Goal: Register for event/course: Sign up to attend an event or enroll in a course

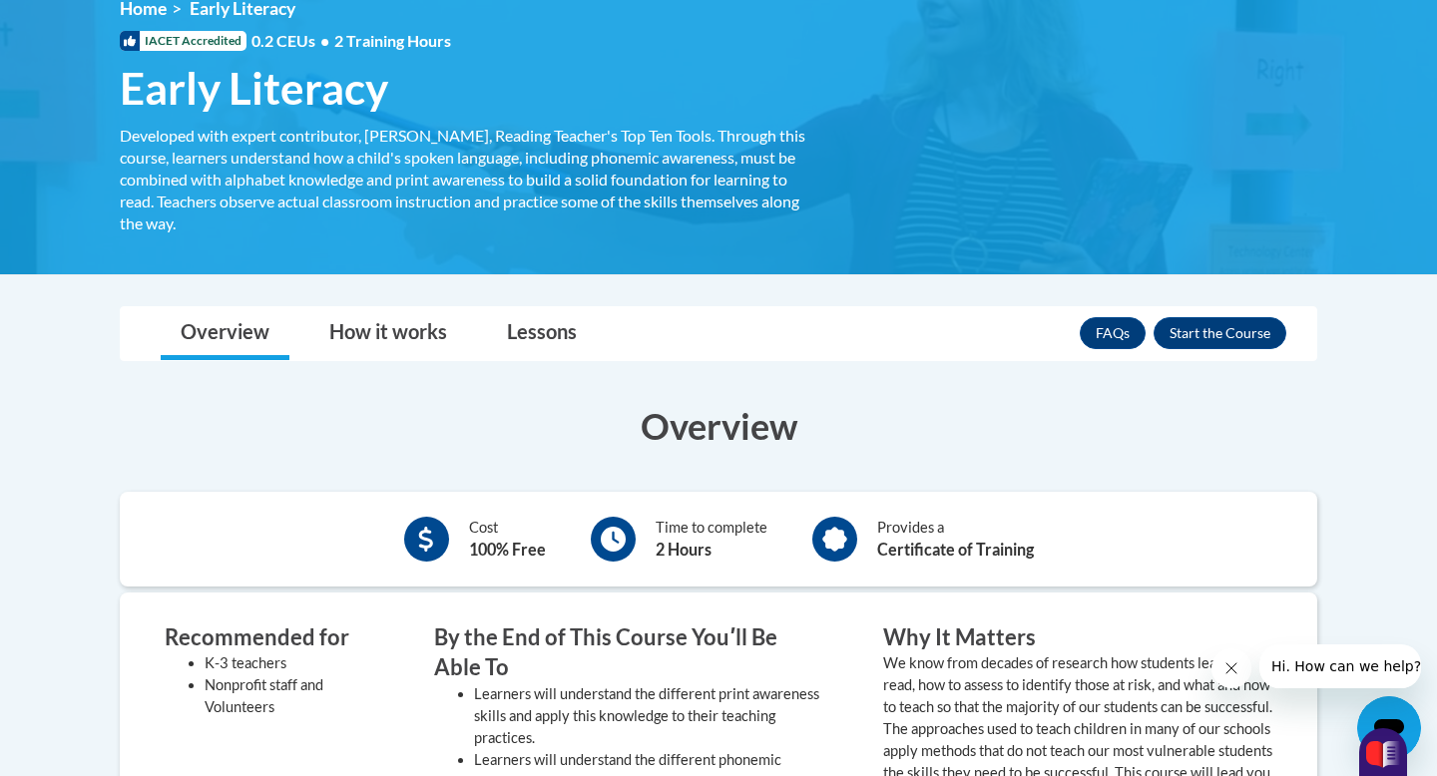
scroll to position [309, 0]
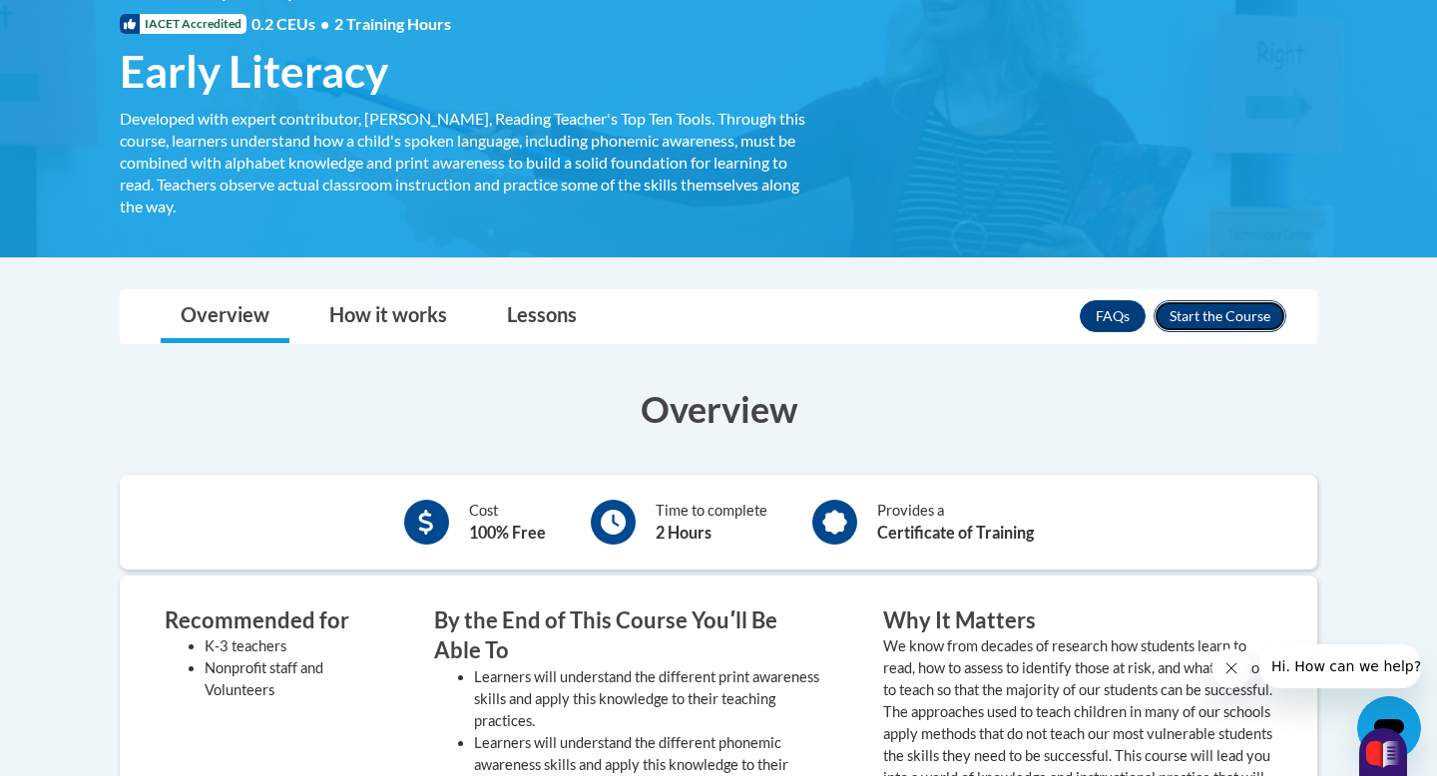
click at [1219, 319] on button "Enroll" at bounding box center [1220, 316] width 133 height 32
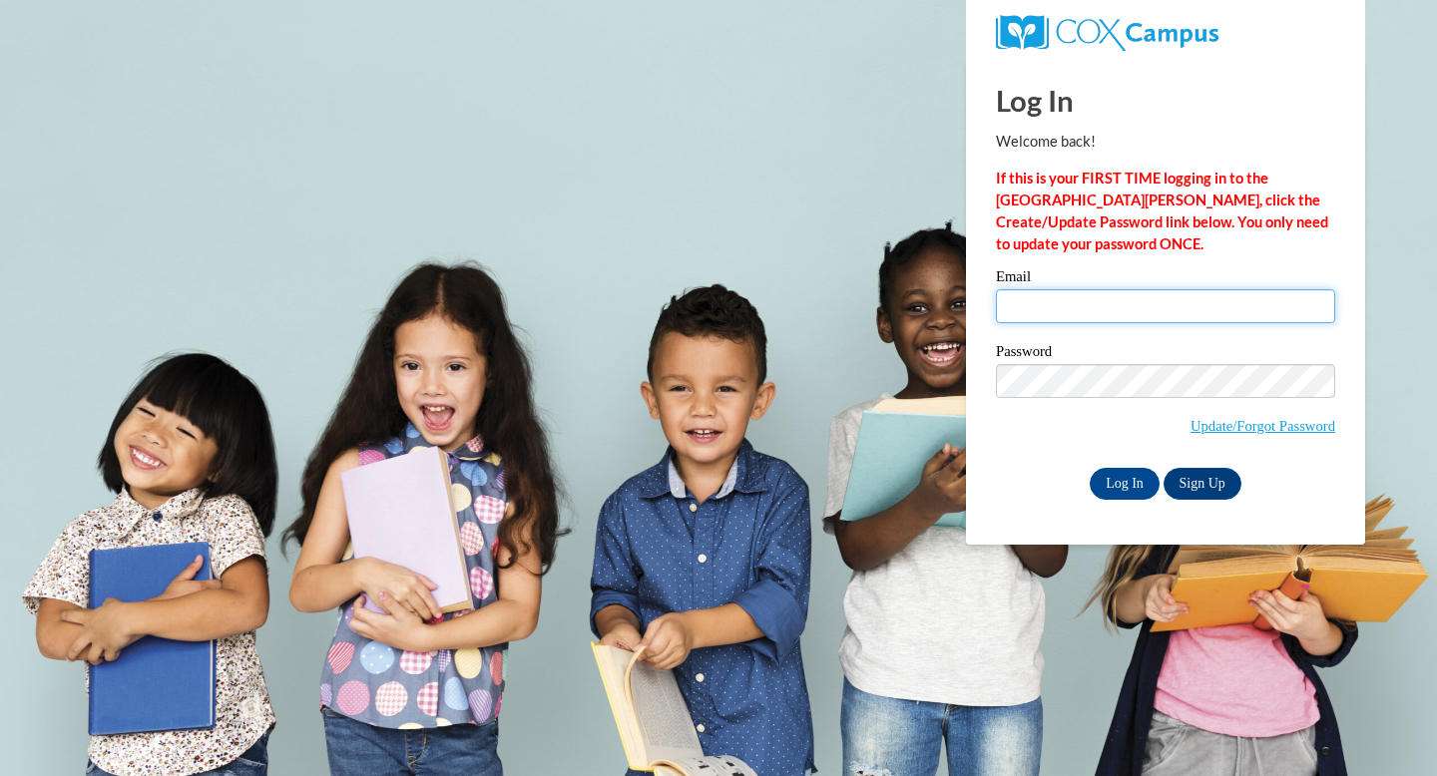
click at [1062, 309] on input "Email" at bounding box center [1165, 306] width 339 height 34
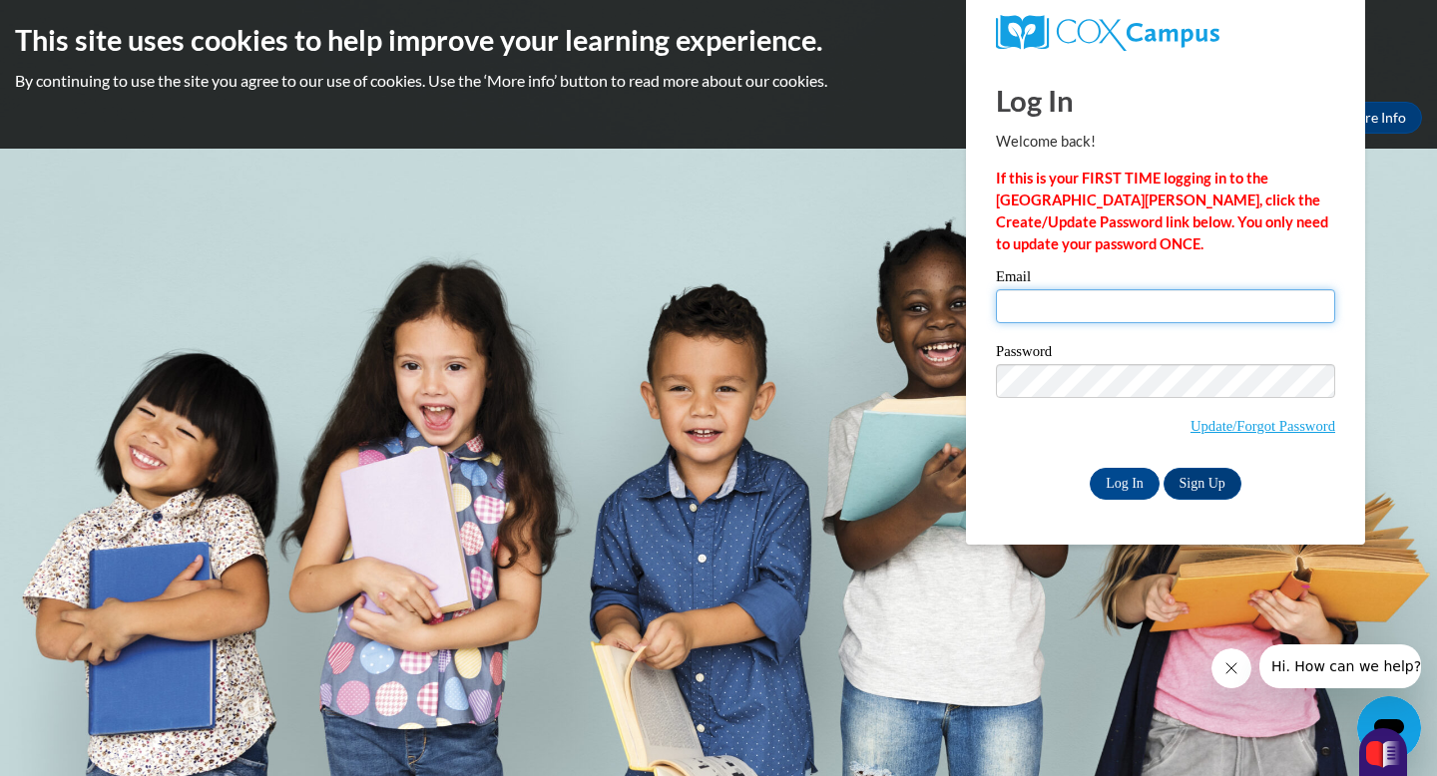
type input "maceytisue@gmail.com"
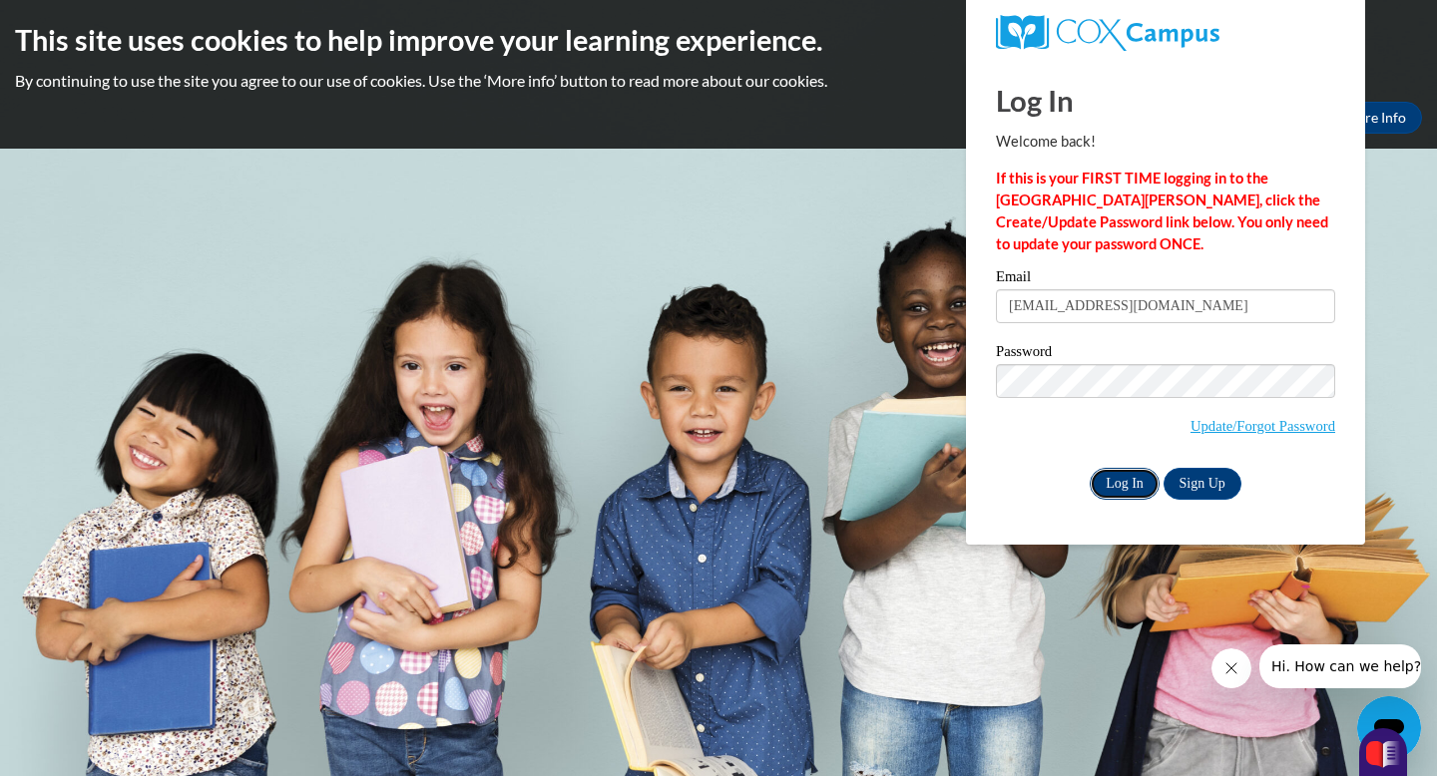
click at [1134, 485] on input "Log In" at bounding box center [1125, 484] width 70 height 32
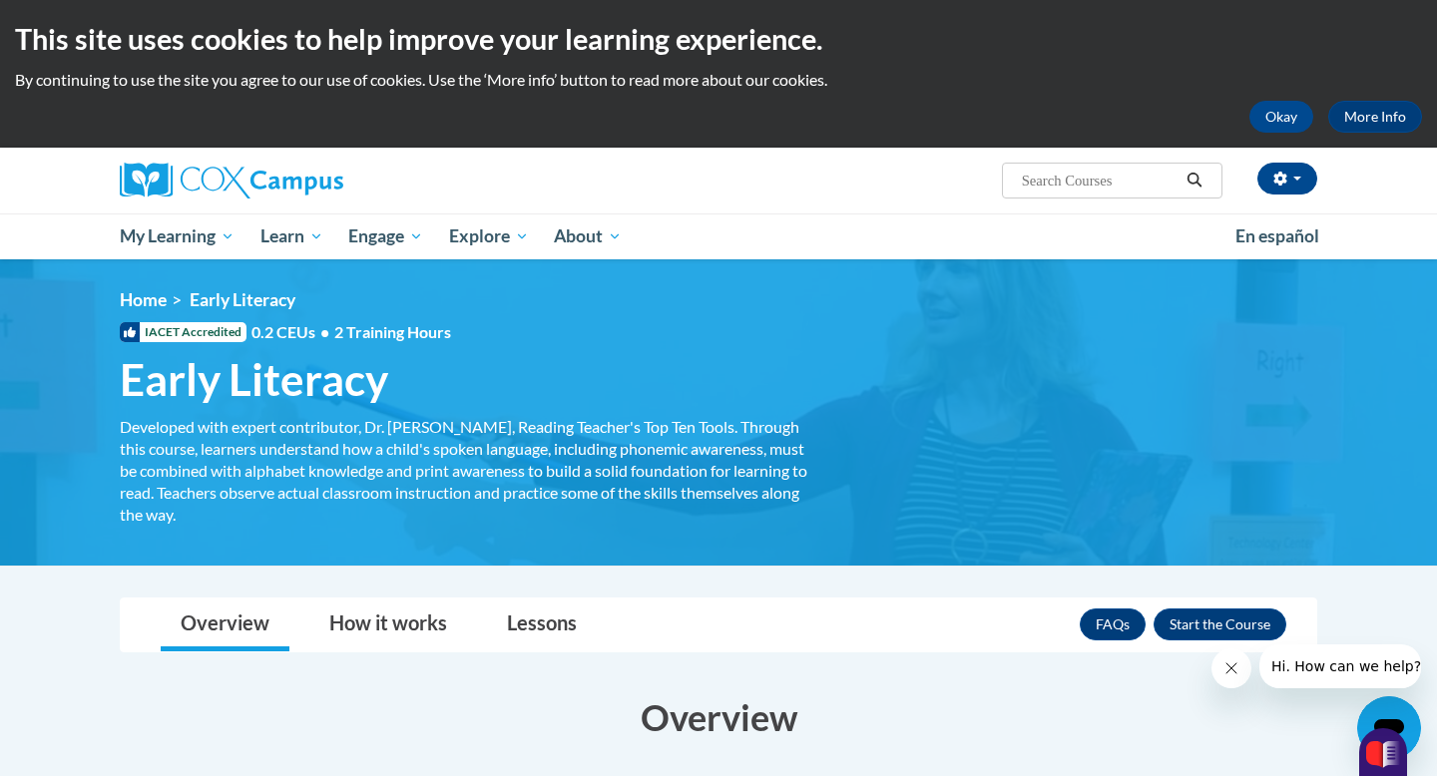
scroll to position [2, 0]
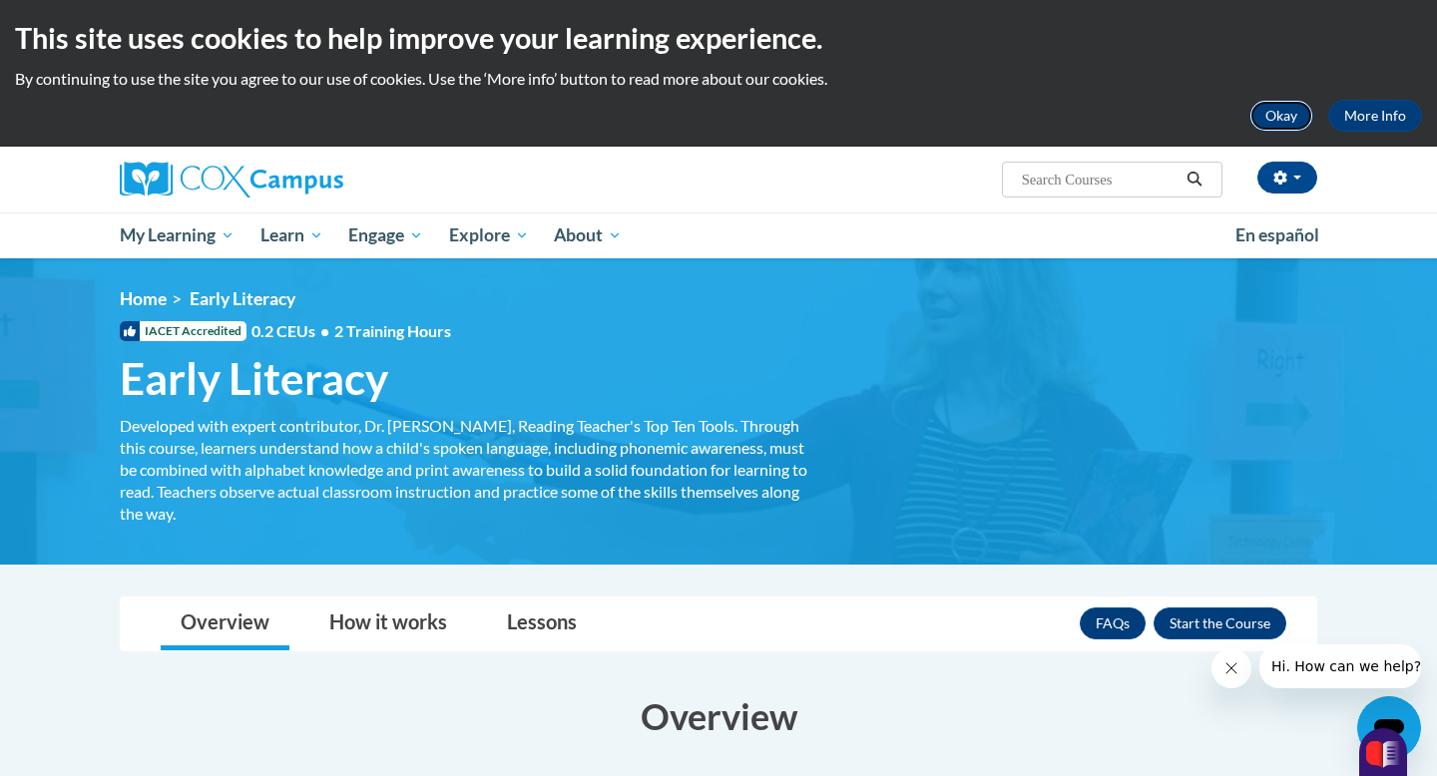
click at [1284, 126] on button "Okay" at bounding box center [1282, 116] width 64 height 32
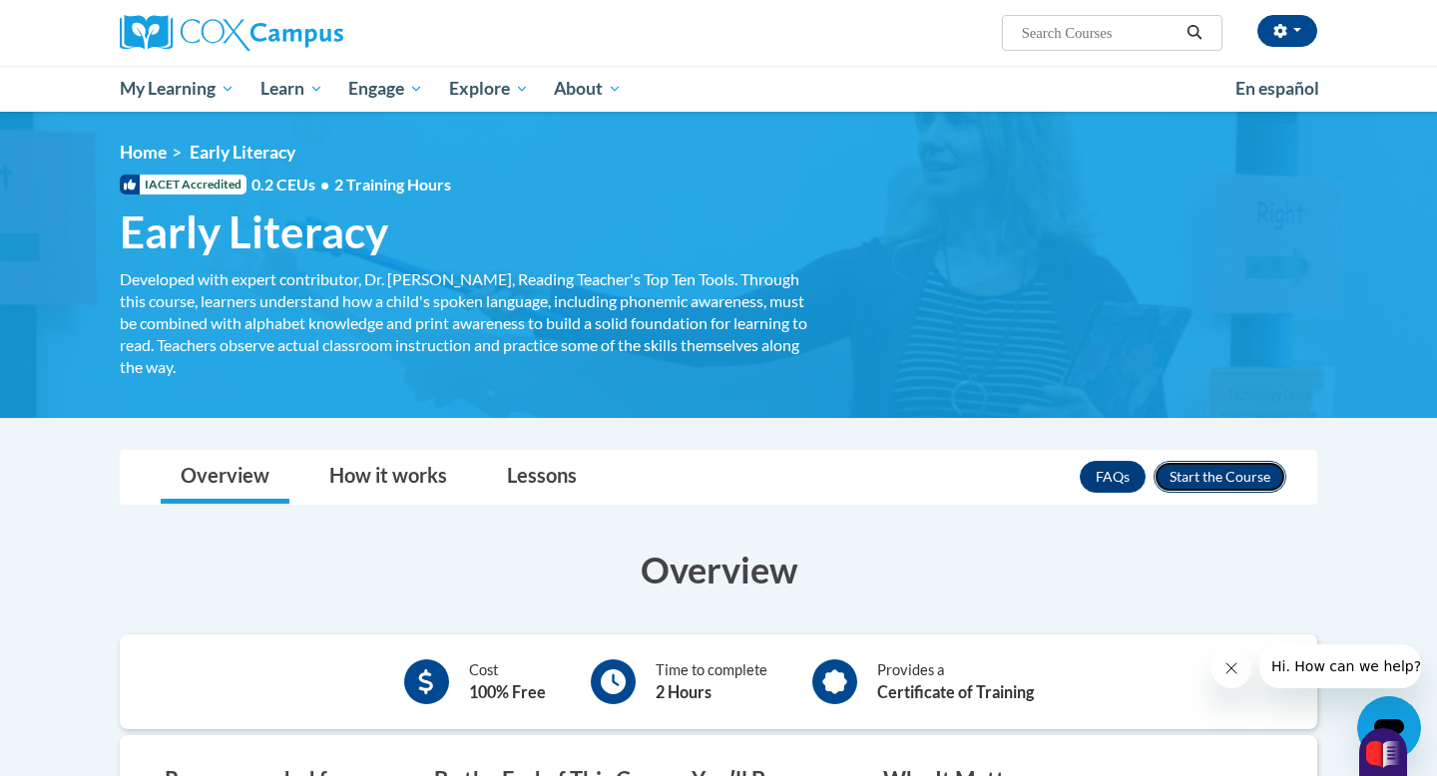
click at [1240, 482] on button "Enroll" at bounding box center [1220, 477] width 133 height 32
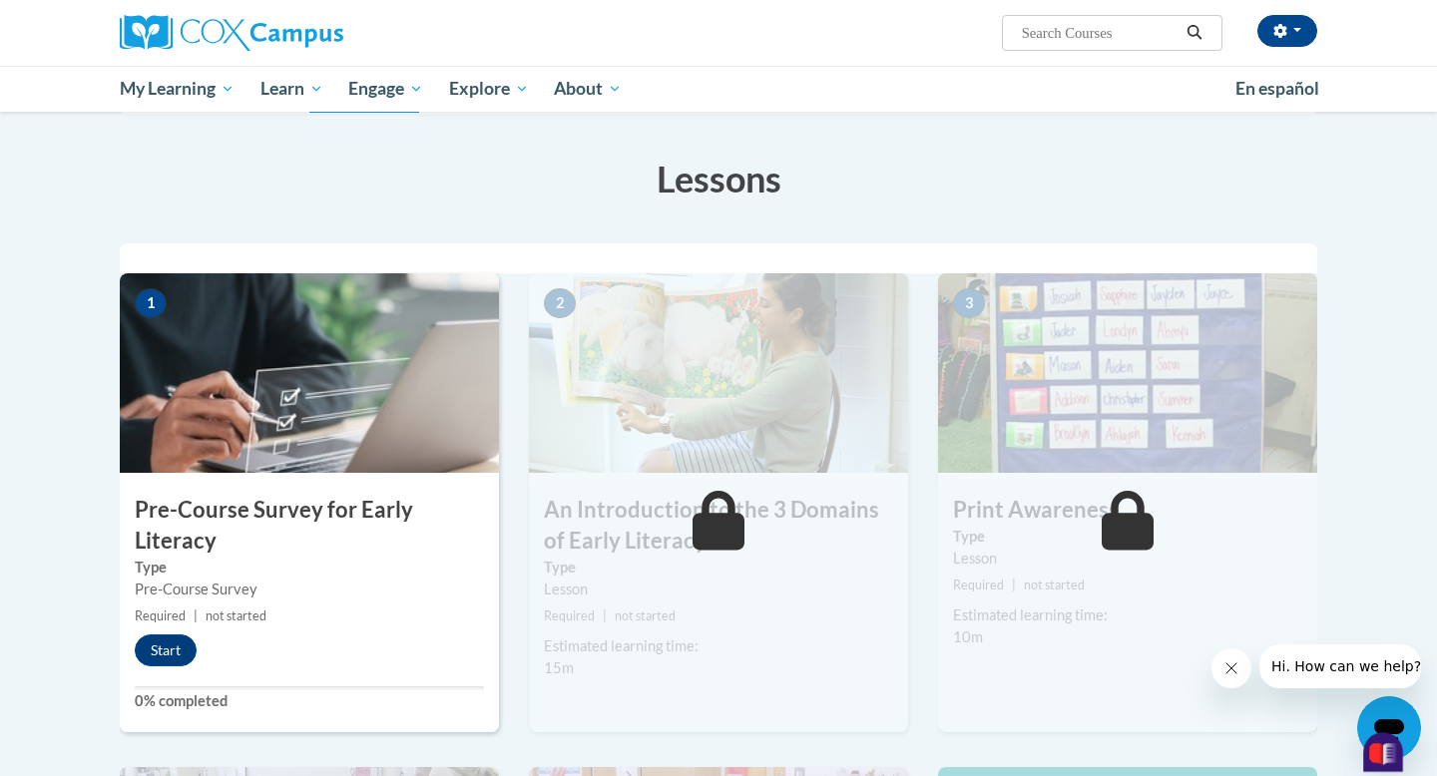
scroll to position [279, 0]
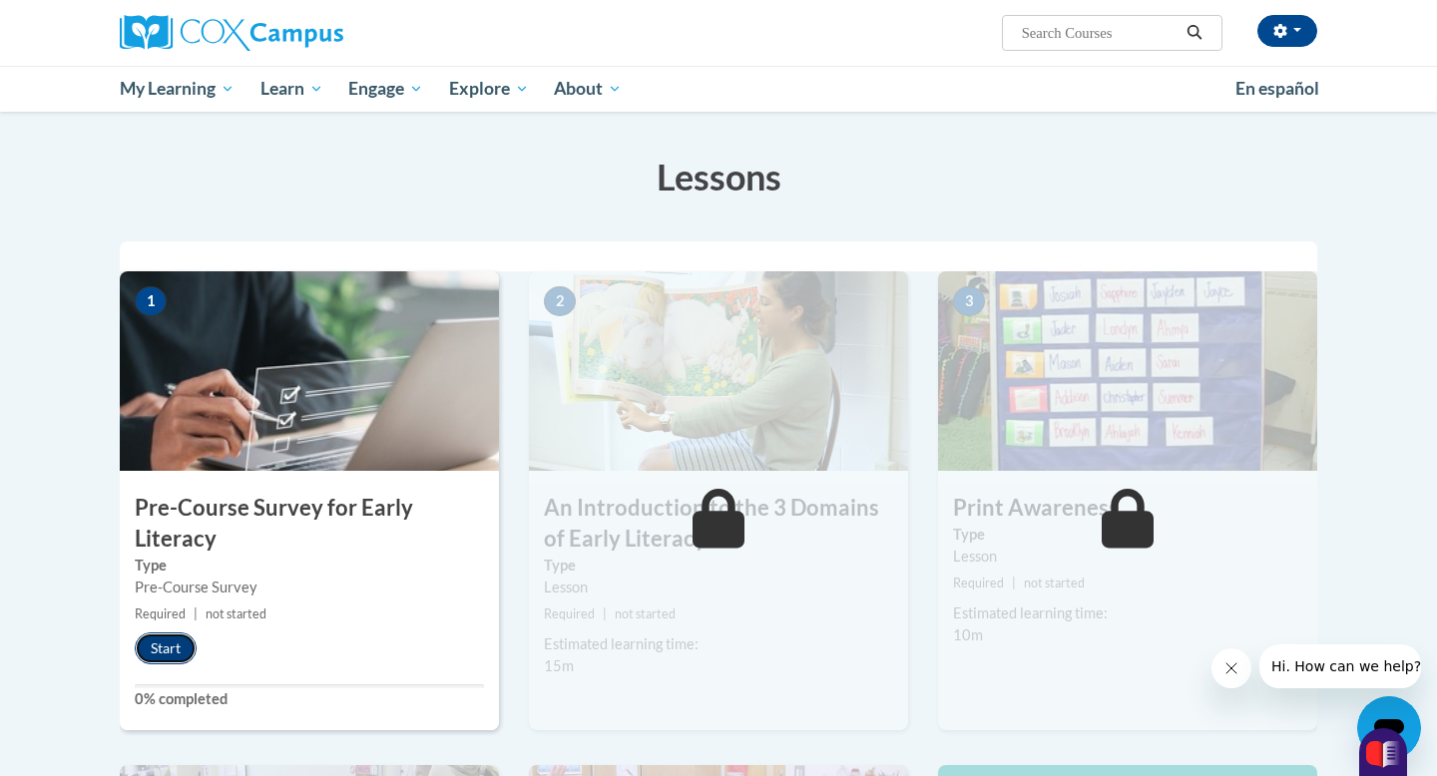
click at [161, 645] on button "Start" at bounding box center [166, 649] width 62 height 32
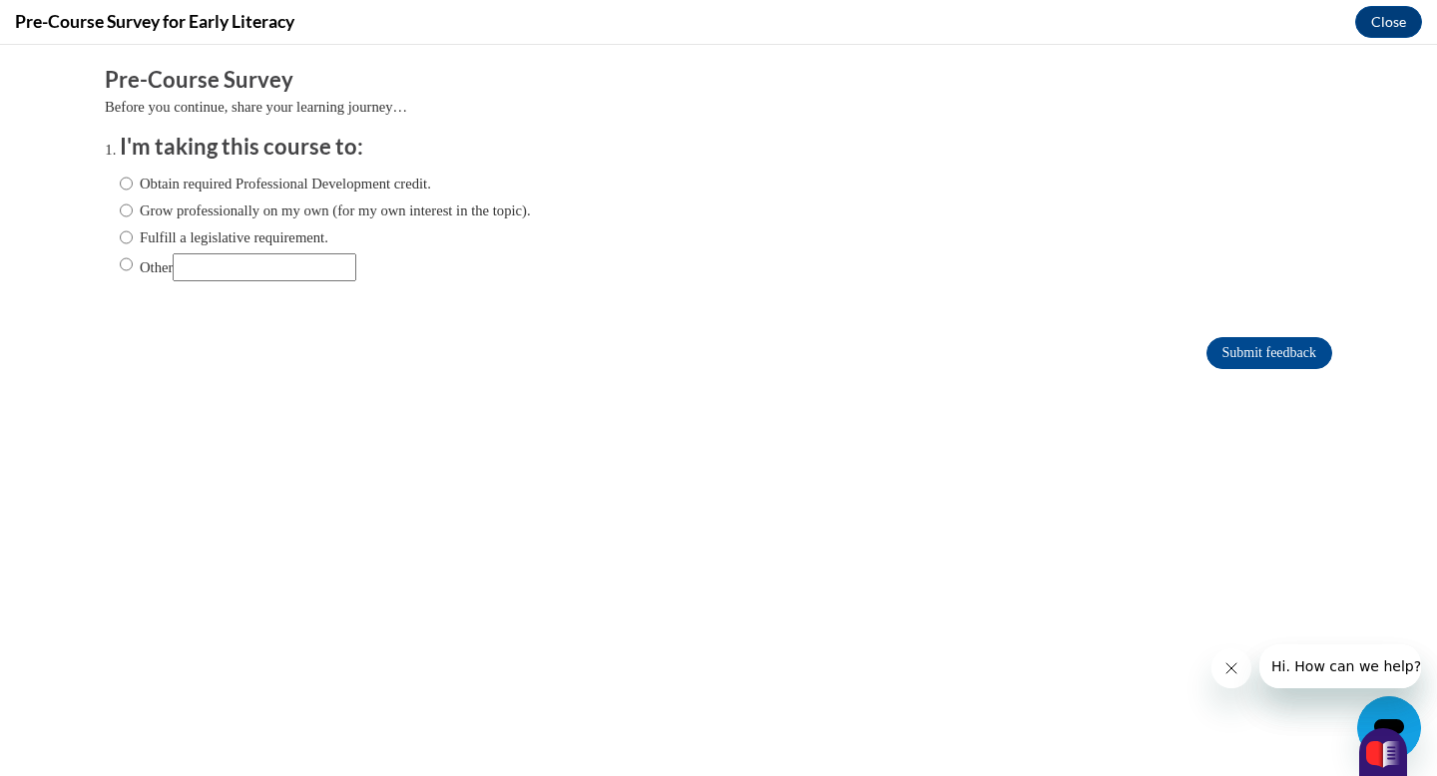
scroll to position [0, 0]
click at [215, 264] on input "Other" at bounding box center [265, 267] width 184 height 28
type input "To earn the foundations of reading micro credential"
click at [1256, 361] on input "Submit feedback" at bounding box center [1270, 353] width 126 height 32
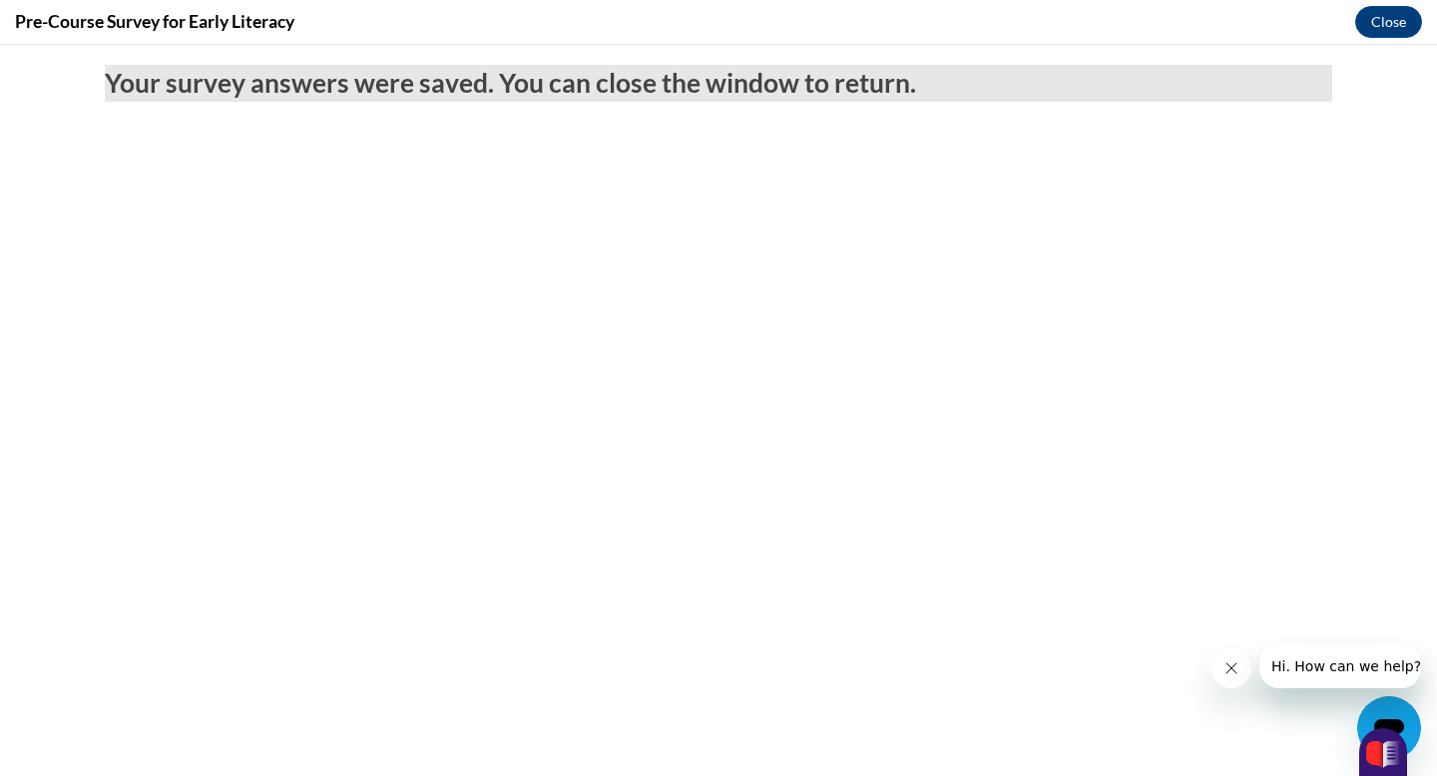
scroll to position [0, 0]
click at [1373, 21] on button "Close" at bounding box center [1388, 22] width 67 height 32
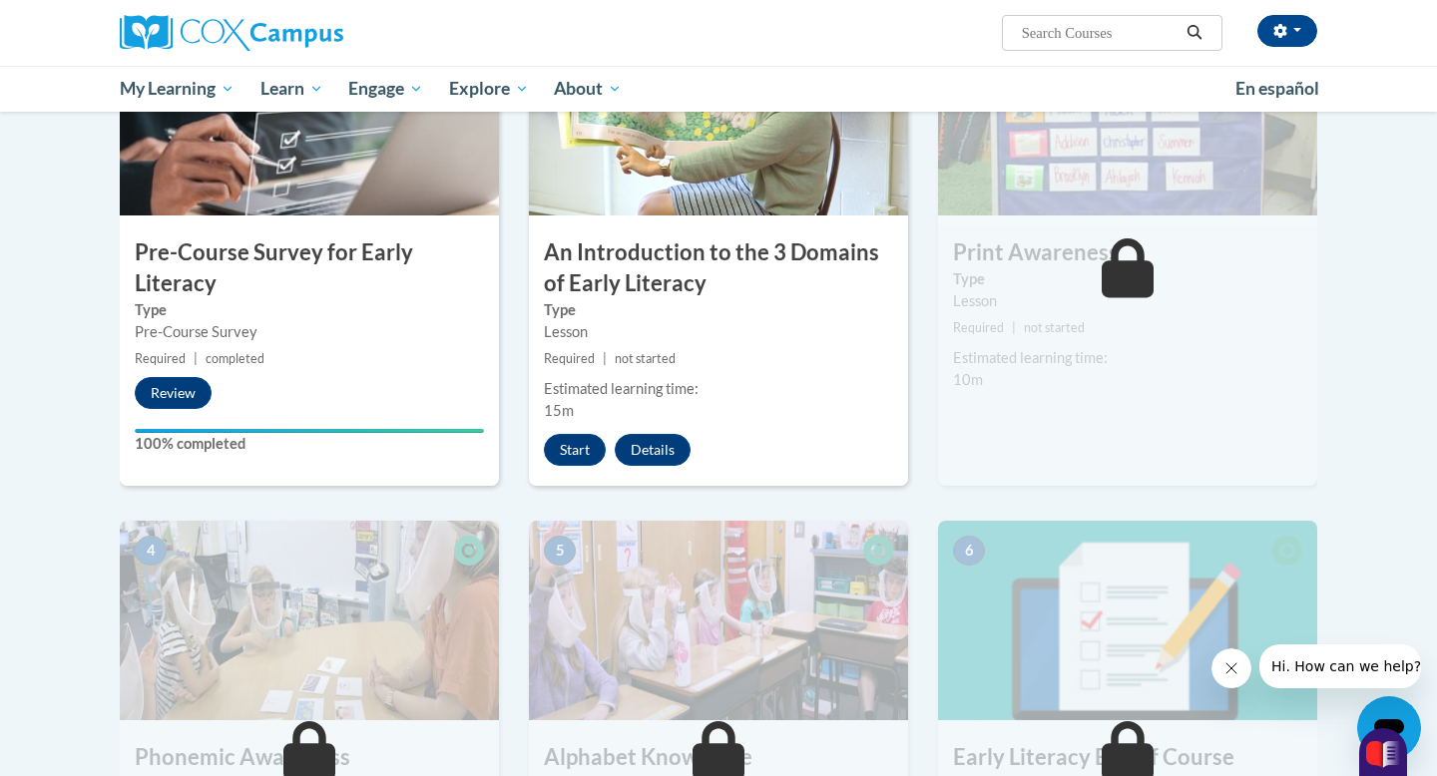
scroll to position [541, 0]
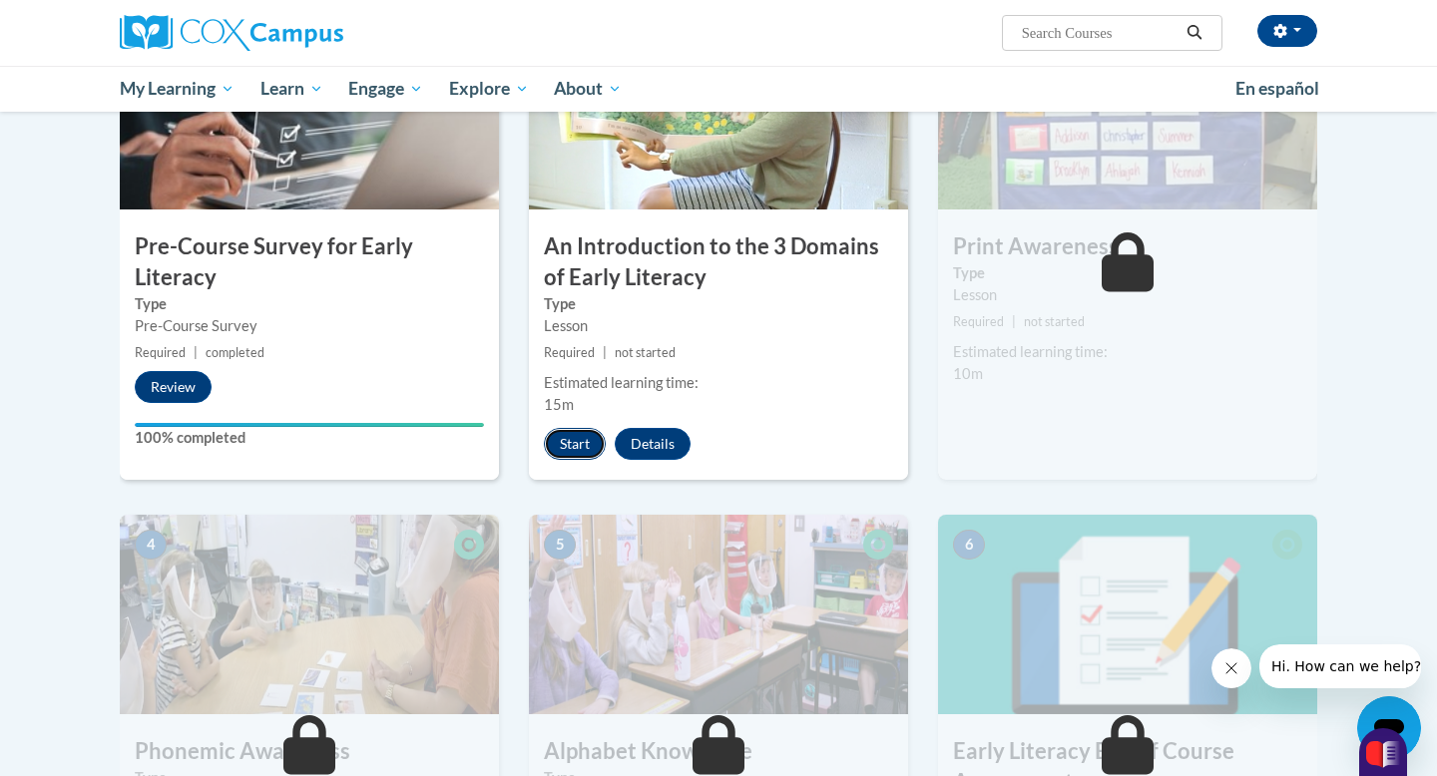
click at [565, 449] on button "Start" at bounding box center [575, 444] width 62 height 32
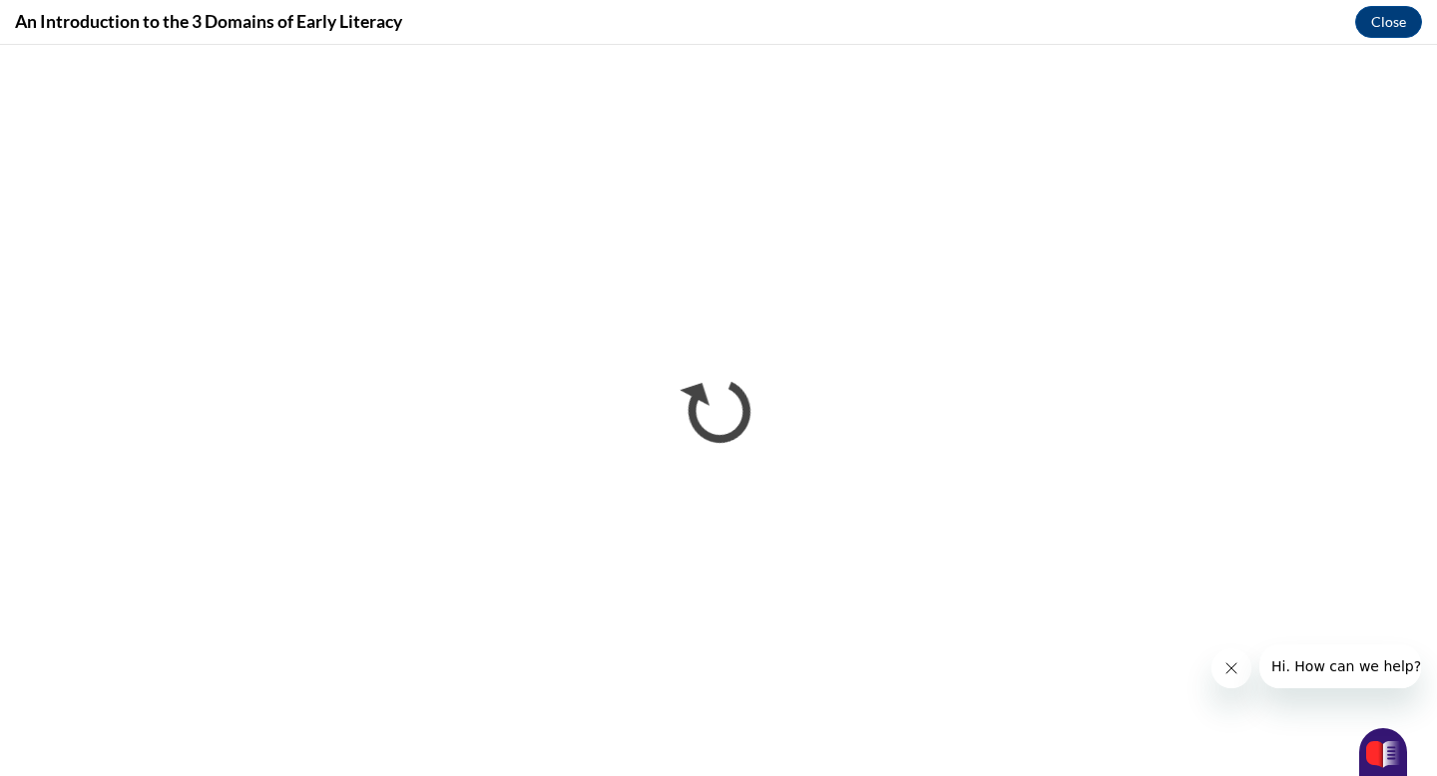
scroll to position [0, 0]
click at [1229, 676] on icon "Close message from company" at bounding box center [1232, 669] width 16 height 16
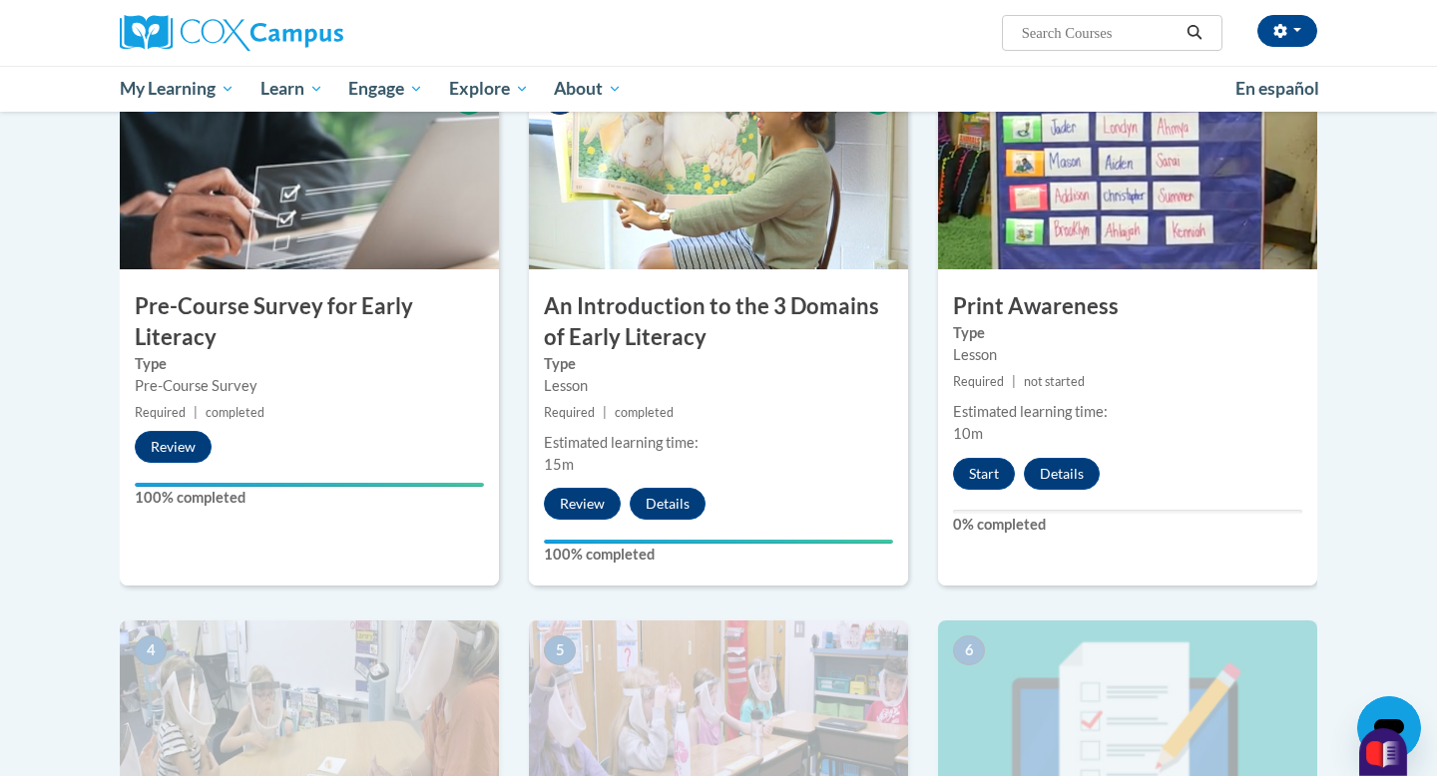
scroll to position [503, 0]
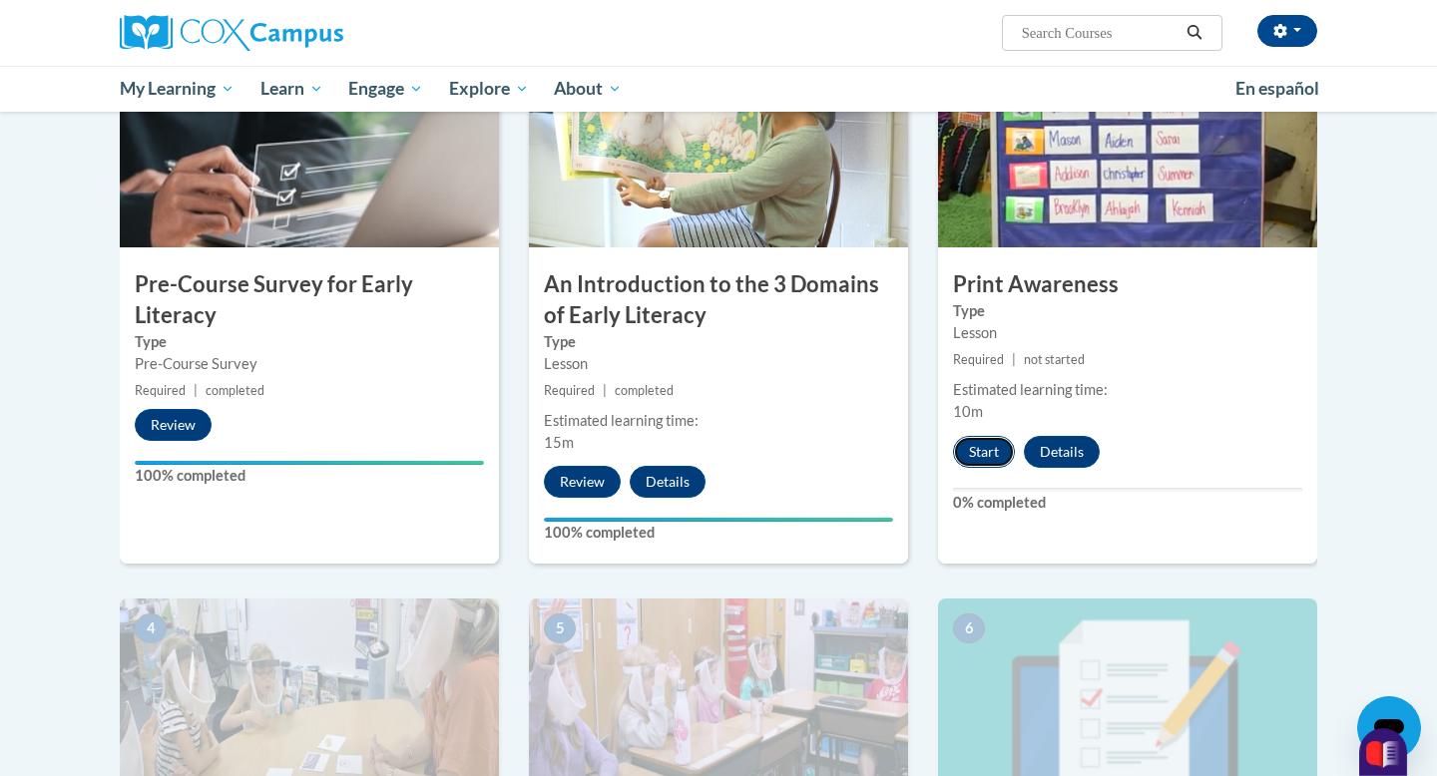
click at [972, 453] on button "Start" at bounding box center [984, 452] width 62 height 32
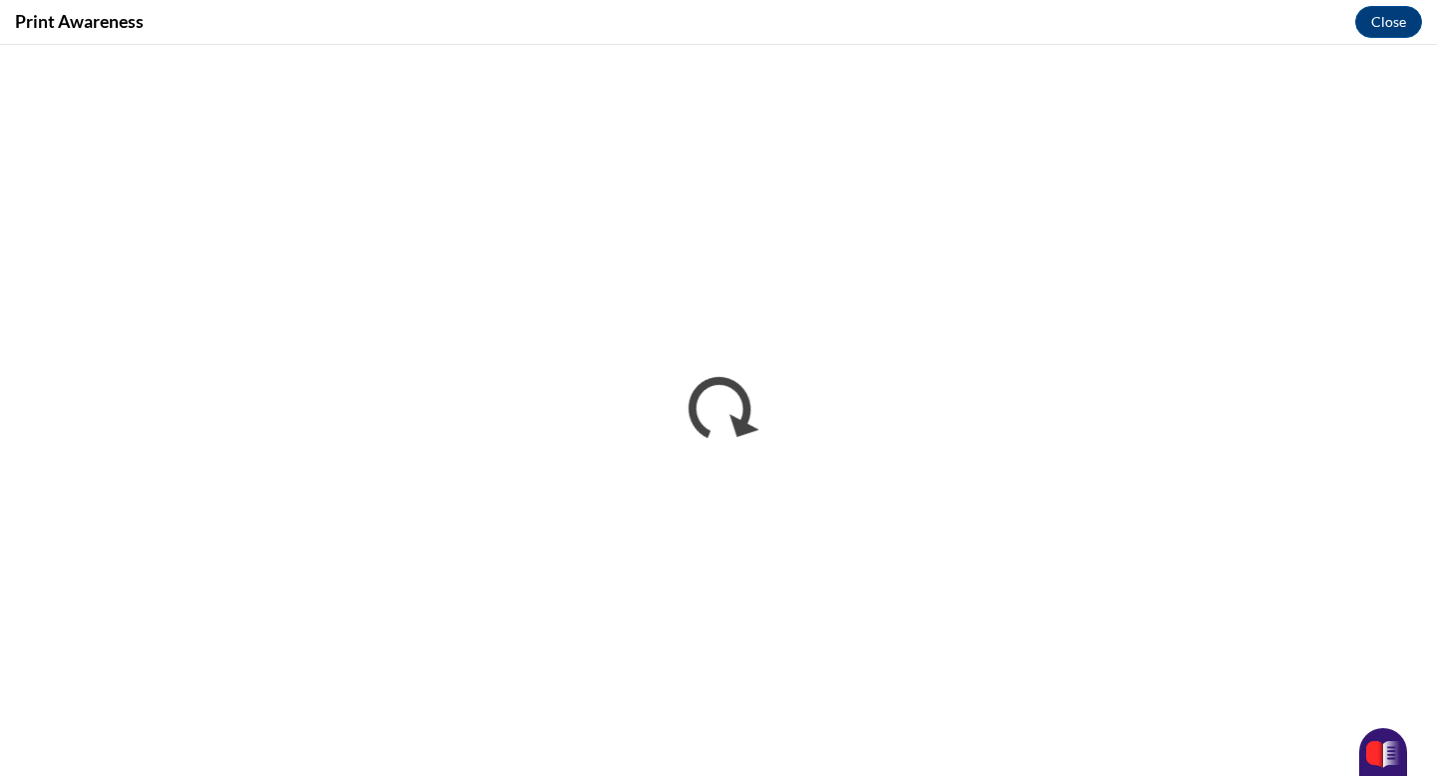
scroll to position [0, 0]
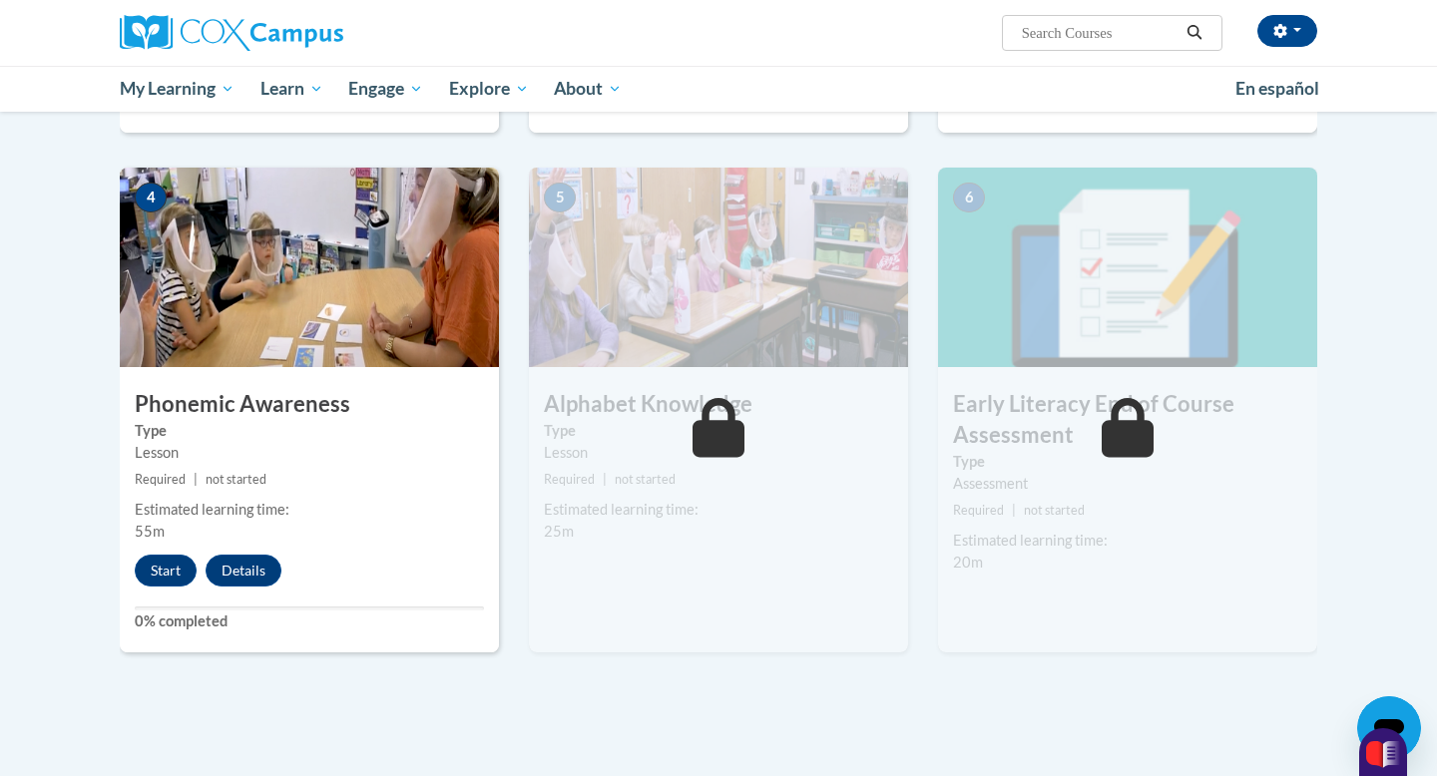
scroll to position [957, 0]
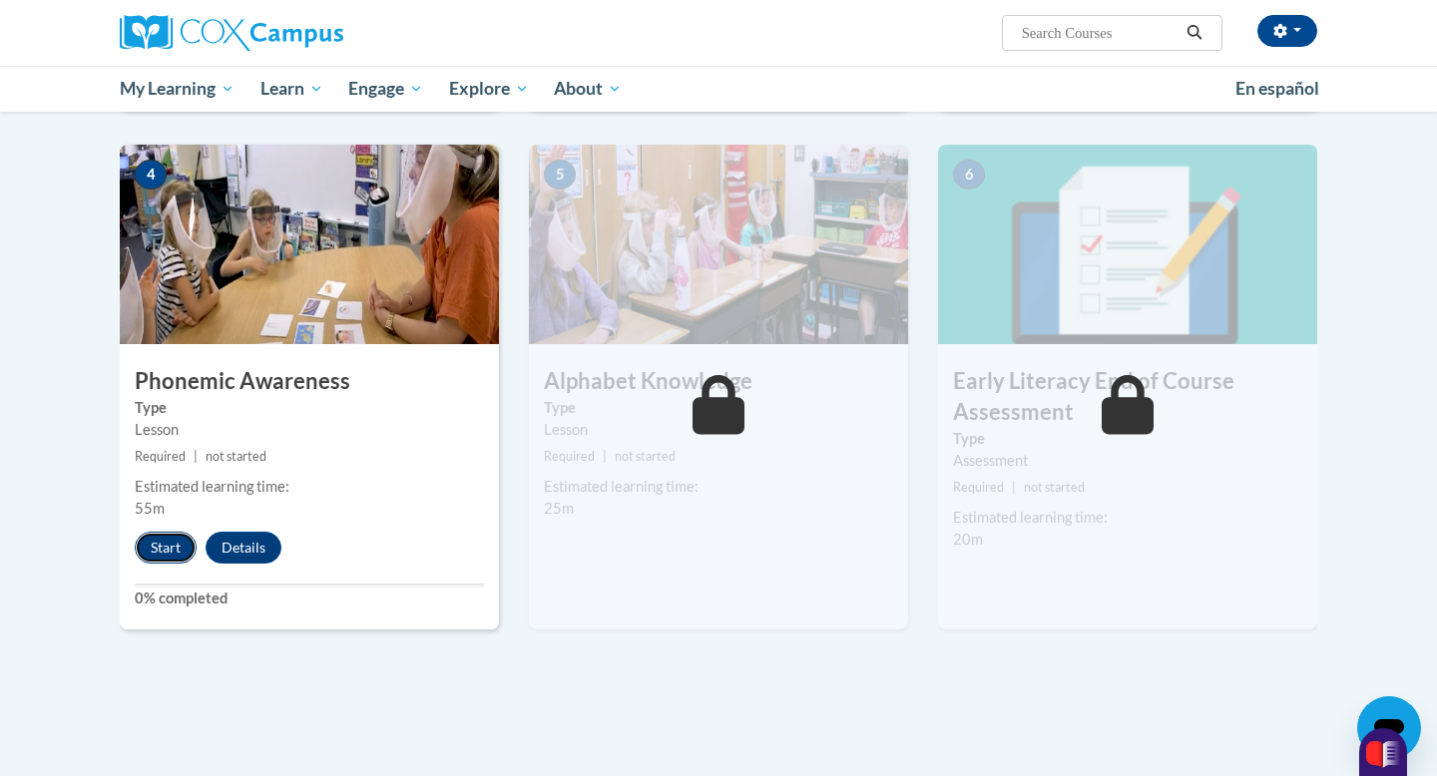
click at [161, 549] on button "Start" at bounding box center [166, 548] width 62 height 32
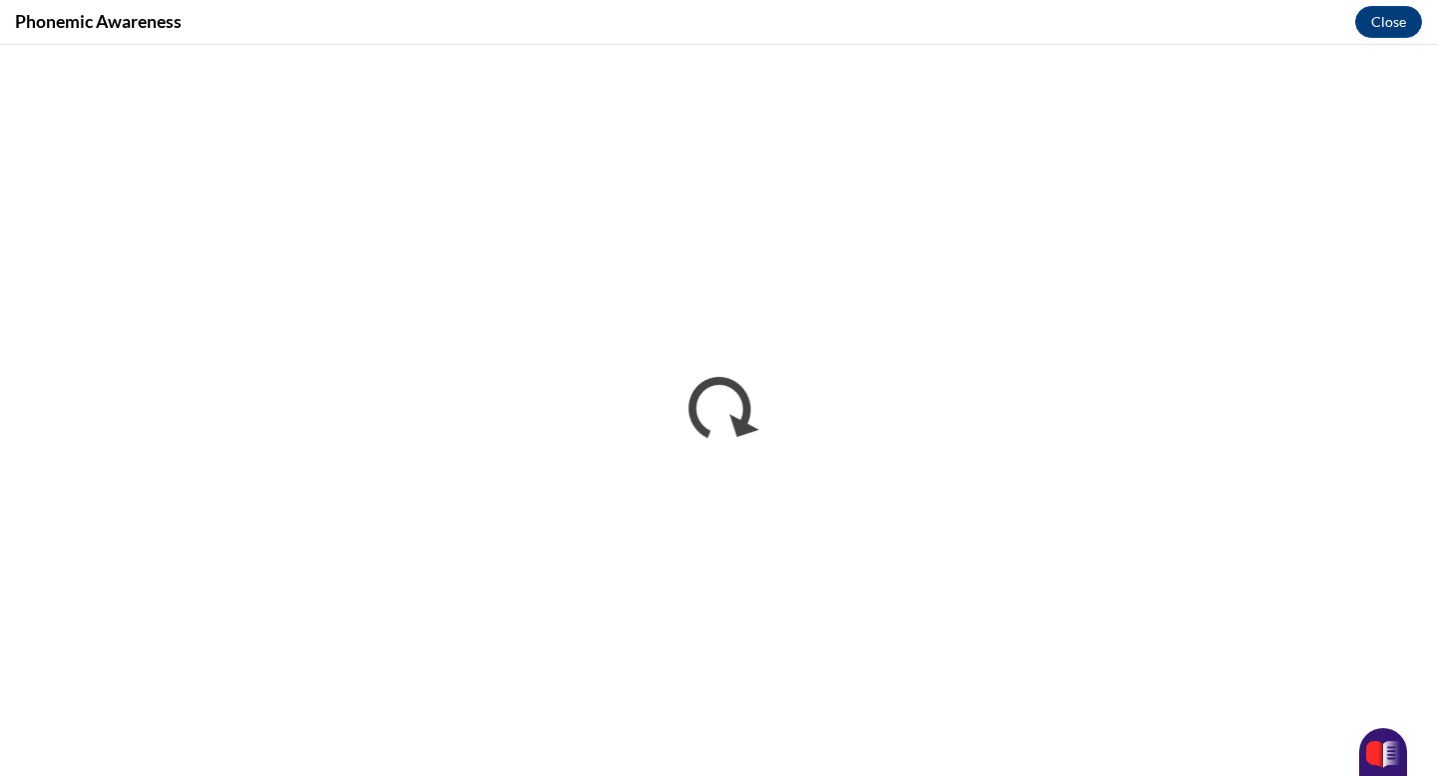
scroll to position [0, 0]
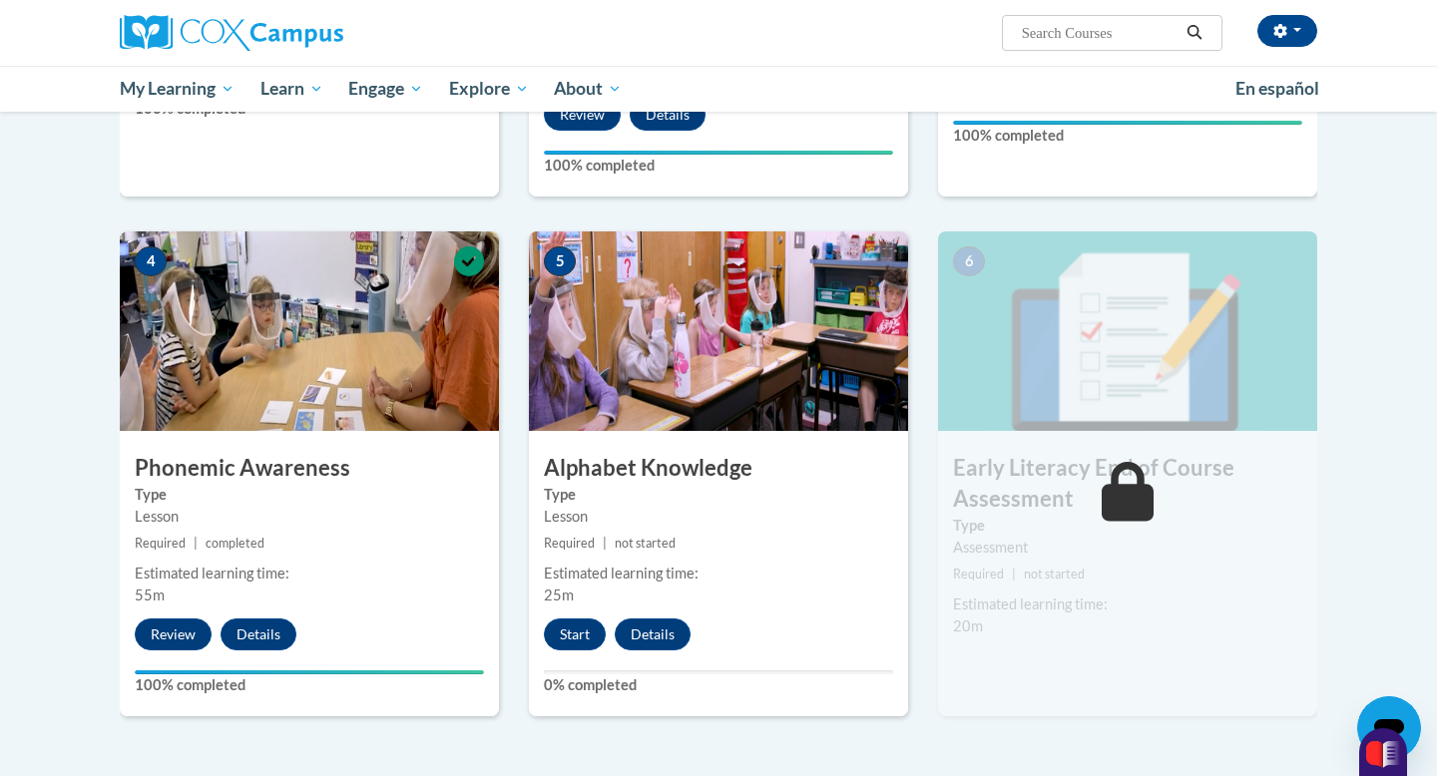
scroll to position [877, 0]
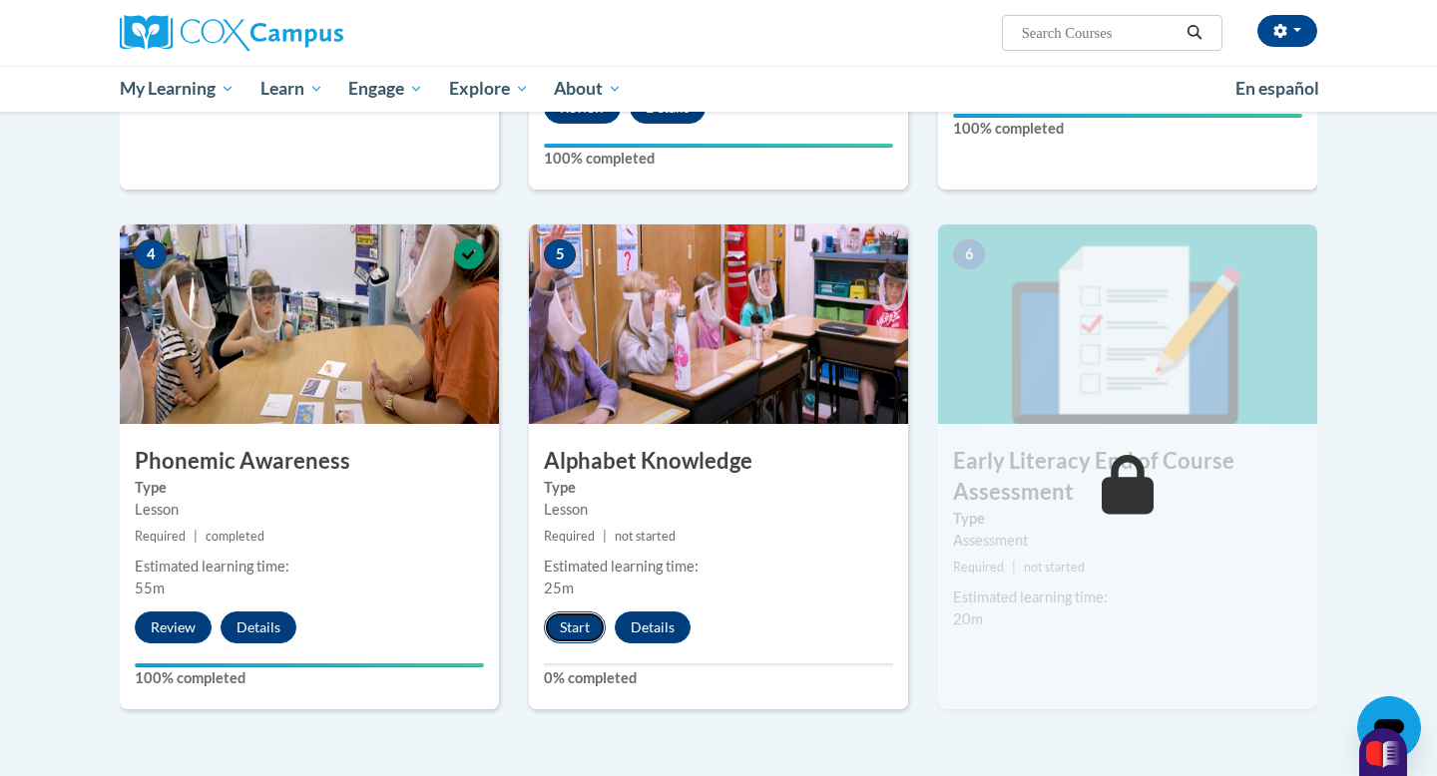
click at [565, 632] on button "Start" at bounding box center [575, 628] width 62 height 32
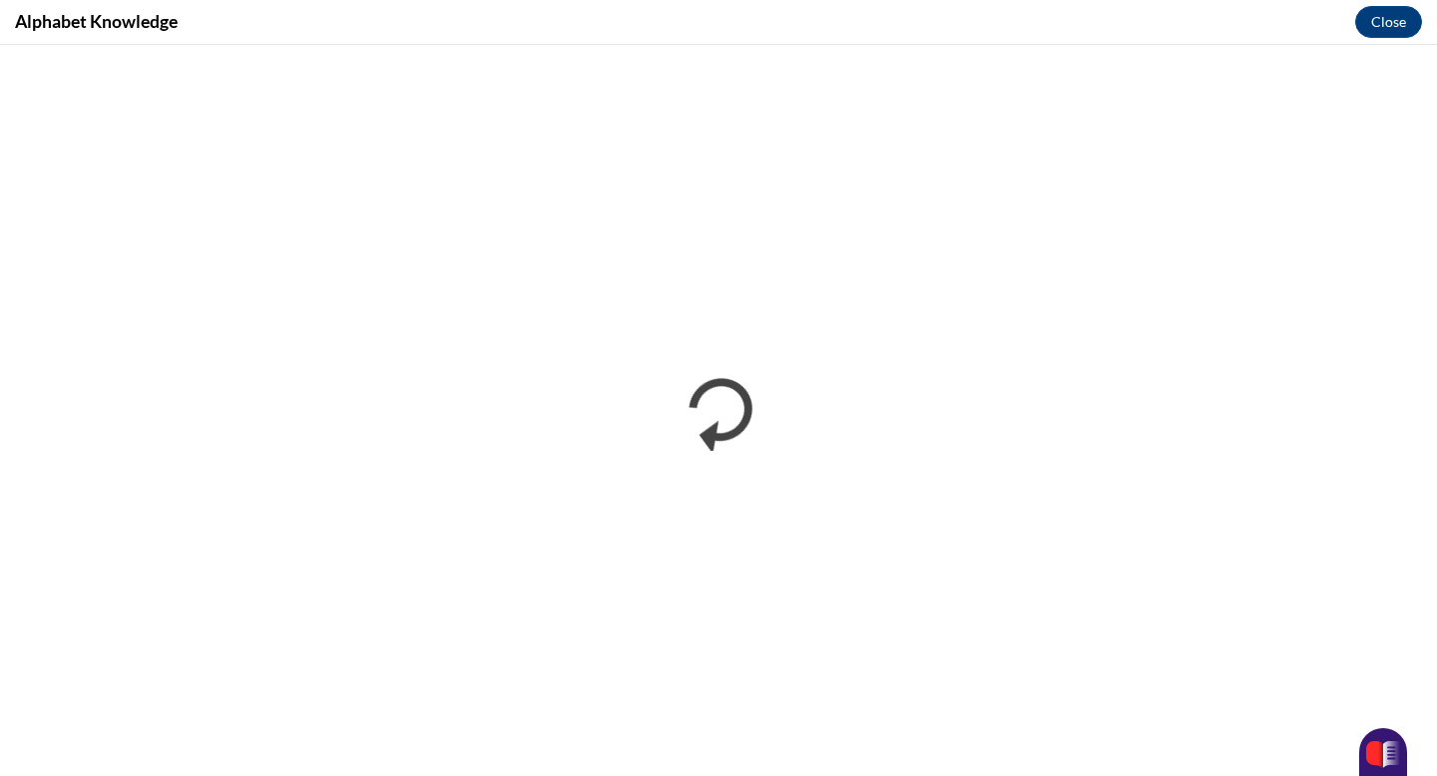
scroll to position [0, 0]
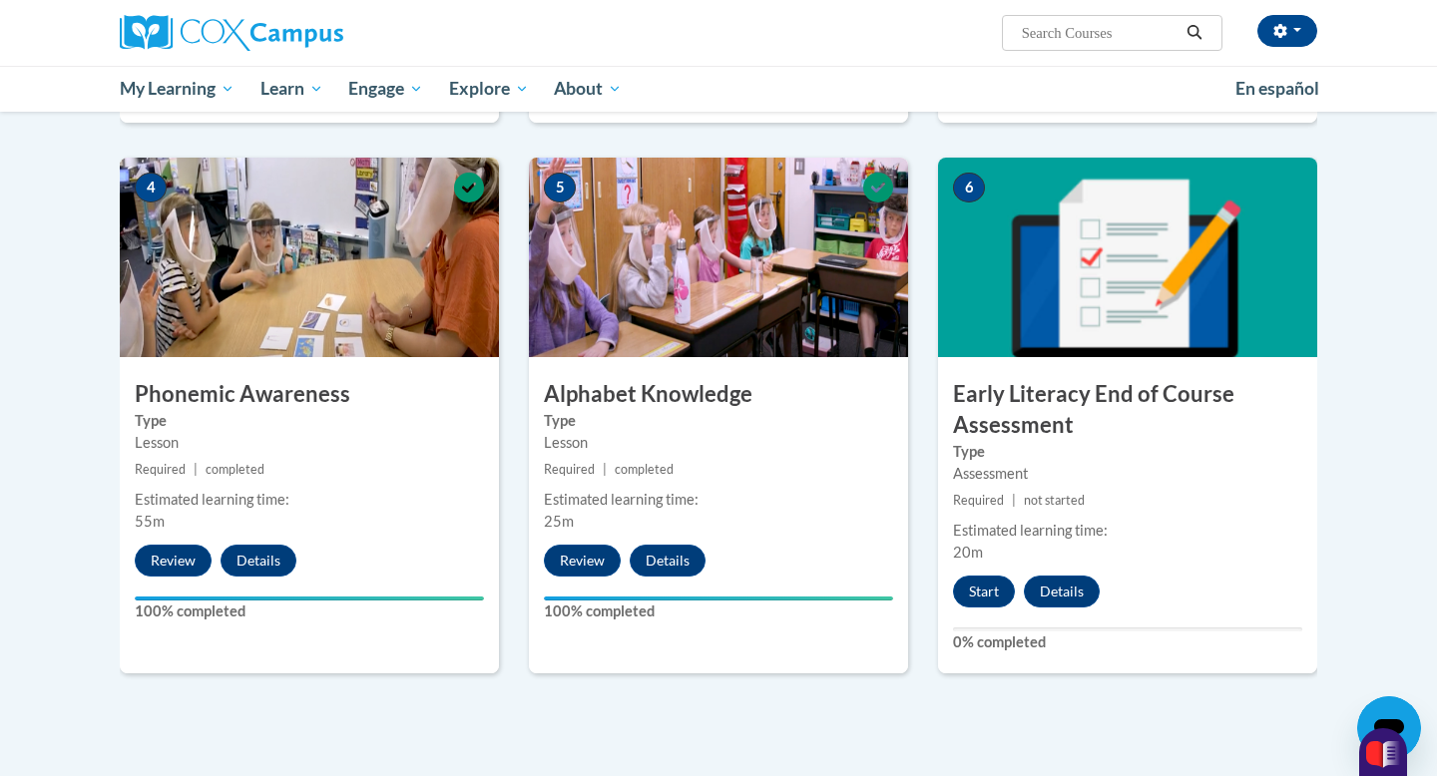
scroll to position [929, 0]
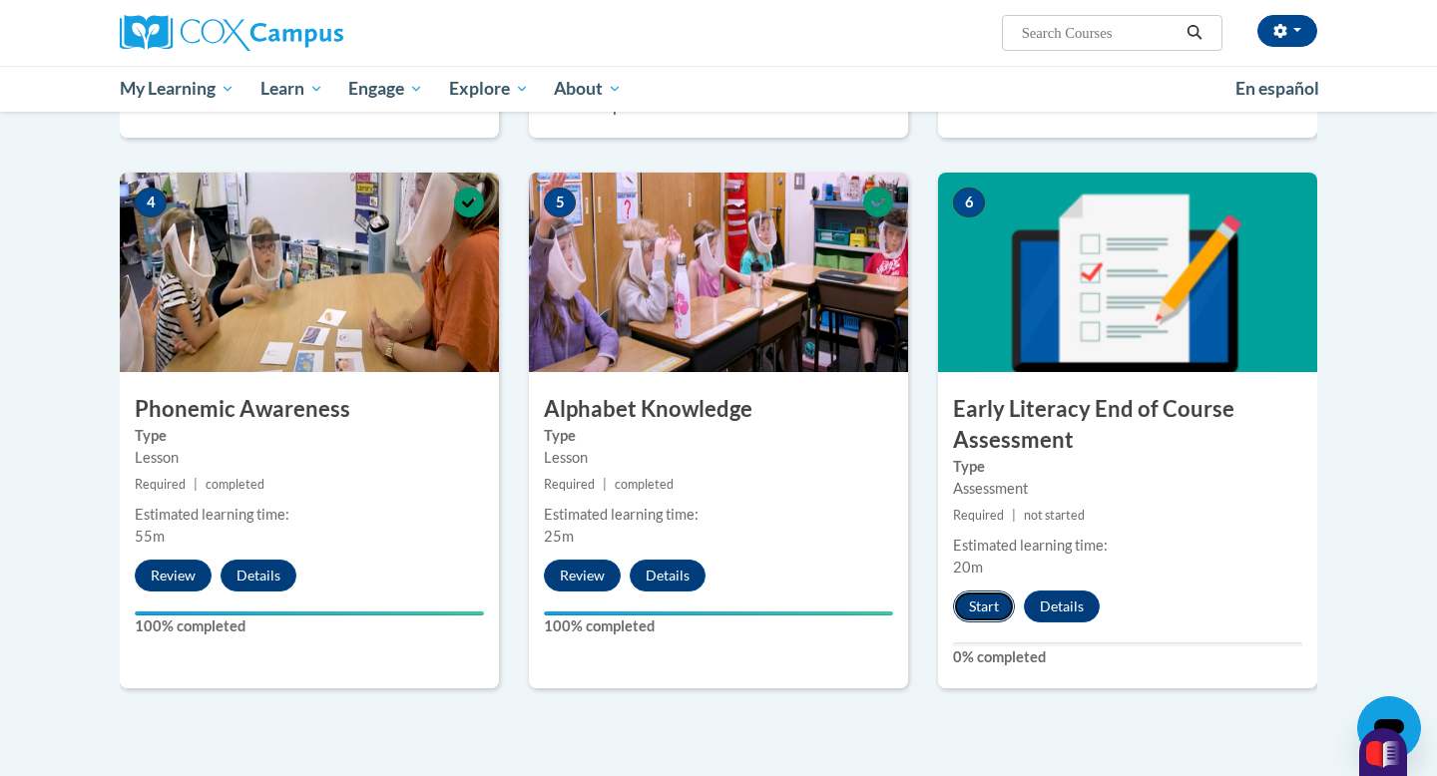
click at [990, 607] on button "Start" at bounding box center [984, 607] width 62 height 32
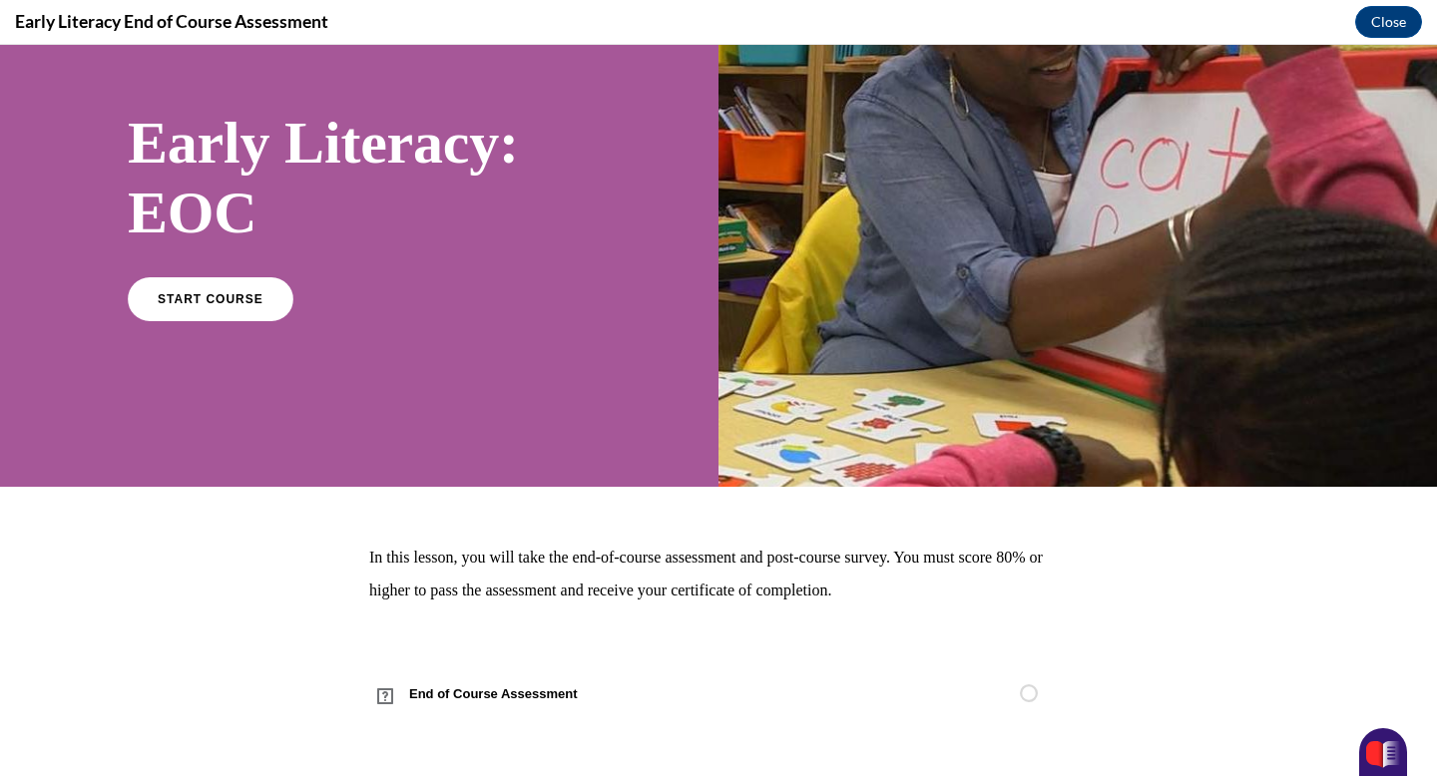
scroll to position [0, 0]
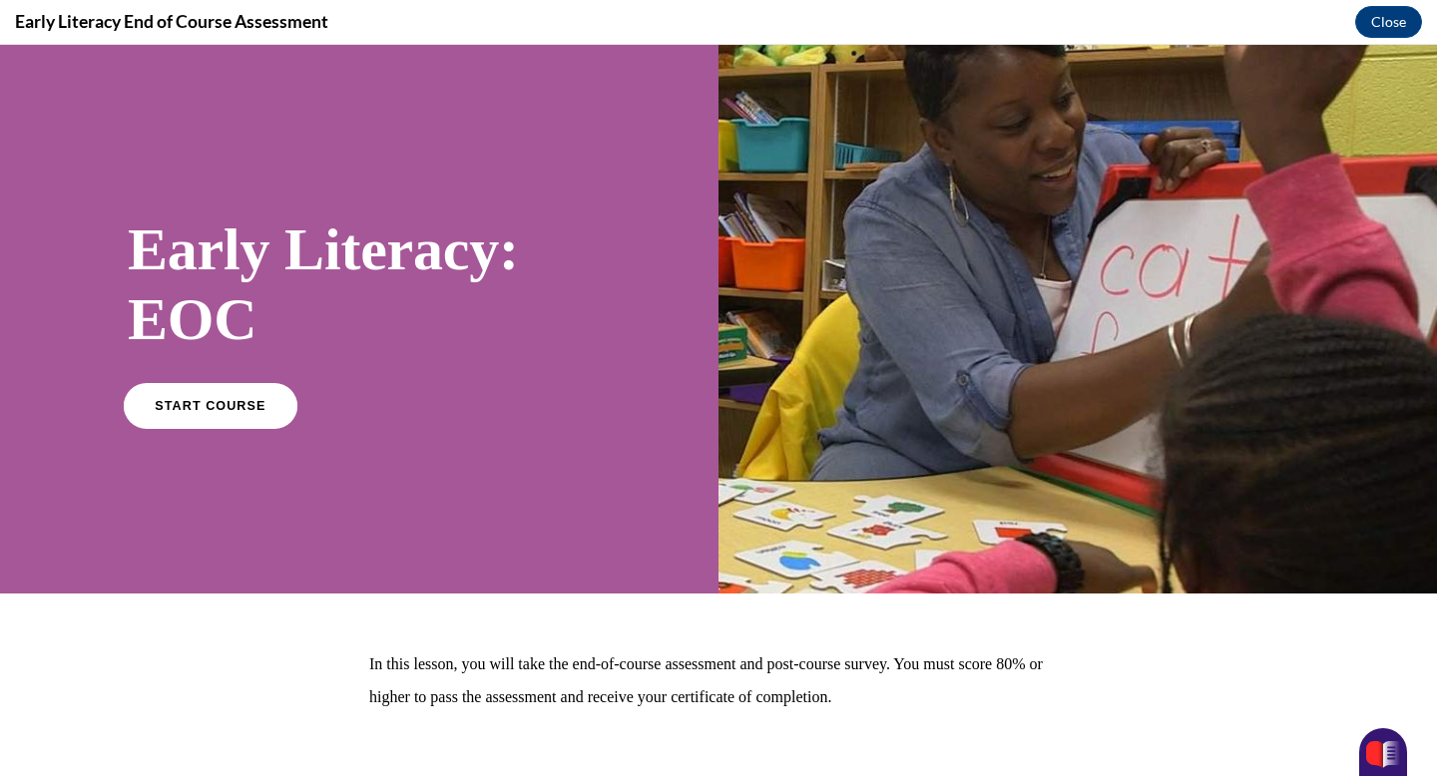
click at [237, 396] on link "START COURSE" at bounding box center [211, 405] width 174 height 46
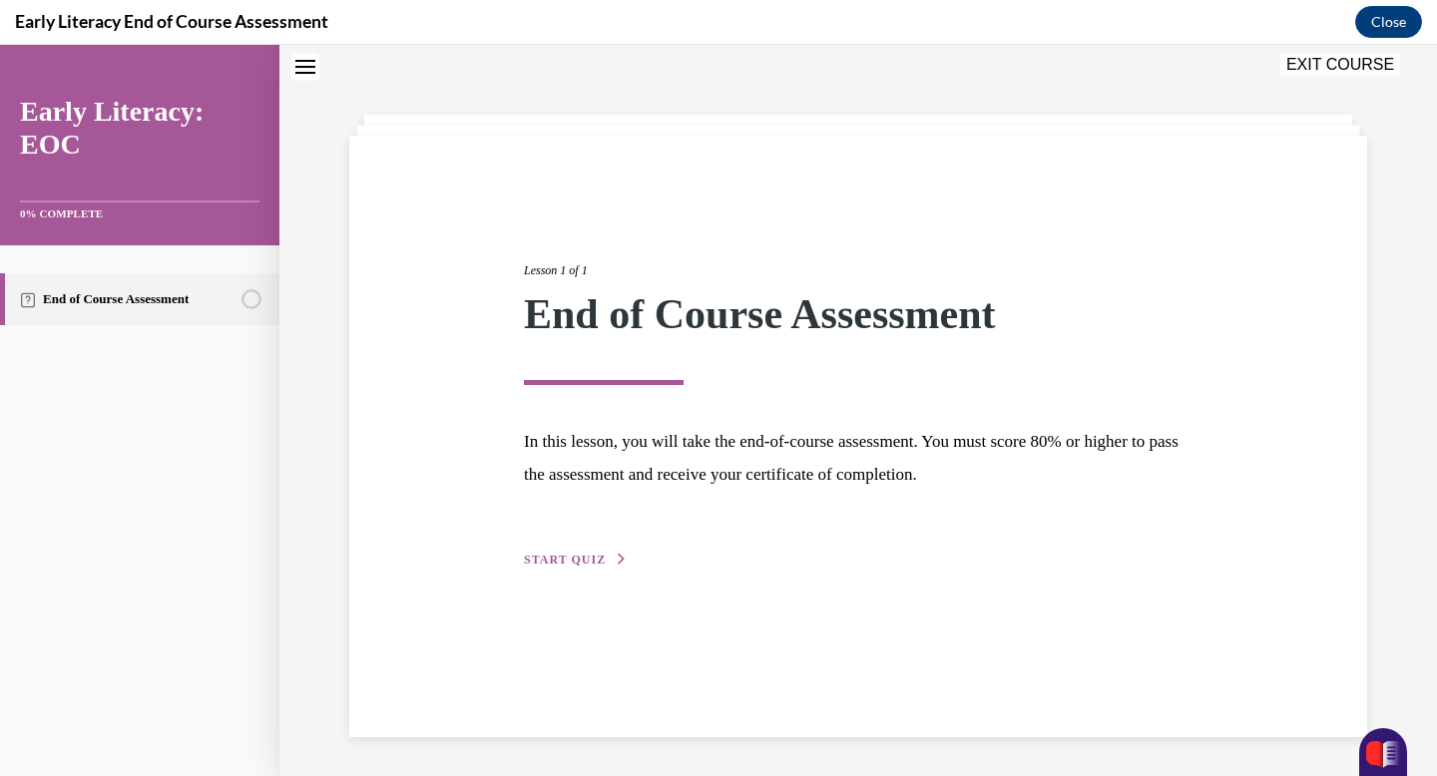
scroll to position [63, 0]
click at [554, 565] on span "START QUIZ" at bounding box center [565, 559] width 82 height 14
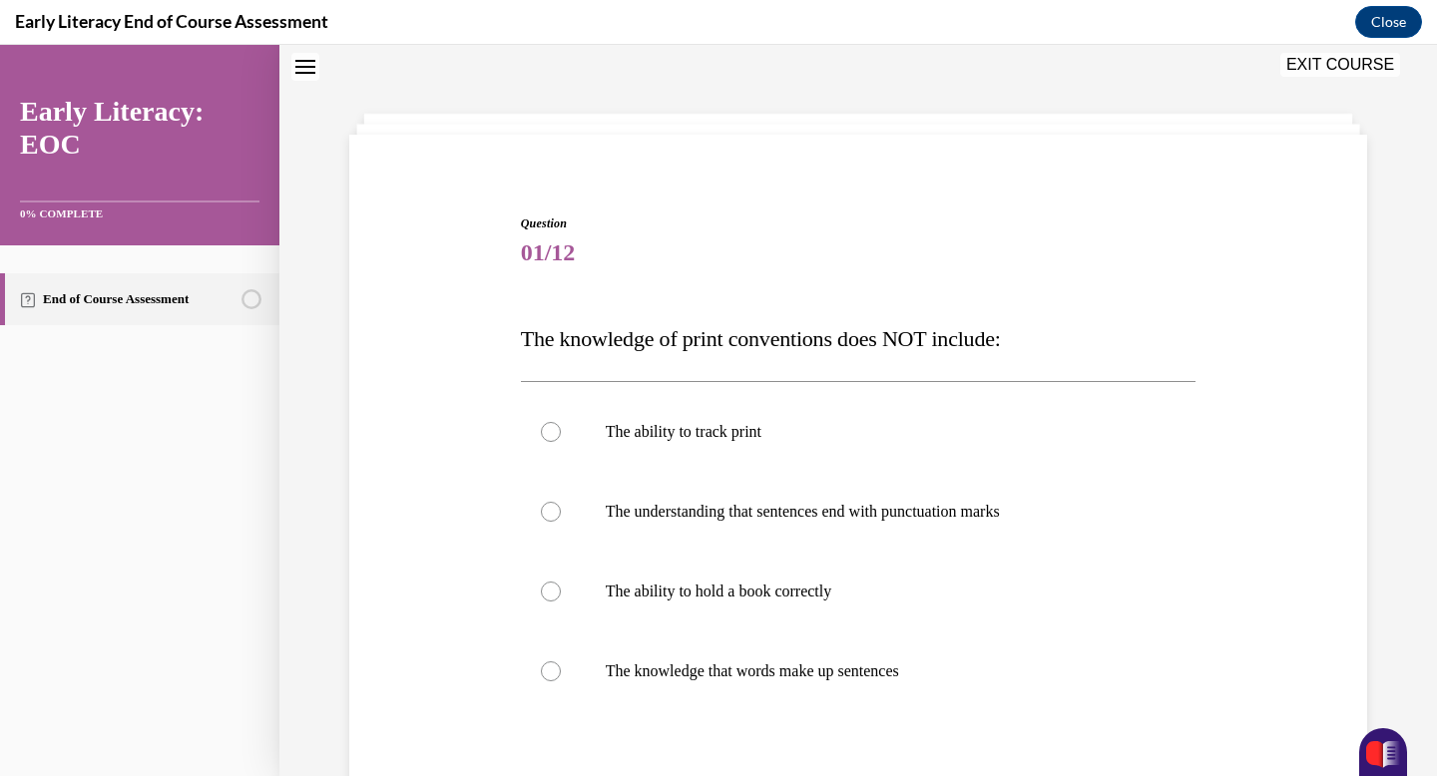
scroll to position [230, 0]
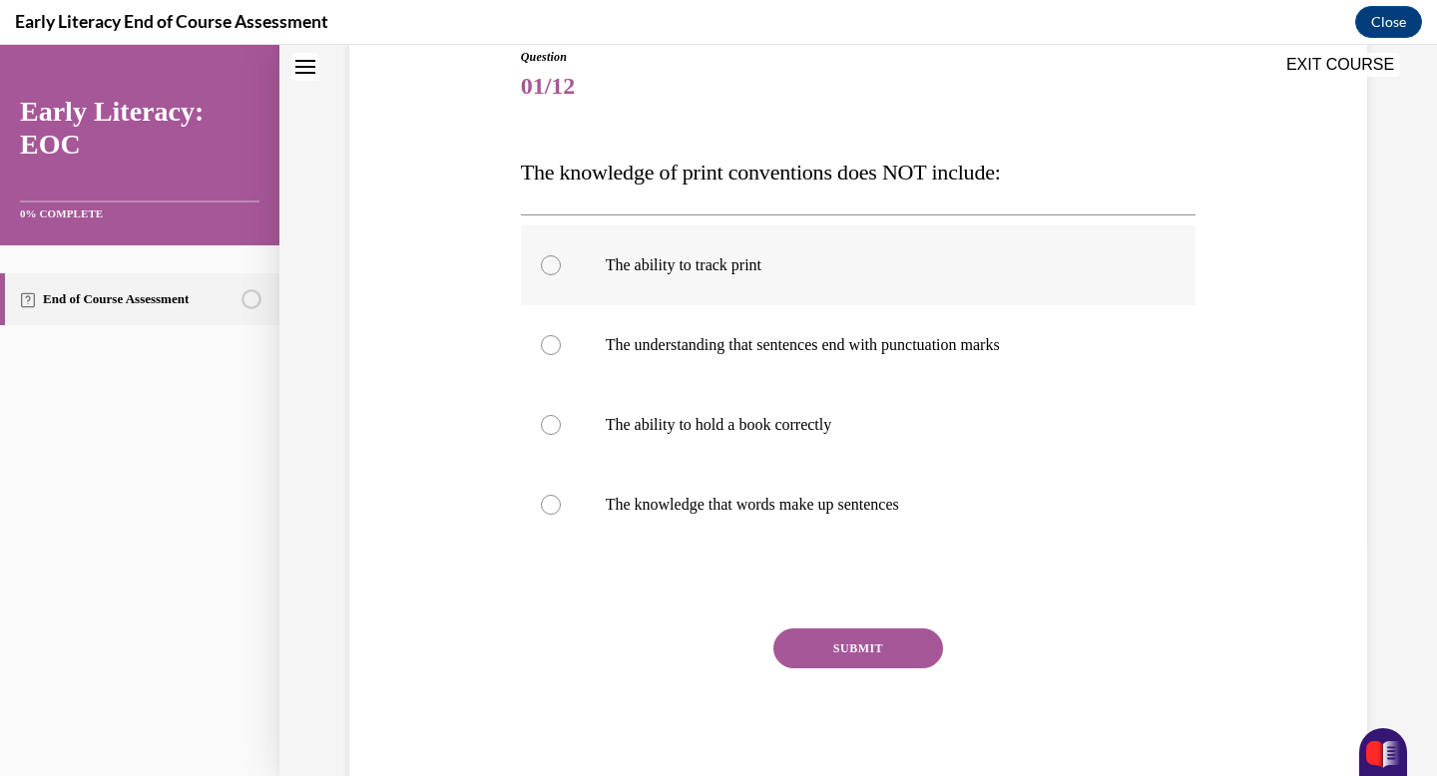
click at [698, 277] on div at bounding box center [859, 266] width 676 height 80
click at [829, 646] on button "SUBMIT" at bounding box center [858, 649] width 170 height 40
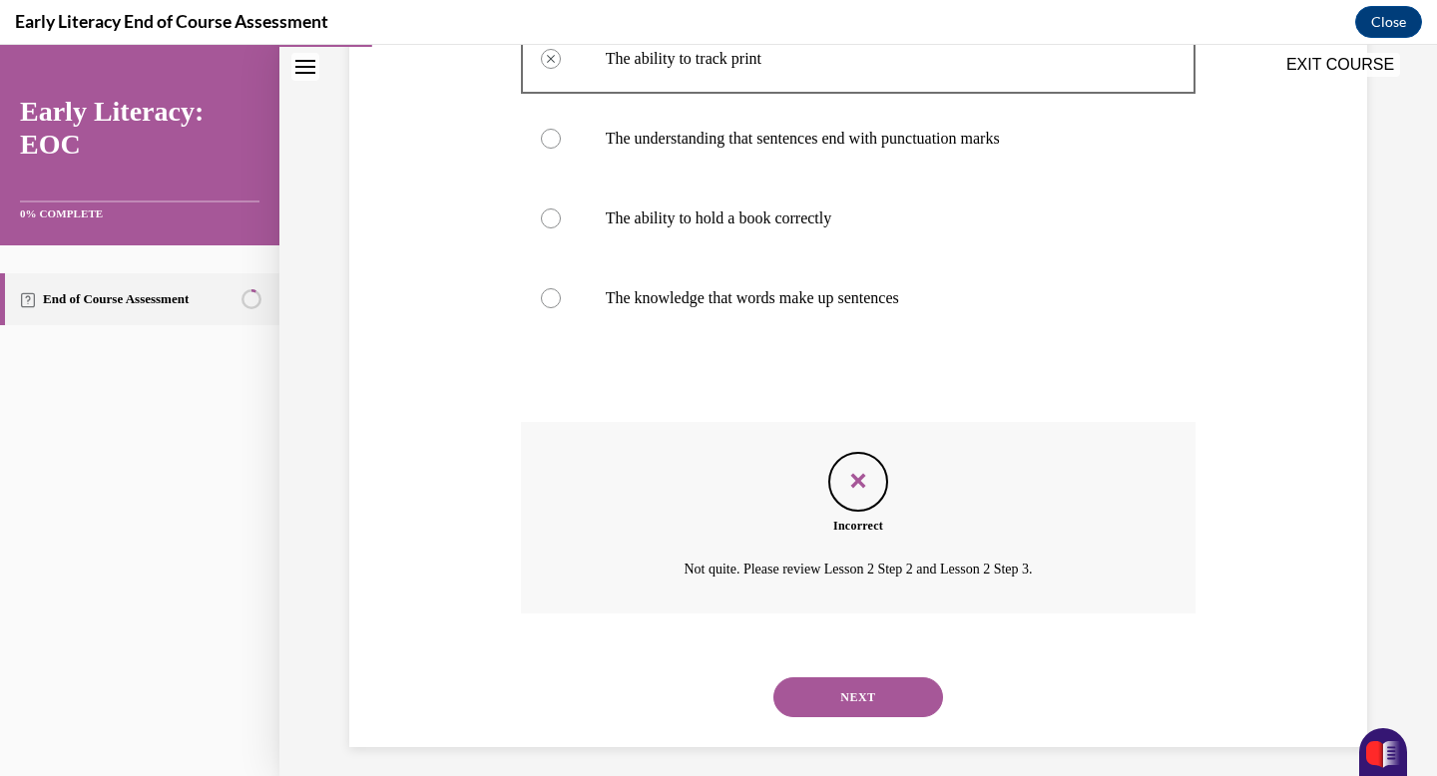
scroll to position [447, 0]
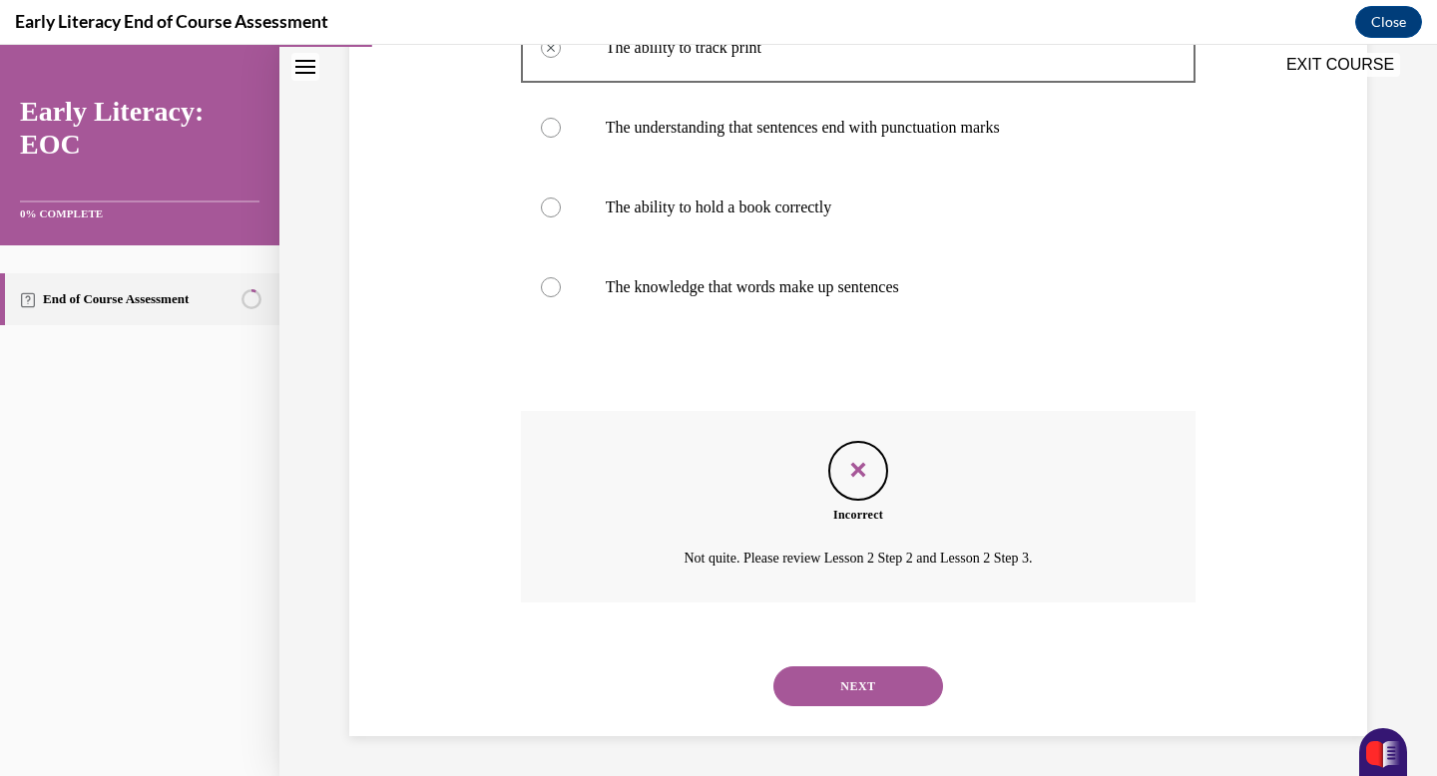
click at [842, 681] on button "NEXT" at bounding box center [858, 687] width 170 height 40
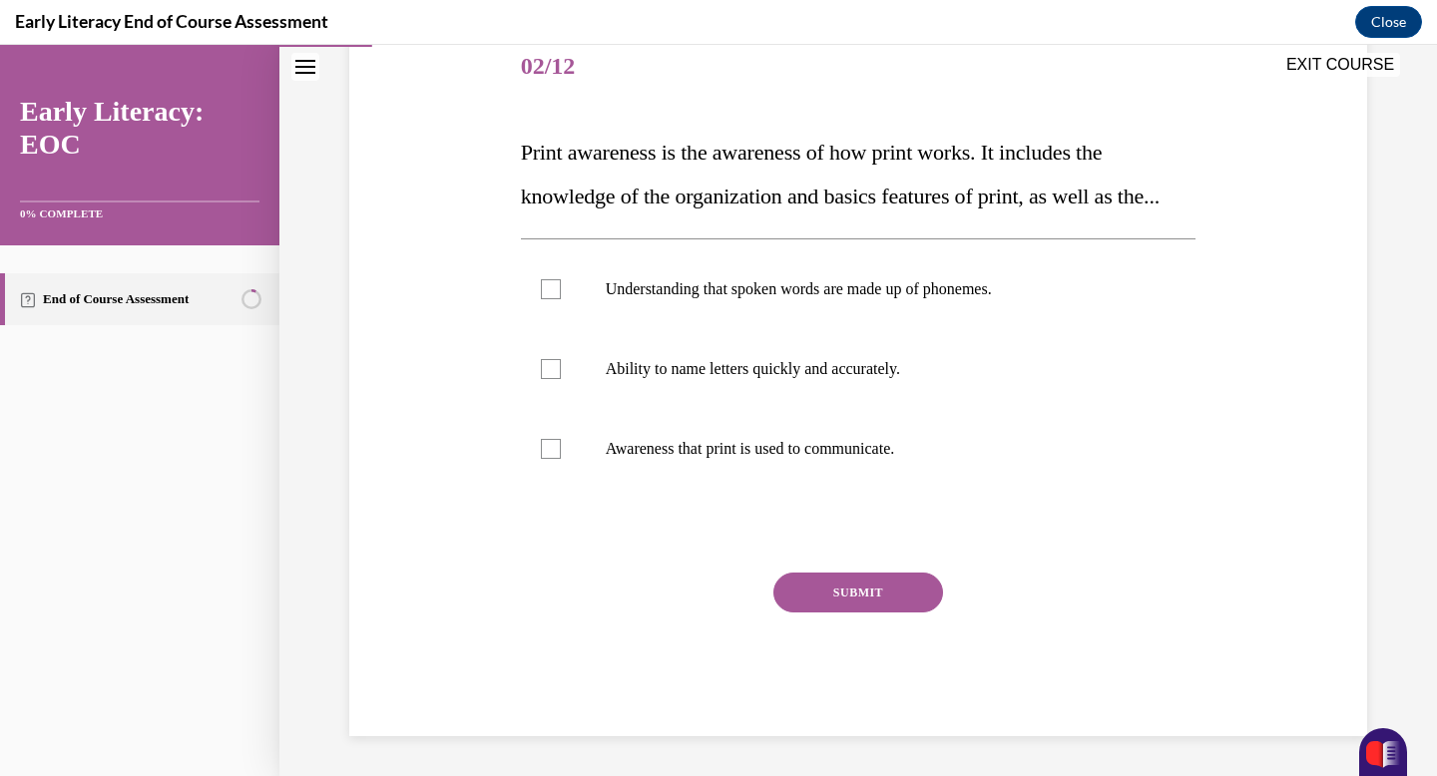
scroll to position [293, 0]
click at [760, 457] on p "Awareness that print is used to communicate." at bounding box center [876, 449] width 541 height 20
click at [763, 371] on p "Ability to name letters quickly and accurately." at bounding box center [876, 369] width 541 height 20
click at [841, 592] on button "SUBMIT" at bounding box center [858, 593] width 170 height 40
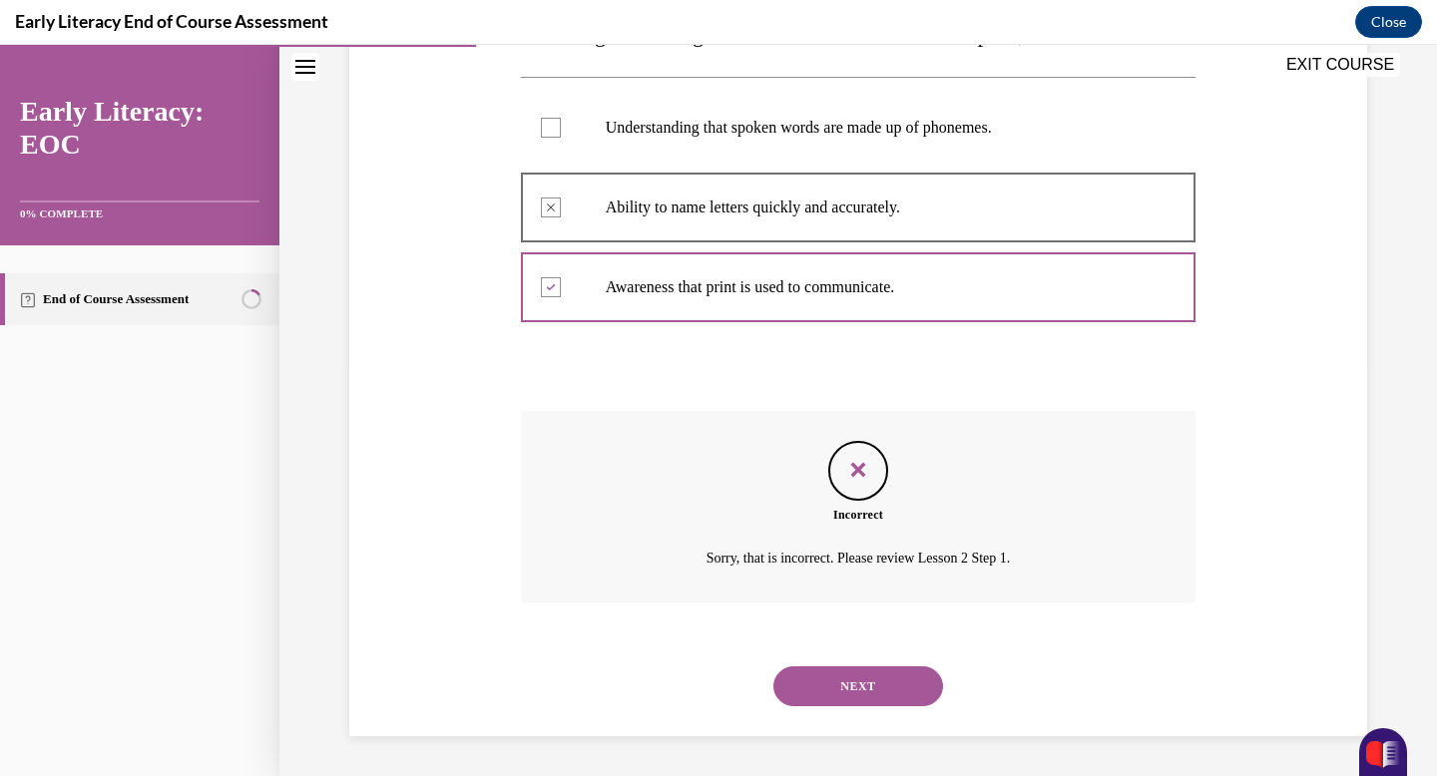
scroll to position [455, 0]
click at [873, 693] on button "NEXT" at bounding box center [858, 687] width 170 height 40
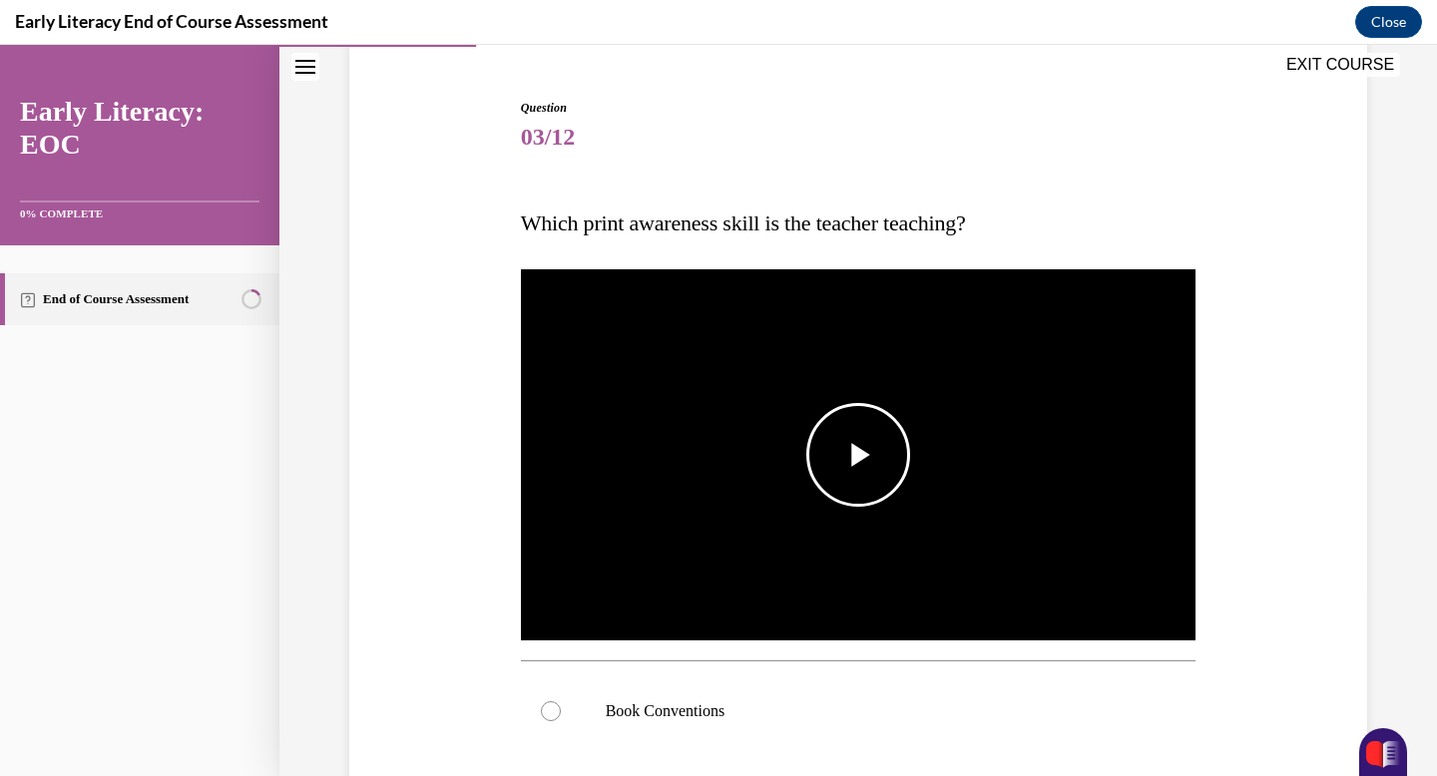
scroll to position [183, 0]
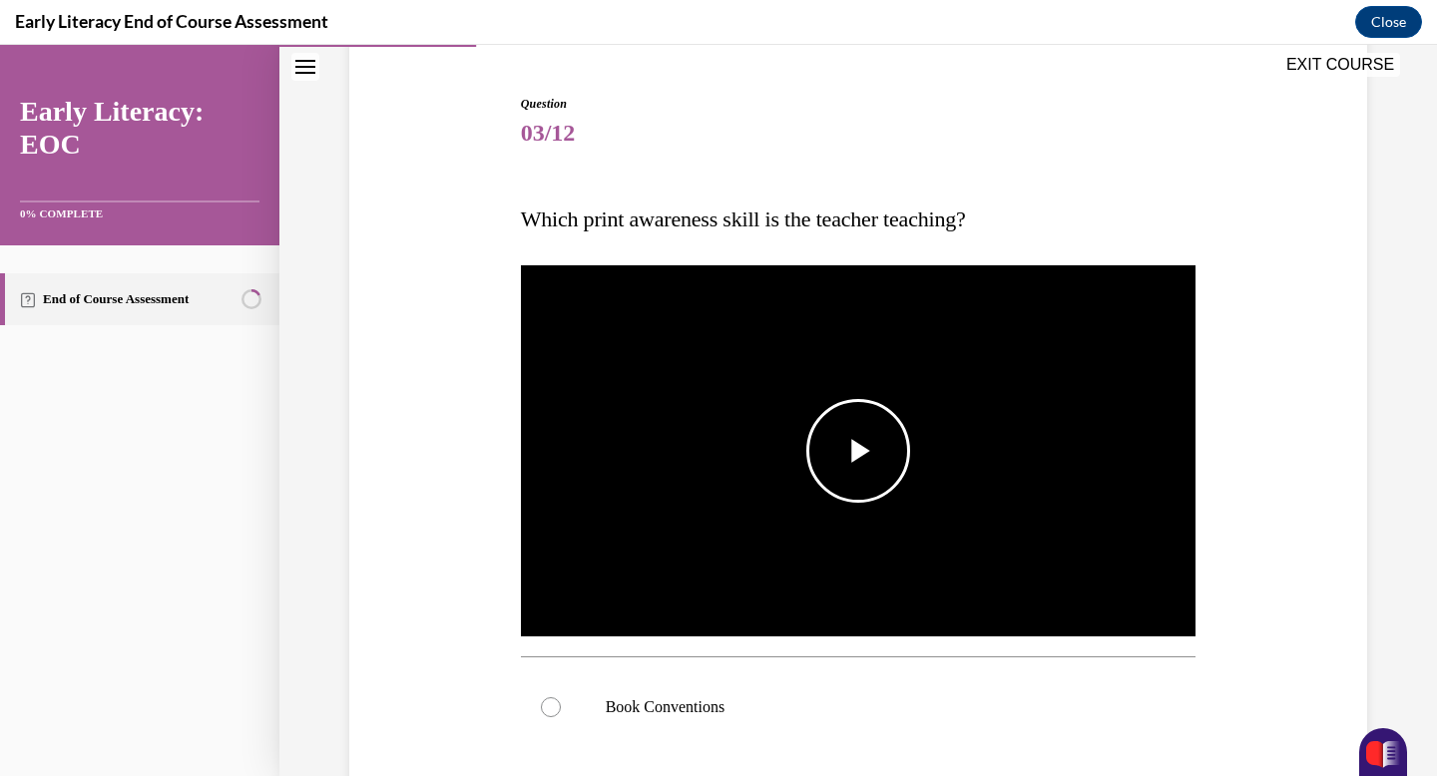
click at [858, 451] on span "Video player" at bounding box center [858, 451] width 0 height 0
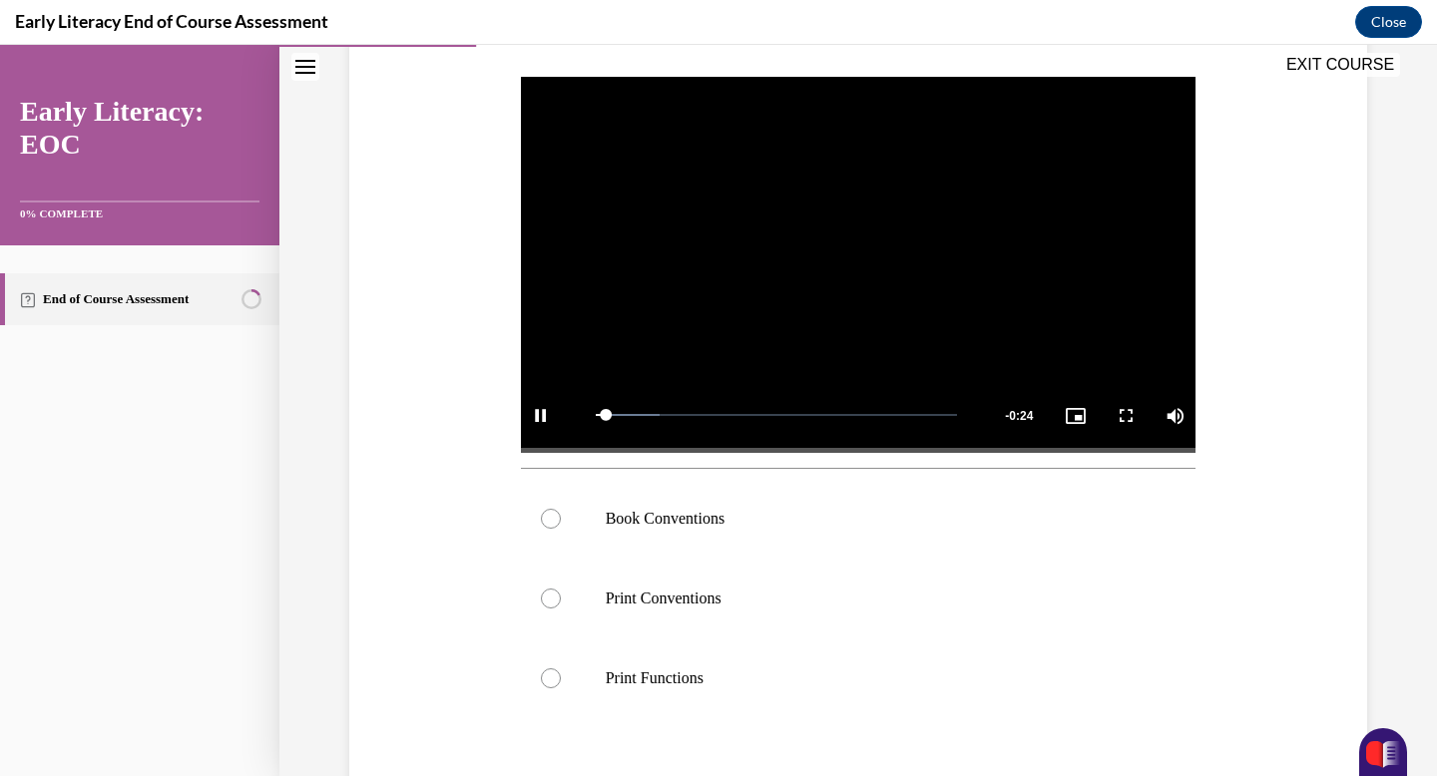
scroll to position [401, 0]
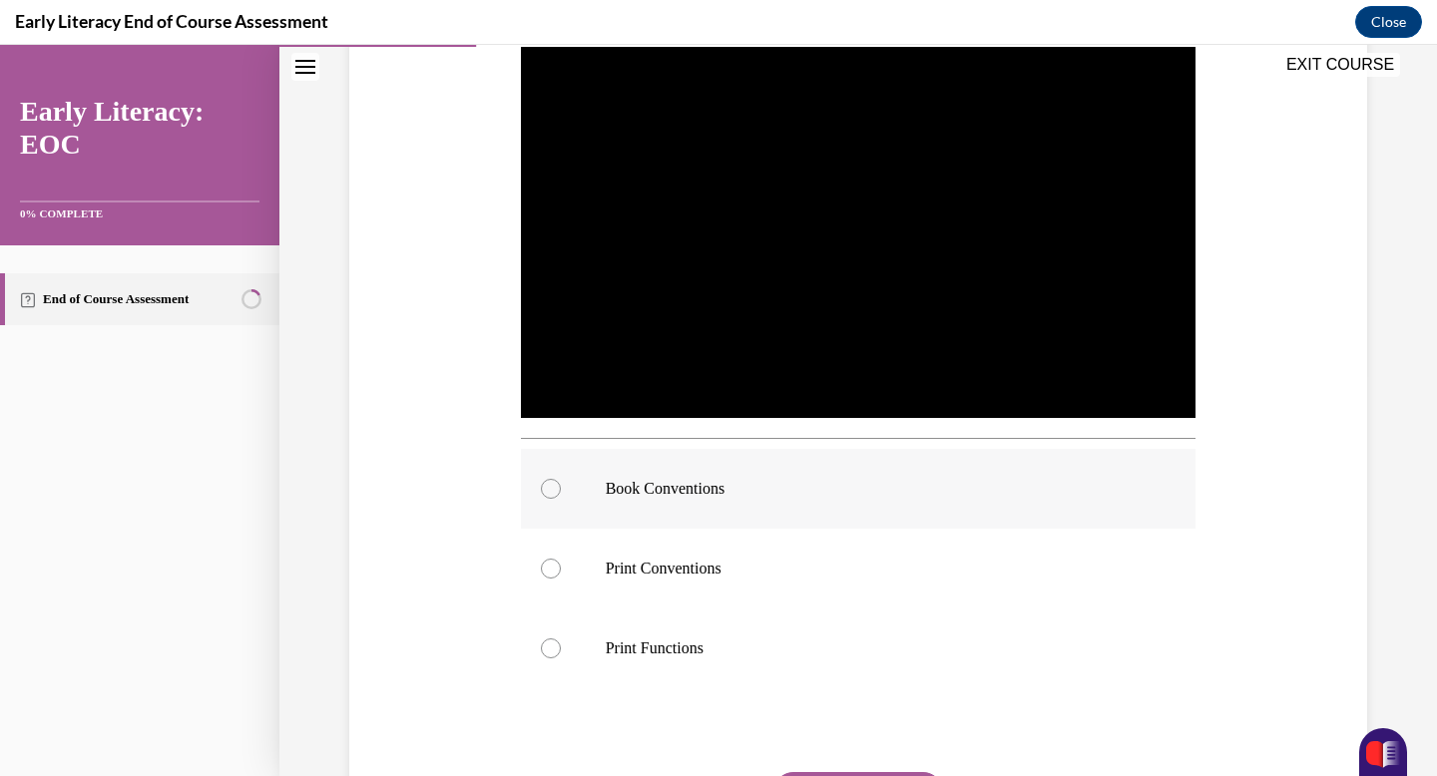
click at [750, 499] on div at bounding box center [859, 489] width 676 height 80
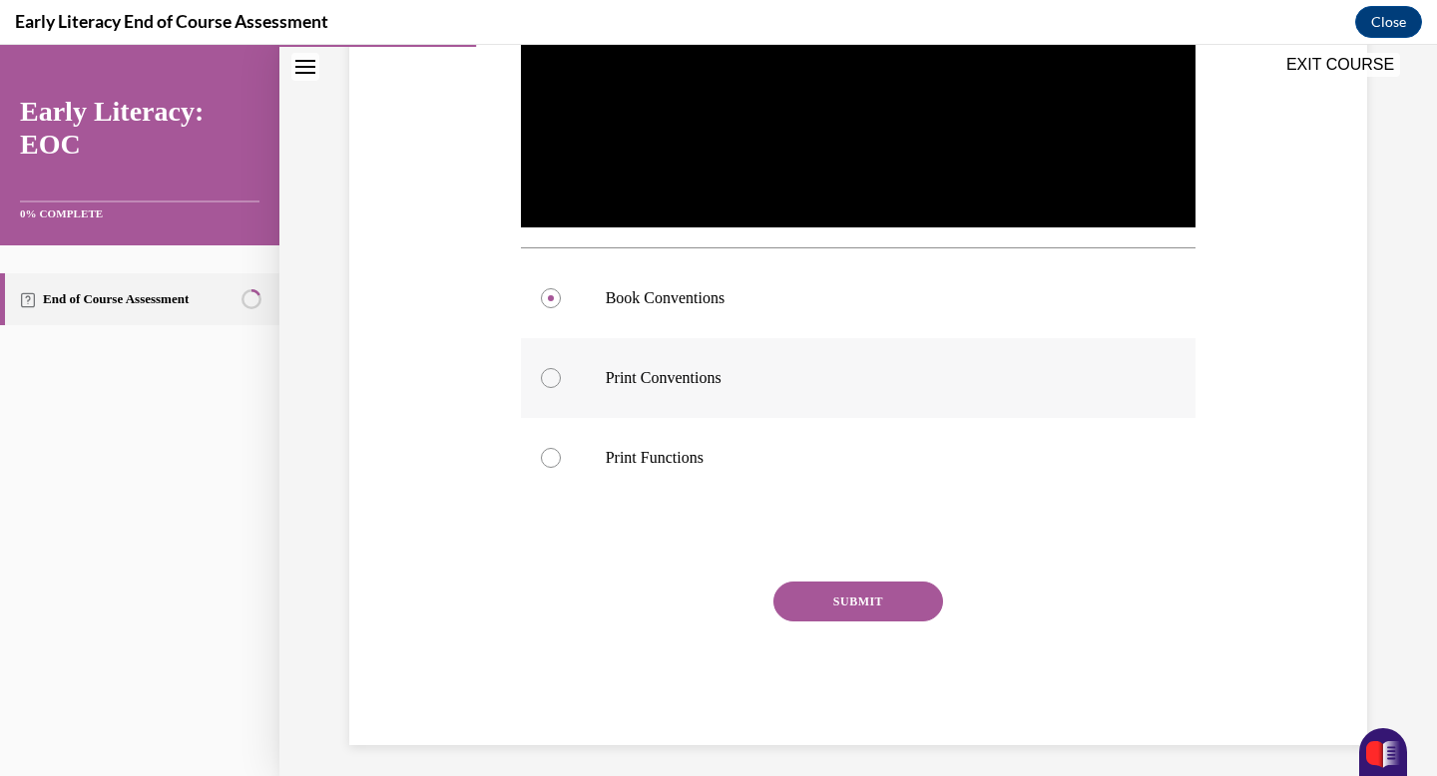
scroll to position [595, 0]
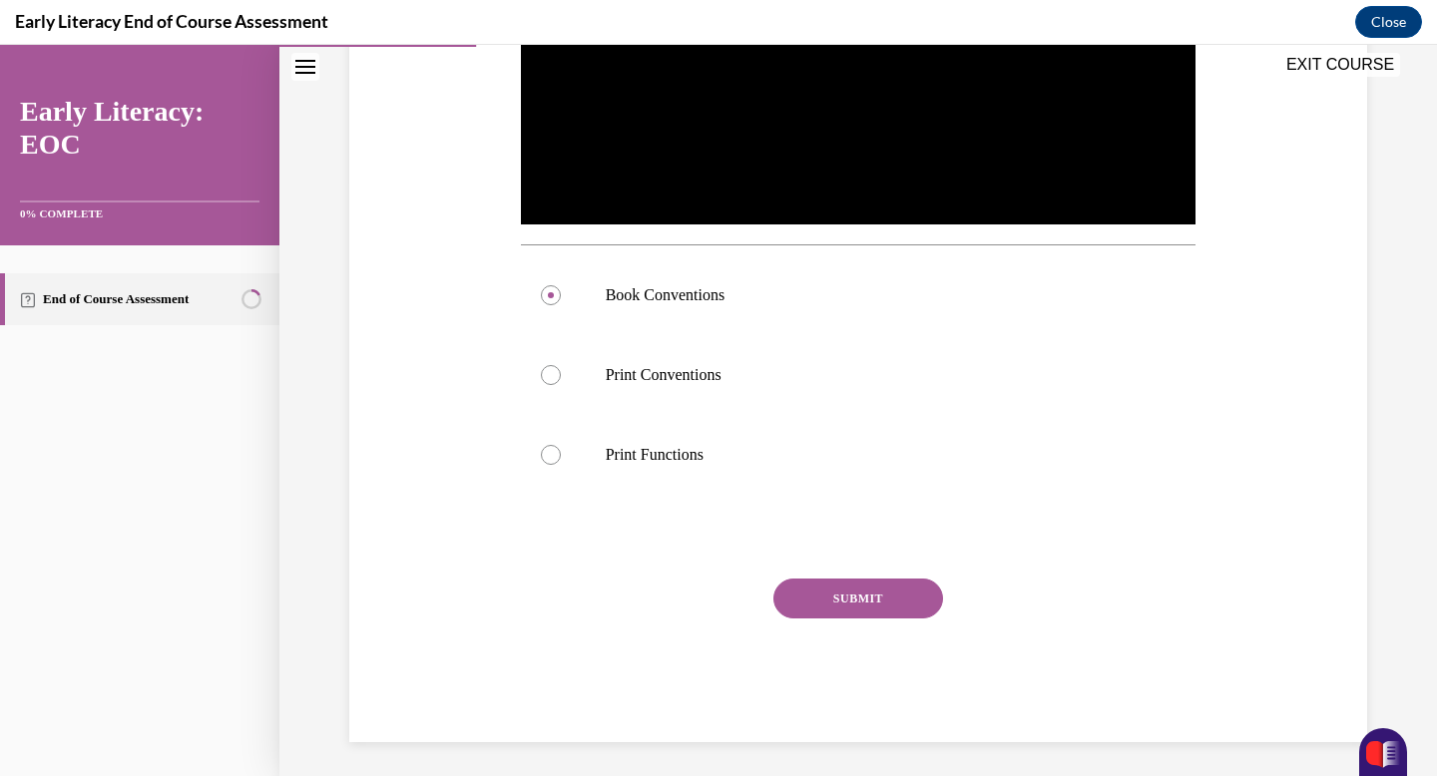
click at [840, 596] on button "SUBMIT" at bounding box center [858, 599] width 170 height 40
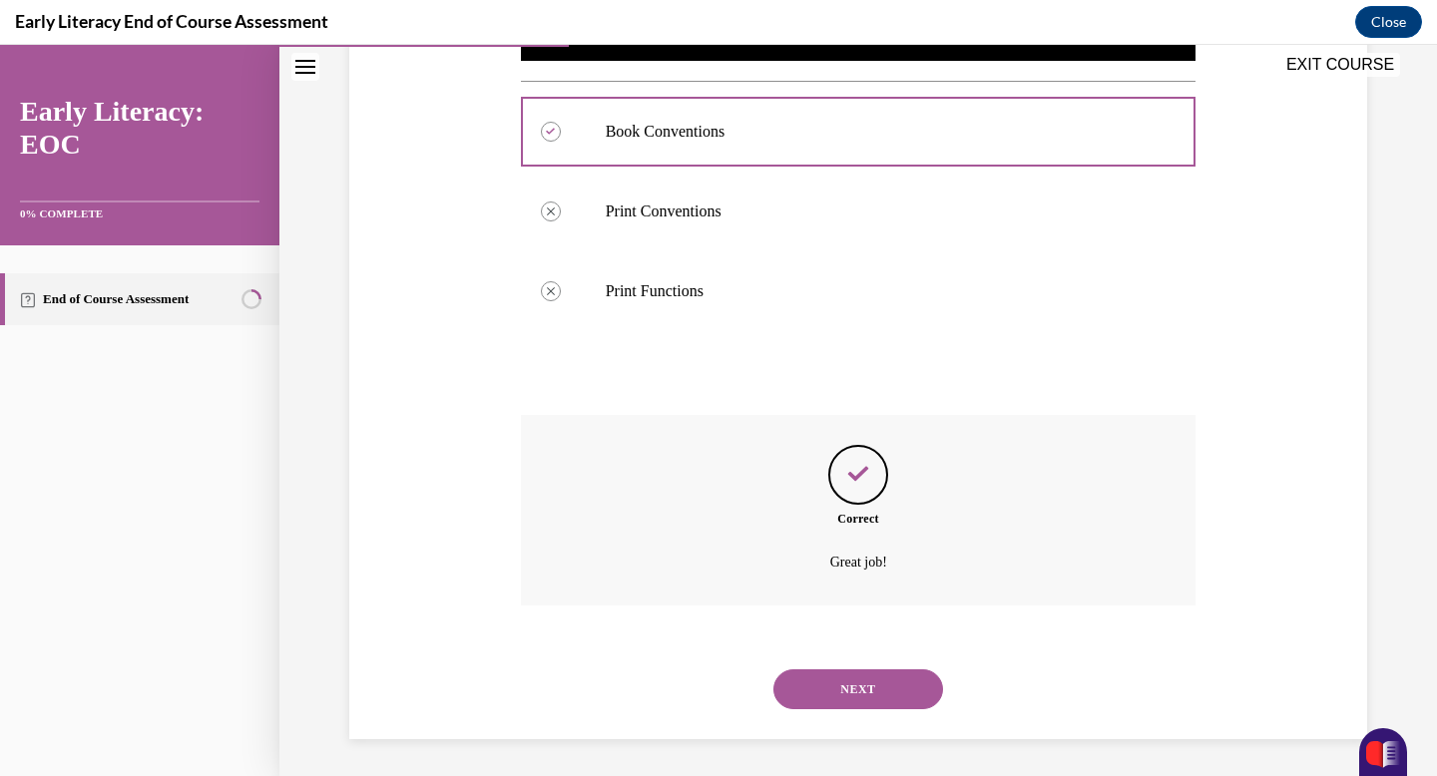
scroll to position [761, 0]
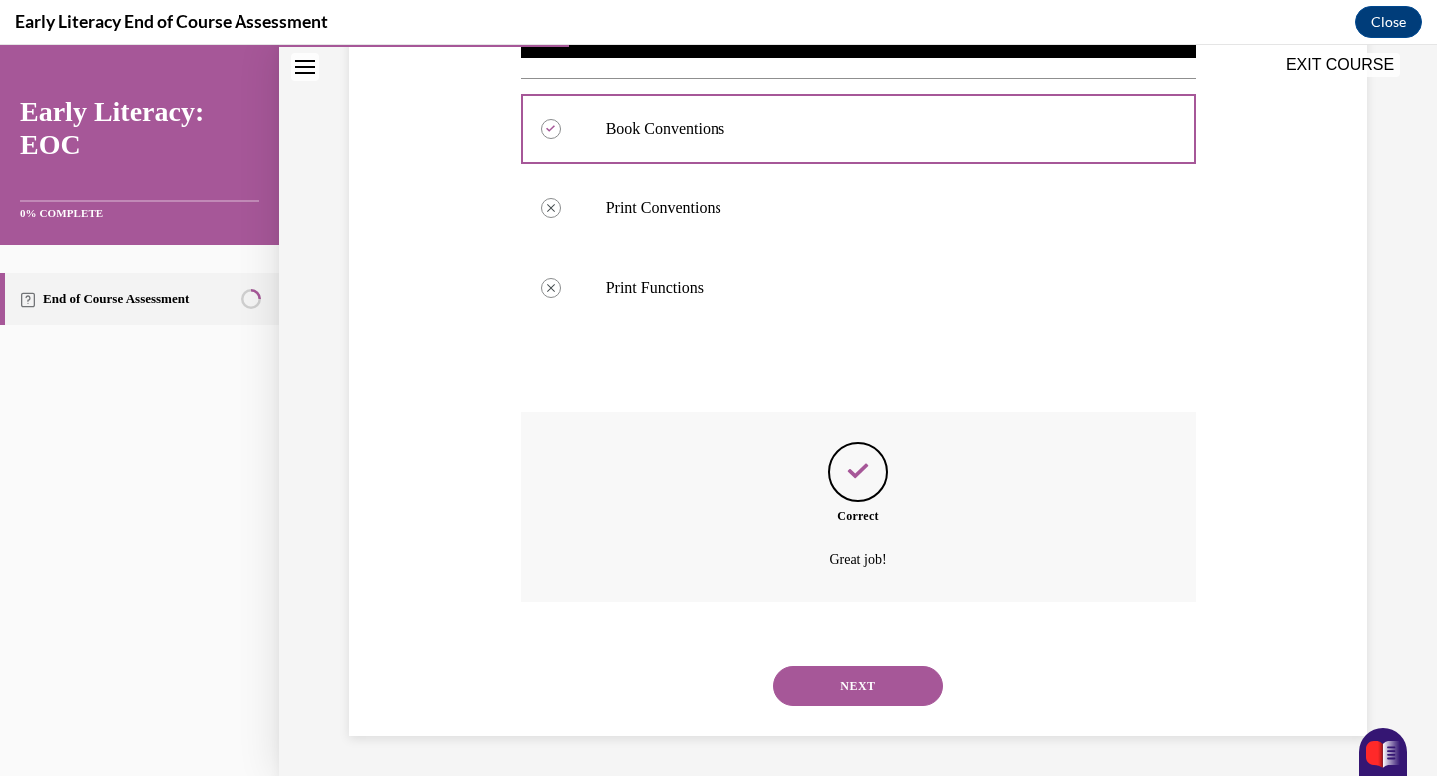
click at [854, 677] on button "NEXT" at bounding box center [858, 687] width 170 height 40
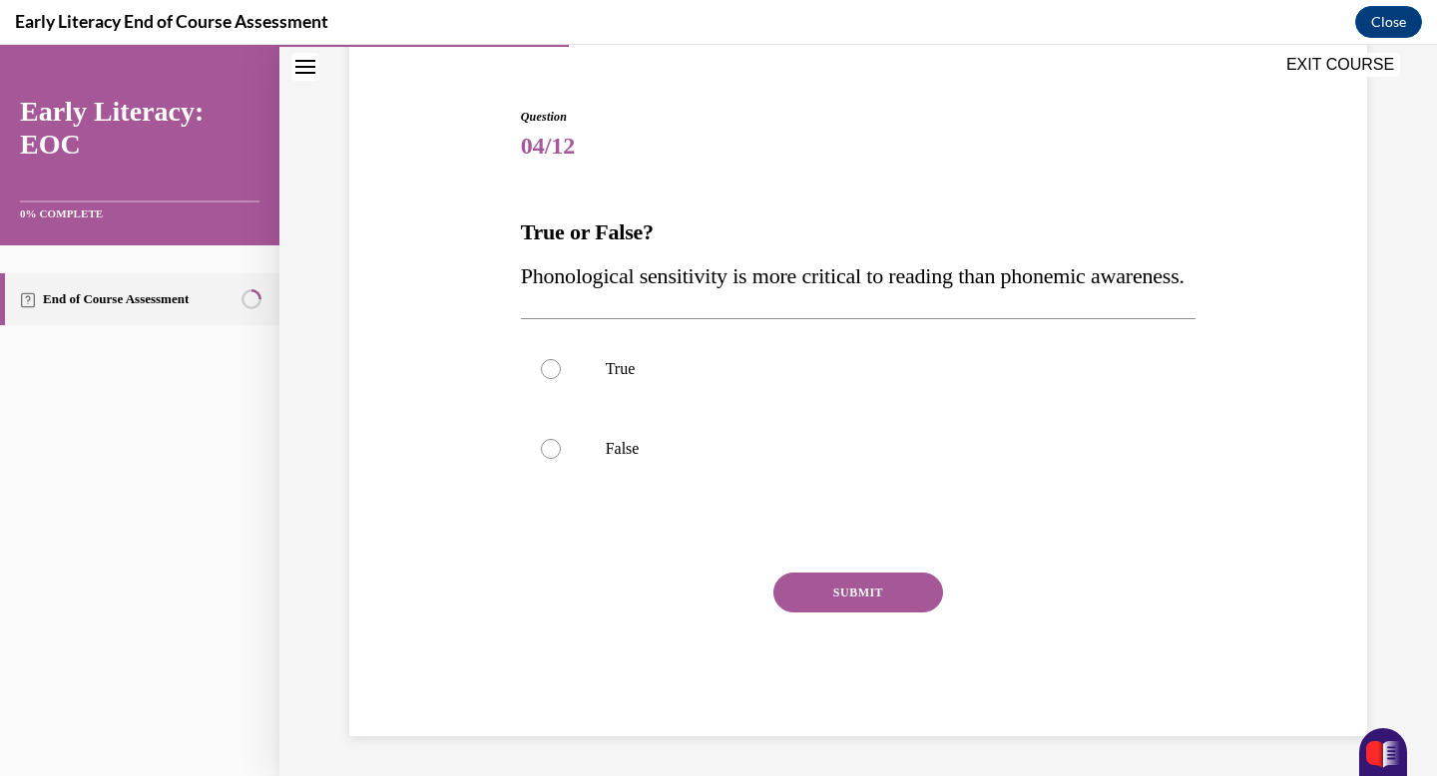
scroll to position [214, 0]
click at [639, 428] on div at bounding box center [859, 449] width 676 height 80
click at [821, 596] on button "SUBMIT" at bounding box center [858, 593] width 170 height 40
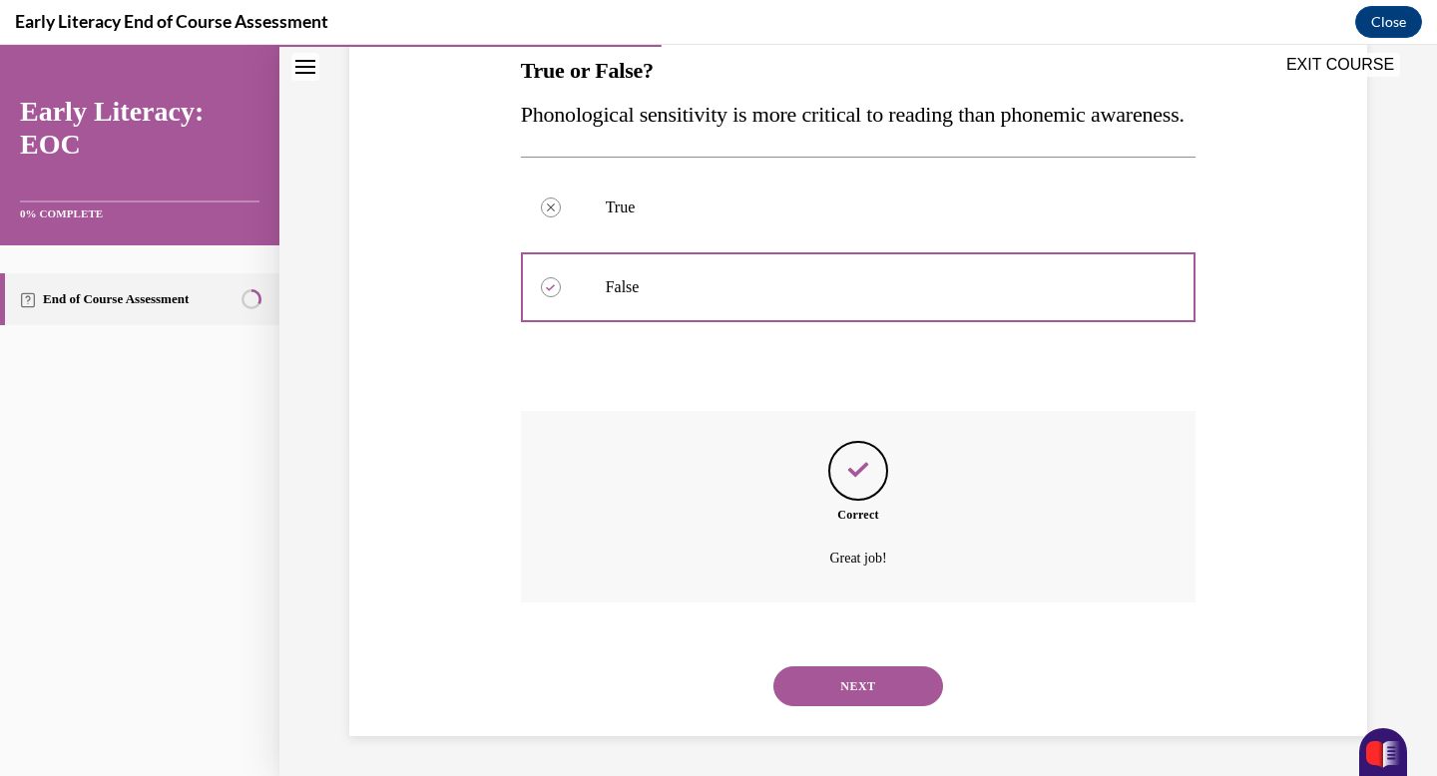
scroll to position [375, 0]
click at [840, 697] on button "NEXT" at bounding box center [858, 687] width 170 height 40
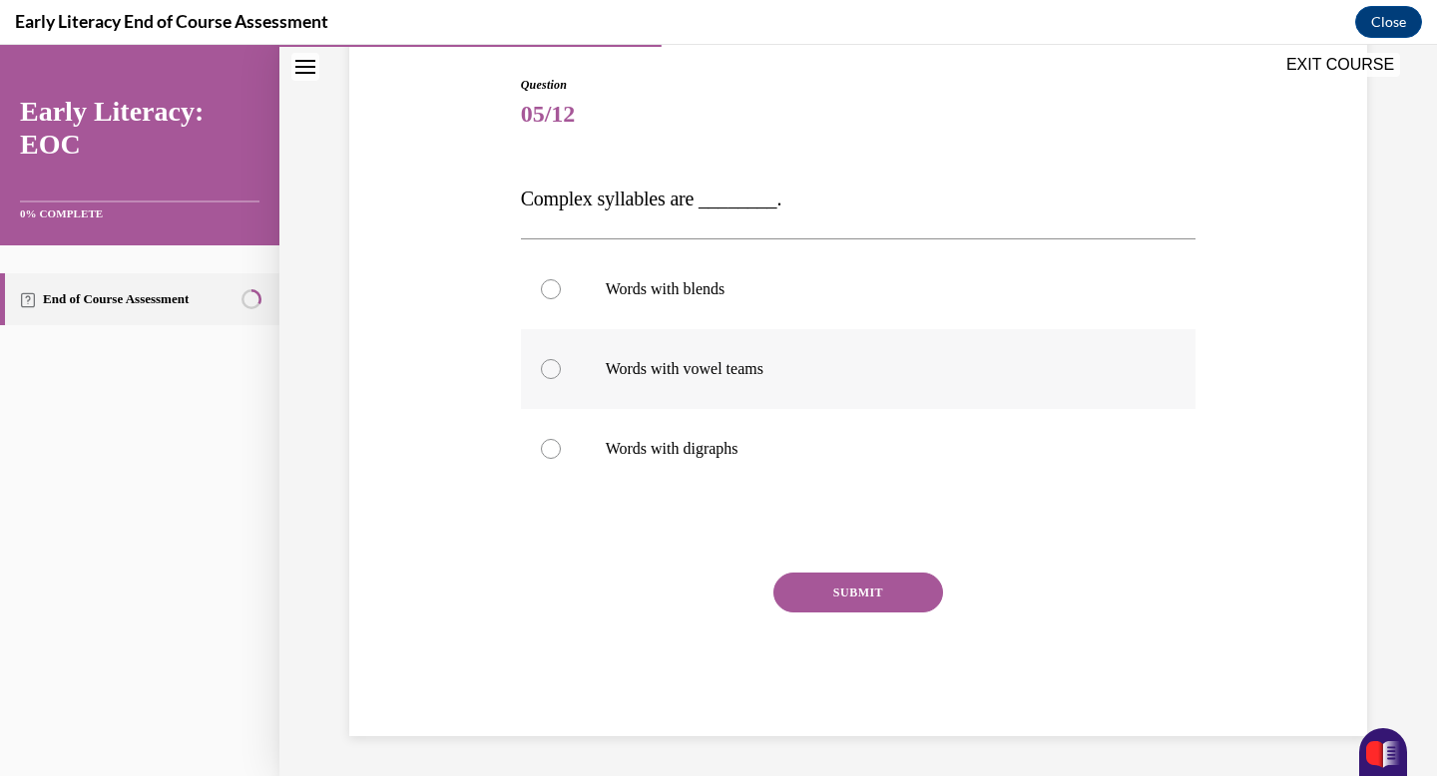
click at [816, 388] on div at bounding box center [859, 369] width 676 height 80
click at [838, 590] on button "SUBMIT" at bounding box center [858, 593] width 170 height 40
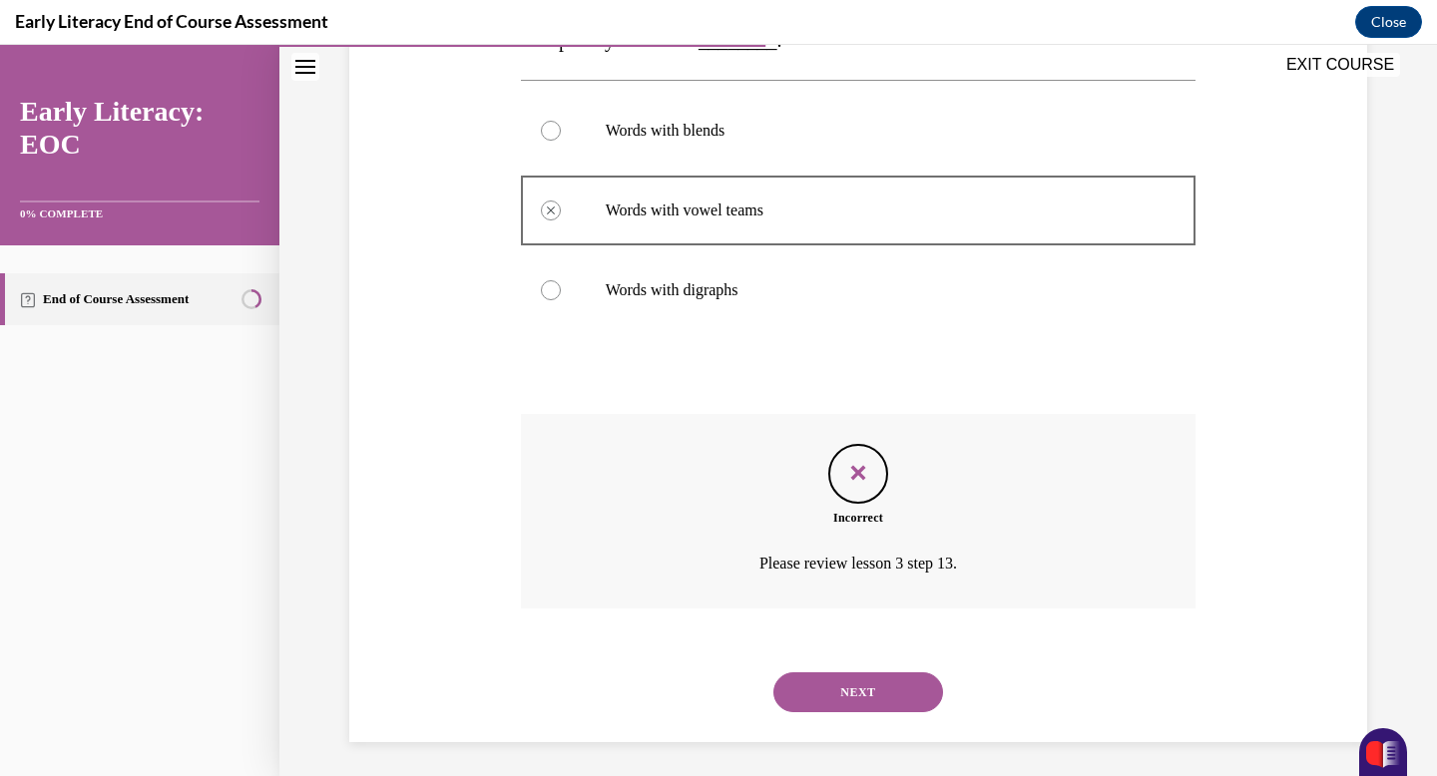
scroll to position [366, 0]
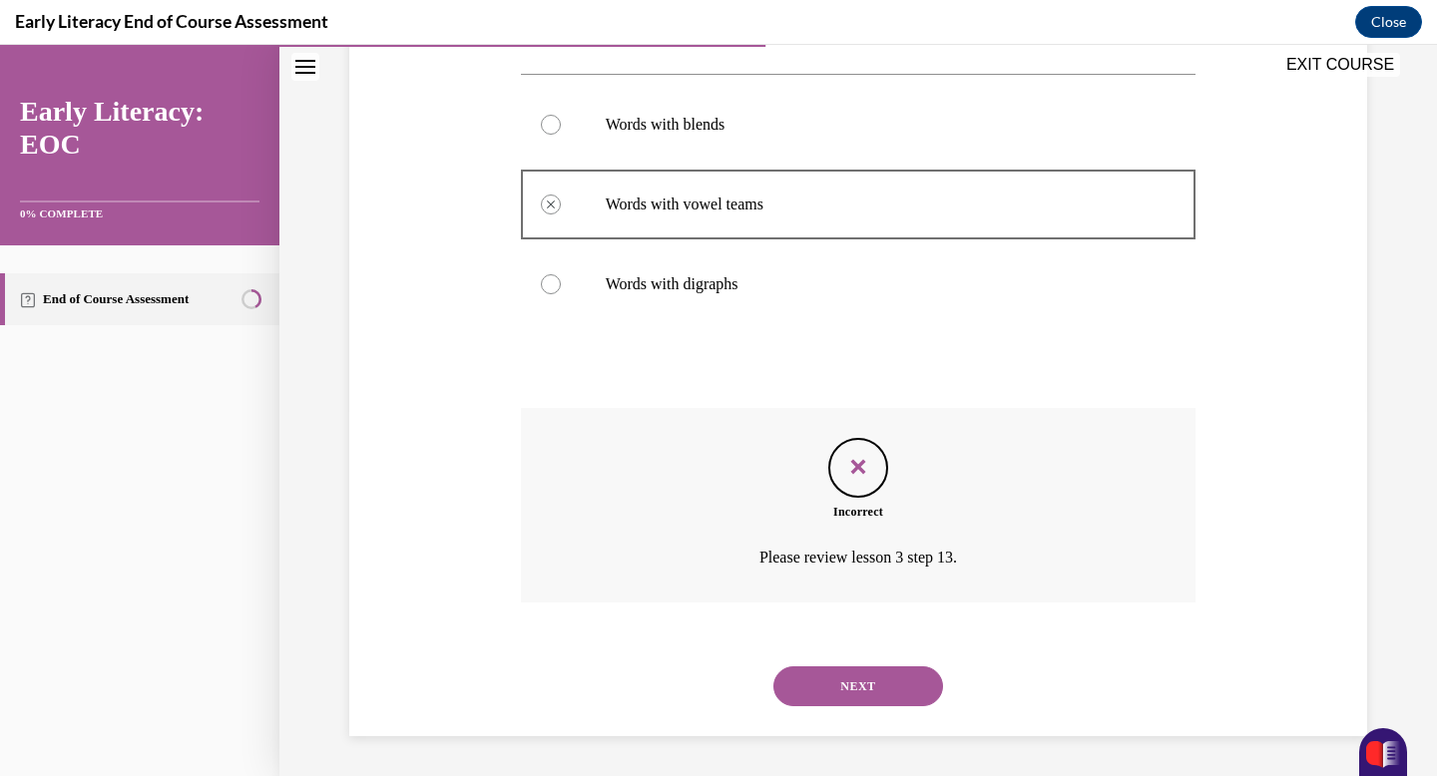
click at [845, 691] on button "NEXT" at bounding box center [858, 687] width 170 height 40
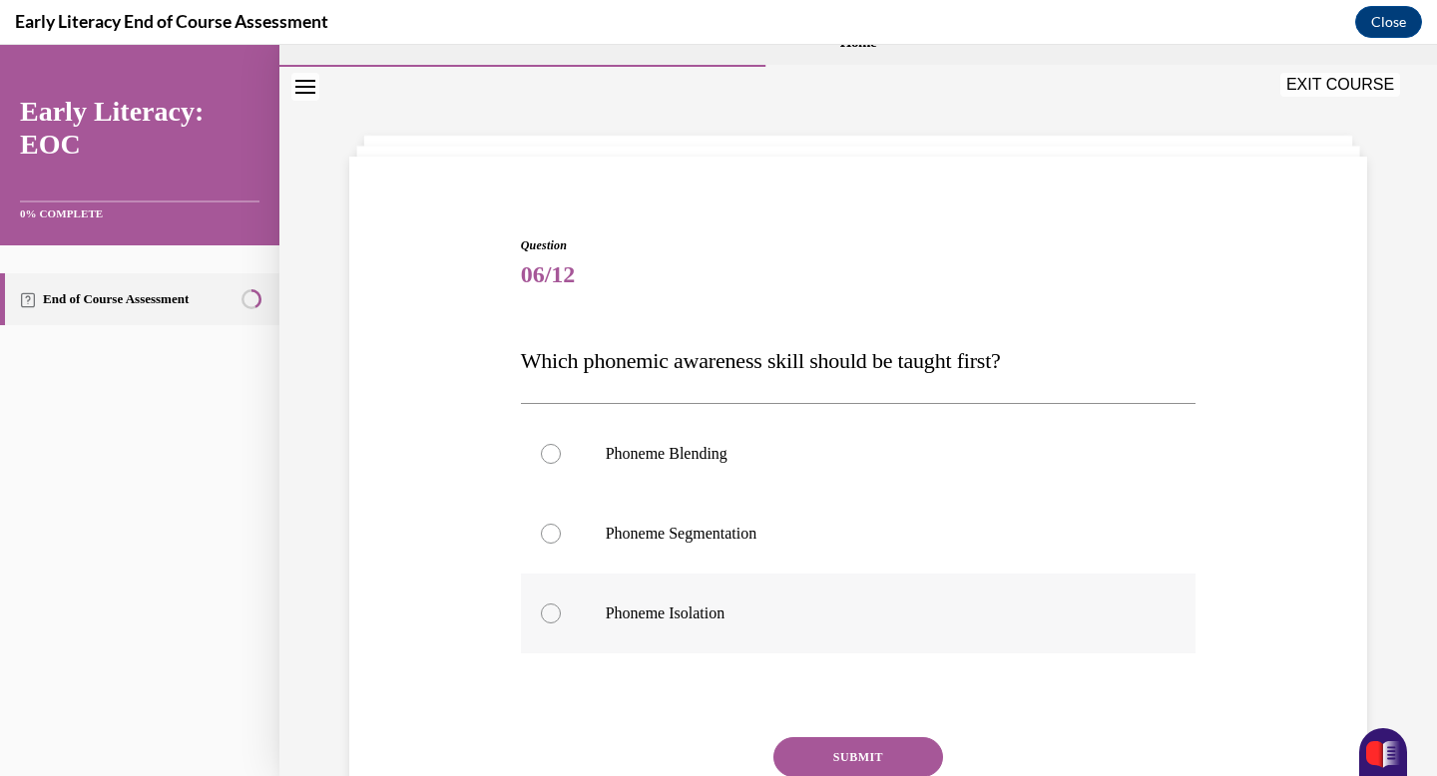
scroll to position [206, 0]
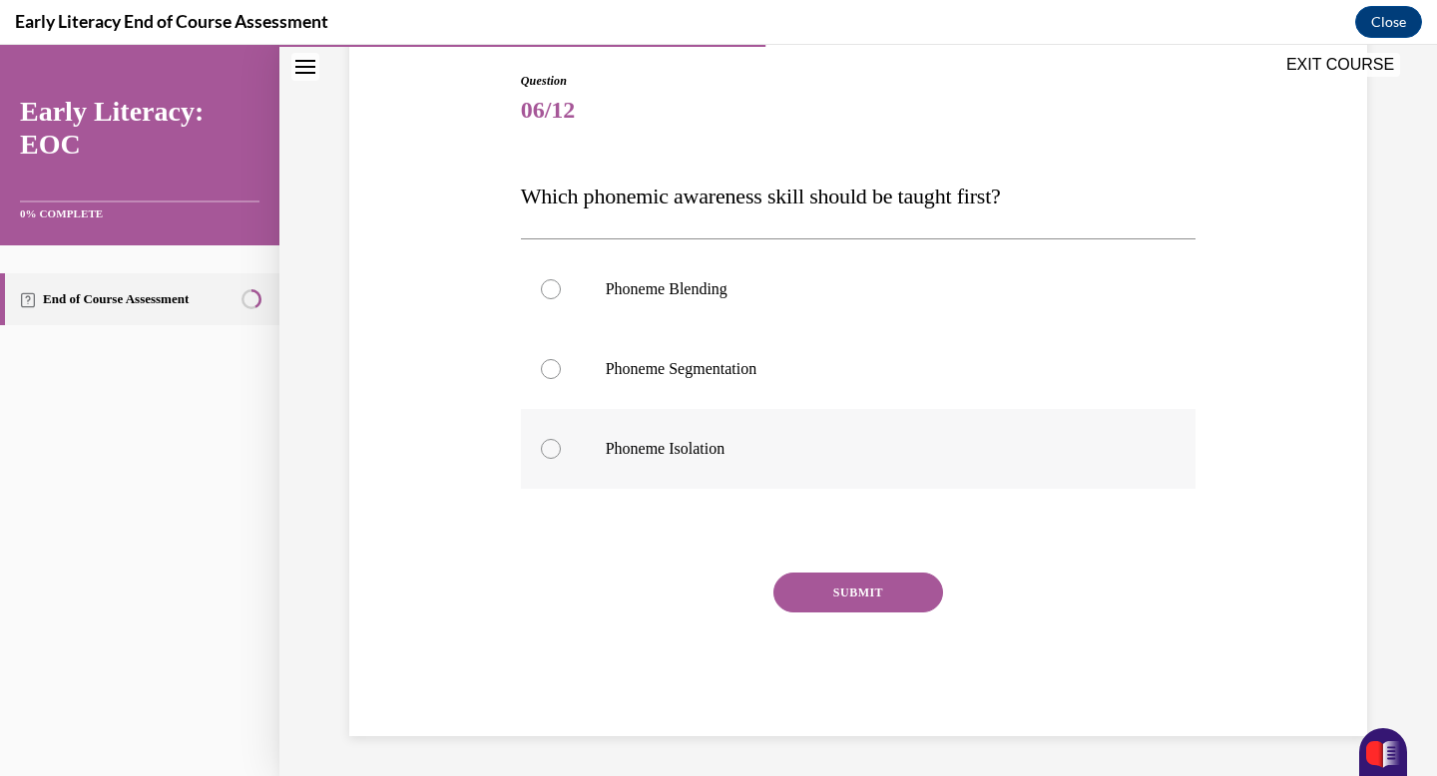
click at [726, 455] on p "Phoneme Isolation" at bounding box center [876, 449] width 541 height 20
click at [844, 589] on button "SUBMIT" at bounding box center [858, 593] width 170 height 40
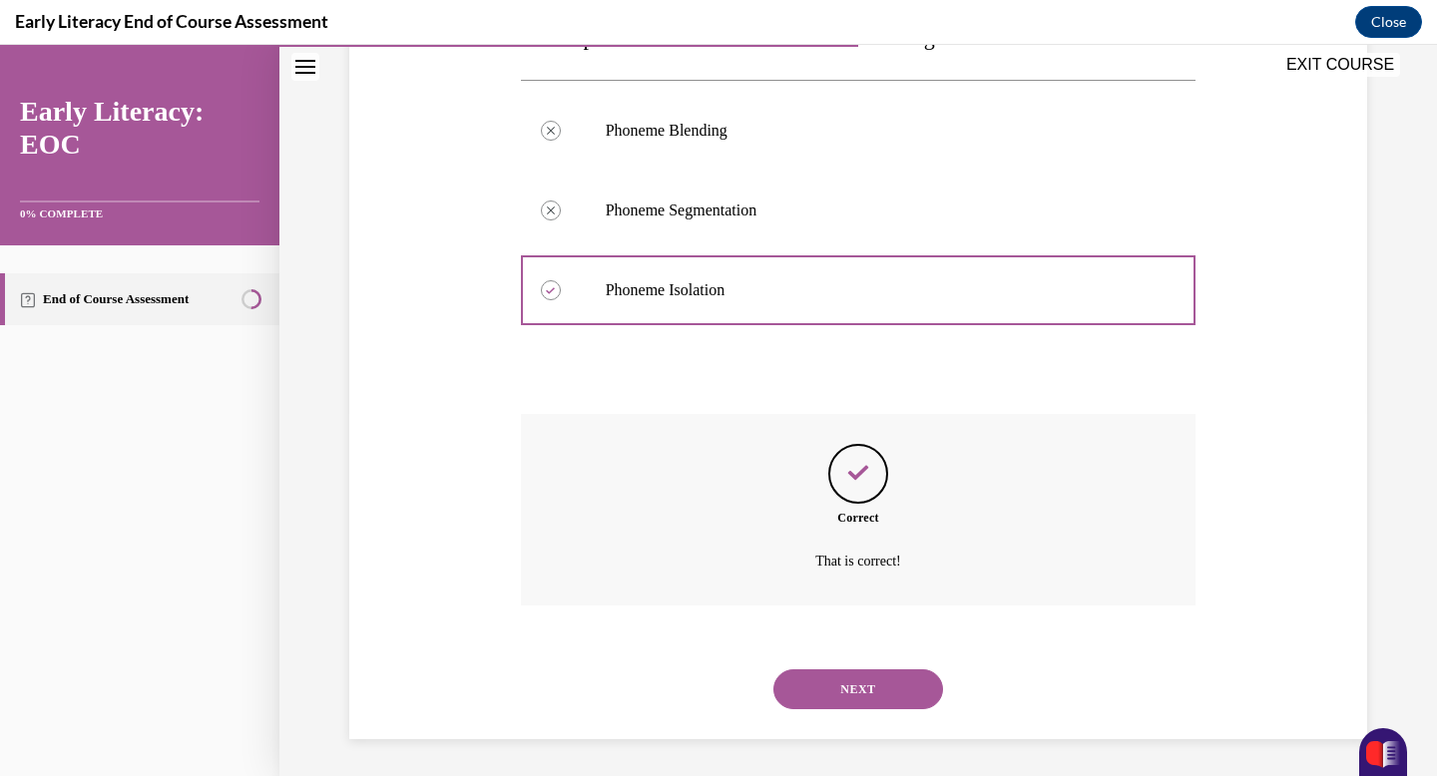
scroll to position [367, 0]
click at [827, 679] on button "NEXT" at bounding box center [858, 687] width 170 height 40
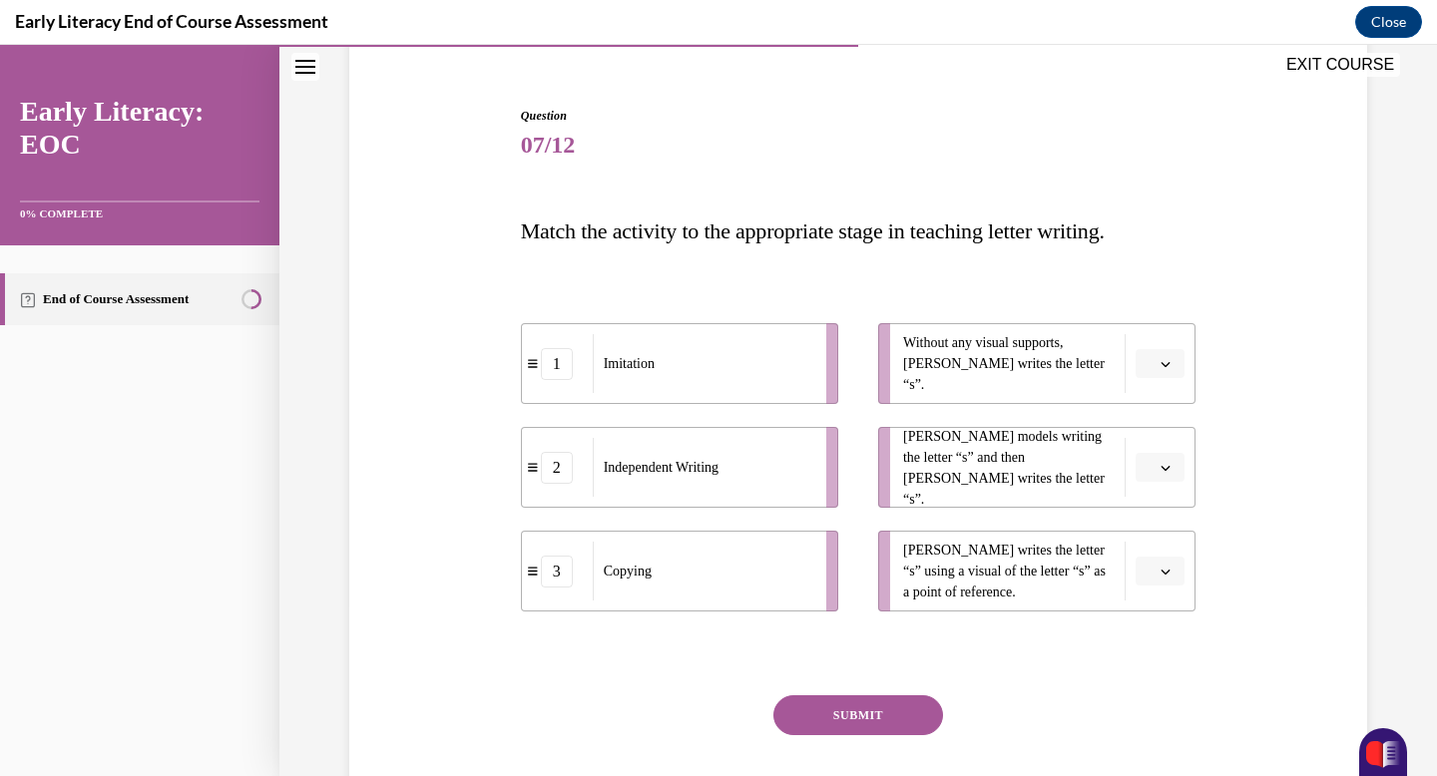
scroll to position [173, 0]
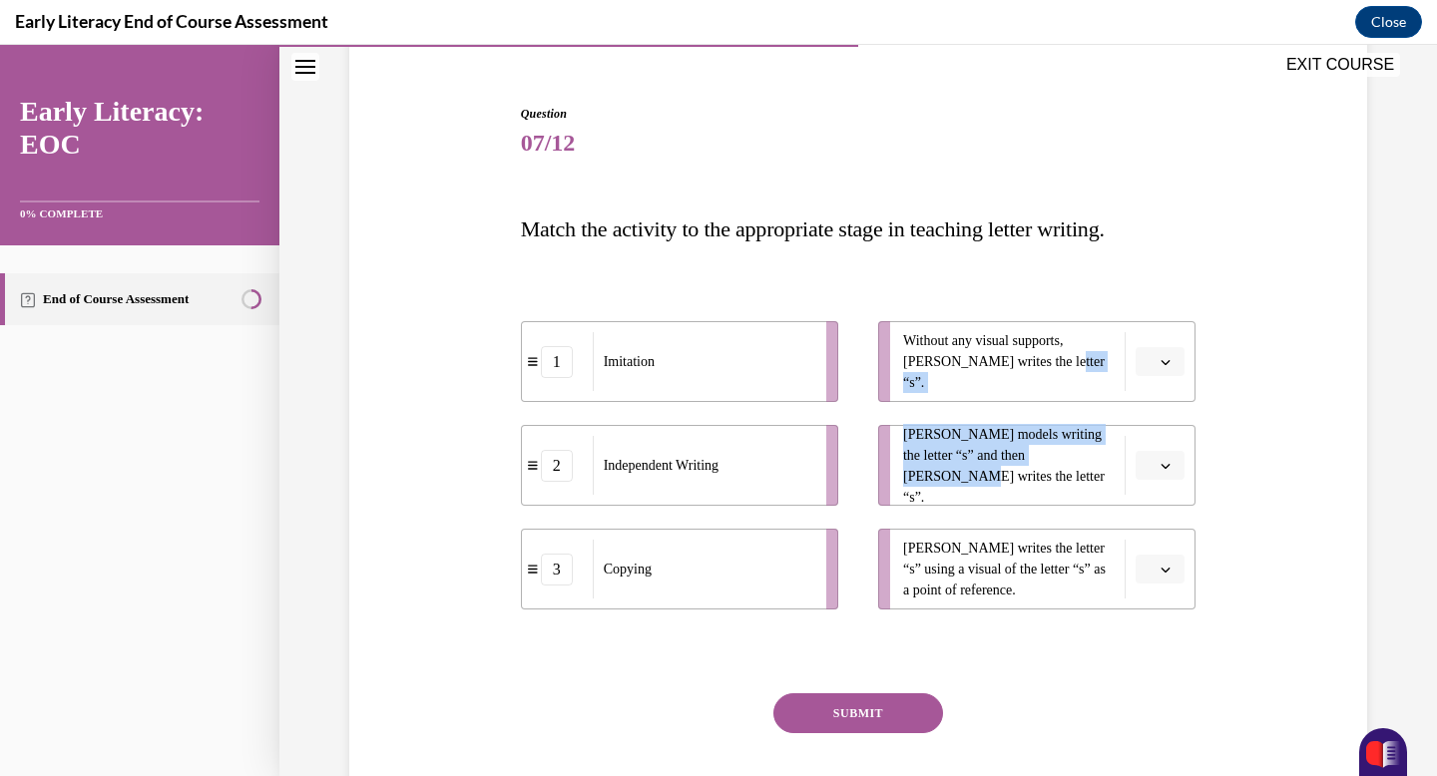
drag, startPoint x: 1121, startPoint y: 362, endPoint x: 1108, endPoint y: 470, distance: 108.6
click at [1108, 470] on ul "Without any visual supports, Tina writes the letter “s”. Mr. Brown models writi…" at bounding box center [1026, 465] width 337 height 288
click at [1212, 386] on div "Question 07/12 Match the activity to the appropriate stage in teaching letter w…" at bounding box center [858, 451] width 1028 height 812
click at [1154, 358] on span "Please select an option" at bounding box center [1151, 362] width 7 height 20
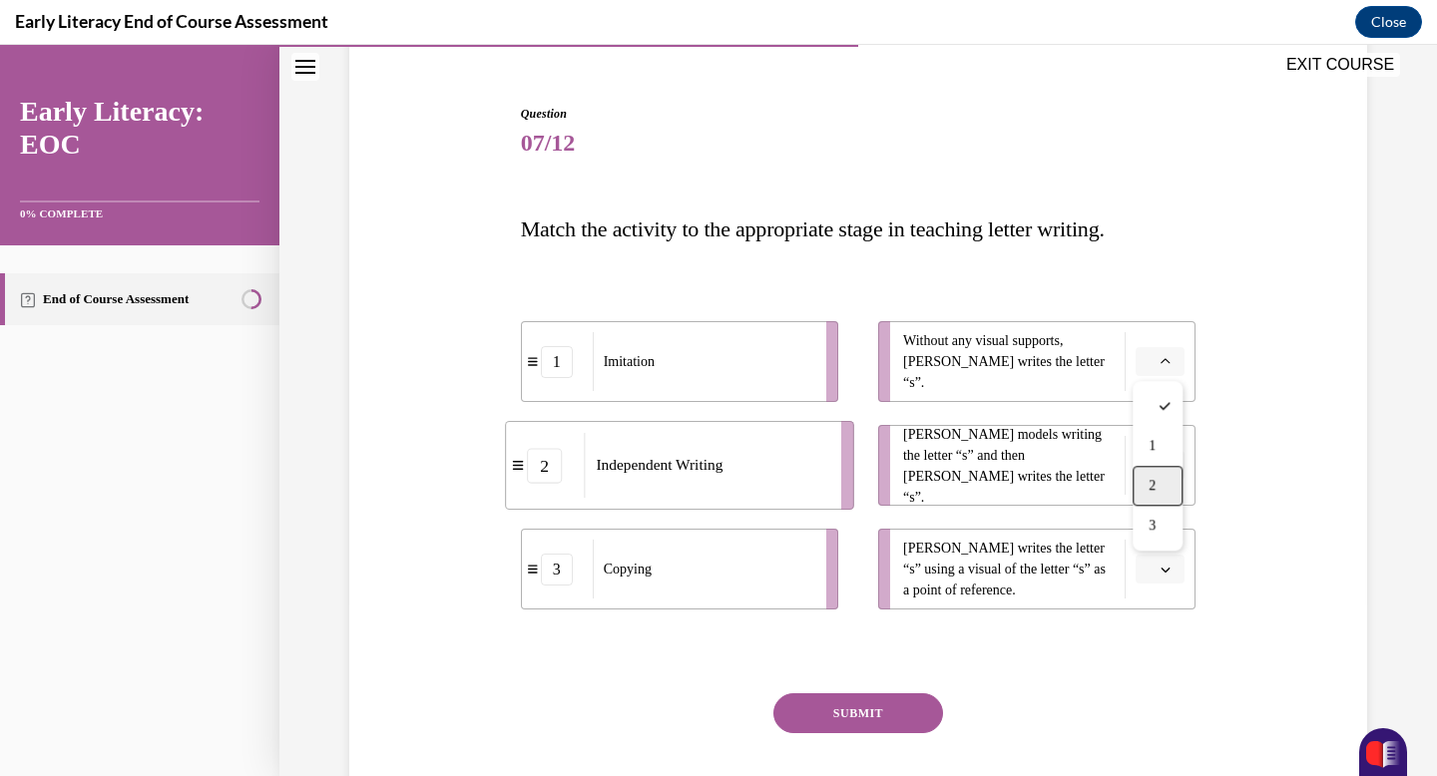
click at [1160, 496] on div "2" at bounding box center [1158, 486] width 50 height 40
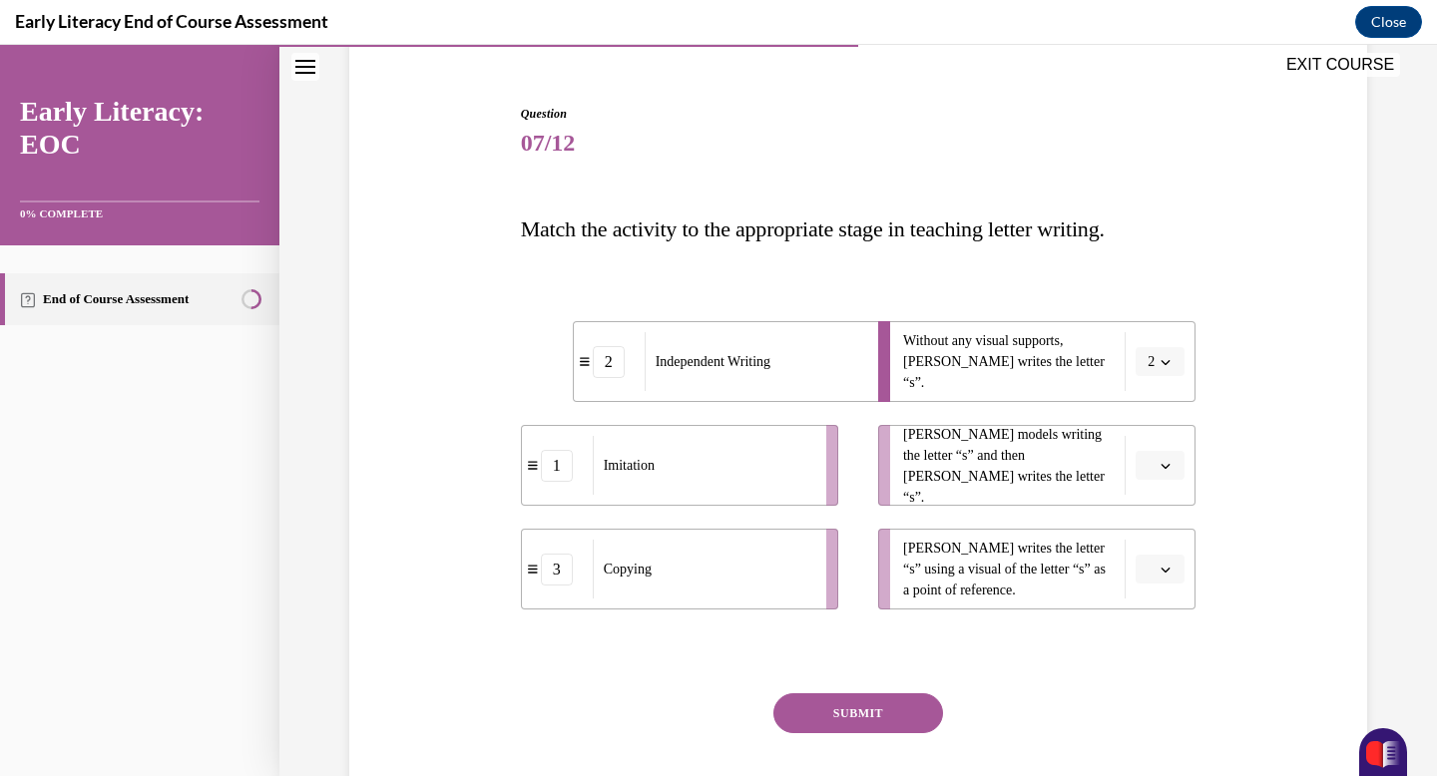
click at [1164, 462] on icon "button" at bounding box center [1166, 466] width 10 height 10
click at [1158, 539] on div "1" at bounding box center [1158, 550] width 50 height 40
click at [1157, 566] on button "button" at bounding box center [1160, 570] width 49 height 30
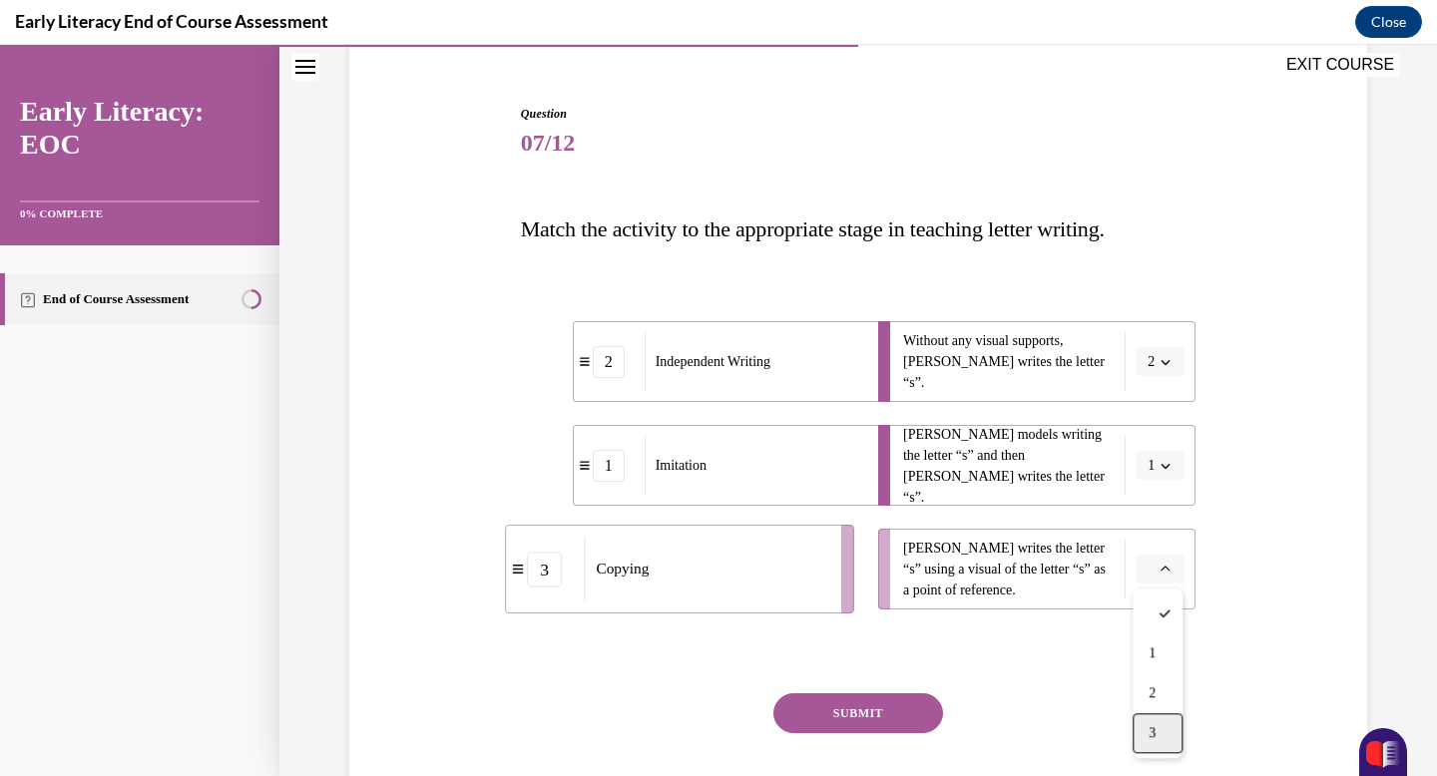
click at [1153, 729] on span "3" at bounding box center [1152, 734] width 7 height 16
click at [894, 711] on button "SUBMIT" at bounding box center [858, 714] width 170 height 40
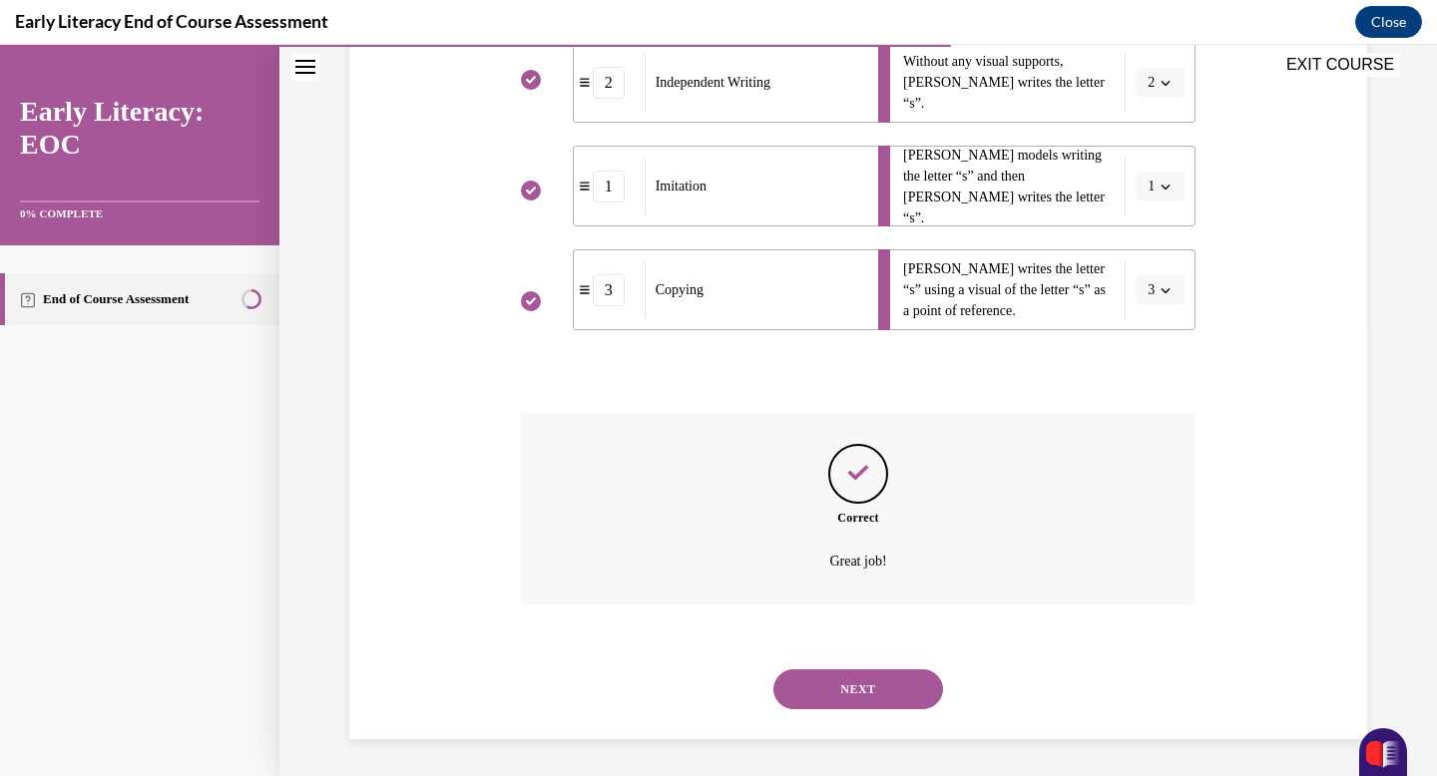
scroll to position [455, 0]
click at [873, 681] on button "NEXT" at bounding box center [858, 687] width 170 height 40
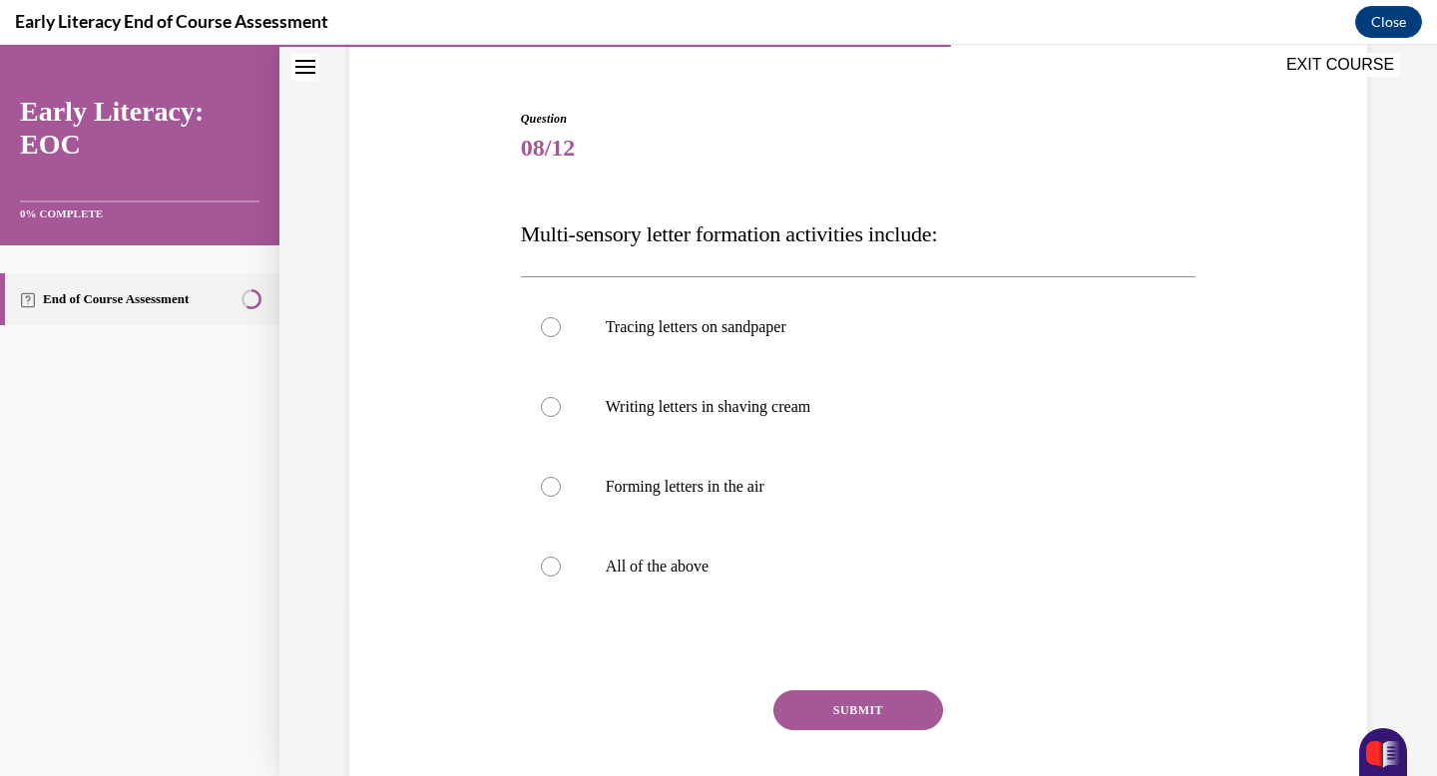
scroll to position [187, 0]
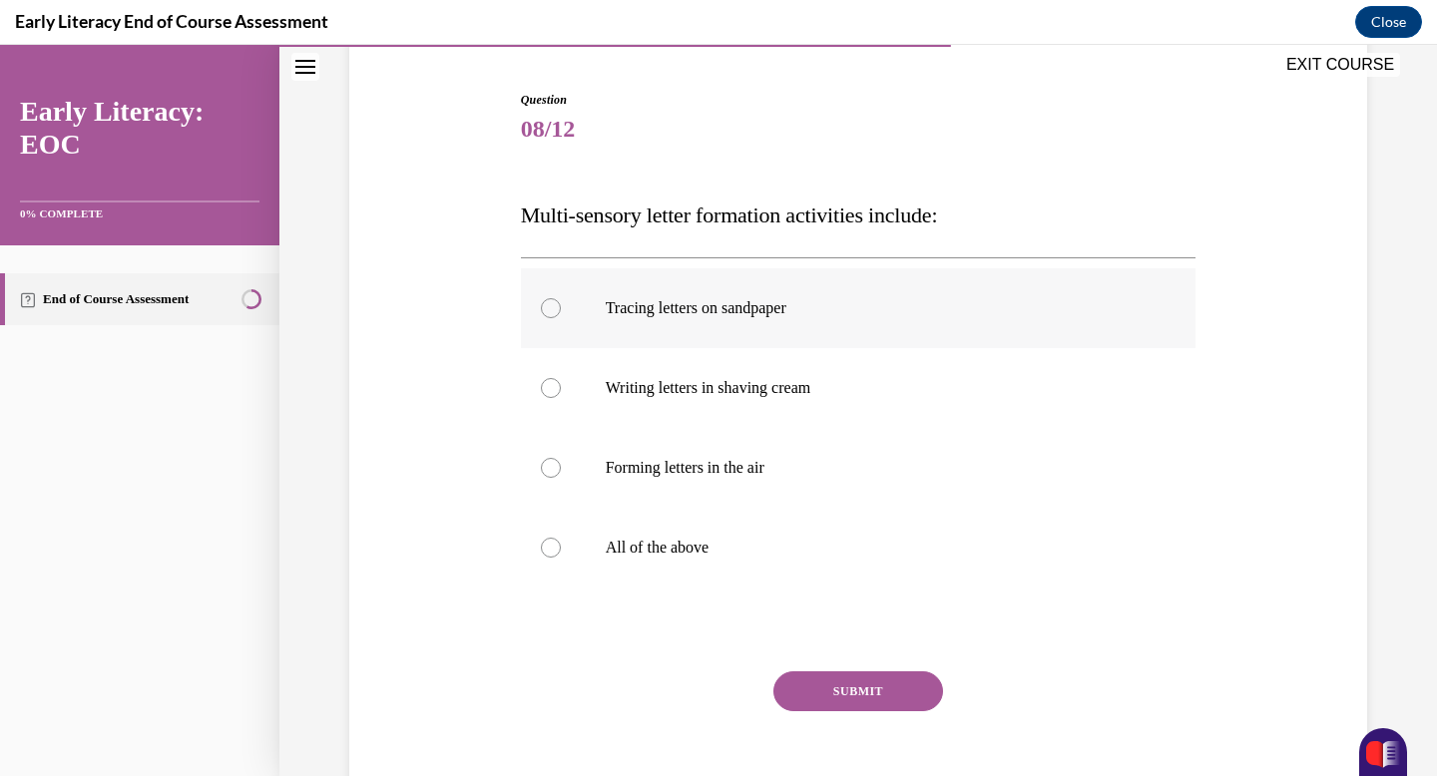
click at [799, 321] on div at bounding box center [859, 308] width 676 height 80
click at [674, 552] on p "All of the above" at bounding box center [876, 548] width 541 height 20
click at [838, 694] on button "SUBMIT" at bounding box center [858, 692] width 170 height 40
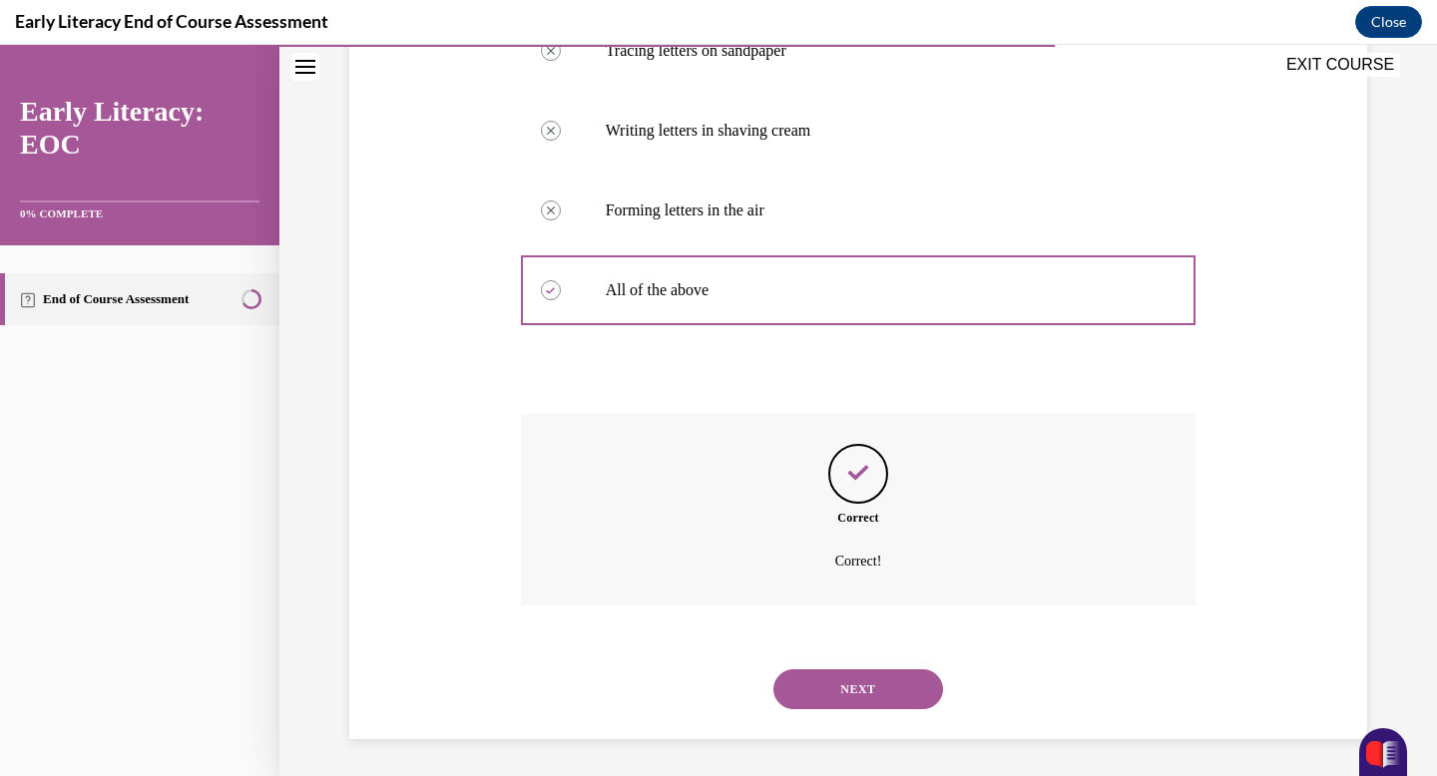
scroll to position [447, 0]
click at [827, 700] on button "NEXT" at bounding box center [858, 687] width 170 height 40
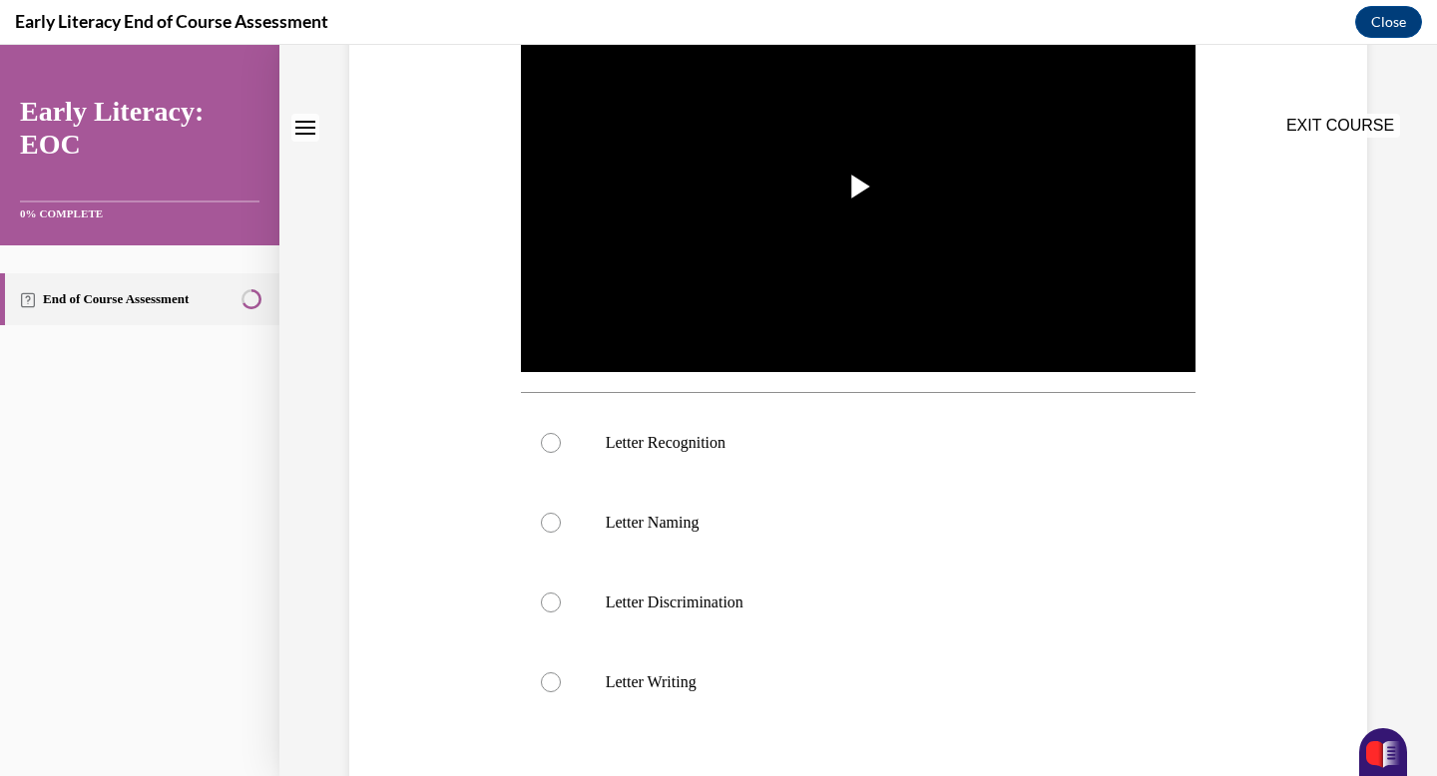
scroll to position [0, 0]
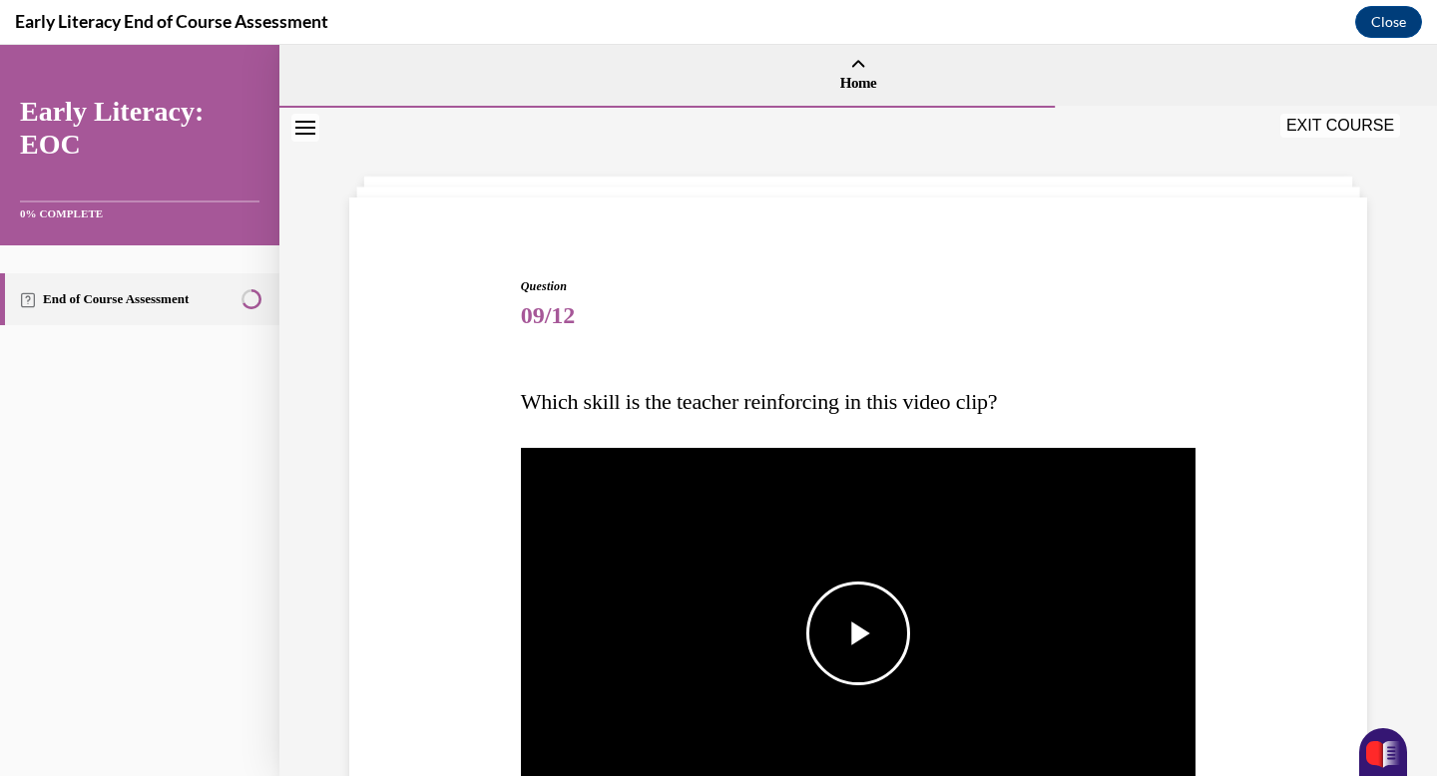
click at [892, 580] on img "Video player" at bounding box center [859, 634] width 676 height 380
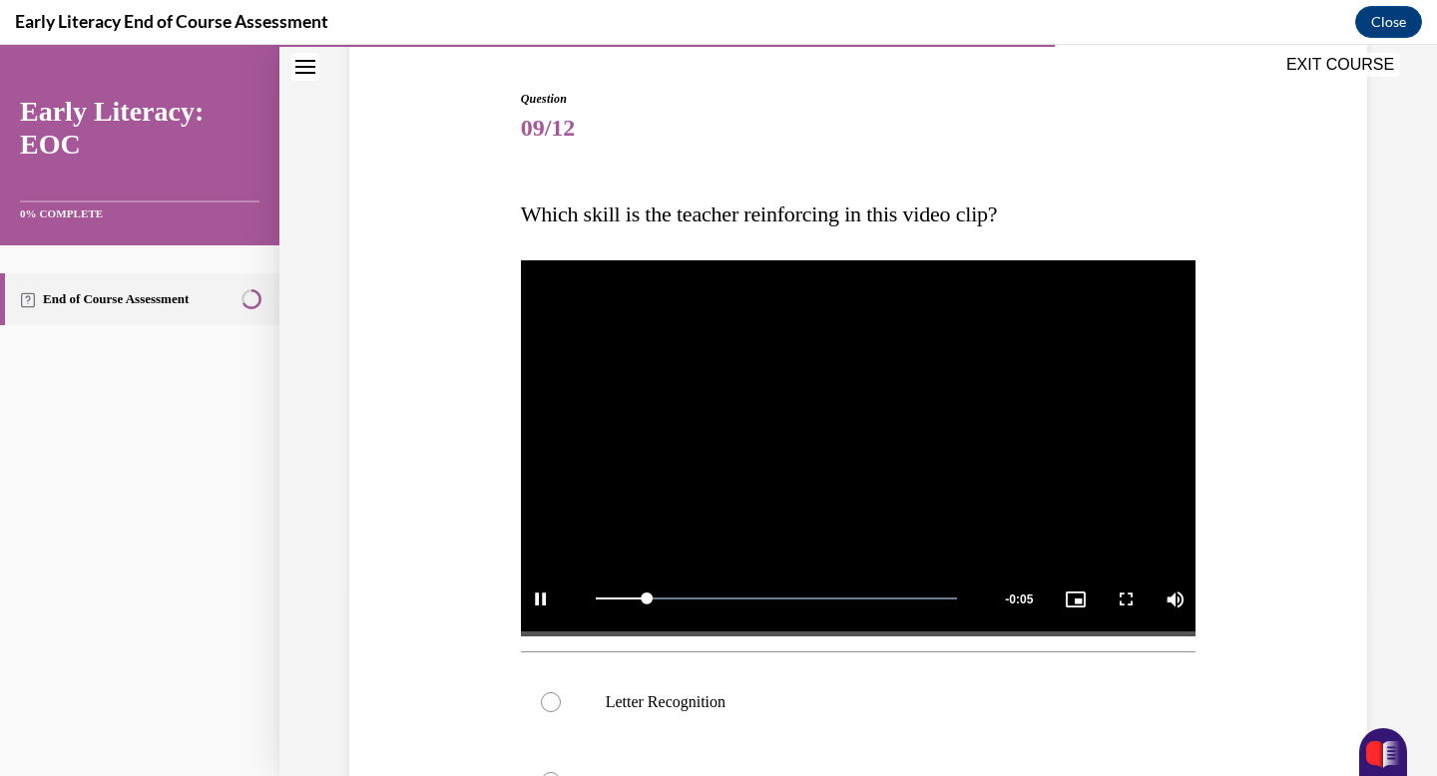
scroll to position [203, 0]
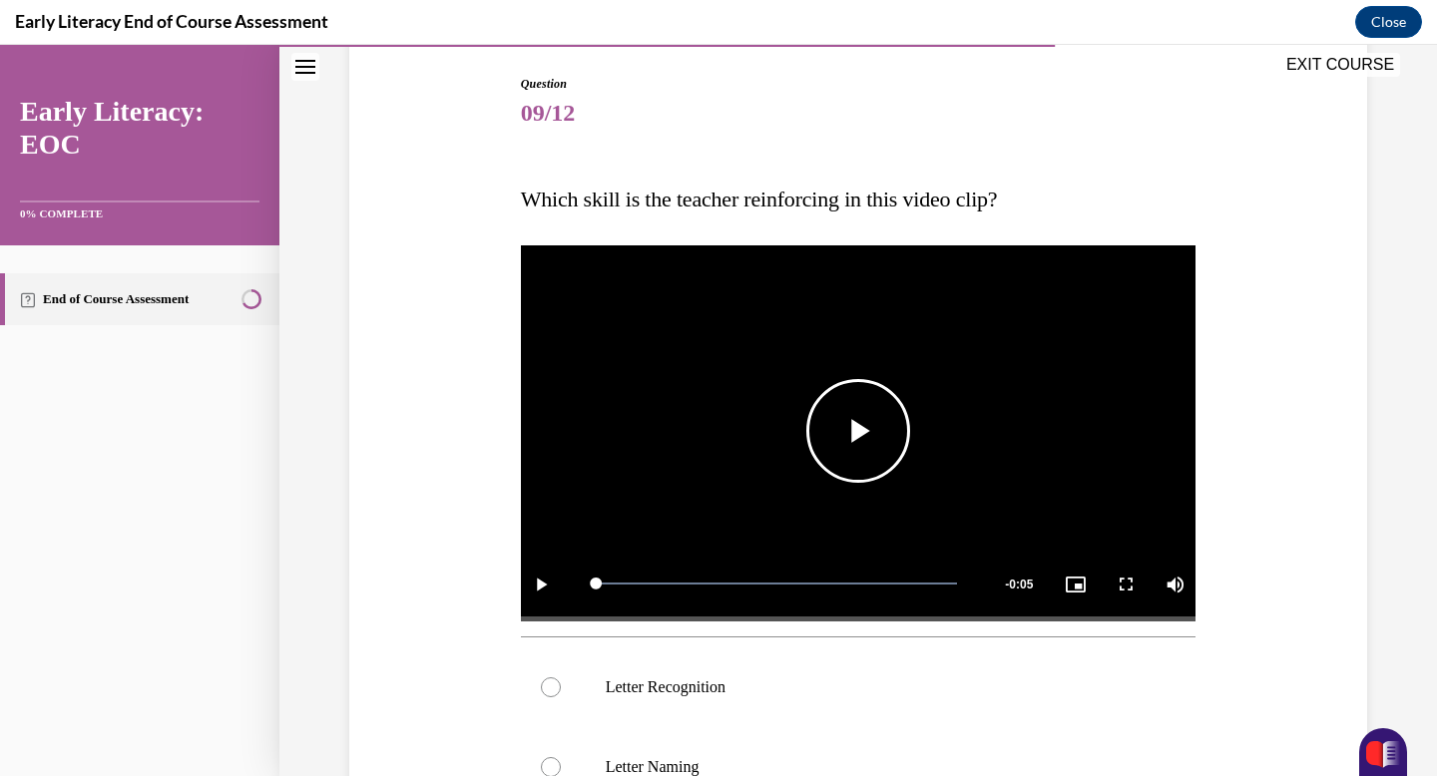
click at [858, 431] on span "Video player" at bounding box center [858, 431] width 0 height 0
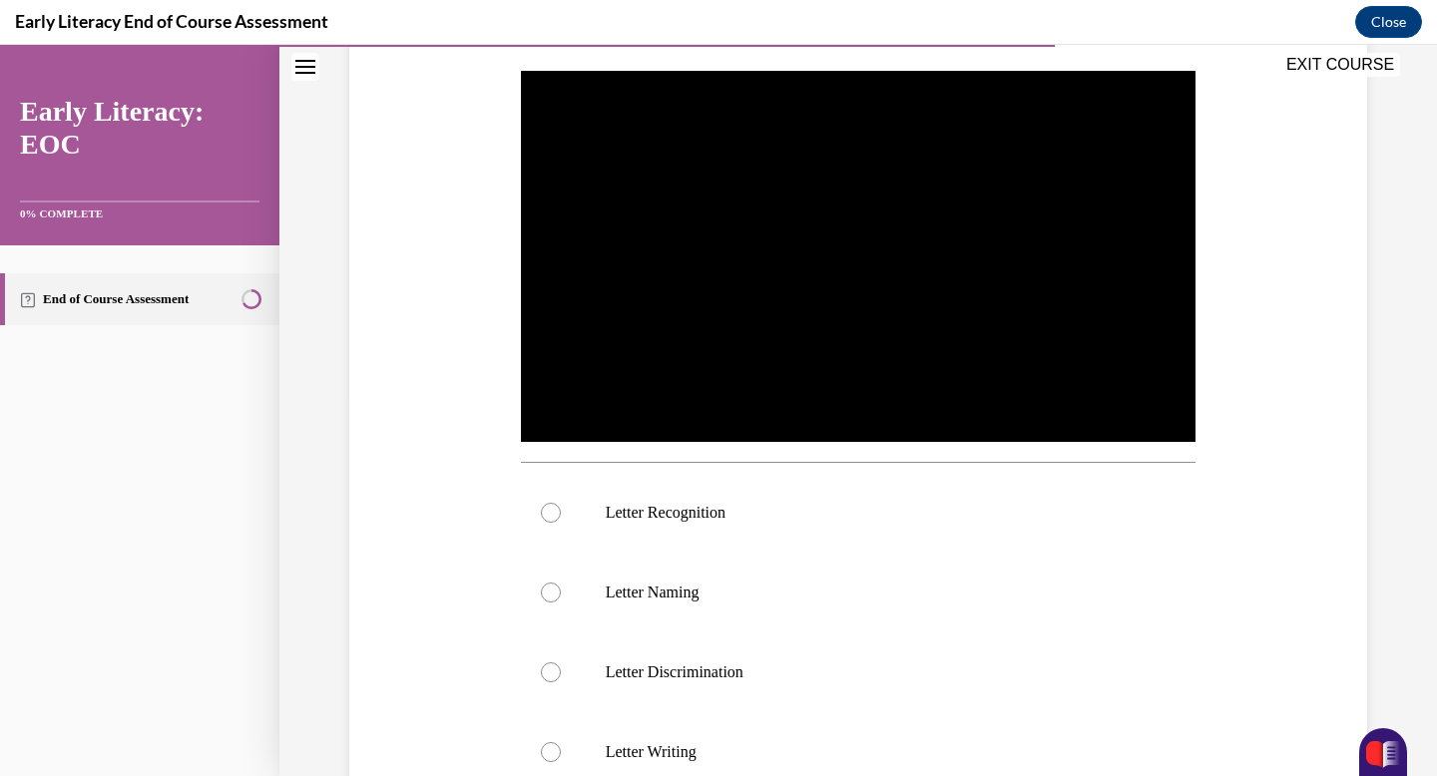
scroll to position [385, 0]
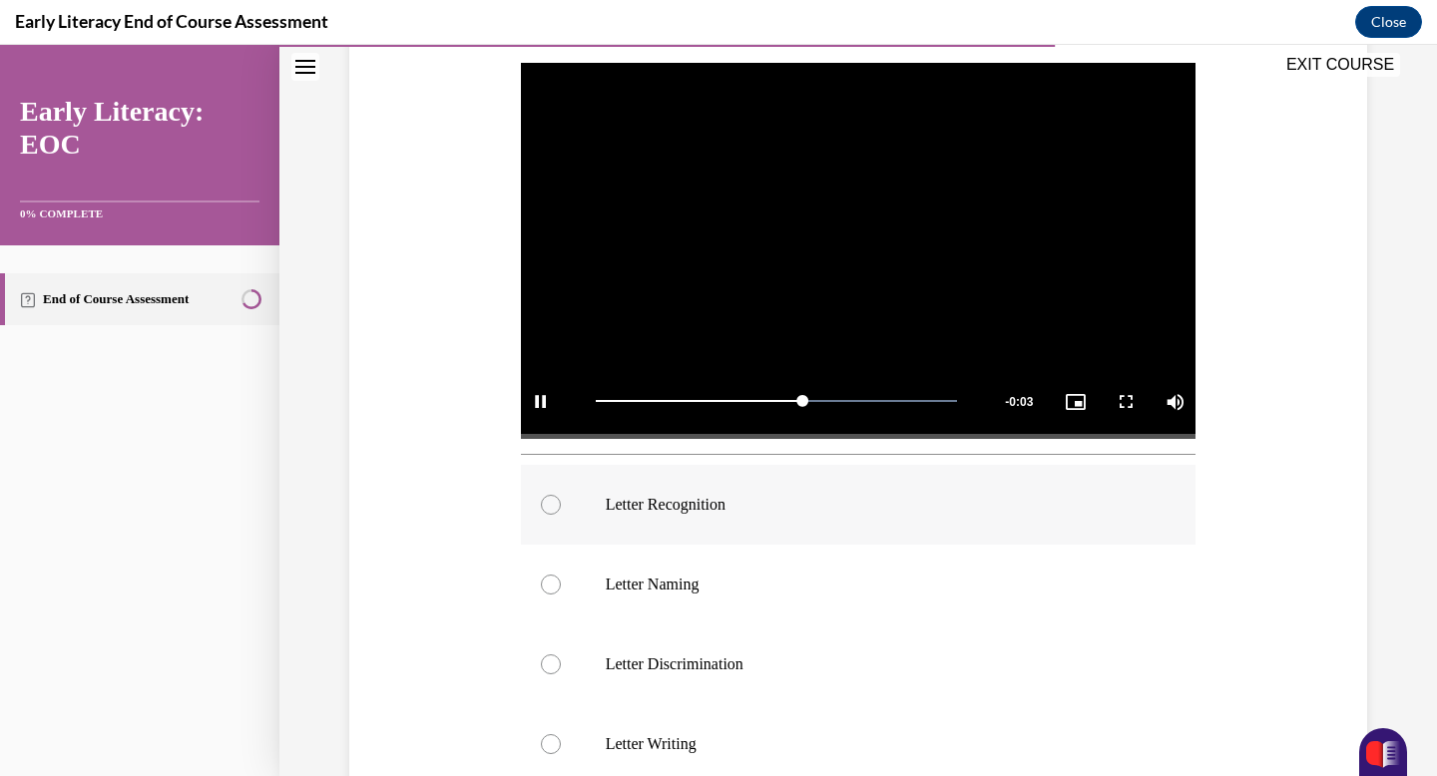
click at [696, 493] on div at bounding box center [859, 505] width 676 height 80
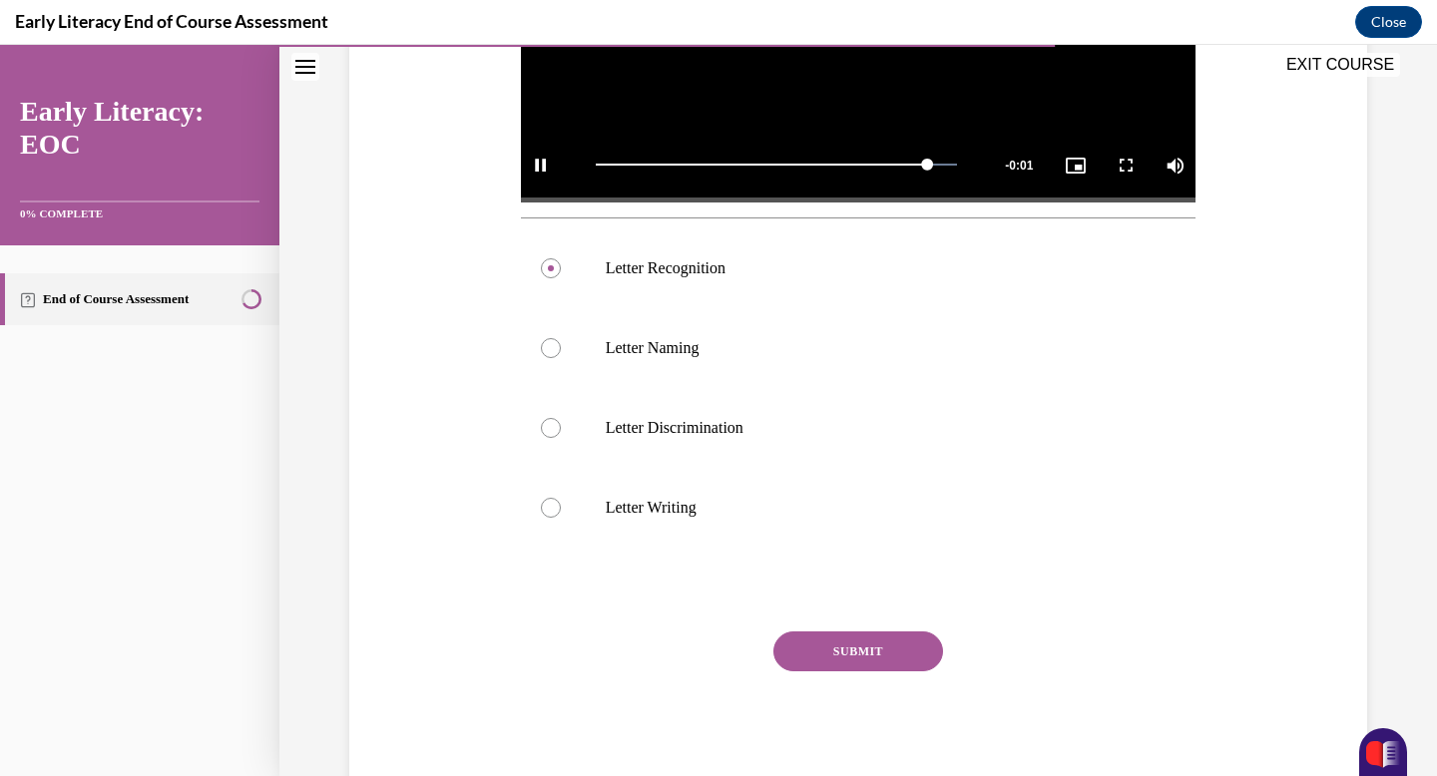
click at [864, 647] on button "SUBMIT" at bounding box center [858, 652] width 170 height 40
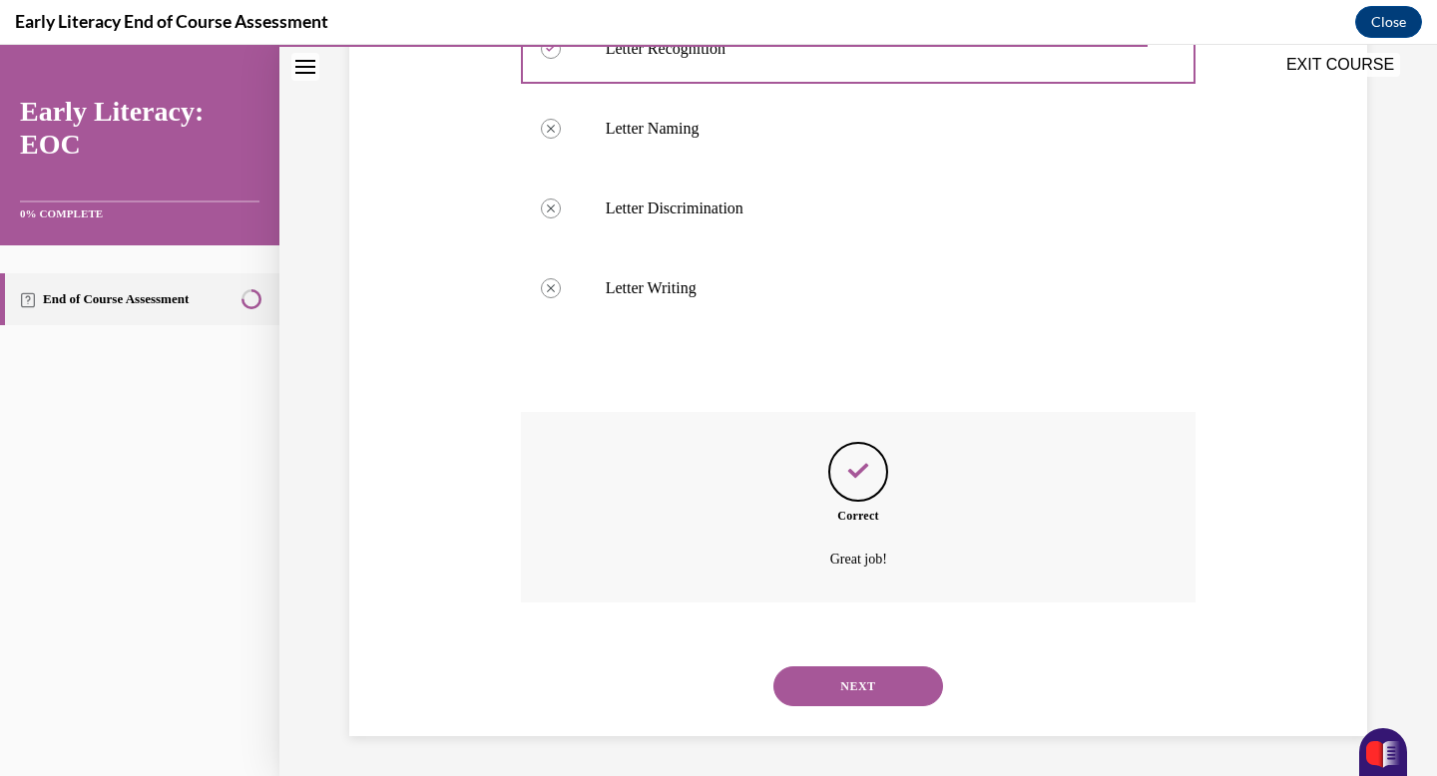
scroll to position [841, 0]
click at [853, 682] on button "NEXT" at bounding box center [858, 687] width 170 height 40
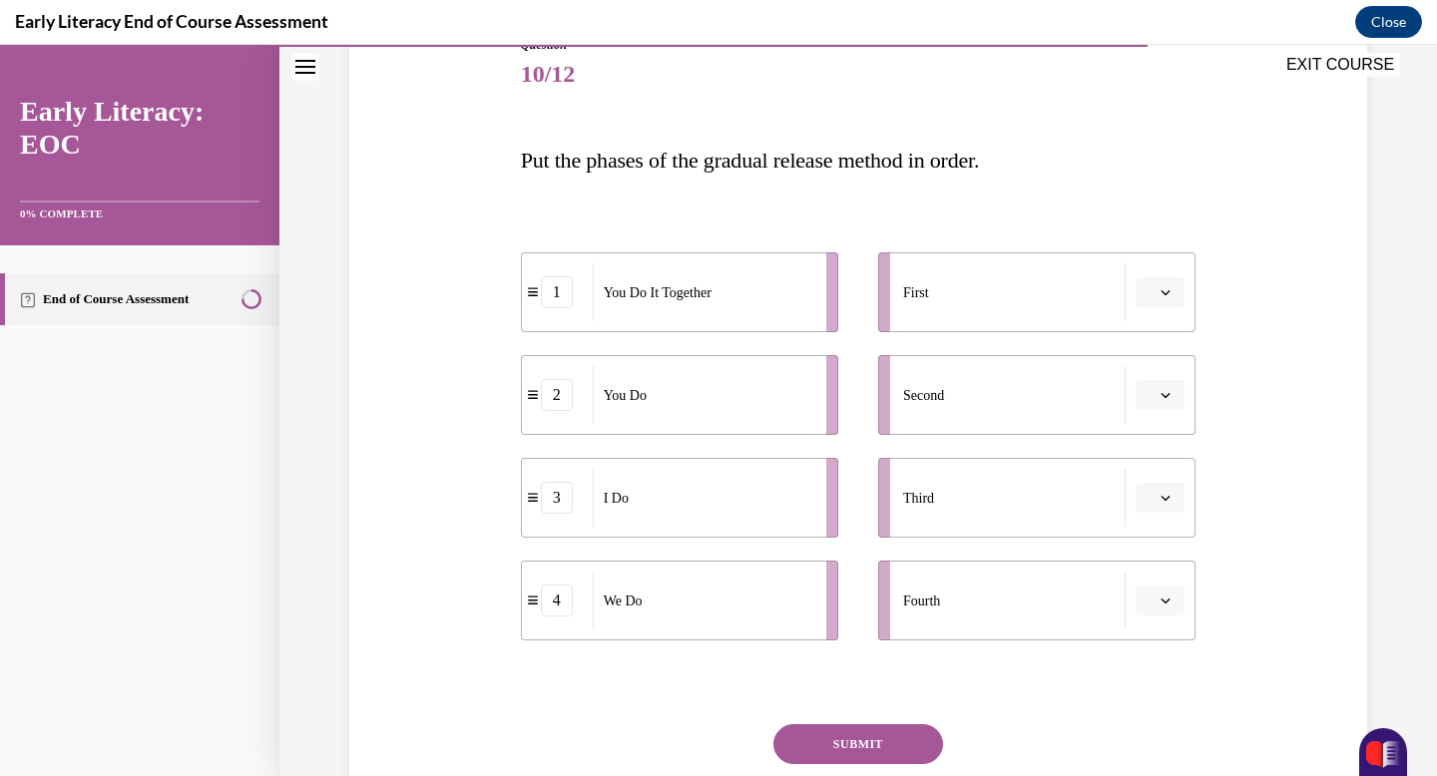
scroll to position [242, 0]
click at [1171, 498] on span "button" at bounding box center [1166, 498] width 14 height 14
click at [1150, 601] on div "1" at bounding box center [1158, 583] width 50 height 40
click at [1160, 596] on span "button" at bounding box center [1166, 601] width 14 height 14
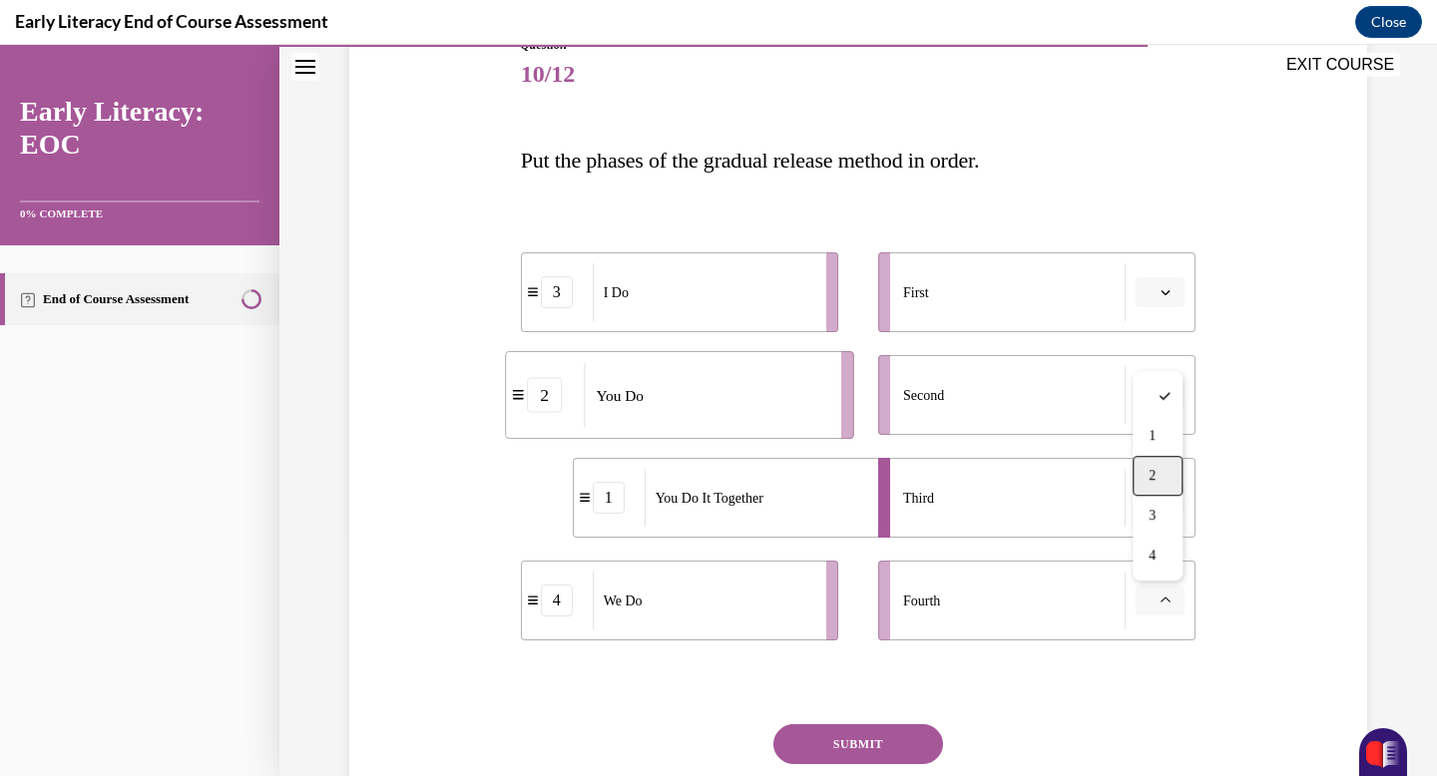
click at [1160, 482] on div "2" at bounding box center [1158, 476] width 50 height 40
click at [1166, 502] on icon "button" at bounding box center [1166, 498] width 10 height 10
click at [1147, 698] on span "4" at bounding box center [1148, 703] width 7 height 16
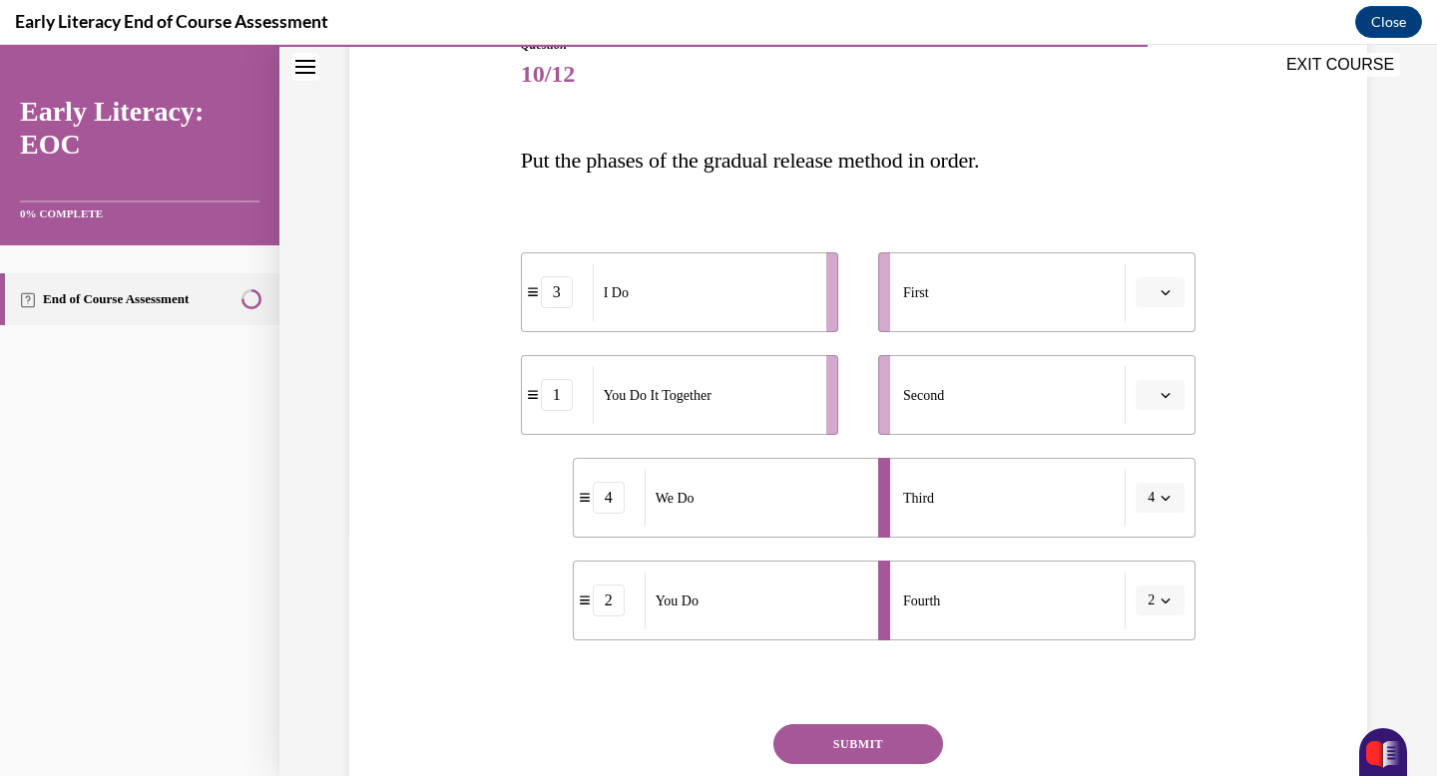
click at [1166, 396] on icon "button" at bounding box center [1166, 395] width 10 height 10
click at [1151, 595] on span "4" at bounding box center [1152, 600] width 7 height 16
click at [1164, 599] on icon "button" at bounding box center [1166, 601] width 10 height 10
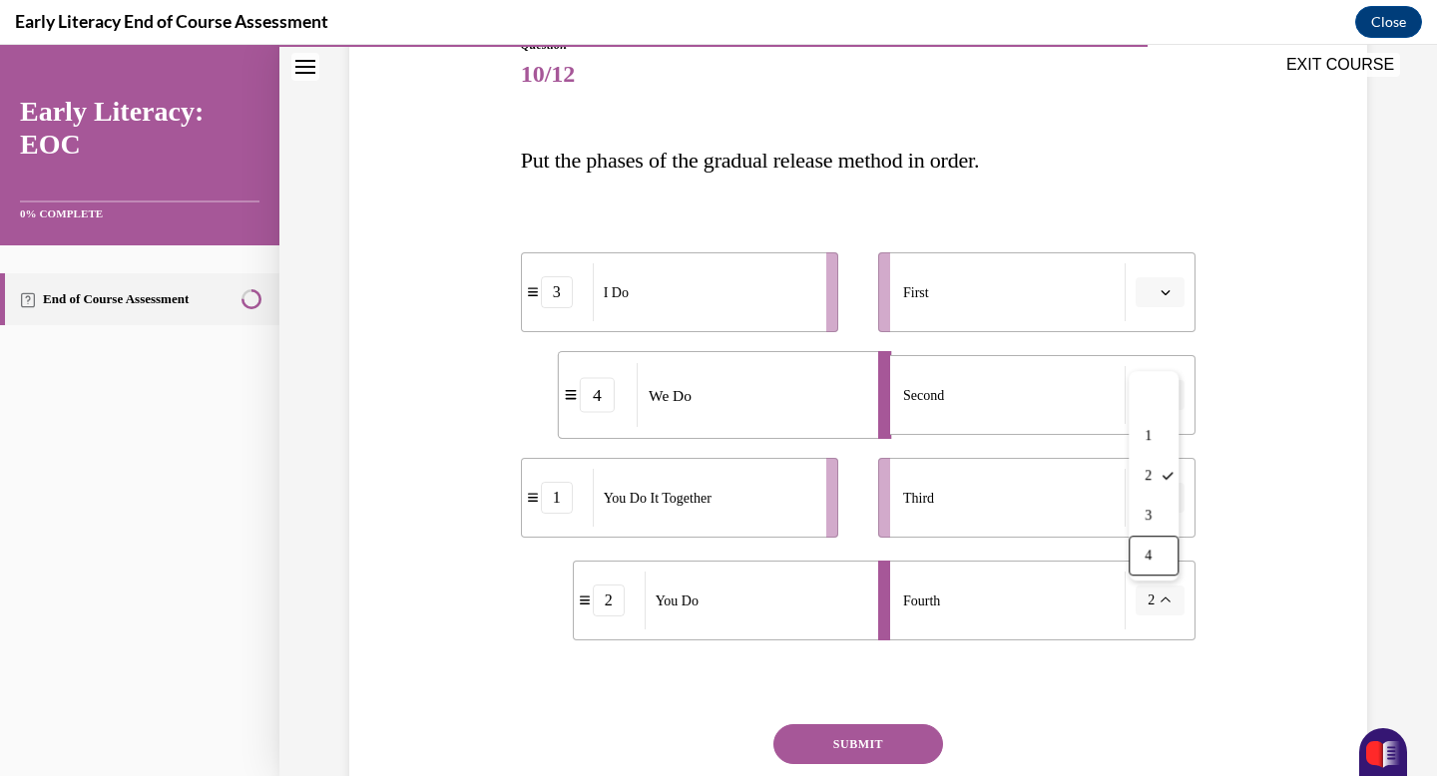
click at [1250, 562] on div "Question 10/12 Put the phases of the gradual release method in order. 3 I Do 4 …" at bounding box center [858, 432] width 1028 height 912
click at [1169, 497] on icon "button" at bounding box center [1166, 498] width 9 height 5
click at [1156, 649] on div "3" at bounding box center [1158, 663] width 50 height 40
click at [1159, 292] on span "button" at bounding box center [1166, 292] width 14 height 14
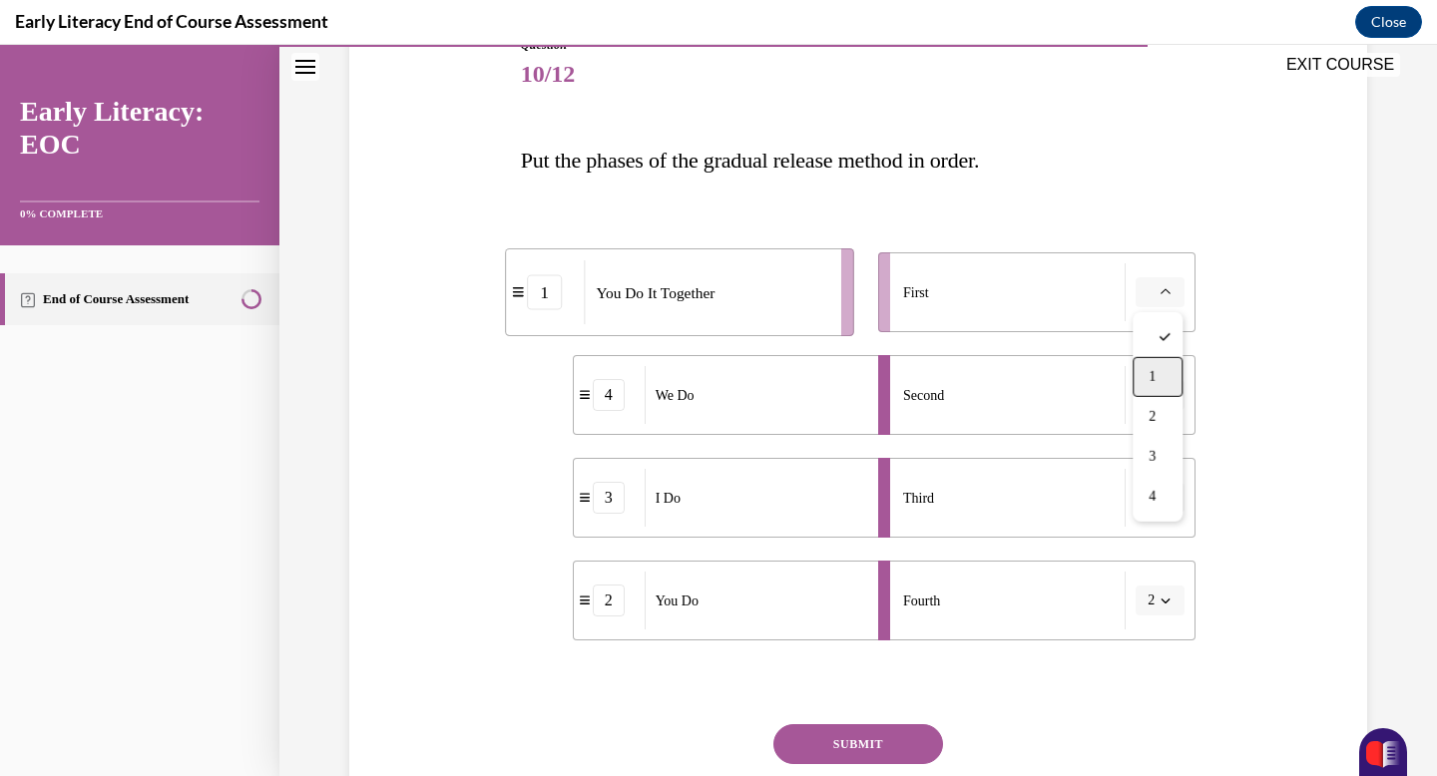
click at [1176, 368] on div "1" at bounding box center [1158, 377] width 50 height 40
click at [1162, 498] on icon "button" at bounding box center [1166, 498] width 10 height 10
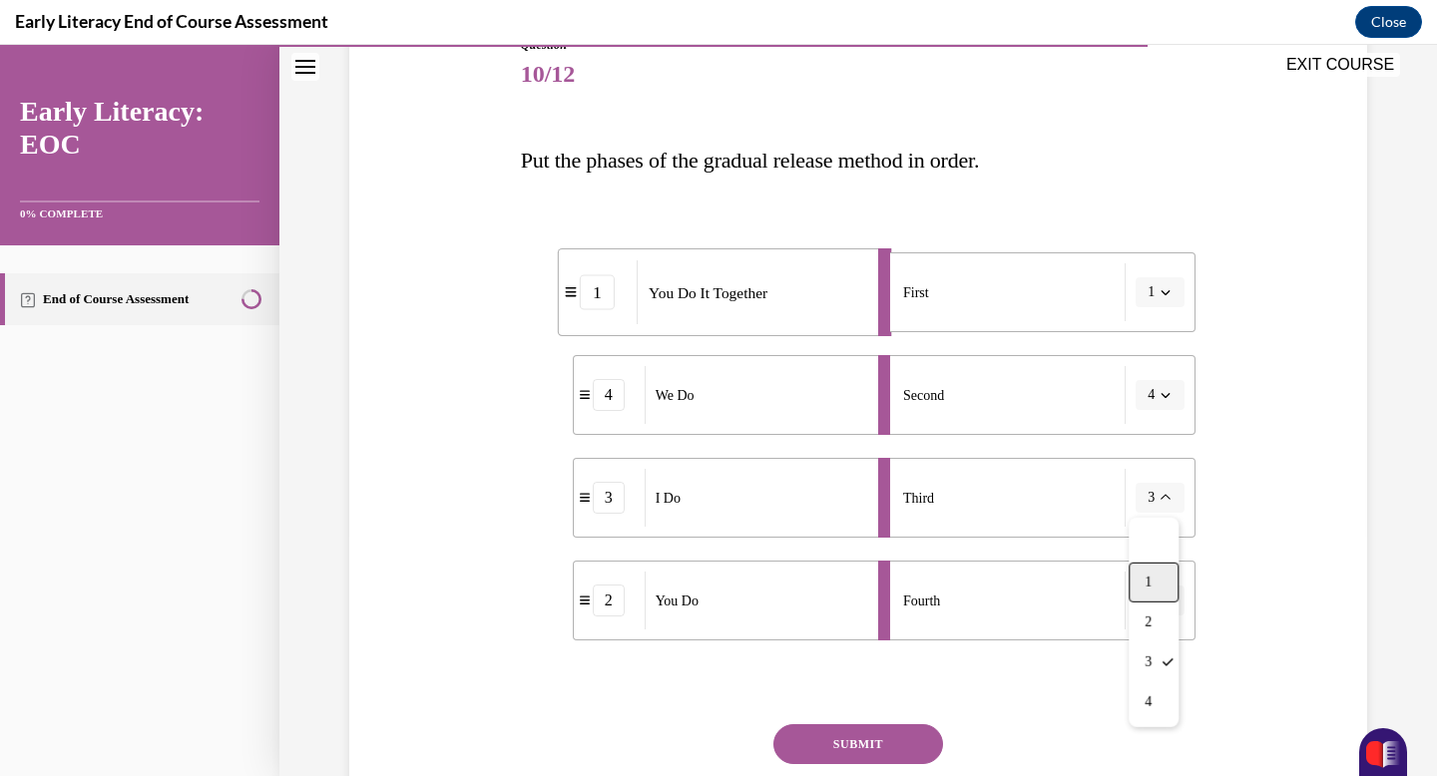
click at [1152, 576] on span "1" at bounding box center [1148, 583] width 7 height 16
click at [1171, 301] on button "button" at bounding box center [1160, 292] width 49 height 30
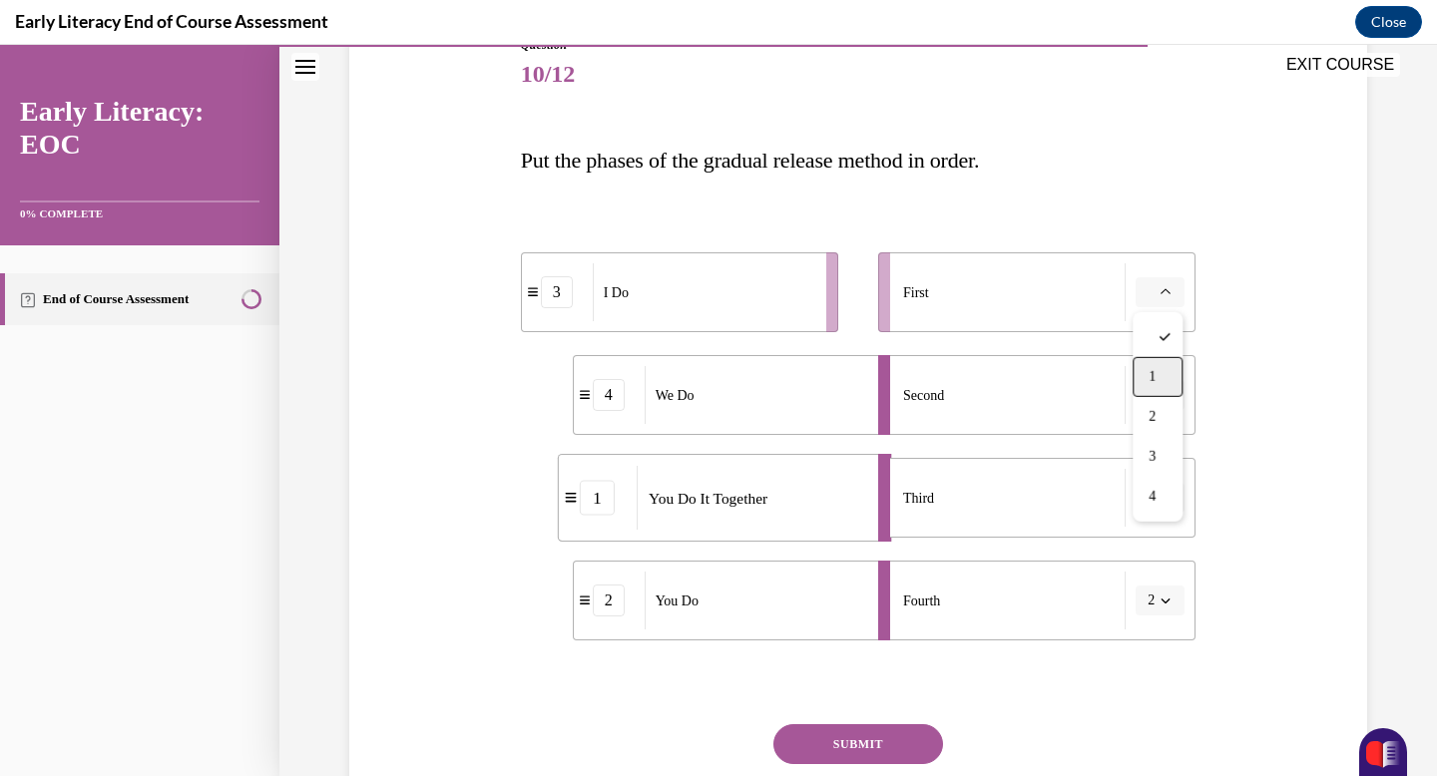
click at [1163, 375] on div "1" at bounding box center [1158, 377] width 50 height 40
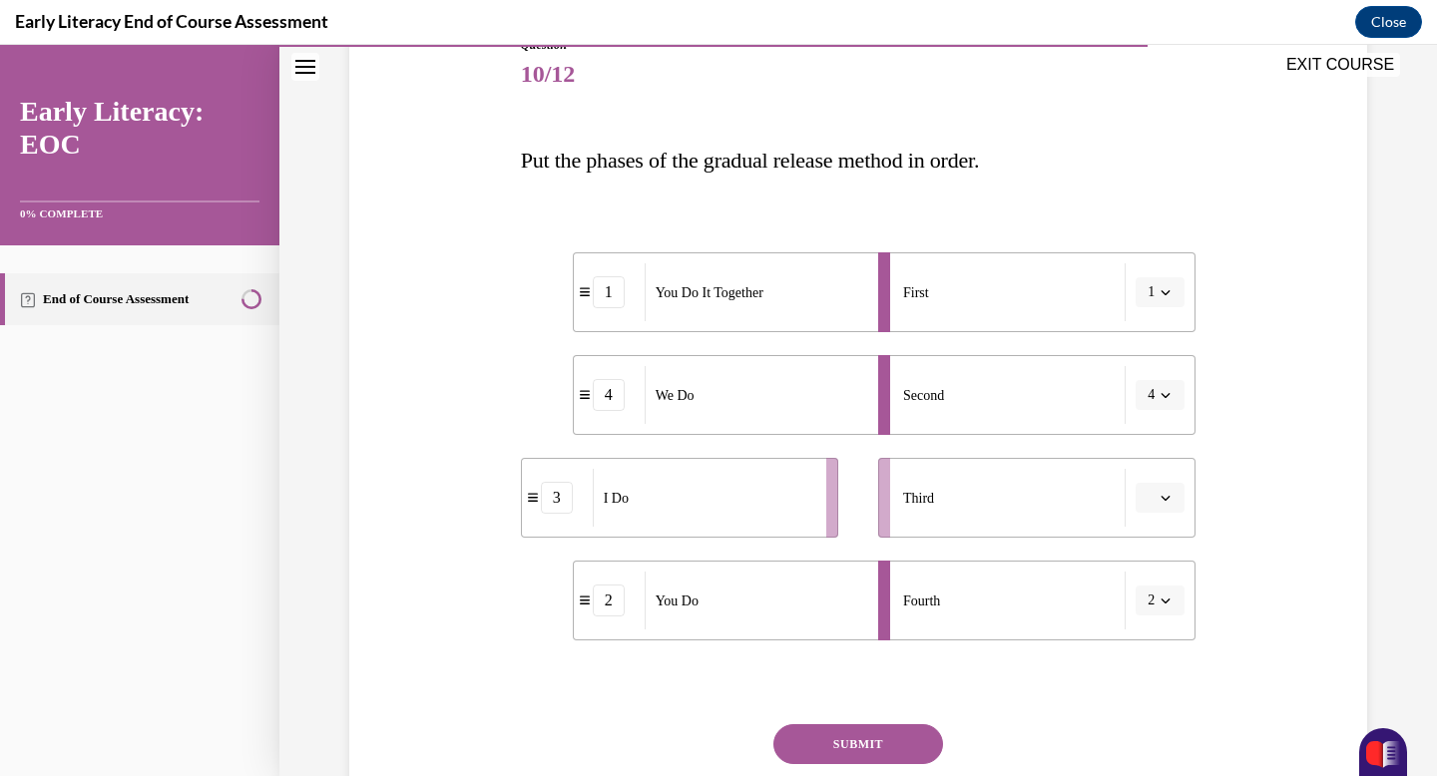
click at [1171, 491] on span "button" at bounding box center [1166, 498] width 14 height 14
click at [1160, 580] on div "1" at bounding box center [1158, 583] width 50 height 40
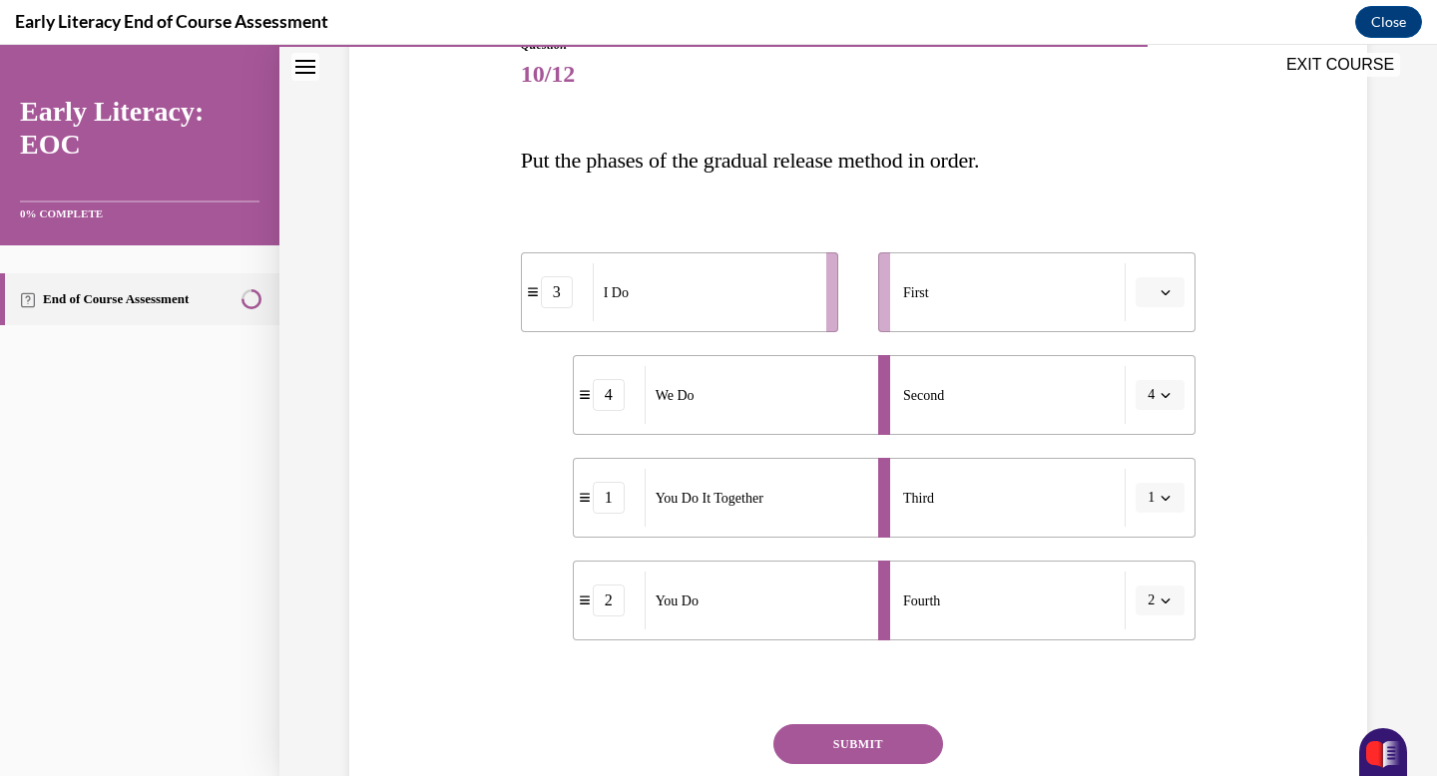
click at [1156, 495] on button "1" at bounding box center [1160, 498] width 49 height 30
click at [1305, 392] on div "Question 10/12 Put the phases of the gradual release method in order. 3 I Do 4 …" at bounding box center [858, 432] width 1028 height 912
click at [1160, 293] on span "button" at bounding box center [1166, 292] width 14 height 14
click at [1161, 368] on div "1" at bounding box center [1158, 377] width 50 height 40
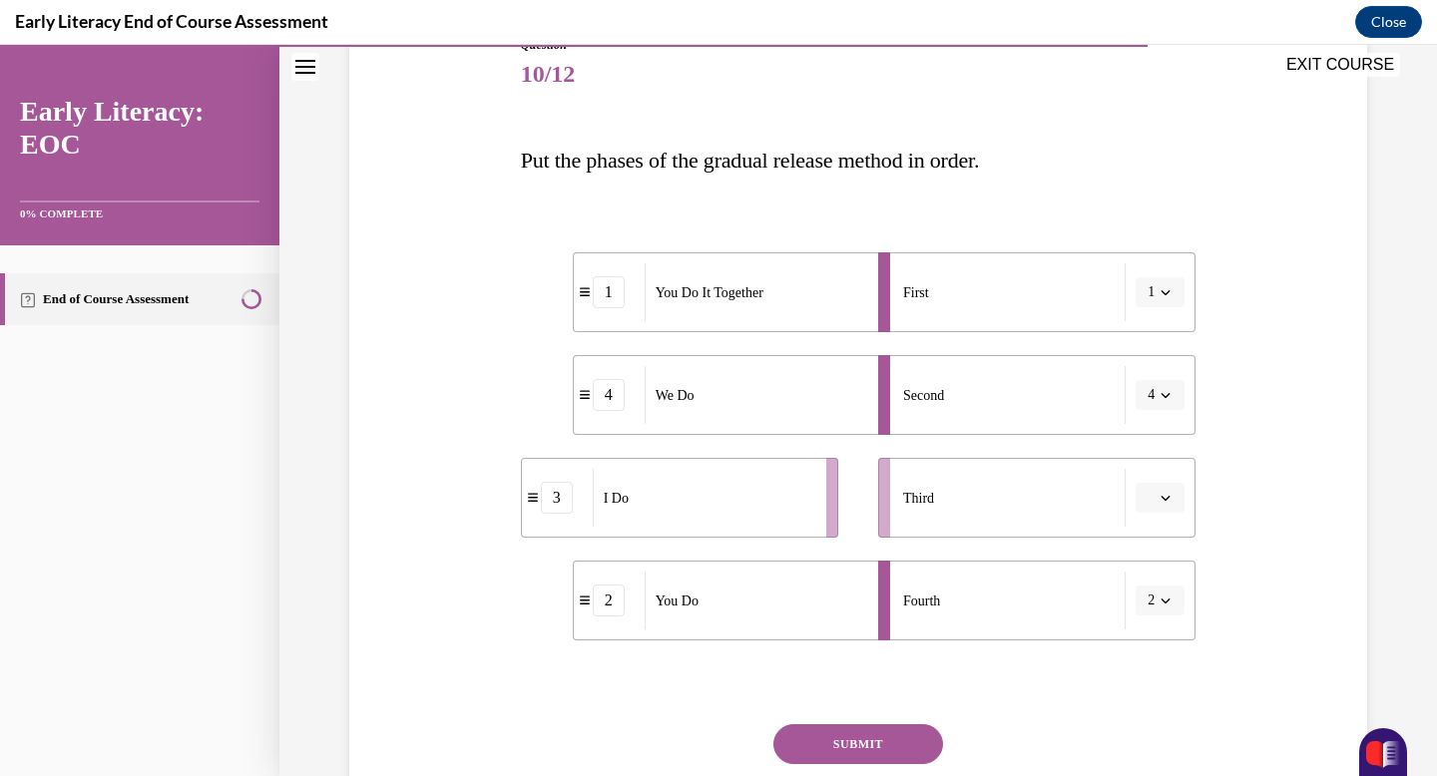
click at [1165, 504] on button "button" at bounding box center [1160, 498] width 49 height 30
click at [1155, 576] on span "1" at bounding box center [1152, 583] width 7 height 16
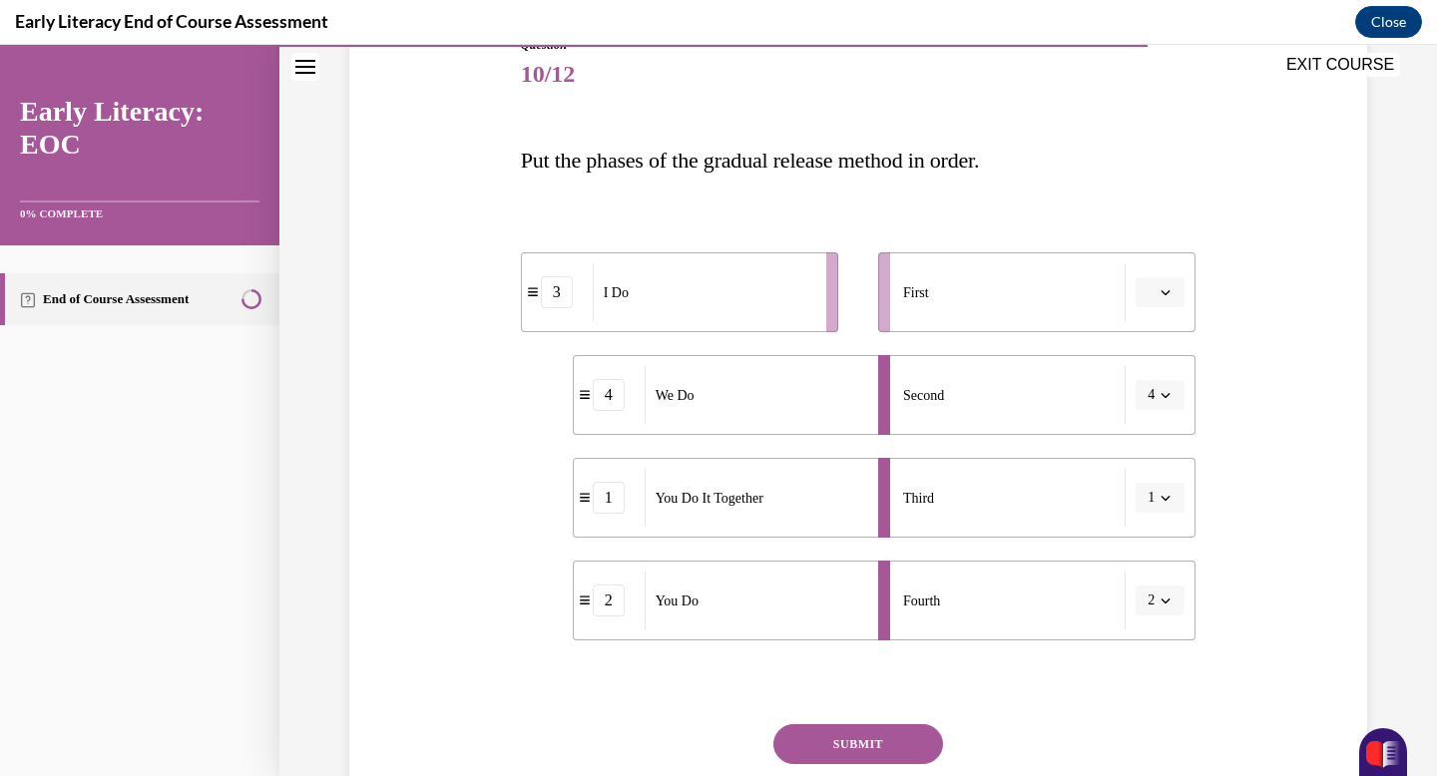
click at [1173, 288] on span "button" at bounding box center [1166, 292] width 14 height 14
click at [1025, 302] on div "First" at bounding box center [1014, 292] width 223 height 58
click at [1158, 291] on button "button" at bounding box center [1160, 292] width 49 height 30
click at [1156, 457] on span "3" at bounding box center [1152, 457] width 7 height 16
click at [855, 735] on button "SUBMIT" at bounding box center [858, 745] width 170 height 40
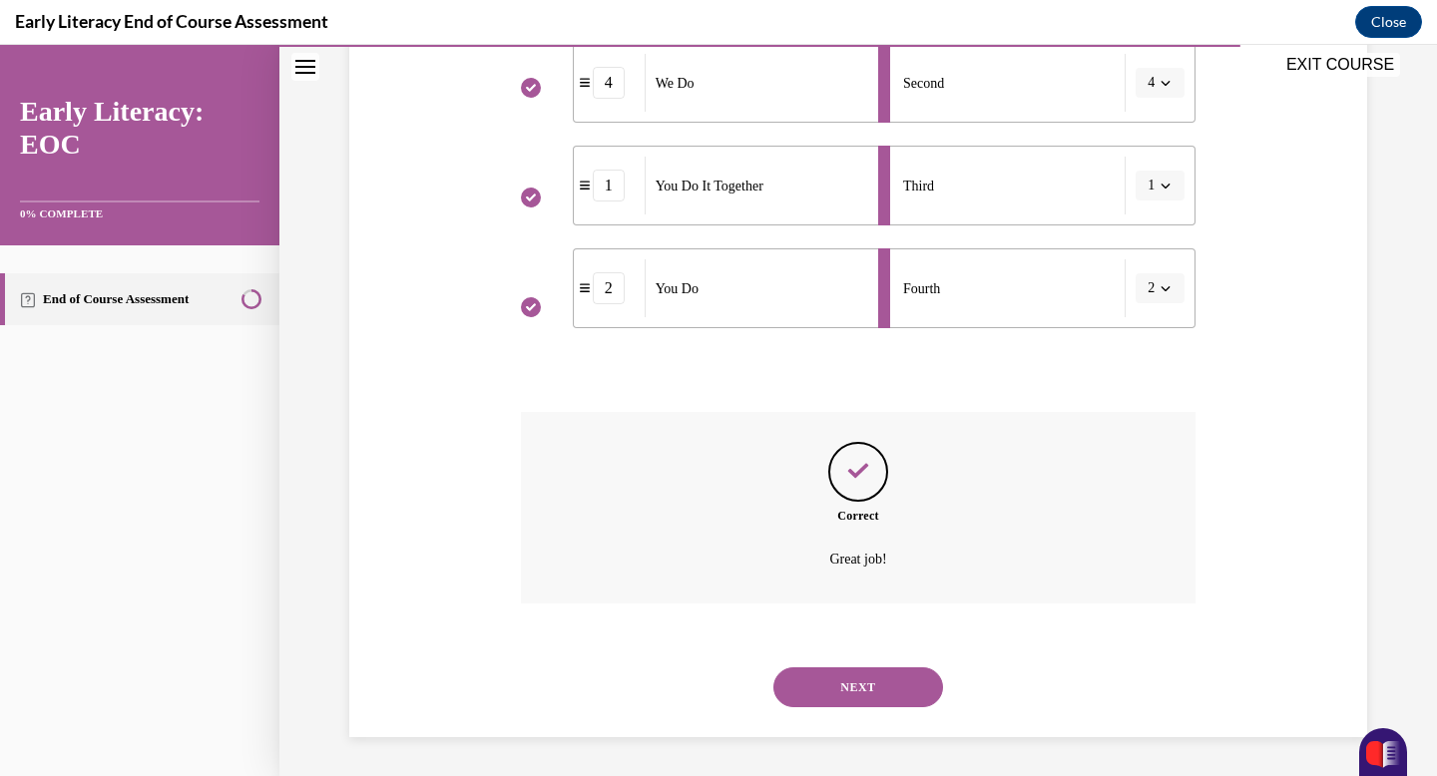
scroll to position [555, 0]
click at [848, 675] on button "NEXT" at bounding box center [858, 687] width 170 height 40
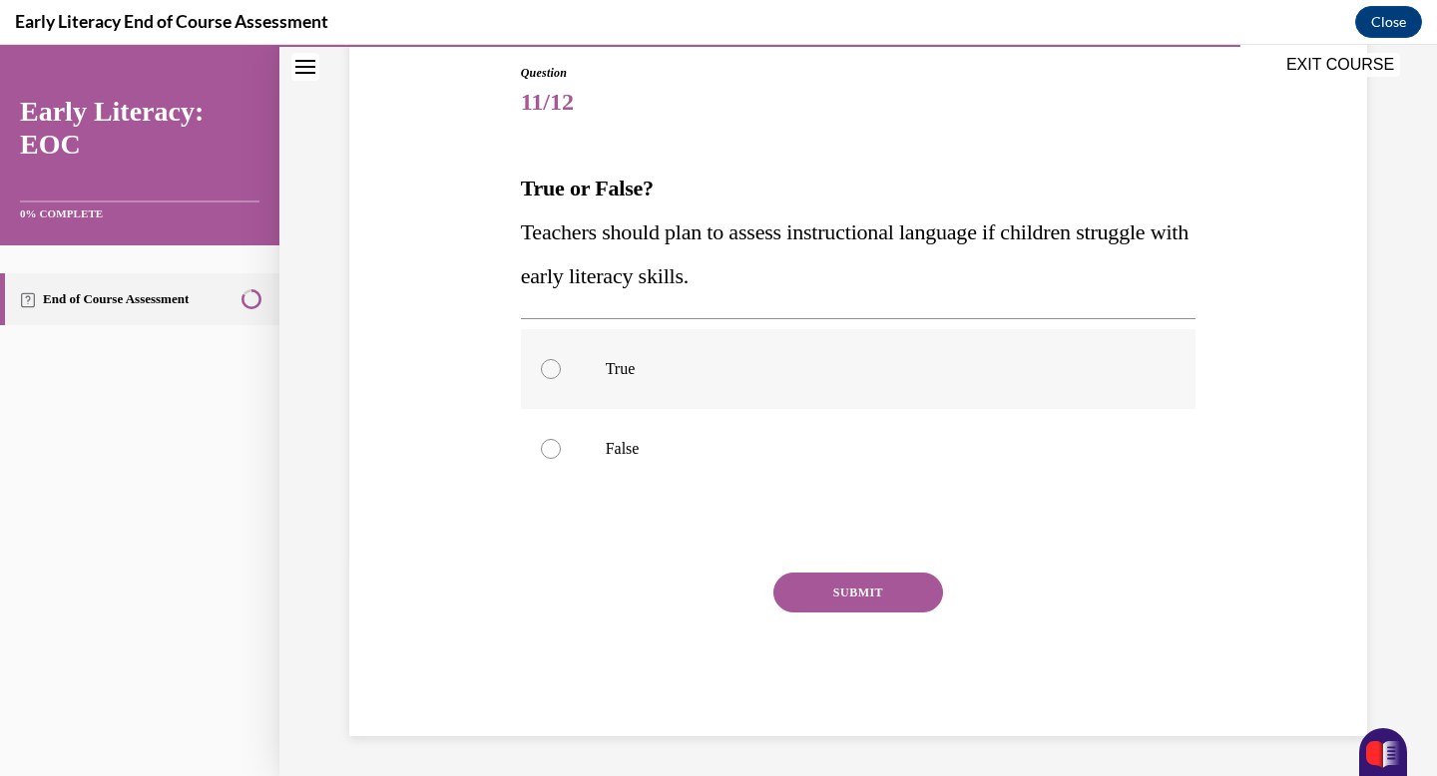
click at [681, 386] on div at bounding box center [859, 369] width 676 height 80
click at [822, 586] on button "SUBMIT" at bounding box center [858, 593] width 170 height 40
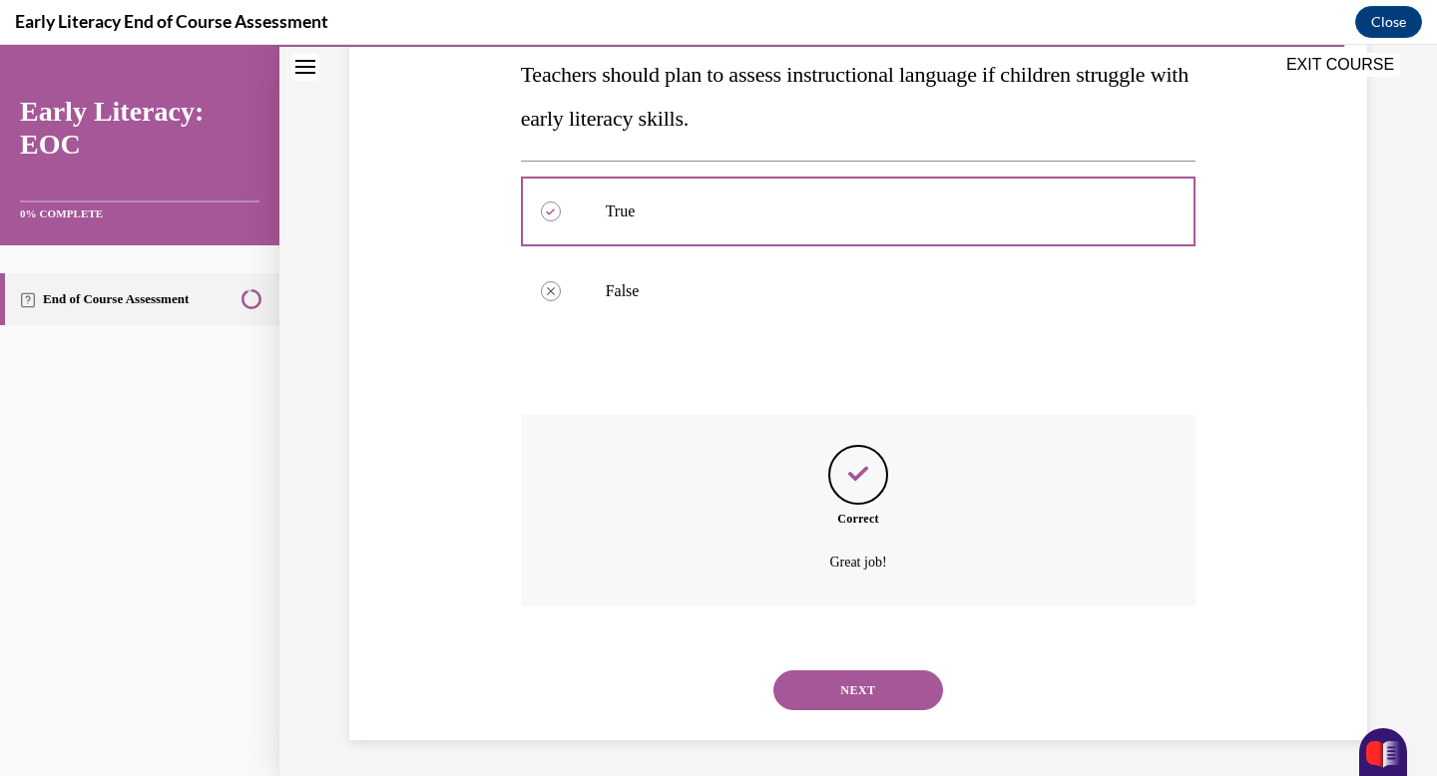
scroll to position [375, 0]
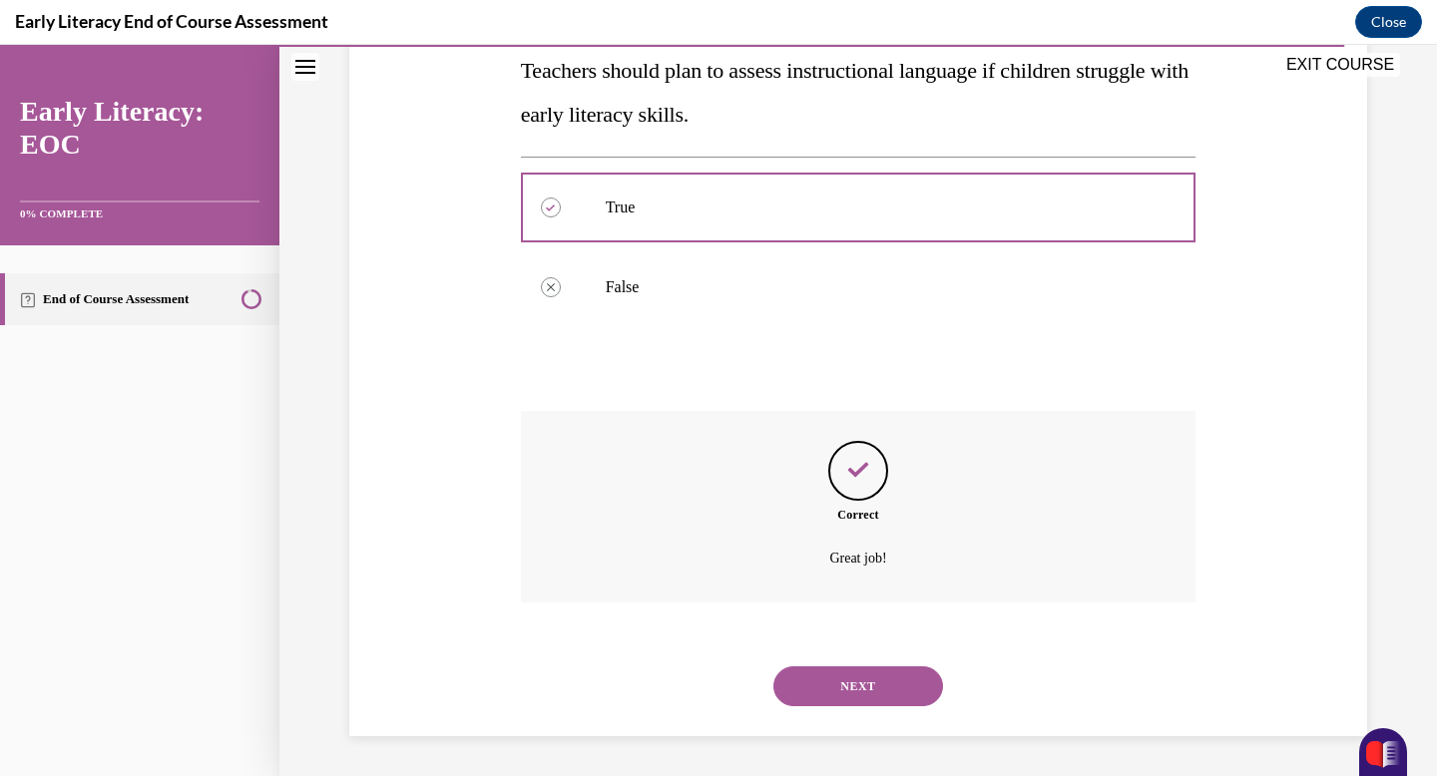
click at [892, 681] on button "NEXT" at bounding box center [858, 687] width 170 height 40
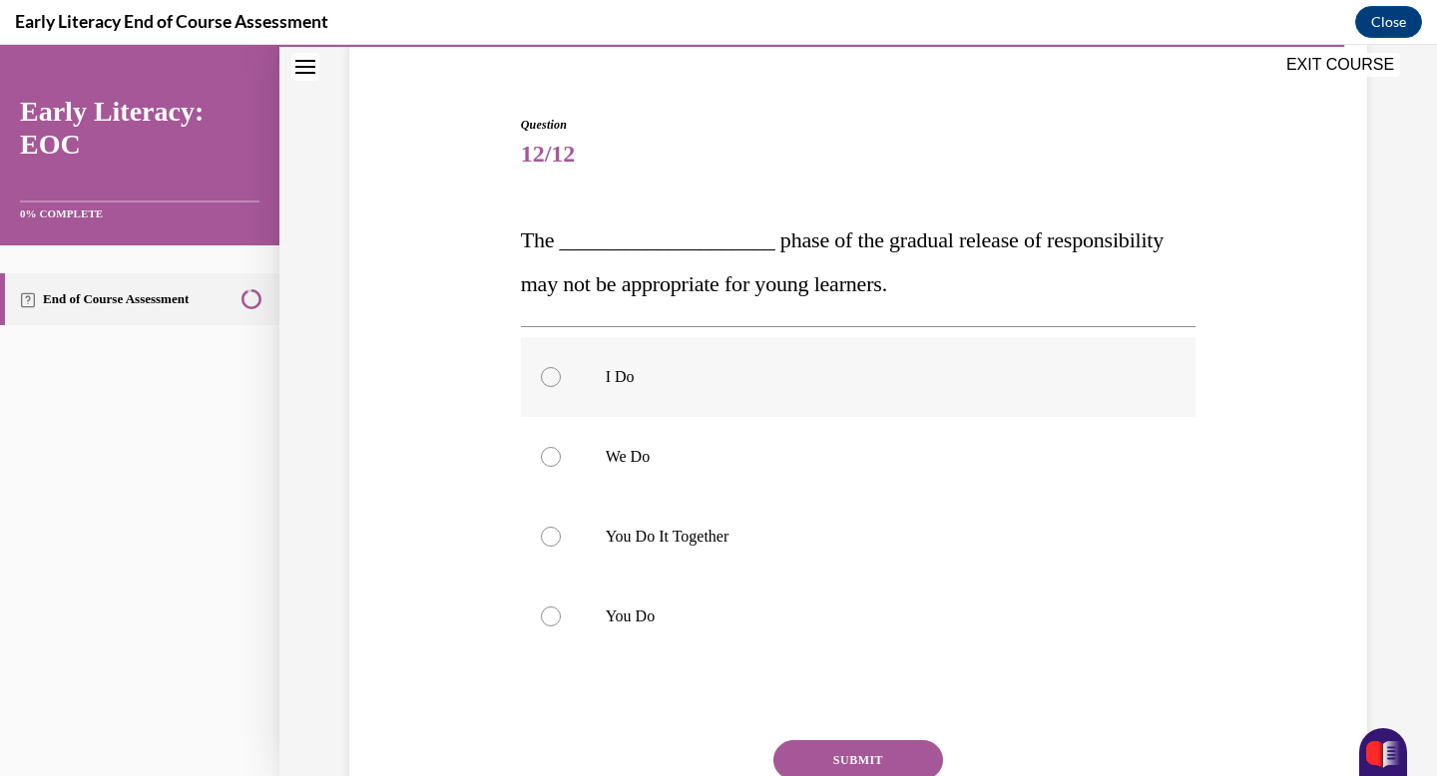
scroll to position [164, 0]
click at [688, 619] on p "You Do" at bounding box center [876, 615] width 541 height 20
click at [854, 764] on button "SUBMIT" at bounding box center [858, 759] width 170 height 40
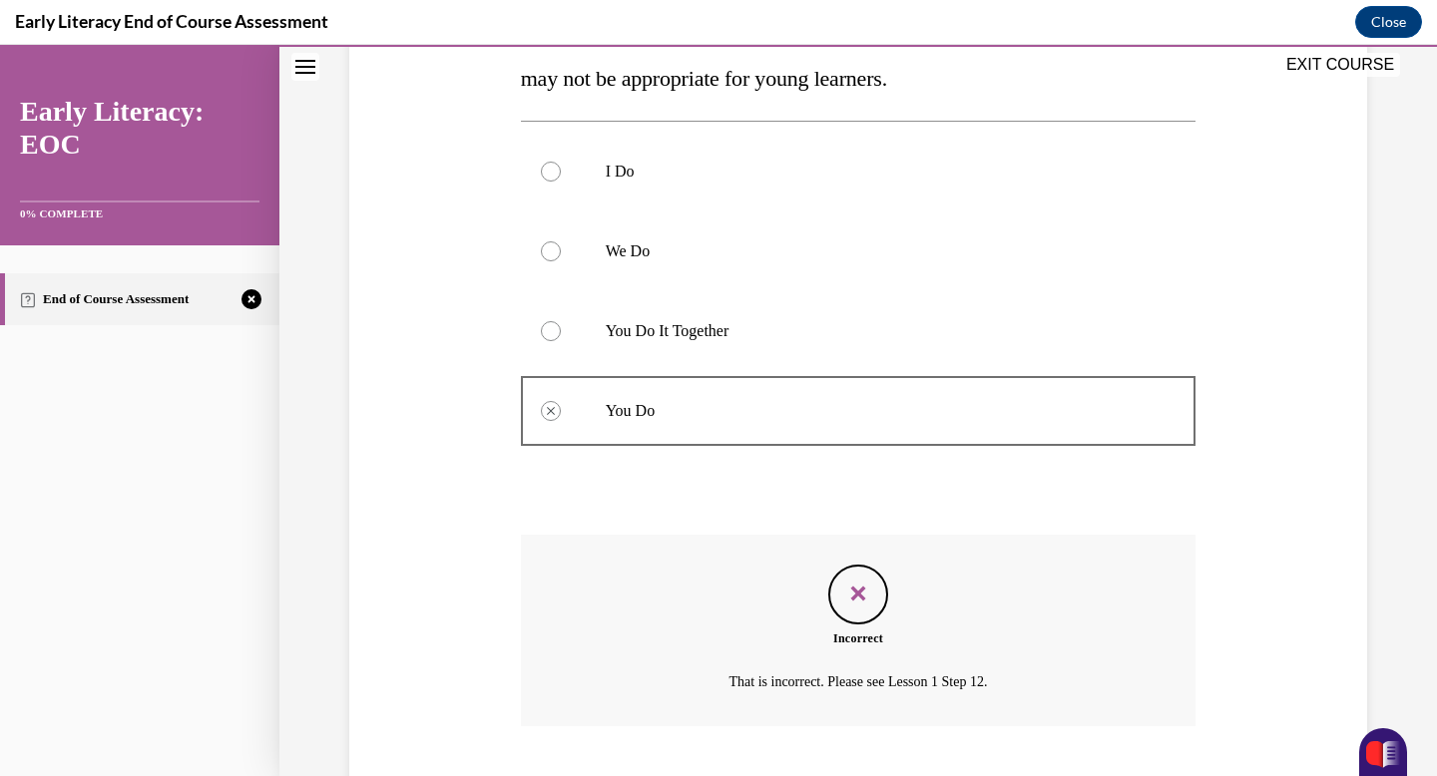
scroll to position [491, 0]
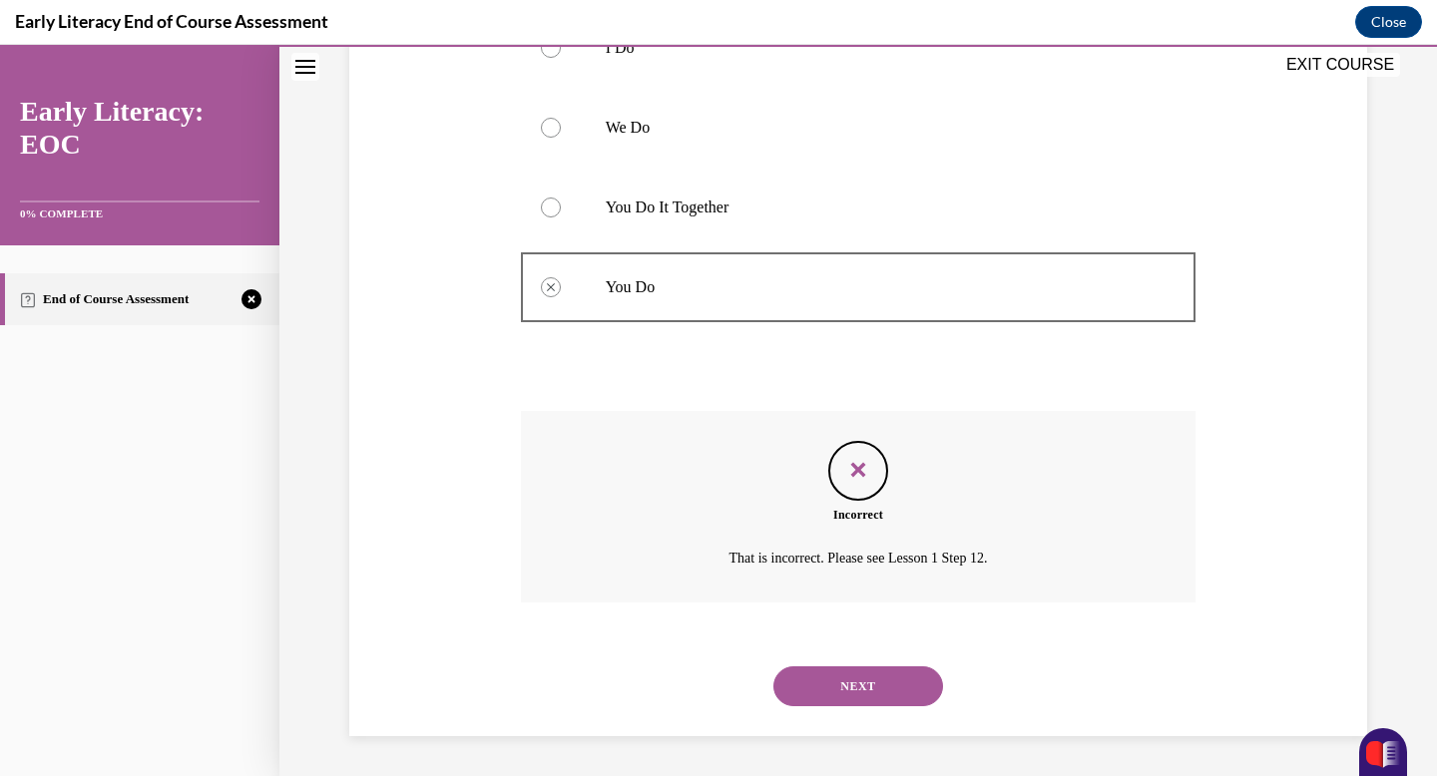
click at [832, 681] on button "NEXT" at bounding box center [858, 687] width 170 height 40
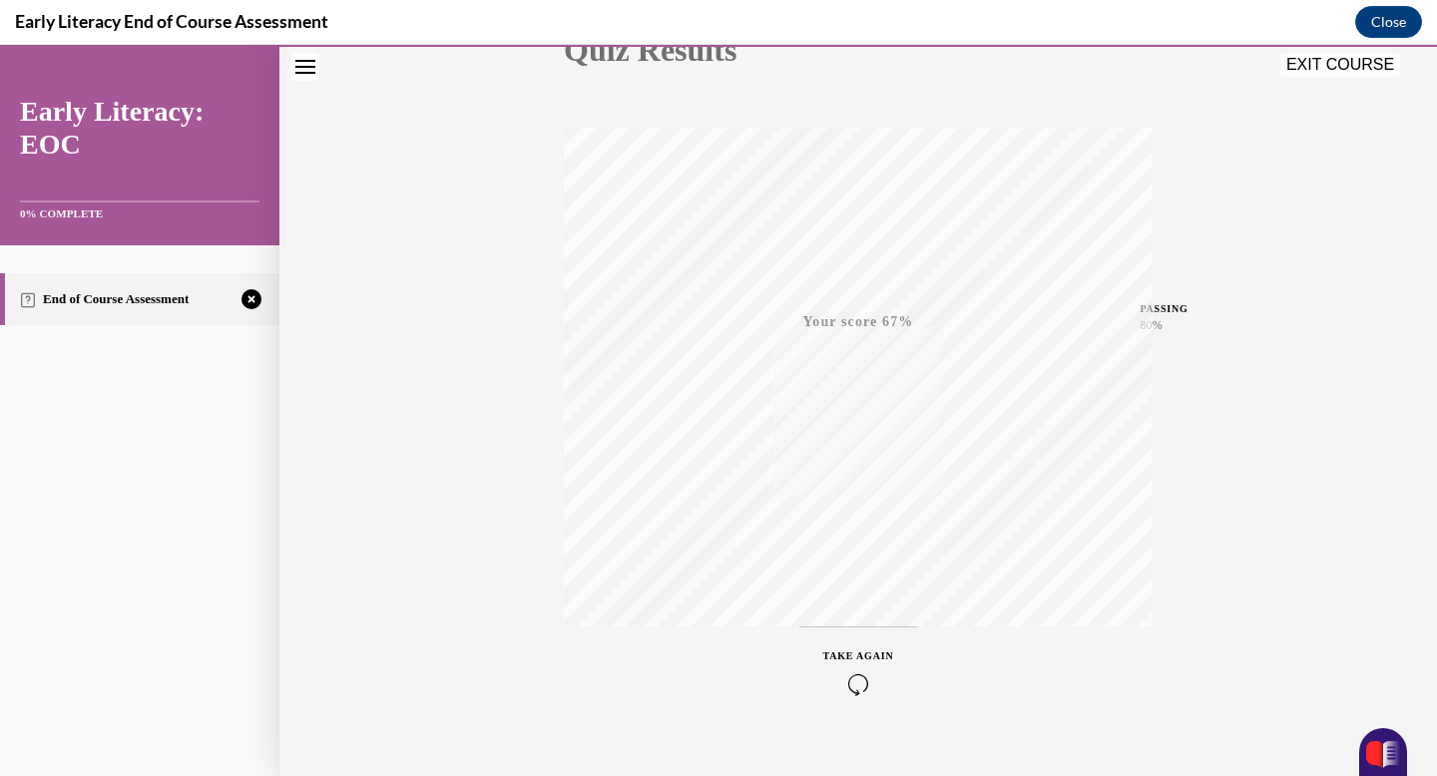
scroll to position [291, 0]
click at [854, 642] on div "TAKE AGAIN" at bounding box center [858, 642] width 71 height 47
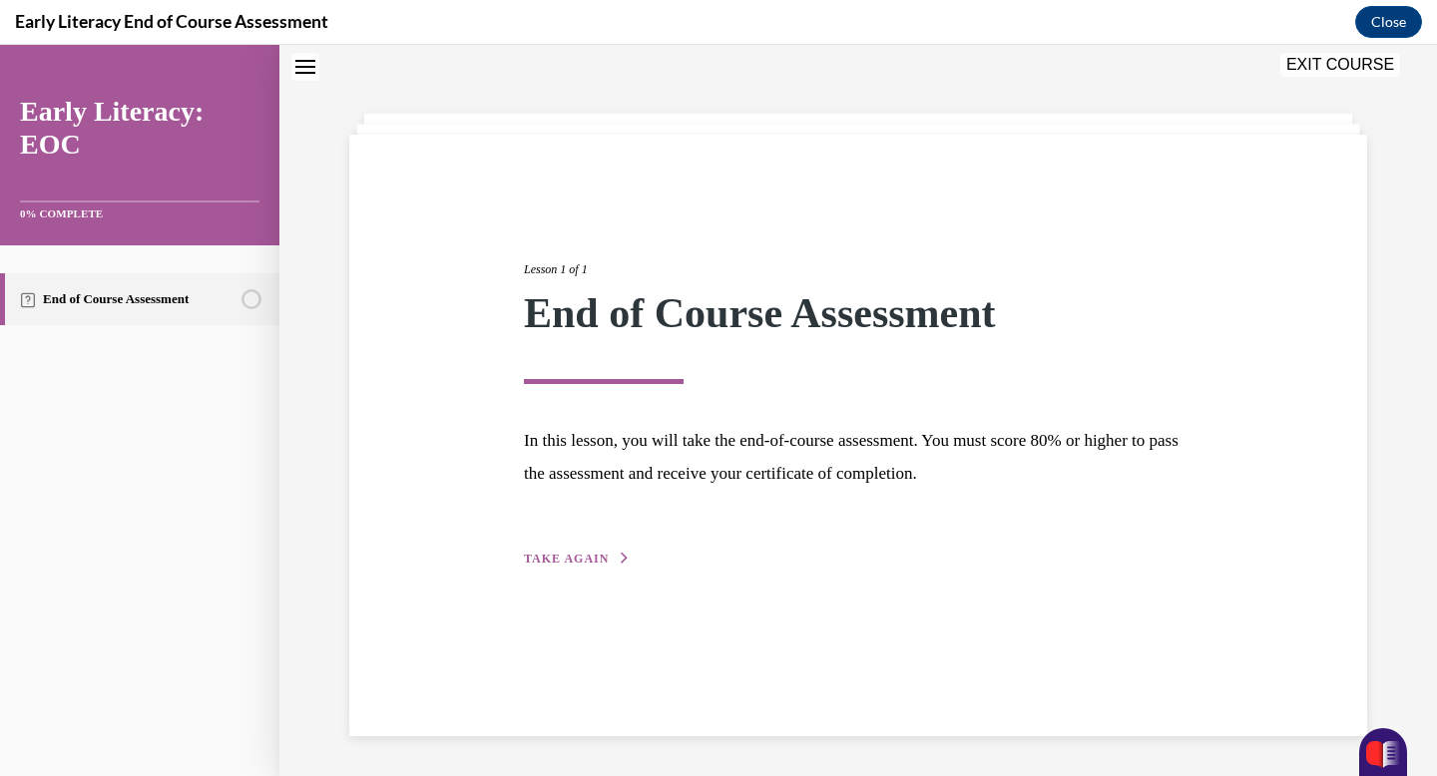
scroll to position [63, 0]
click at [609, 562] on button "TAKE AGAIN" at bounding box center [577, 559] width 107 height 18
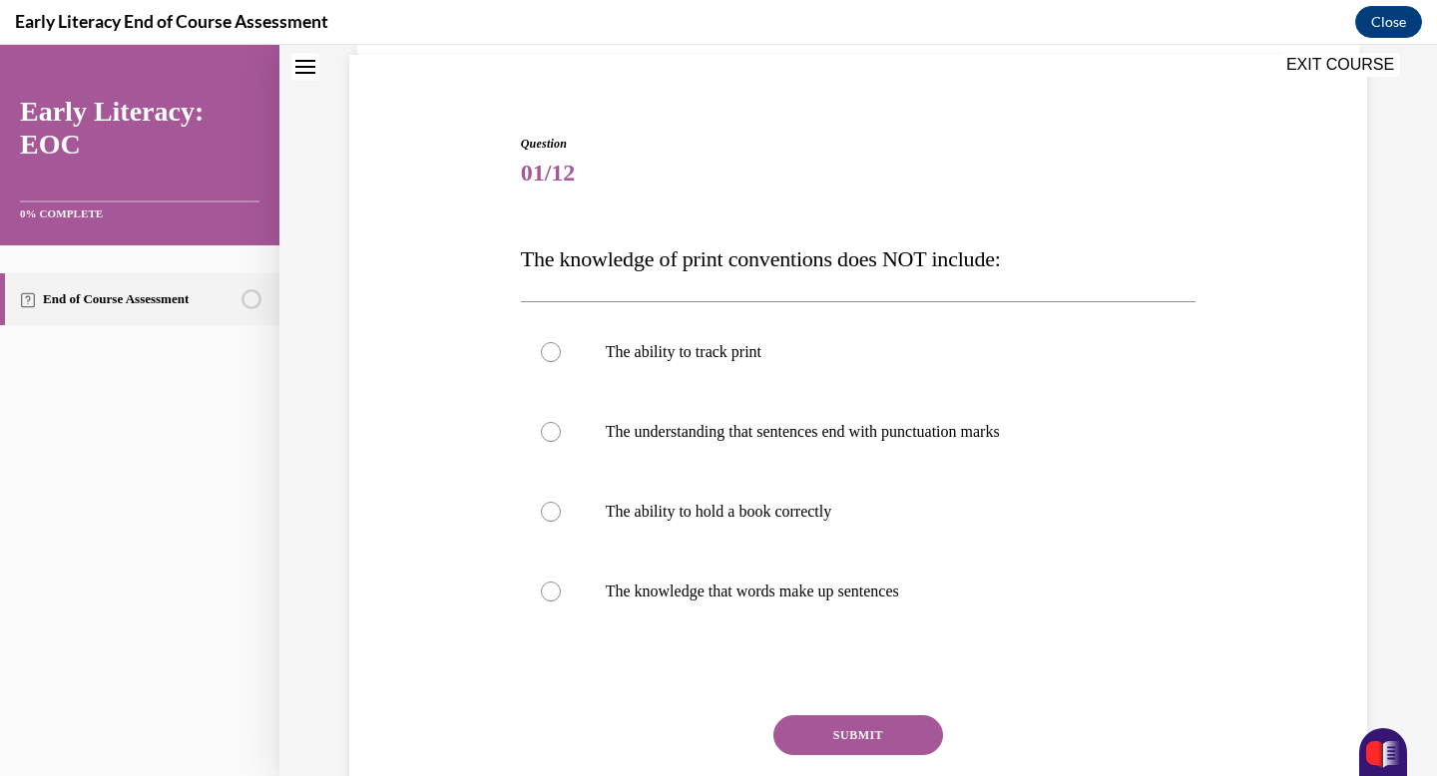
scroll to position [163, 0]
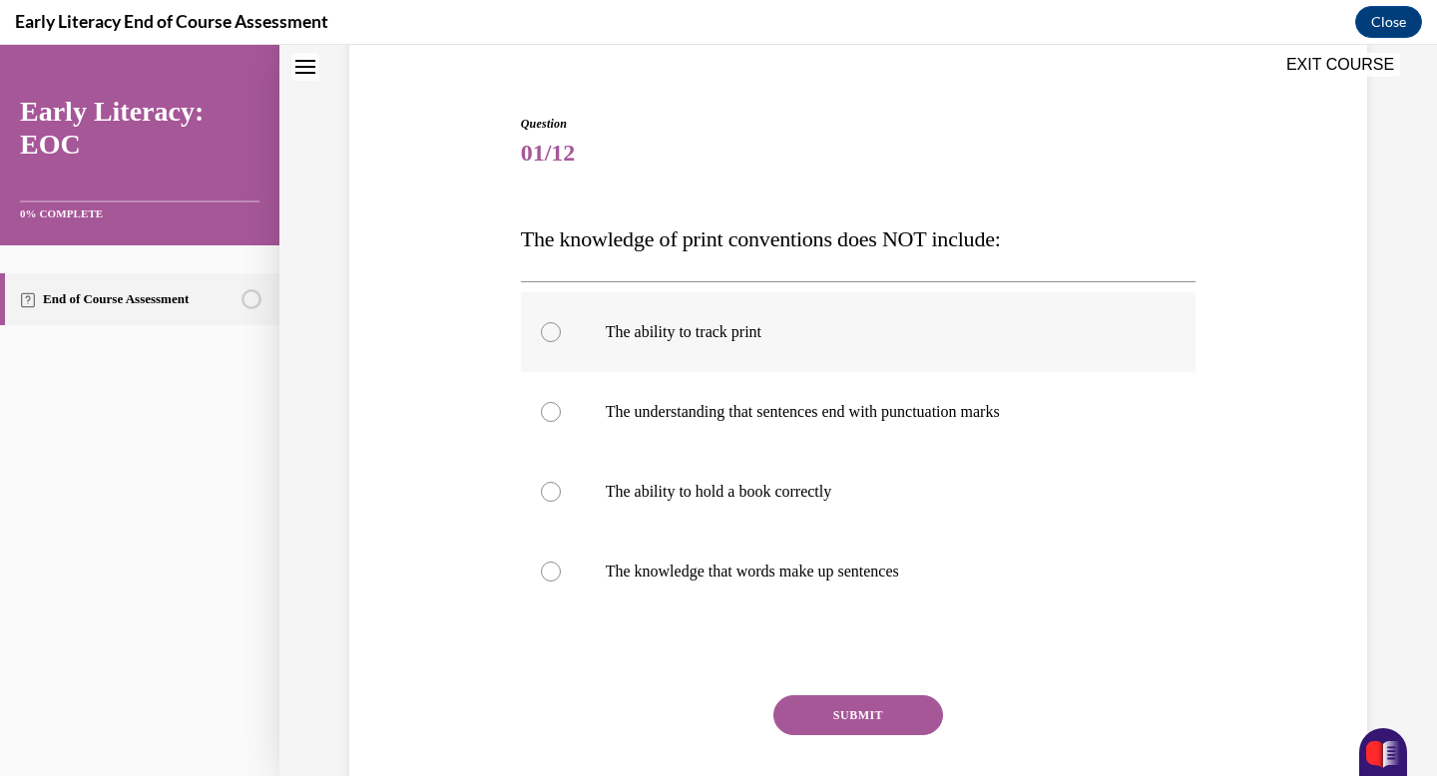
click at [758, 335] on p "The ability to track print" at bounding box center [876, 332] width 541 height 20
click at [720, 483] on p "The ability to hold a book correctly" at bounding box center [876, 492] width 541 height 20
click at [818, 721] on button "SUBMIT" at bounding box center [858, 716] width 170 height 40
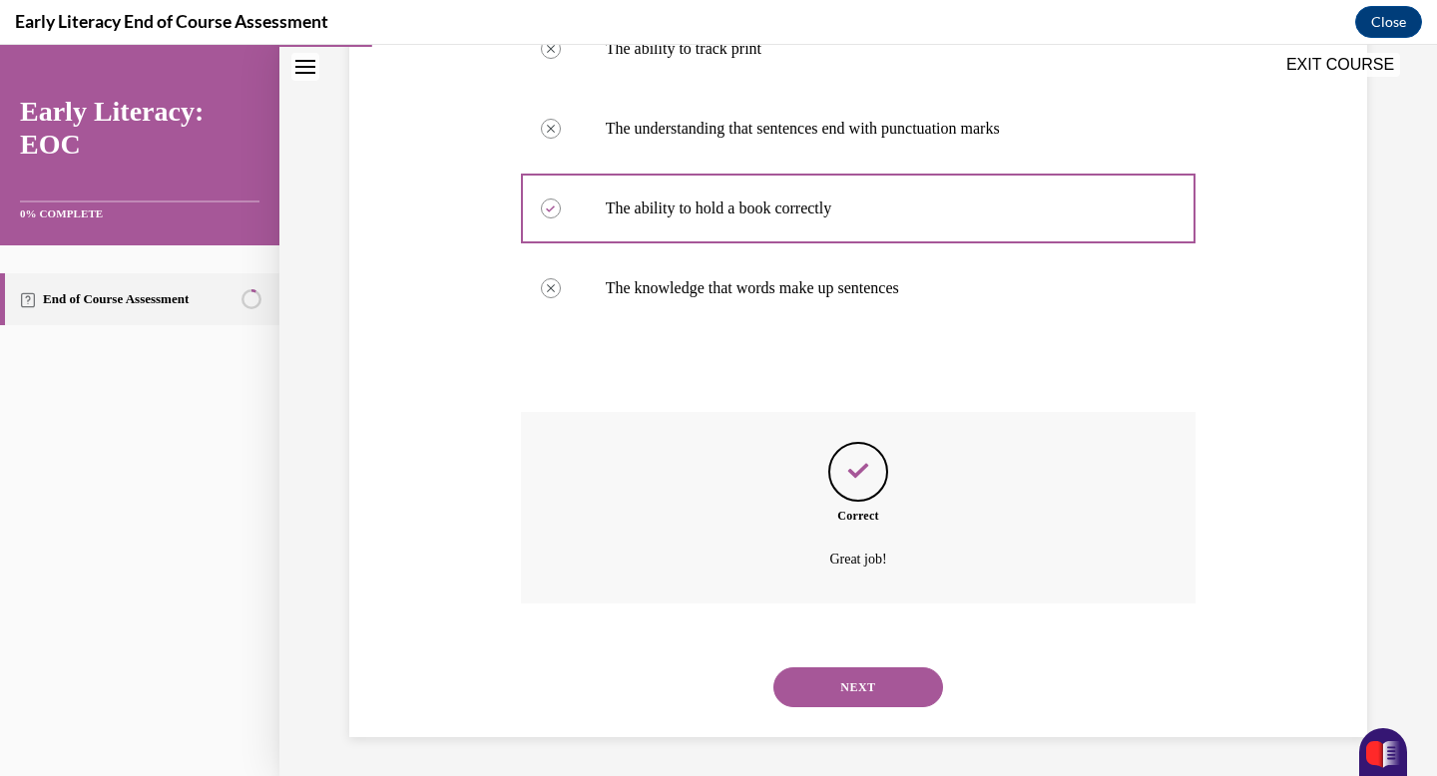
scroll to position [447, 0]
click at [863, 696] on button "NEXT" at bounding box center [858, 687] width 170 height 40
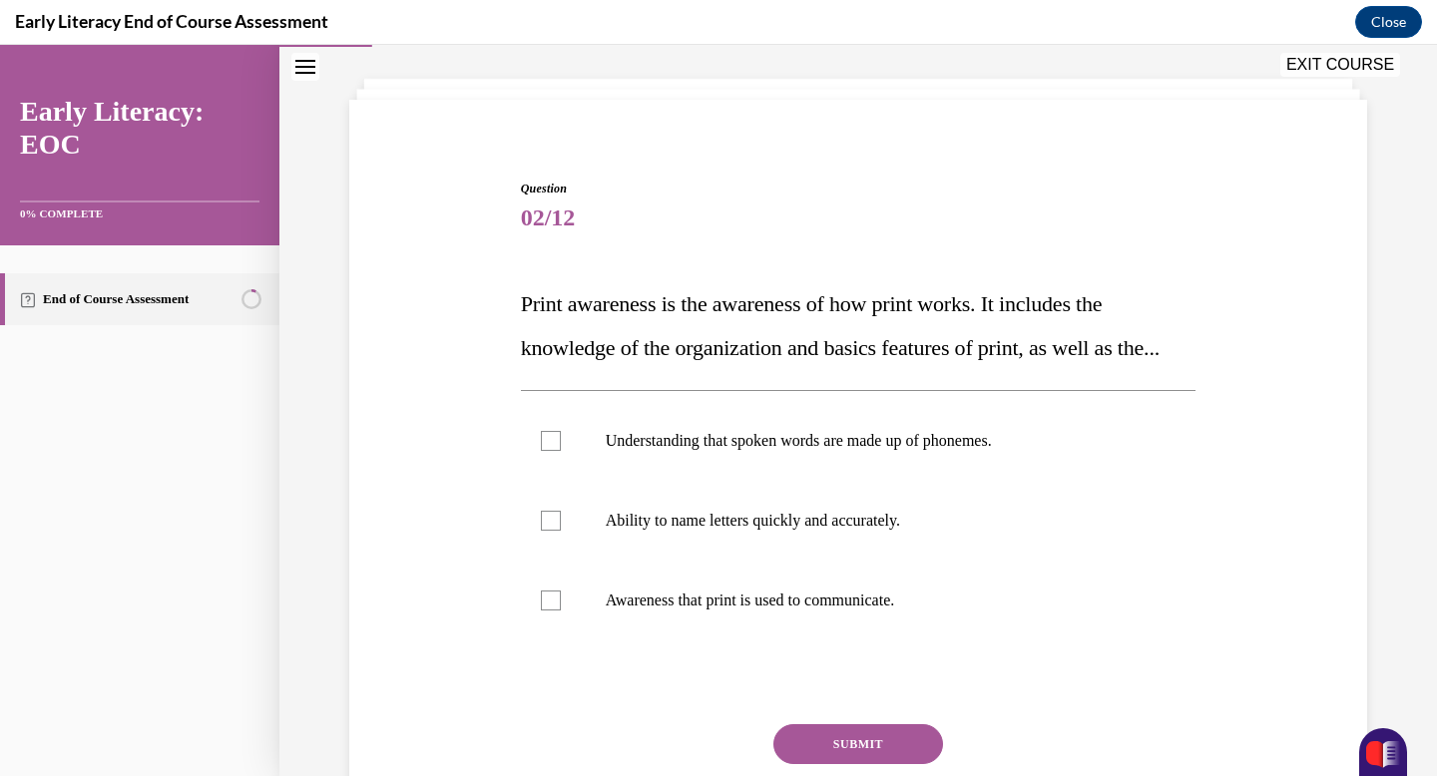
scroll to position [100, 0]
click at [545, 449] on div at bounding box center [551, 439] width 20 height 20
click at [557, 609] on div at bounding box center [551, 599] width 20 height 20
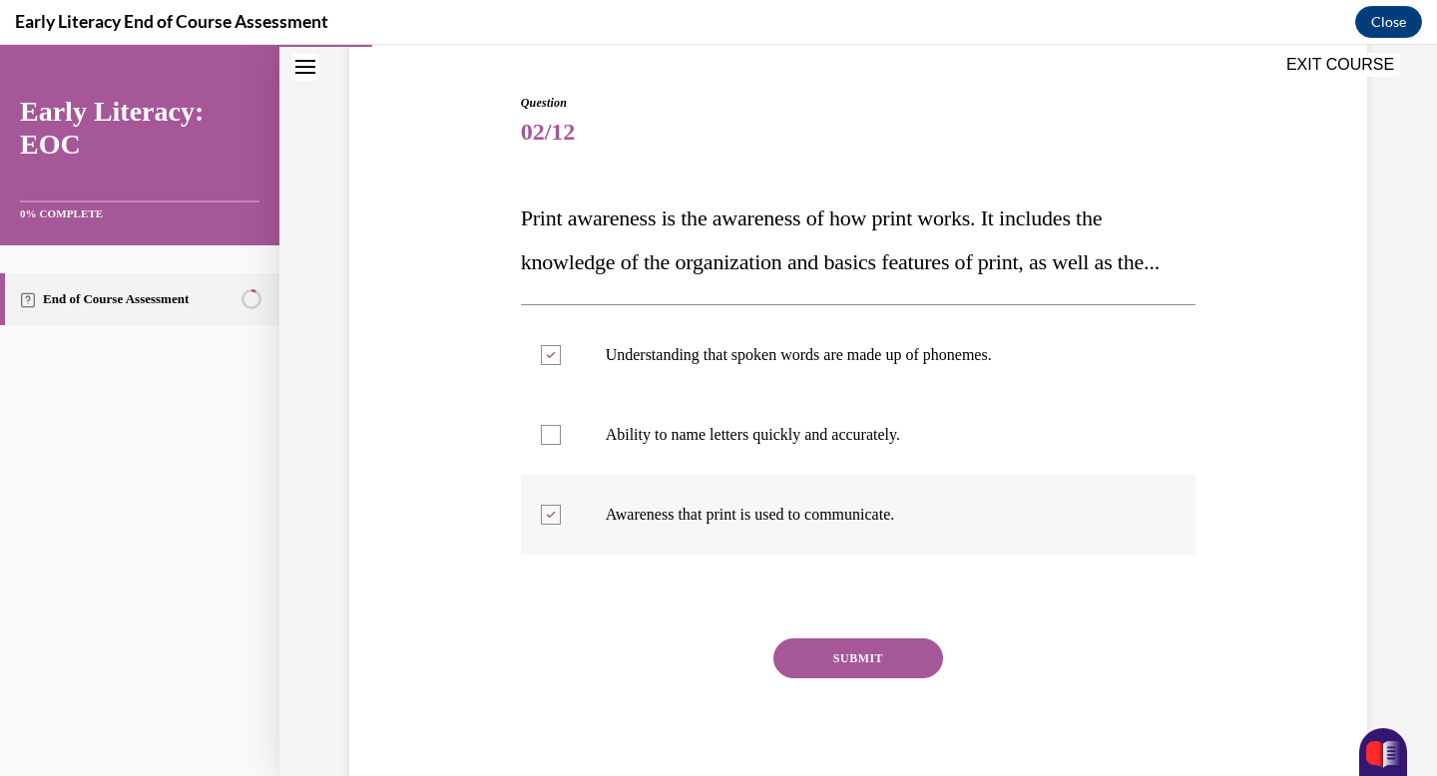
scroll to position [185, 0]
click at [821, 678] on button "SUBMIT" at bounding box center [858, 658] width 170 height 40
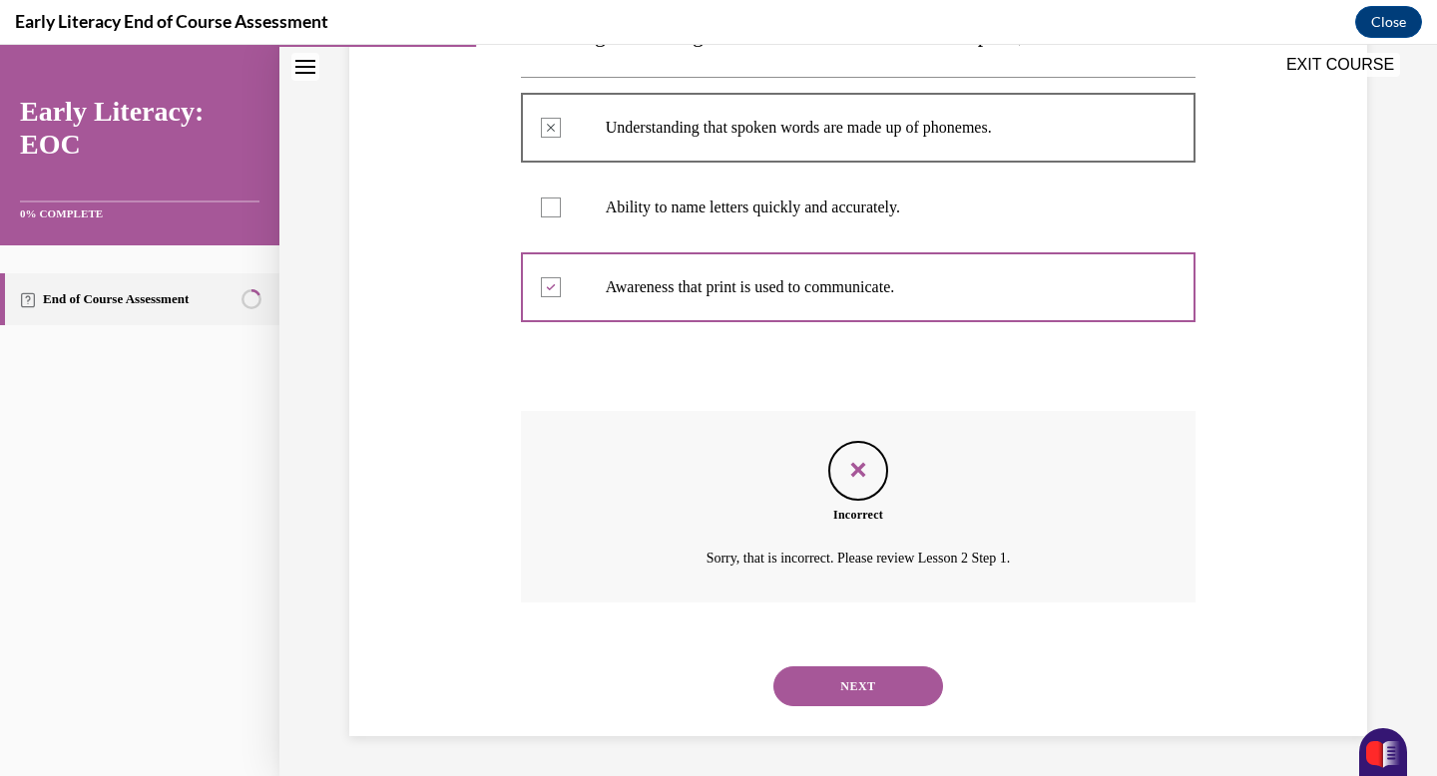
scroll to position [455, 0]
click at [826, 683] on button "NEXT" at bounding box center [858, 687] width 170 height 40
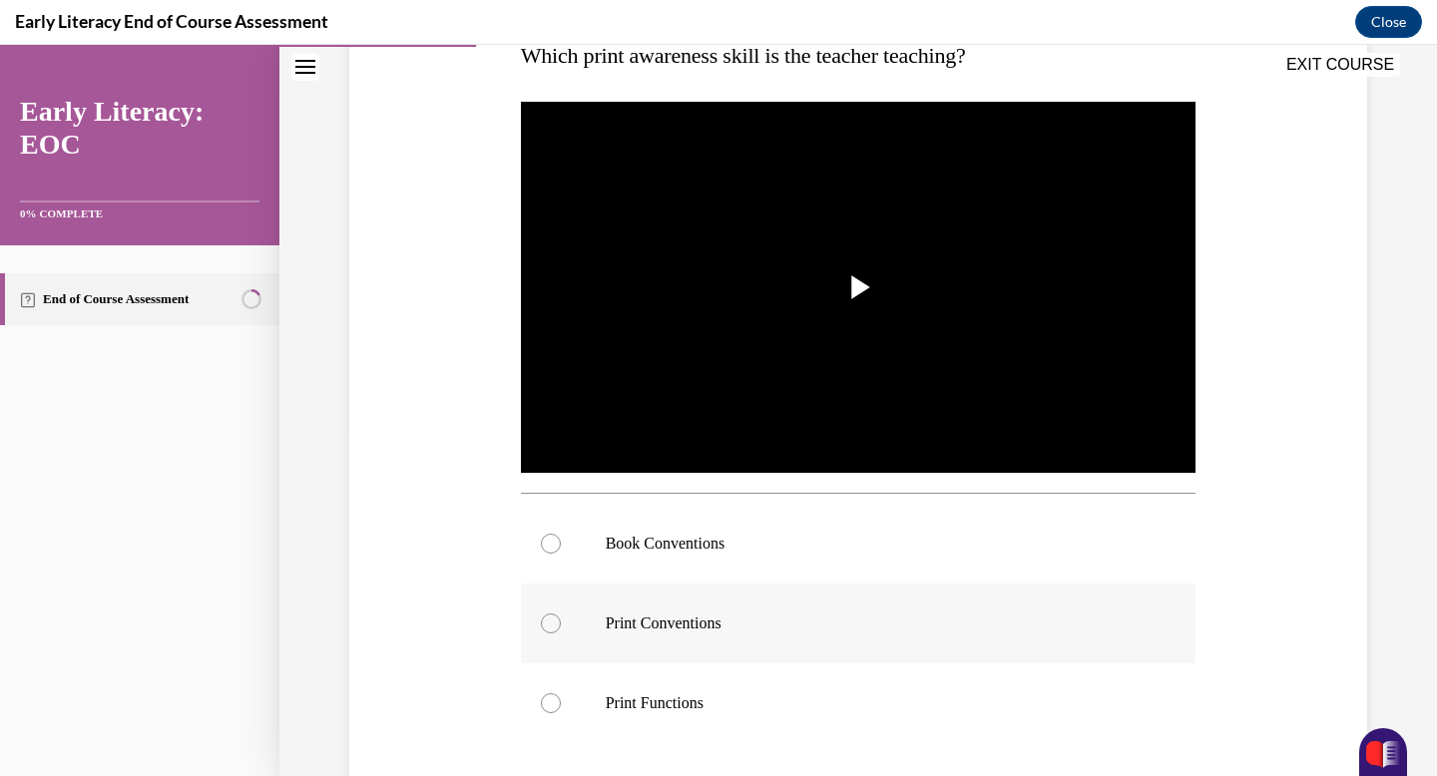
scroll to position [366, 0]
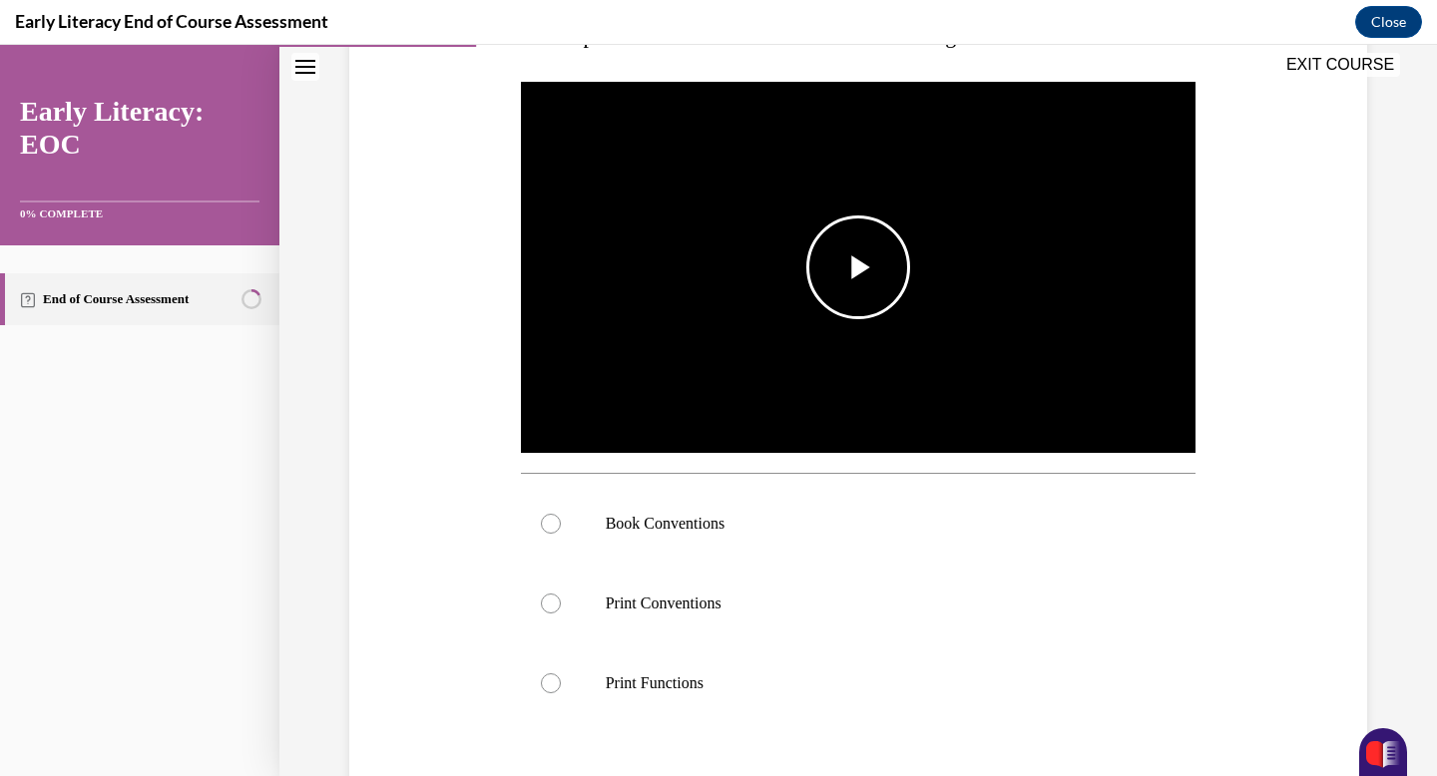
click at [858, 267] on span "Video player" at bounding box center [858, 267] width 0 height 0
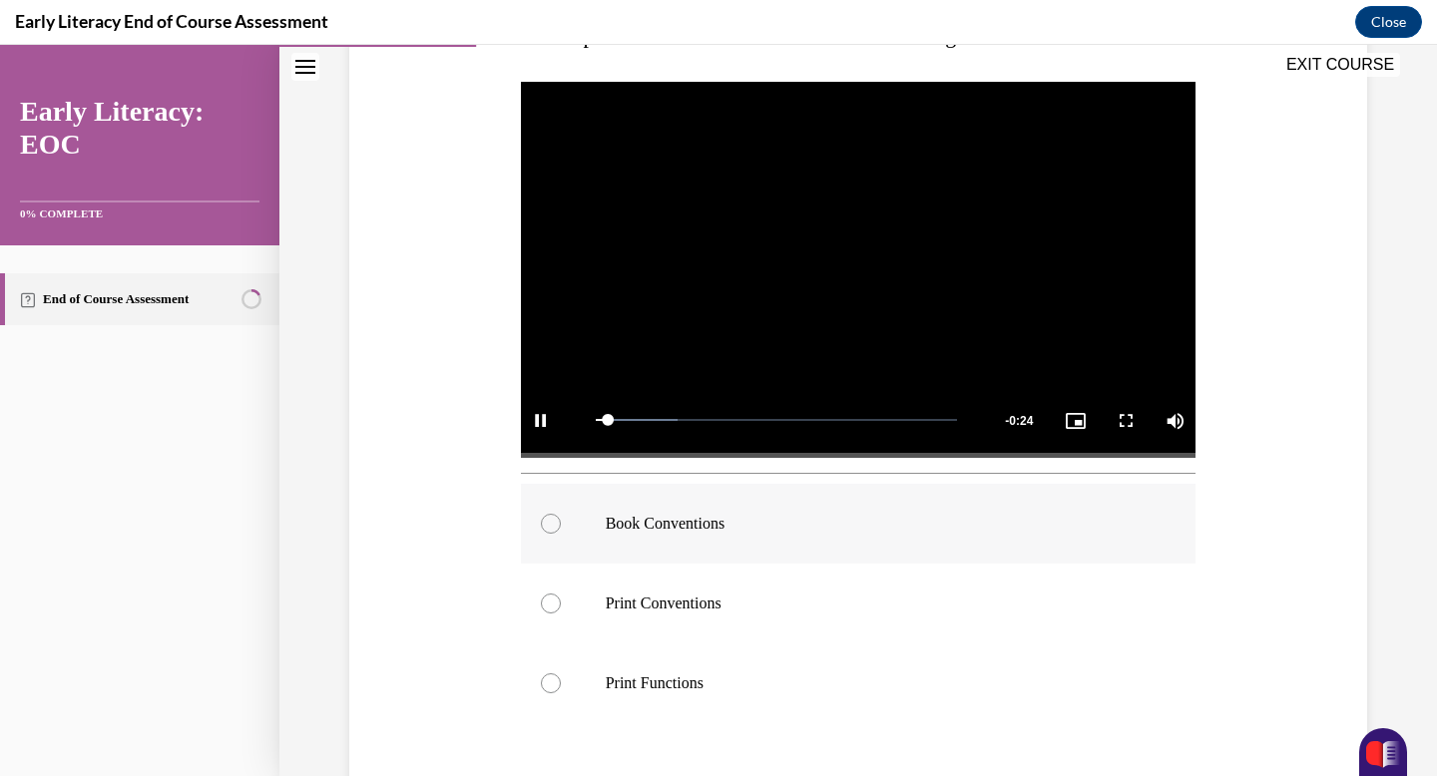
click at [654, 526] on p "Book Conventions" at bounding box center [876, 524] width 541 height 20
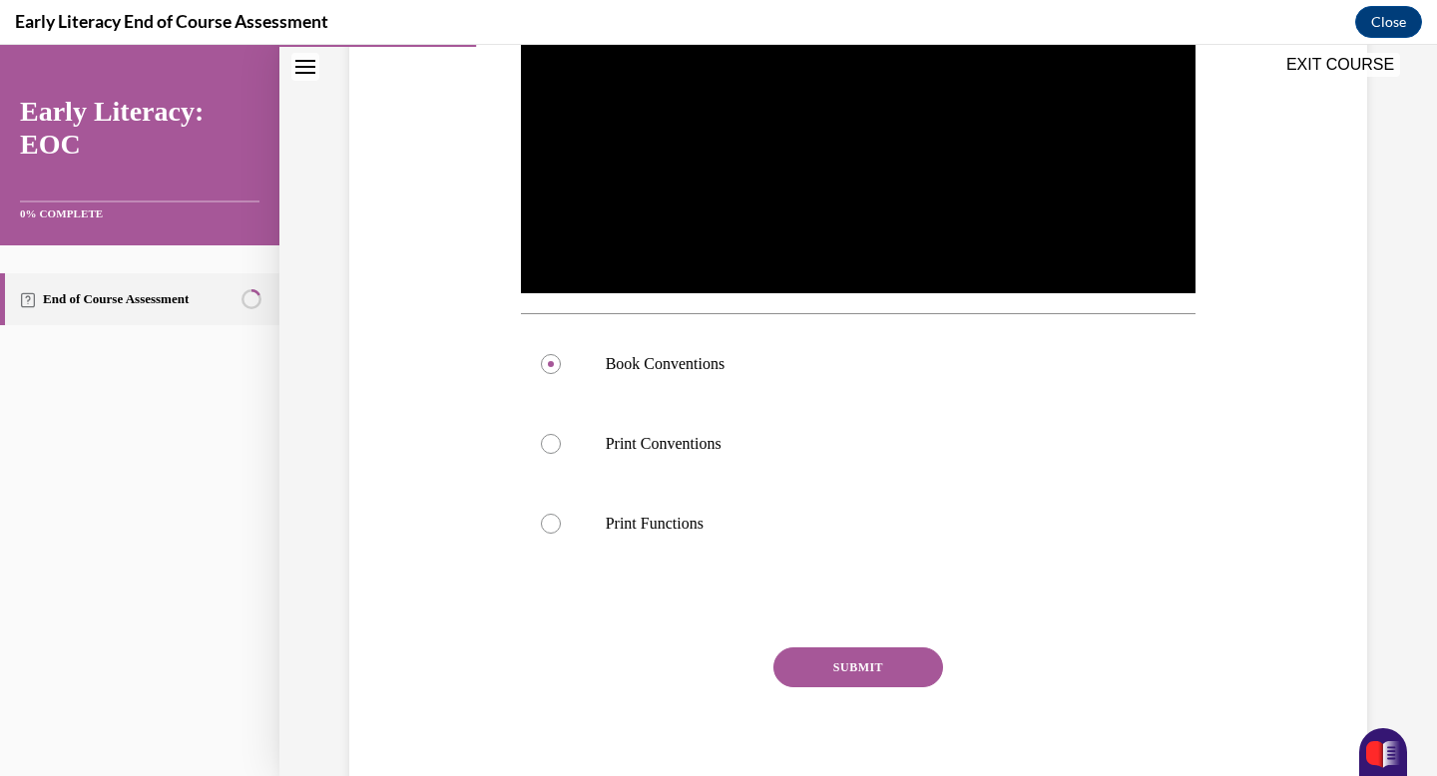
click at [881, 669] on button "SUBMIT" at bounding box center [858, 668] width 170 height 40
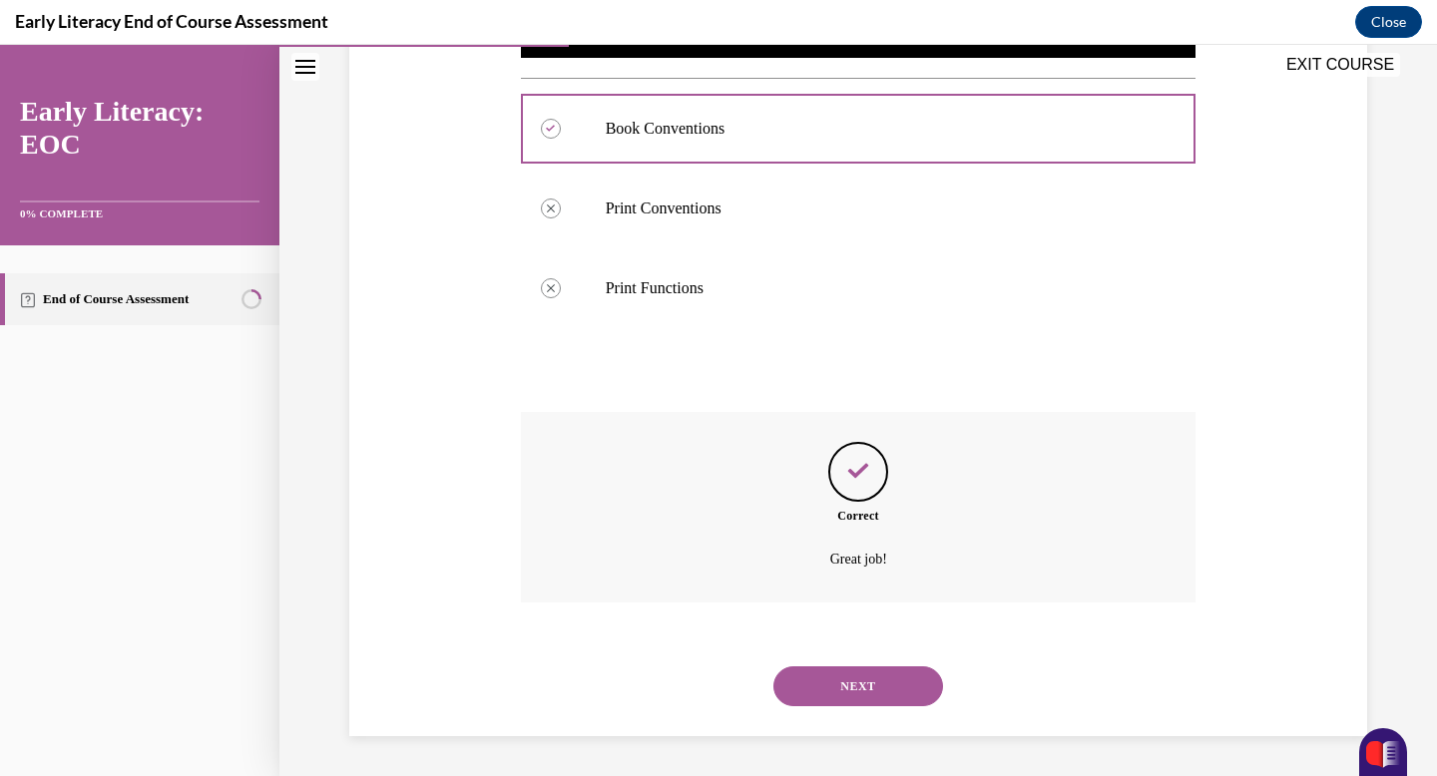
scroll to position [761, 0]
click at [864, 690] on button "NEXT" at bounding box center [858, 687] width 170 height 40
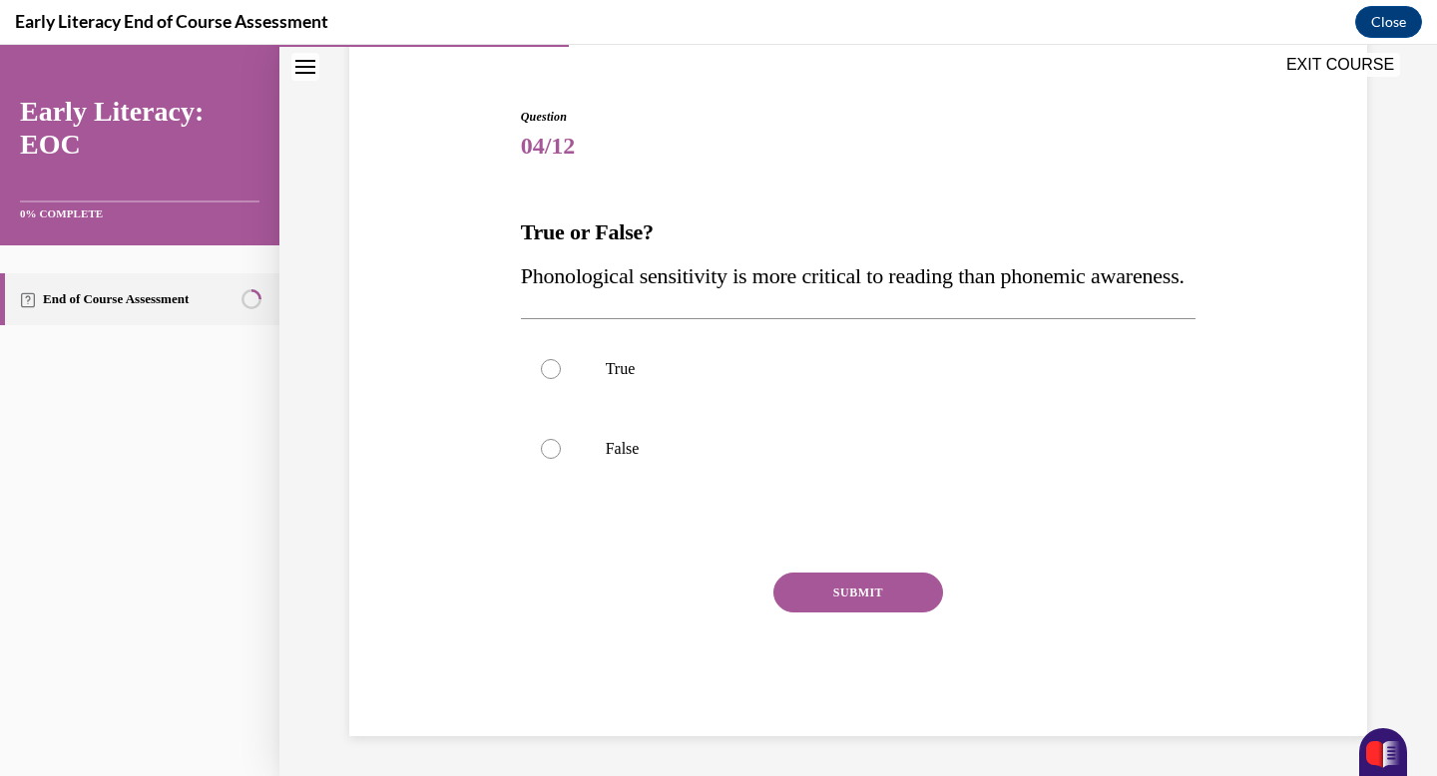
scroll to position [214, 0]
click at [778, 439] on p "False" at bounding box center [876, 449] width 541 height 20
click at [837, 596] on button "SUBMIT" at bounding box center [858, 593] width 170 height 40
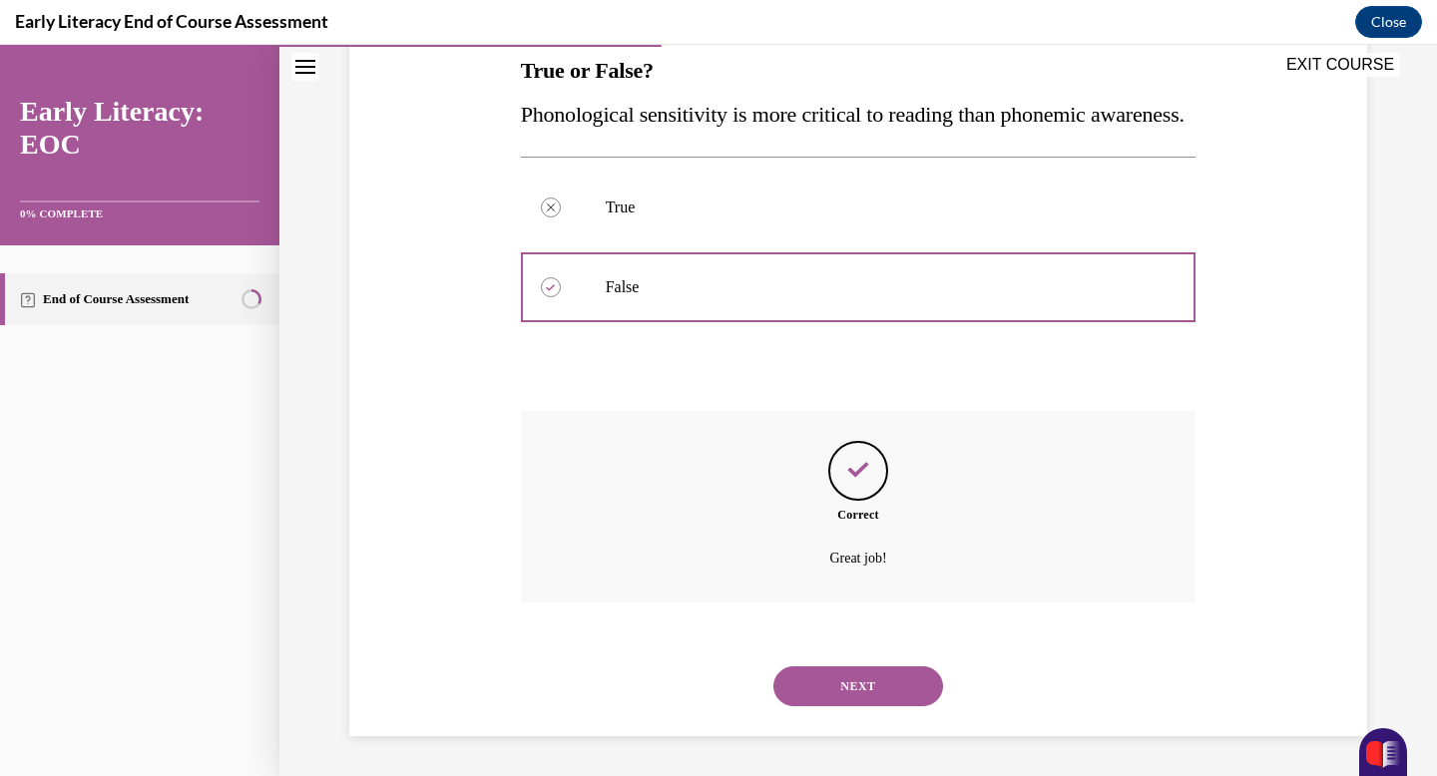
scroll to position [375, 0]
click at [836, 697] on button "NEXT" at bounding box center [858, 687] width 170 height 40
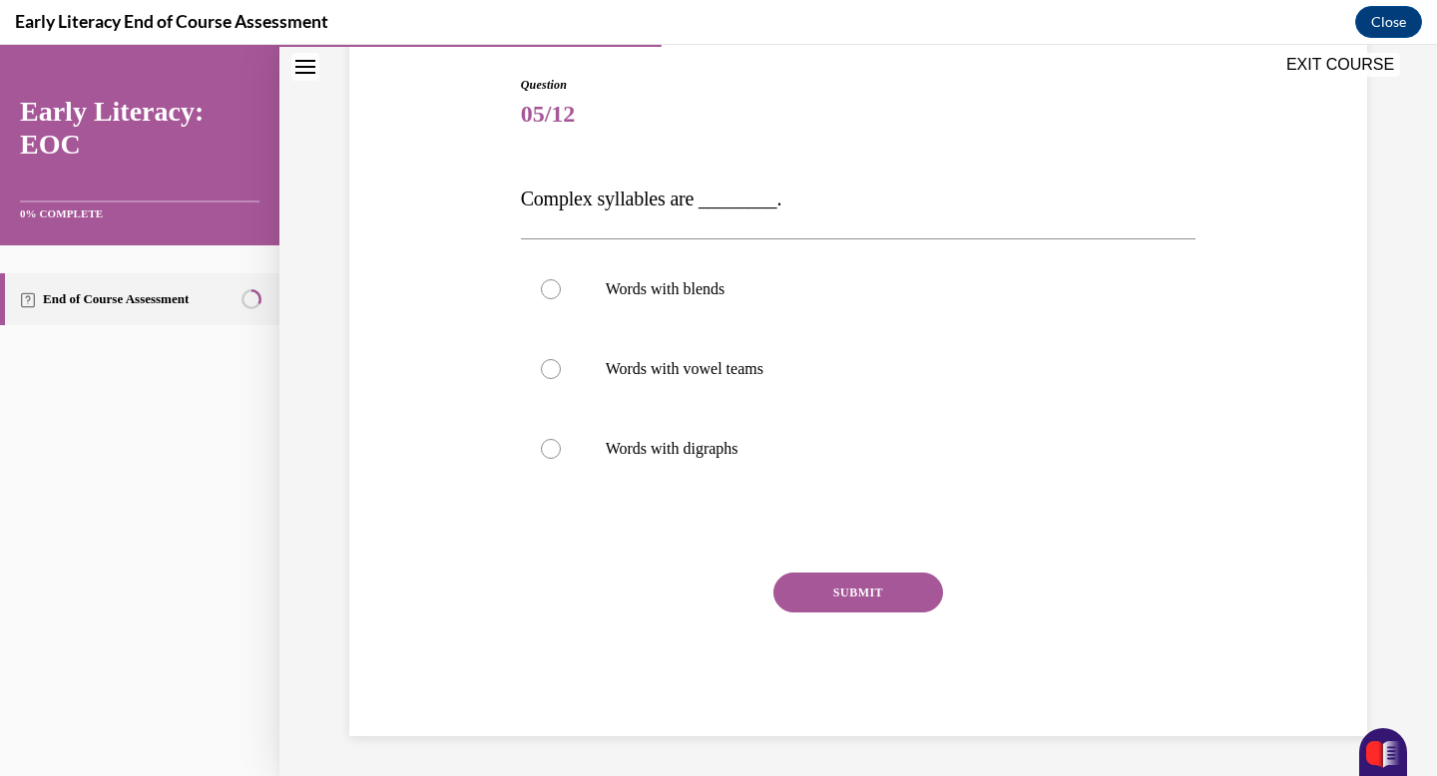
scroll to position [202, 0]
click at [672, 365] on p "Words with vowel teams" at bounding box center [876, 369] width 541 height 20
click at [816, 595] on button "SUBMIT" at bounding box center [858, 593] width 170 height 40
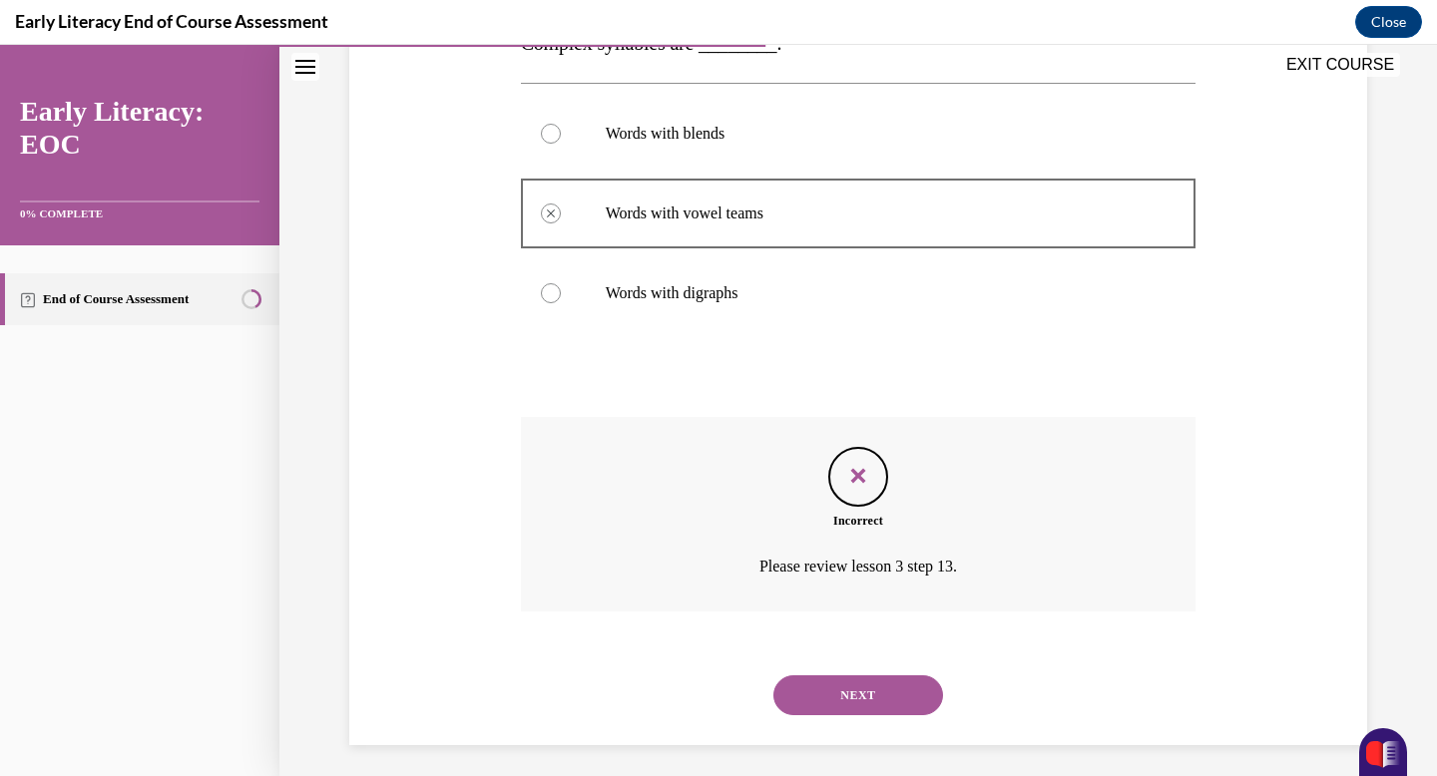
scroll to position [366, 0]
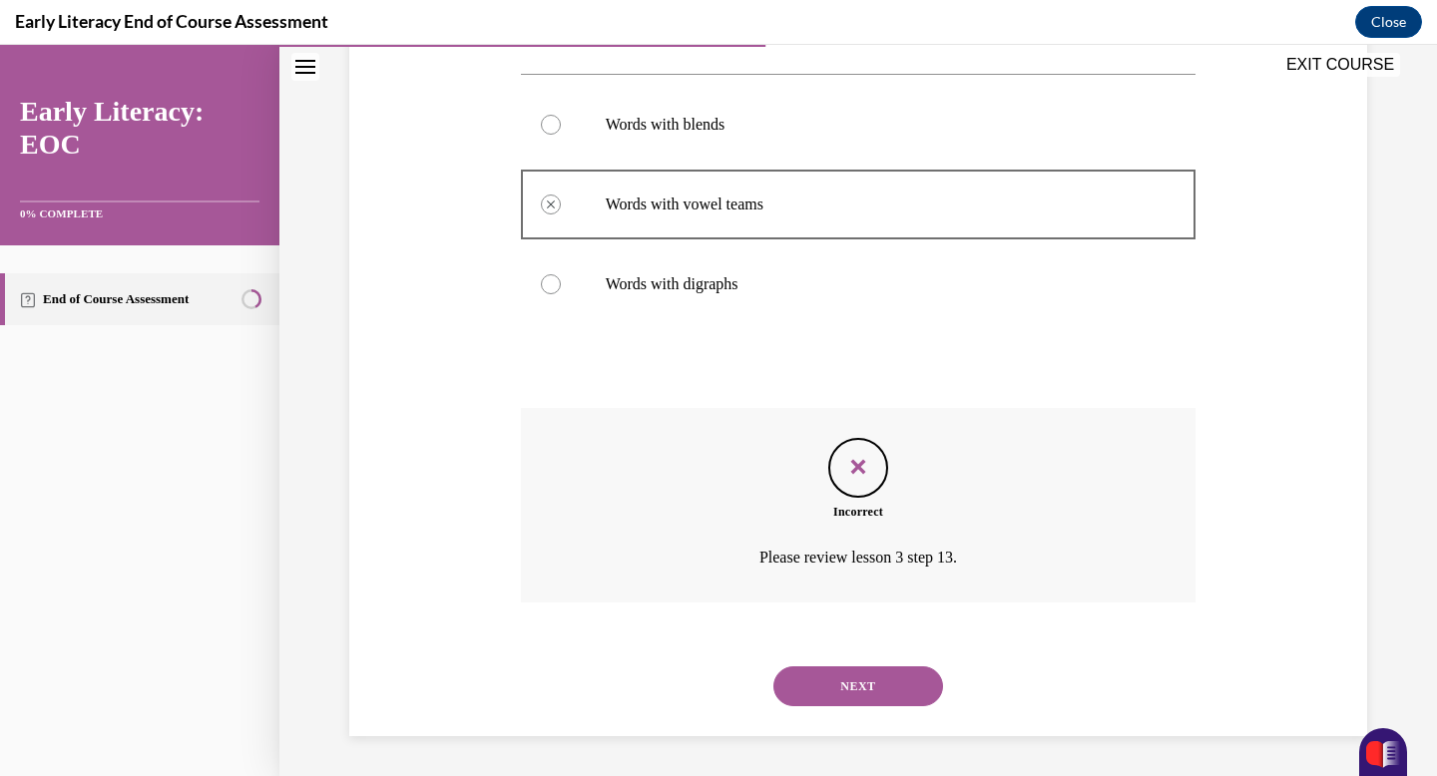
click at [853, 687] on button "NEXT" at bounding box center [858, 687] width 170 height 40
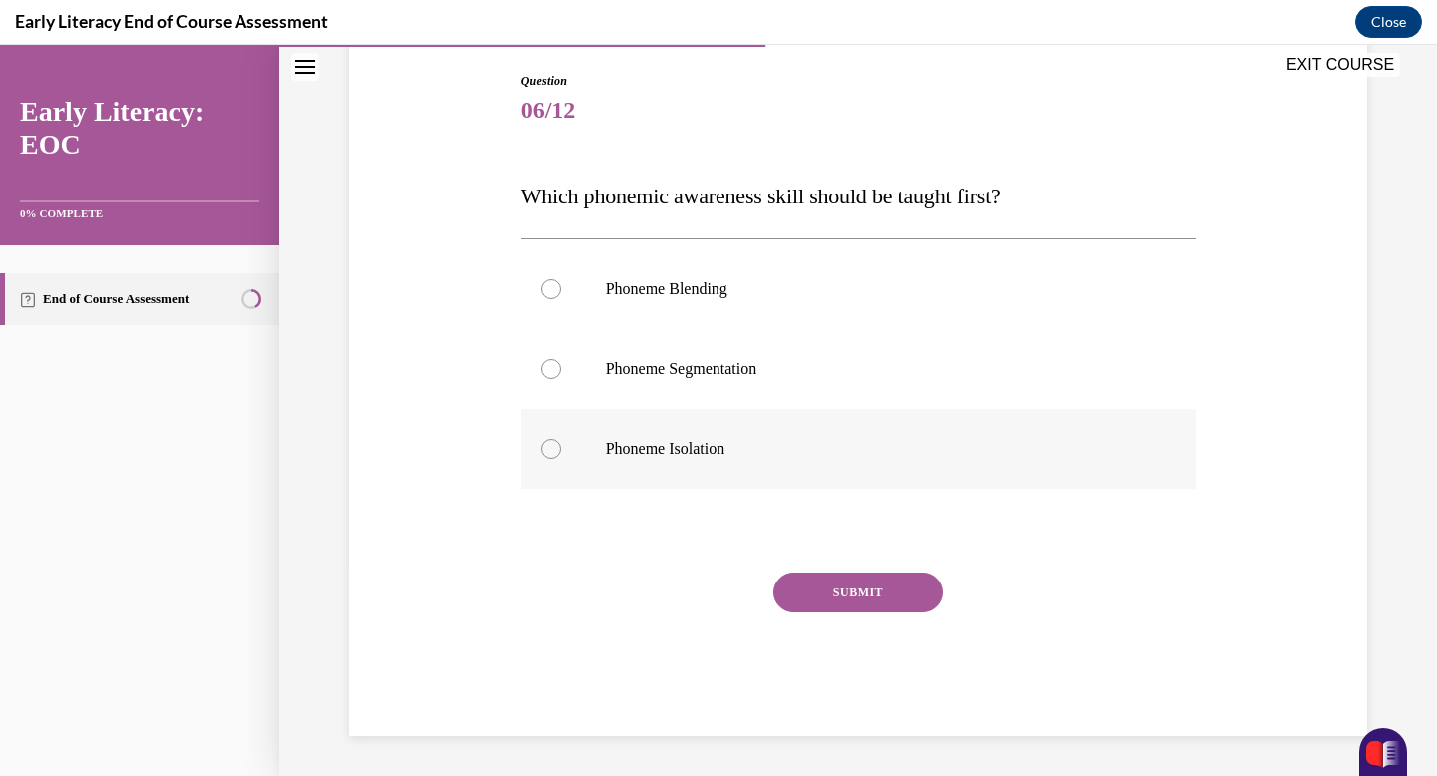
click at [701, 453] on p "Phoneme Isolation" at bounding box center [876, 449] width 541 height 20
click at [828, 590] on button "SUBMIT" at bounding box center [858, 593] width 170 height 40
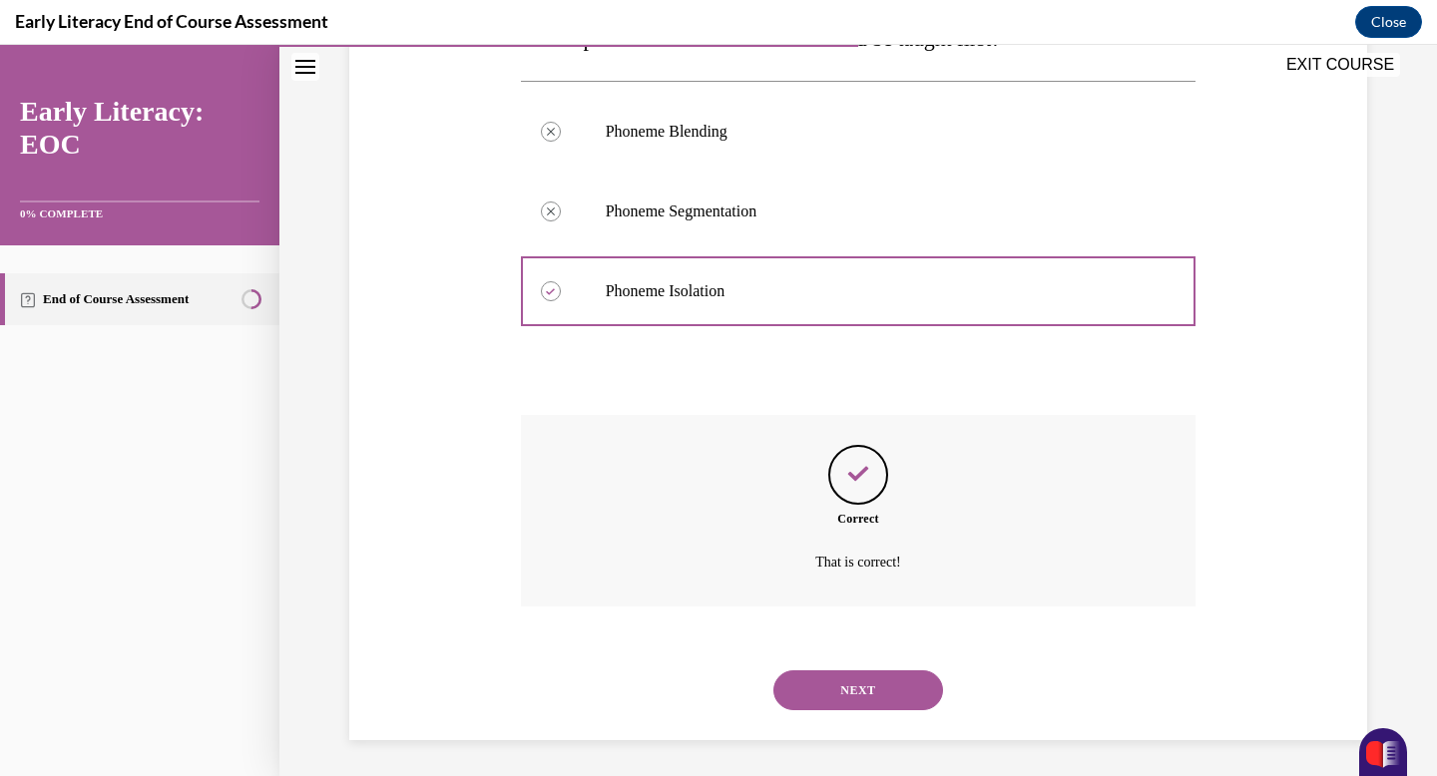
scroll to position [367, 0]
click at [822, 695] on button "NEXT" at bounding box center [858, 687] width 170 height 40
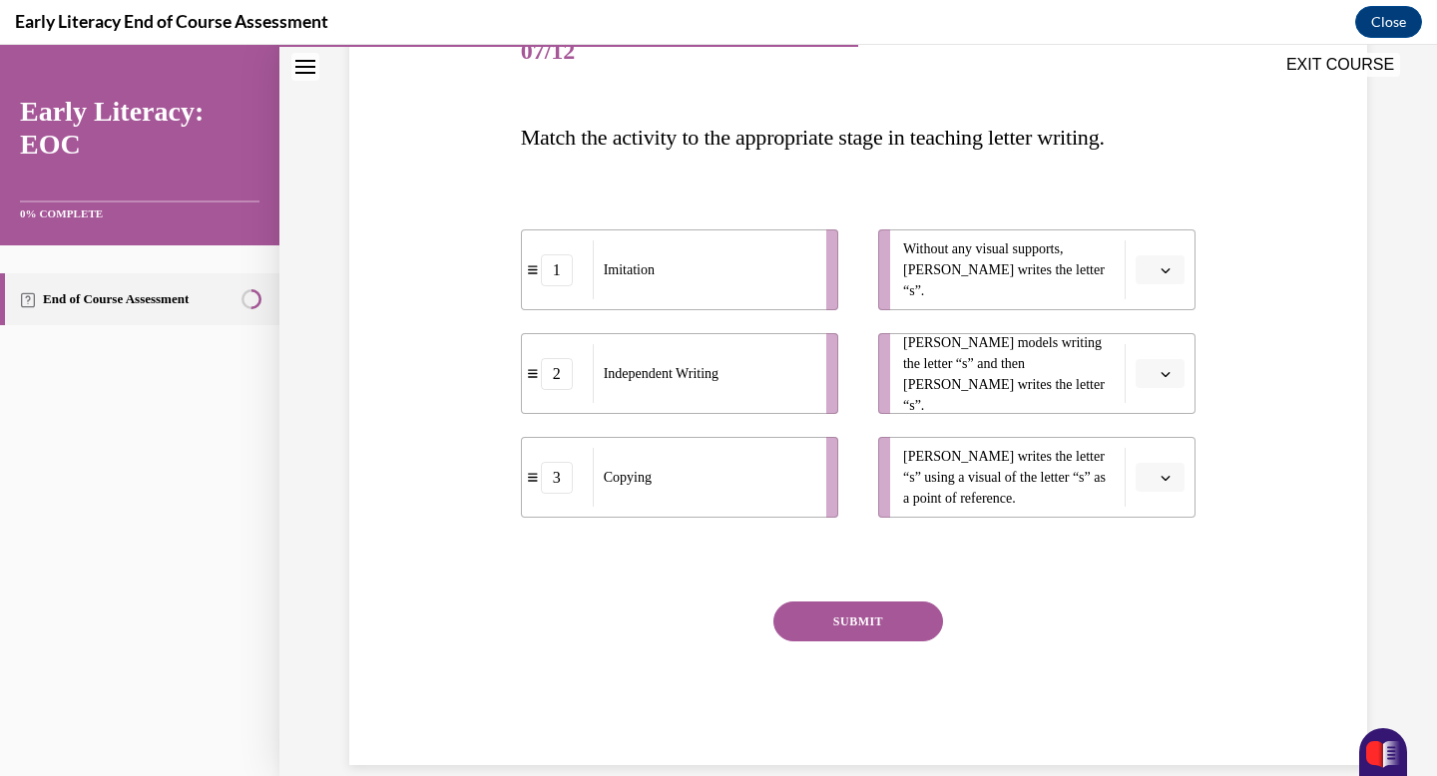
scroll to position [264, 0]
click at [1167, 265] on icon "button" at bounding box center [1166, 270] width 10 height 10
click at [1154, 391] on span "2" at bounding box center [1152, 394] width 7 height 16
click at [1166, 380] on button "button" at bounding box center [1160, 374] width 49 height 30
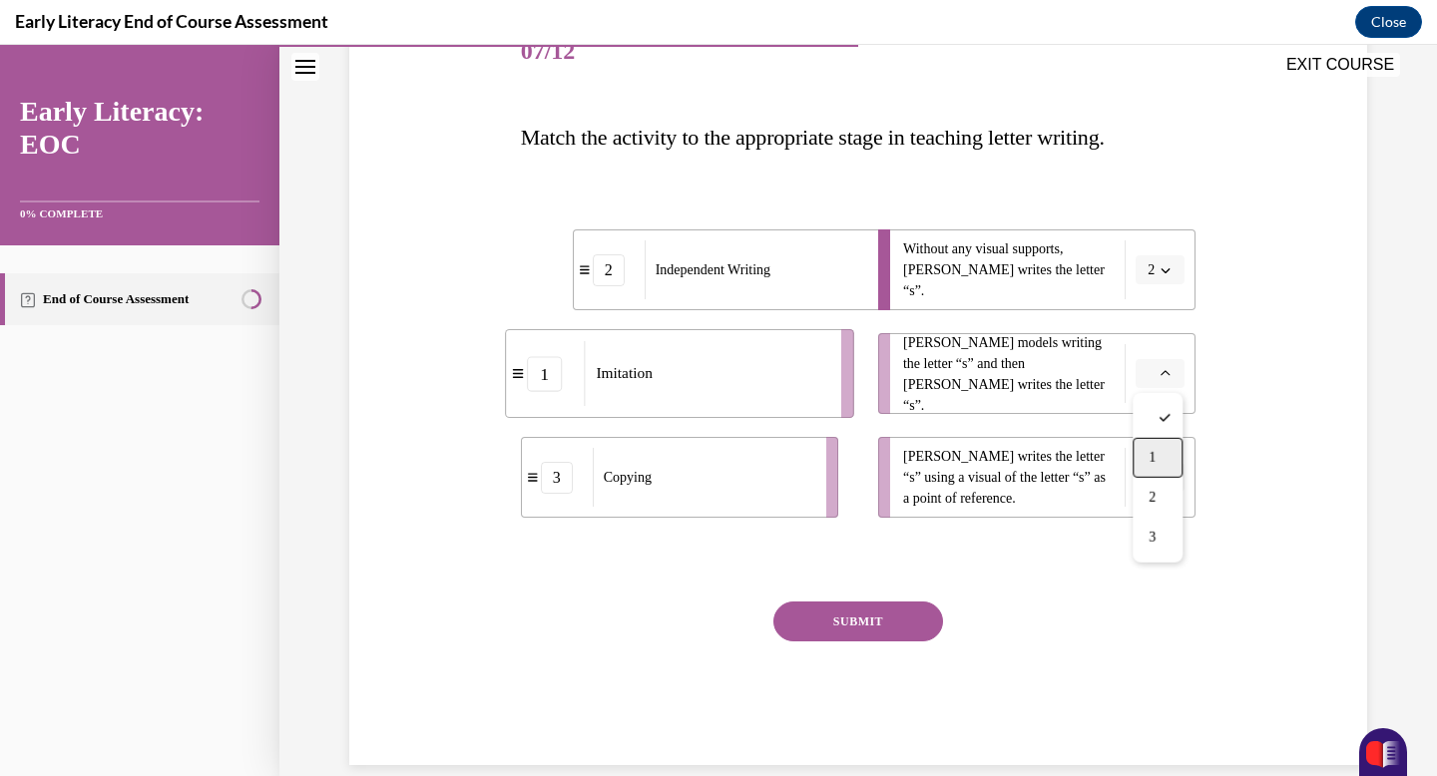
click at [1155, 452] on span "1" at bounding box center [1152, 458] width 7 height 16
click at [1156, 475] on button "button" at bounding box center [1160, 478] width 49 height 30
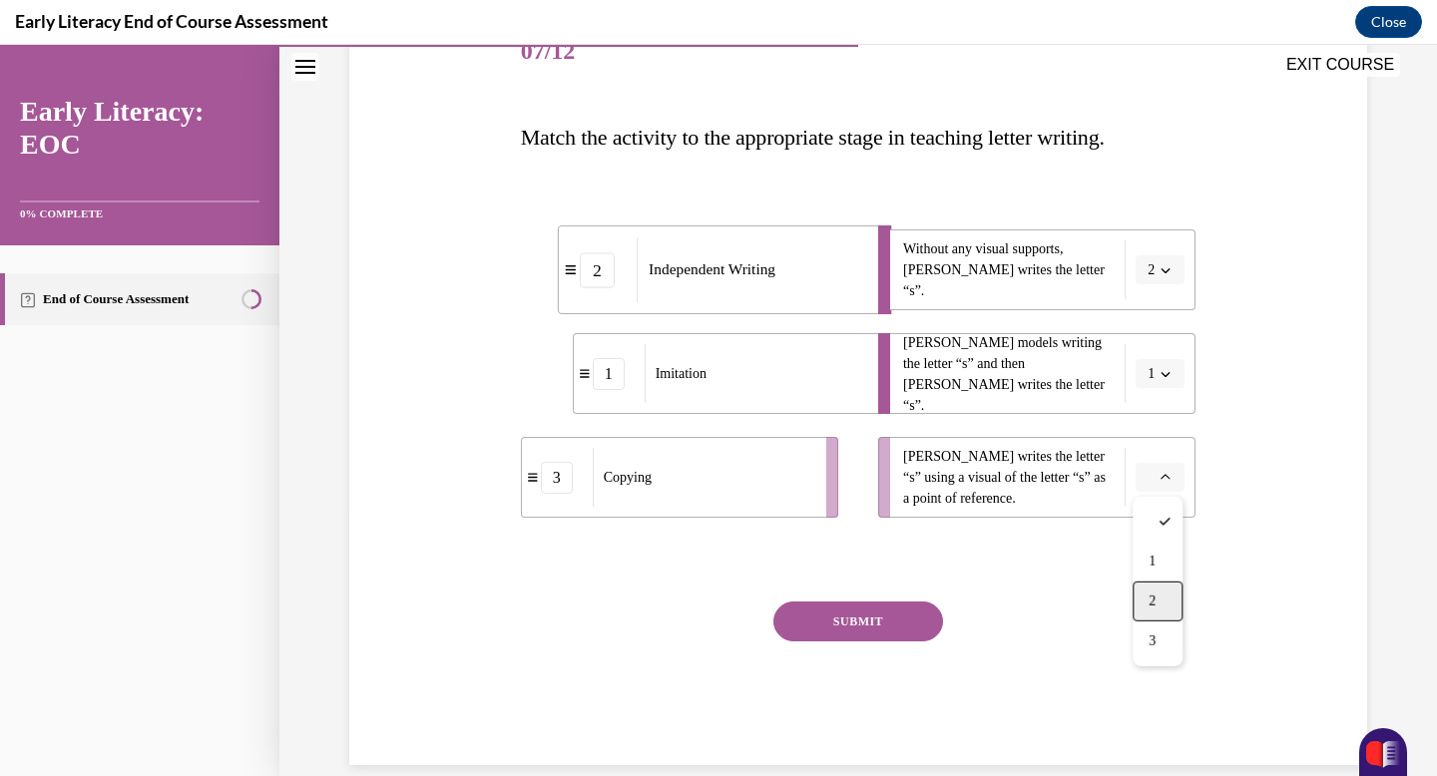
click at [1163, 603] on div "2" at bounding box center [1158, 602] width 50 height 40
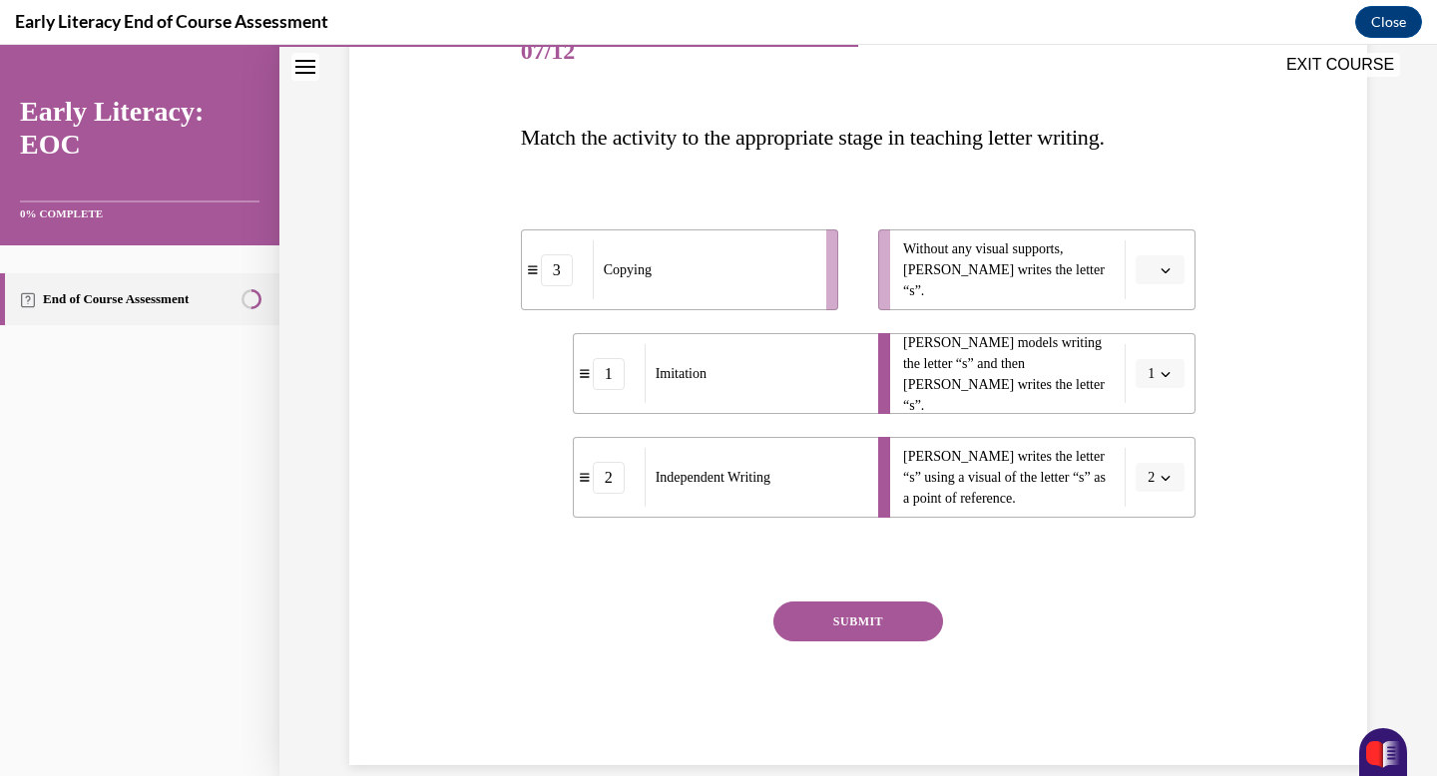
click at [1158, 473] on button "2" at bounding box center [1160, 478] width 49 height 30
click at [1146, 632] on div "3" at bounding box center [1154, 642] width 50 height 40
click at [1165, 277] on button "button" at bounding box center [1160, 270] width 49 height 30
click at [1162, 386] on div "2" at bounding box center [1158, 394] width 50 height 40
click at [889, 625] on button "SUBMIT" at bounding box center [858, 622] width 170 height 40
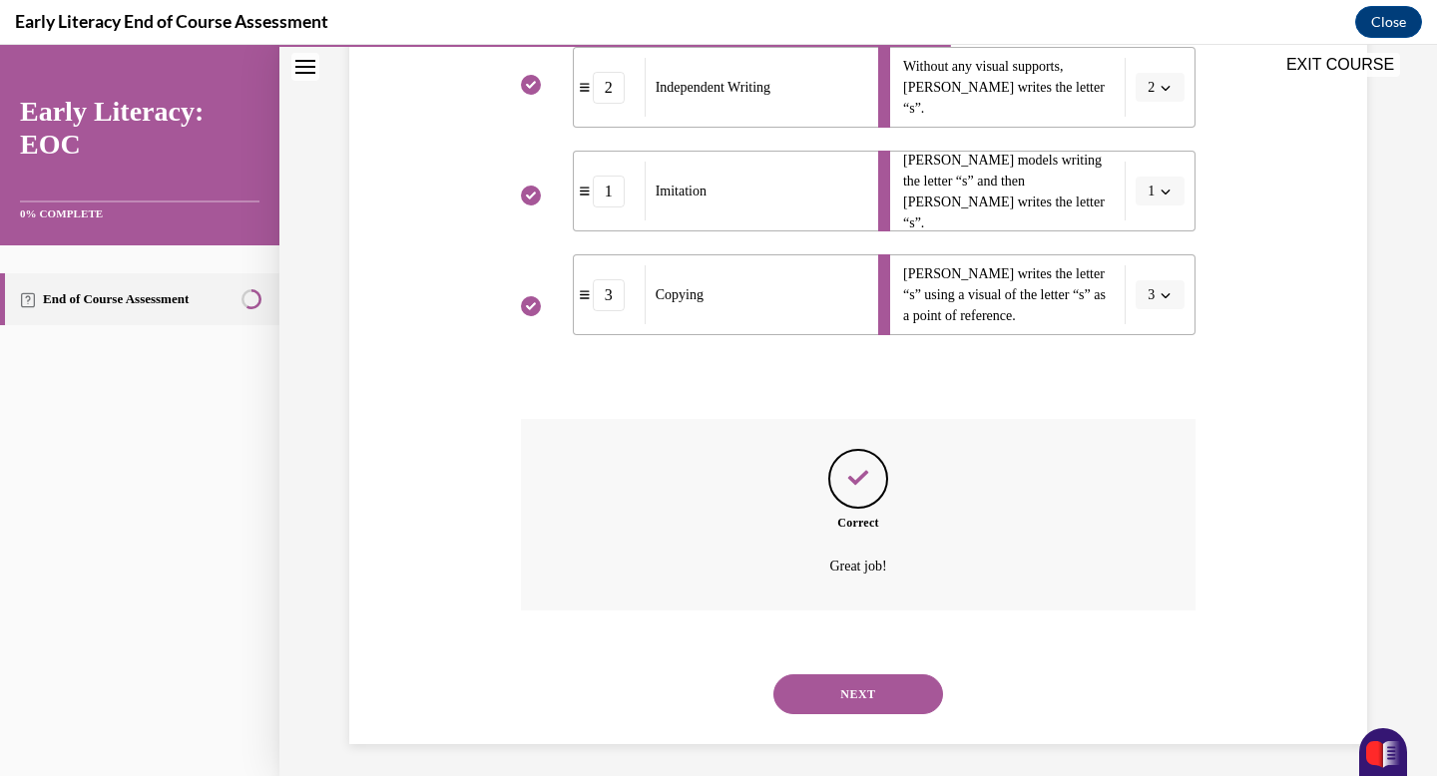
scroll to position [455, 0]
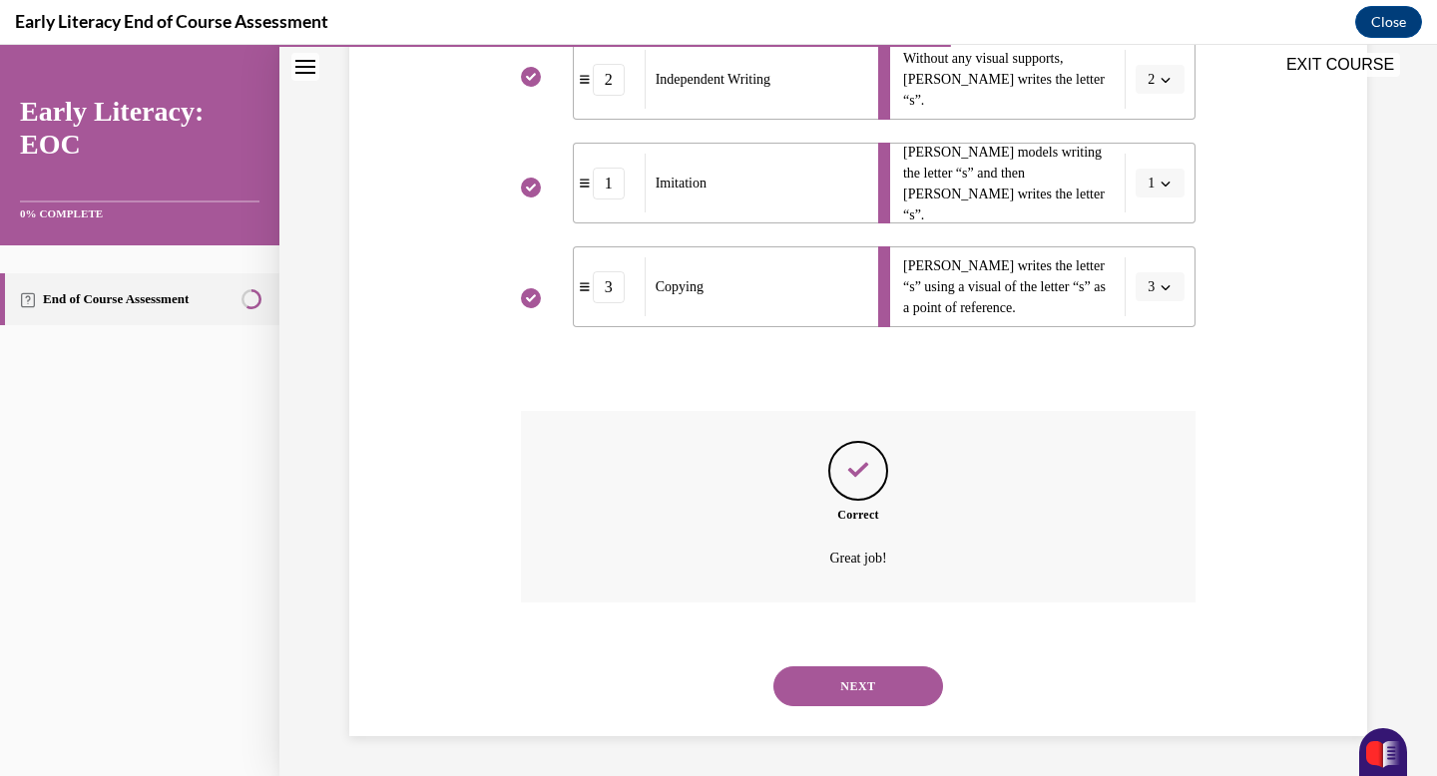
click at [858, 690] on button "NEXT" at bounding box center [858, 687] width 170 height 40
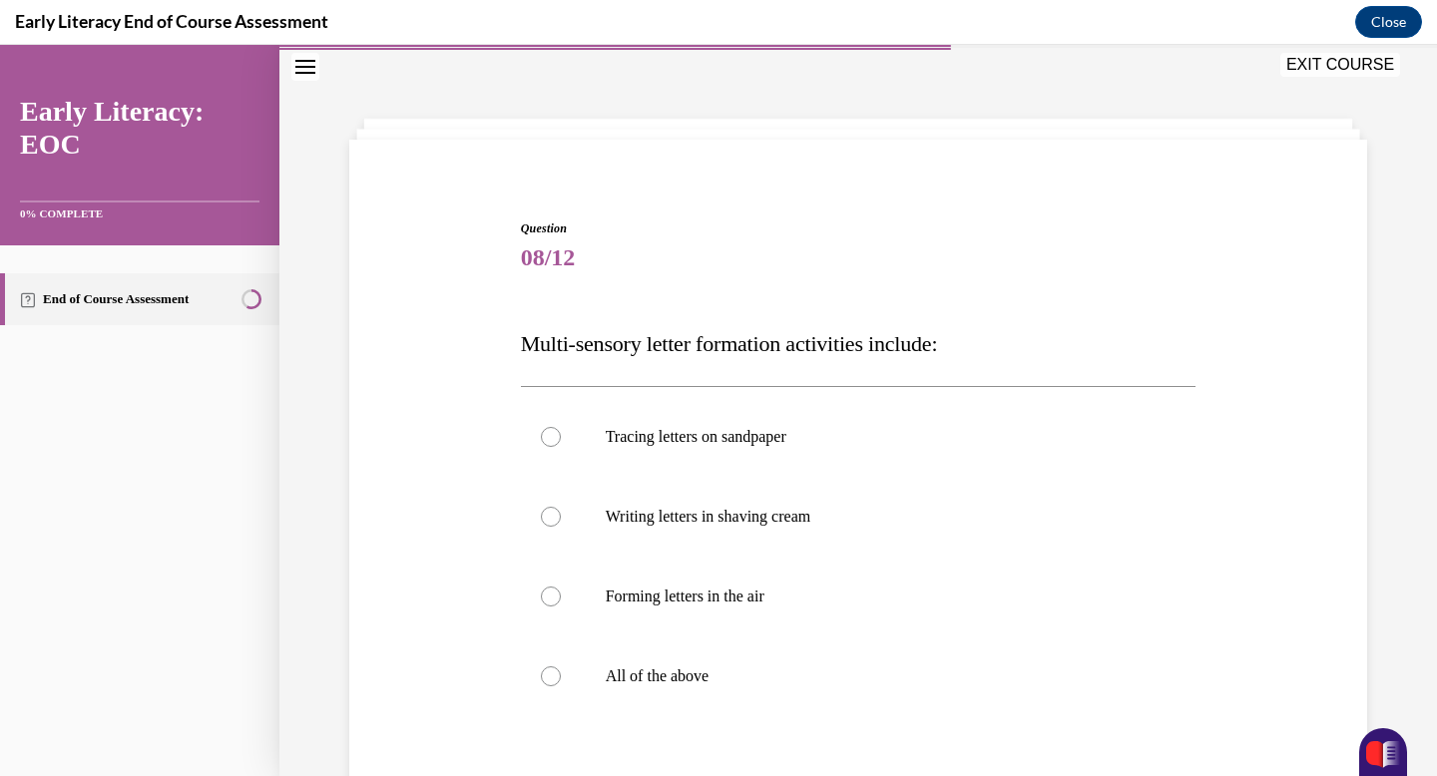
scroll to position [146, 0]
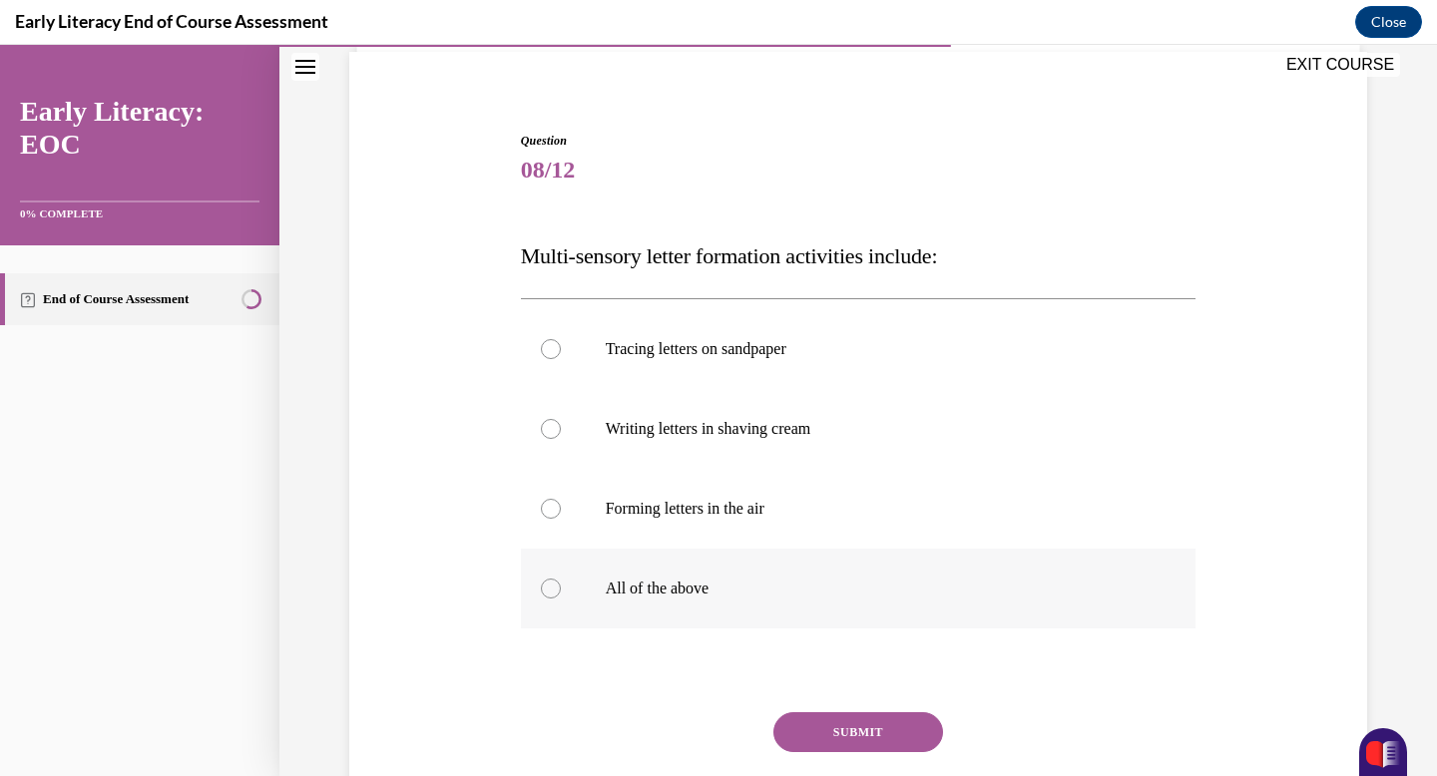
click at [685, 582] on p "All of the above" at bounding box center [876, 589] width 541 height 20
click at [843, 725] on button "SUBMIT" at bounding box center [858, 733] width 170 height 40
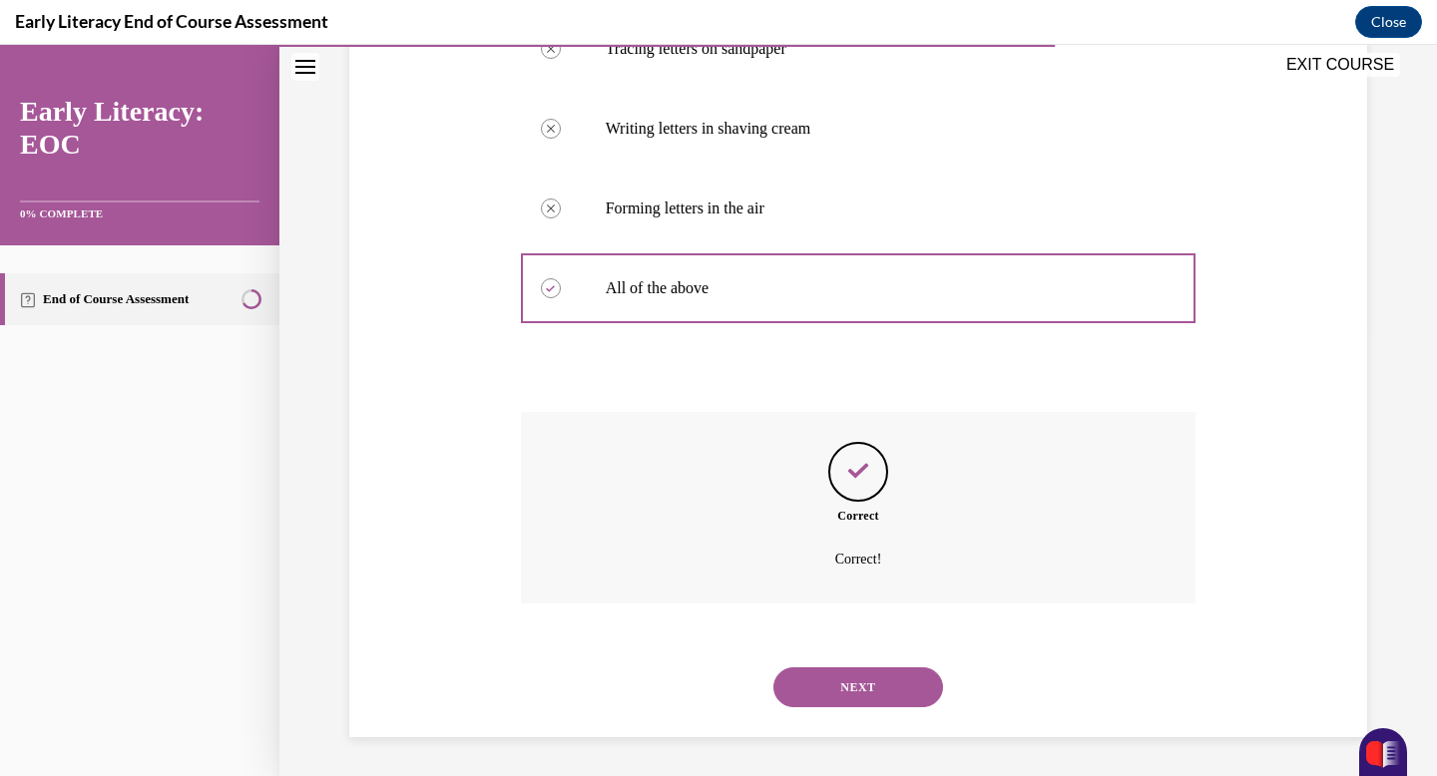
scroll to position [447, 0]
click at [848, 690] on button "NEXT" at bounding box center [858, 687] width 170 height 40
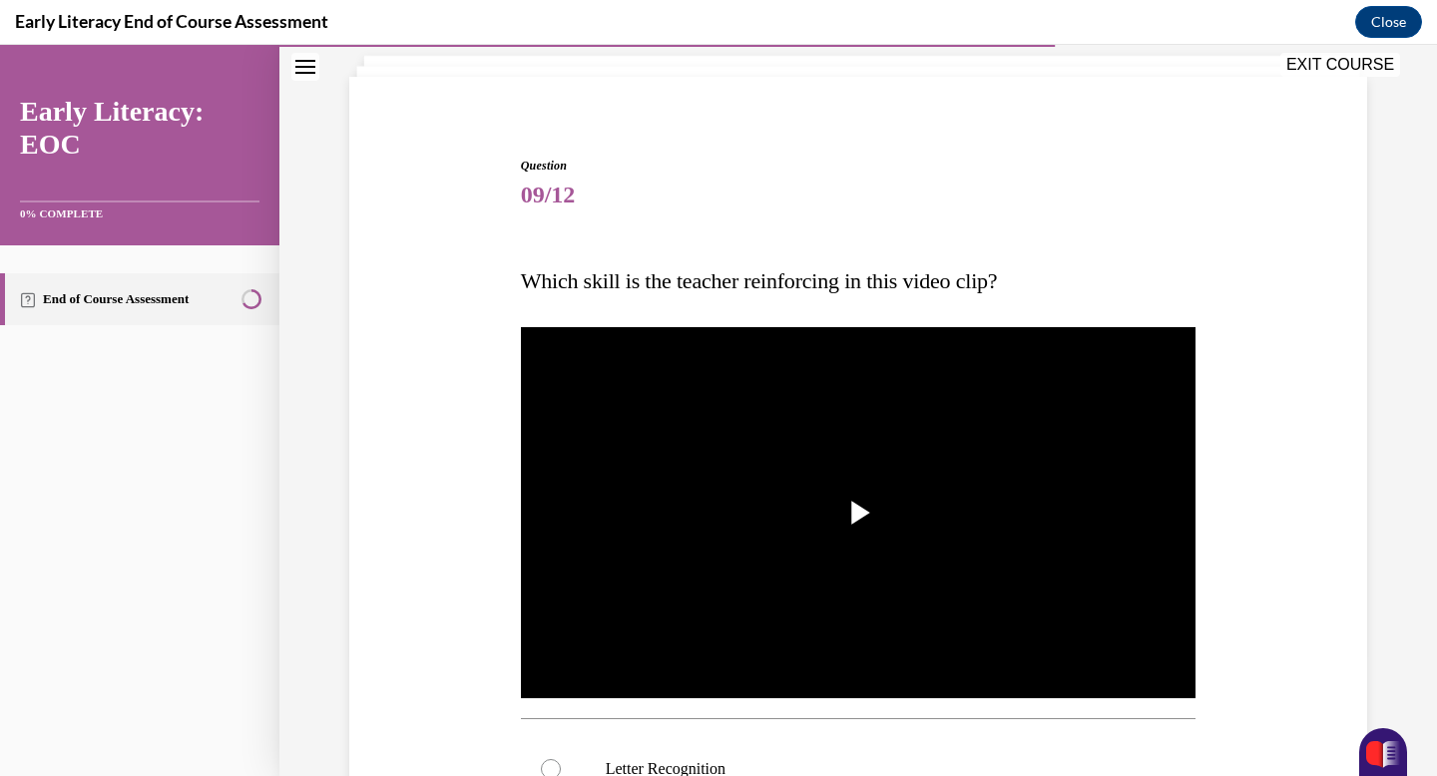
scroll to position [123, 0]
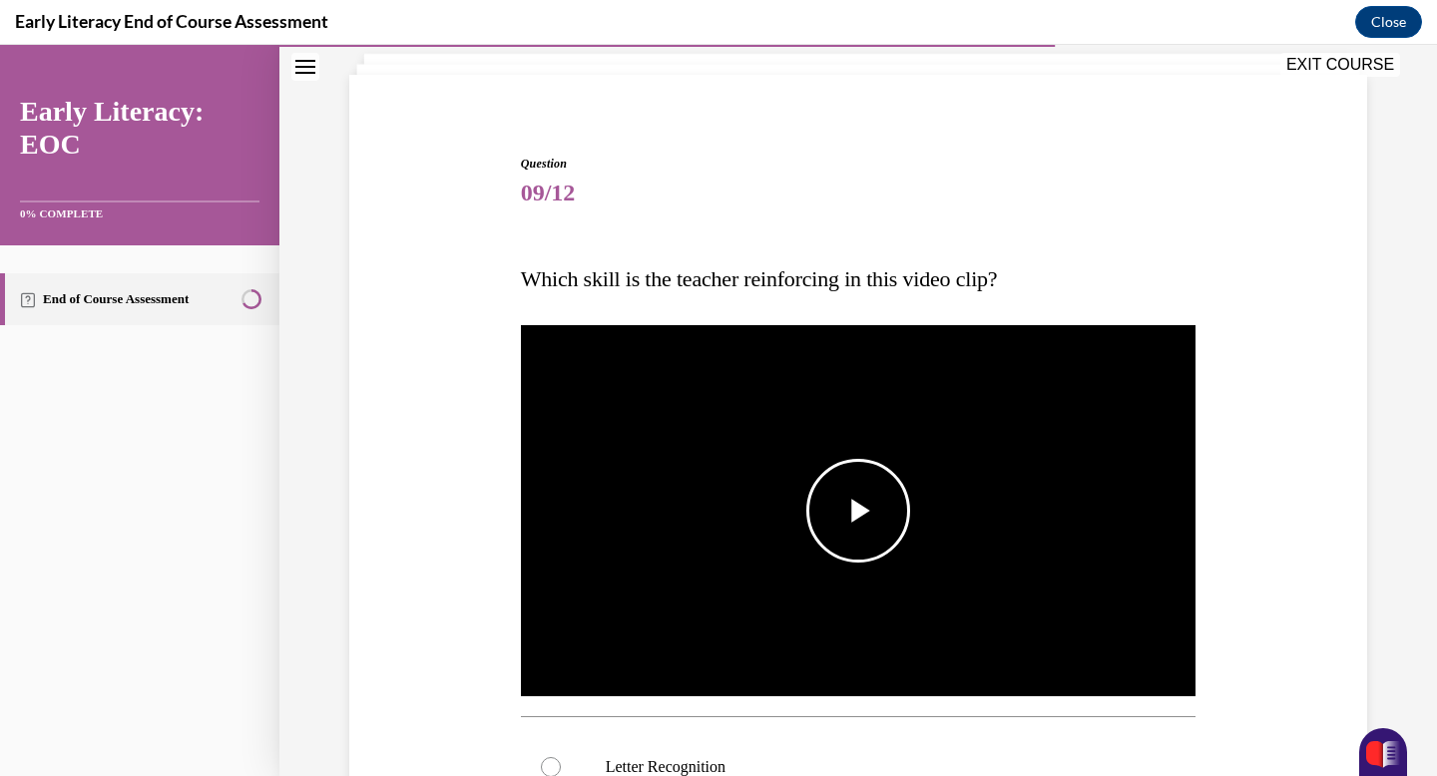
click at [847, 572] on img "Video player" at bounding box center [859, 511] width 676 height 380
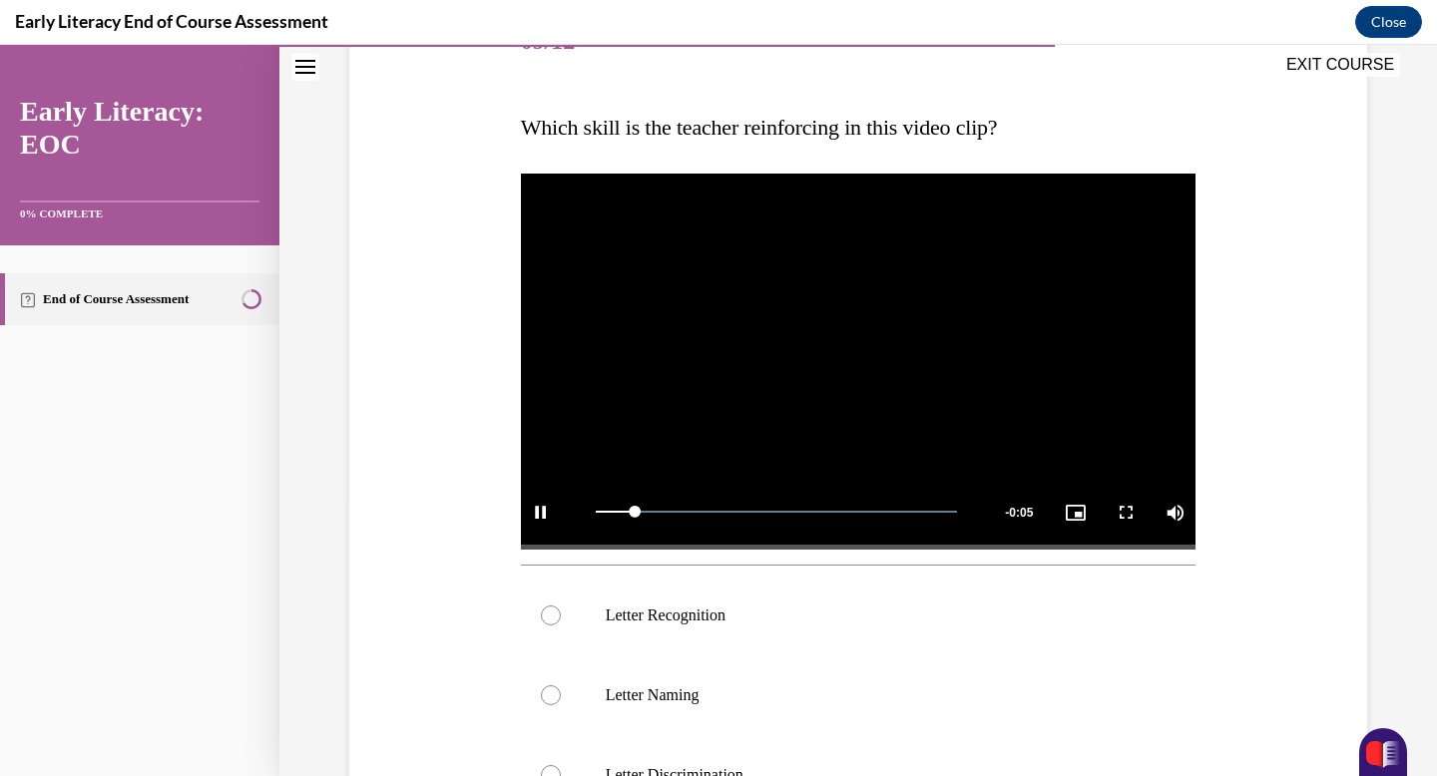
scroll to position [315, 0]
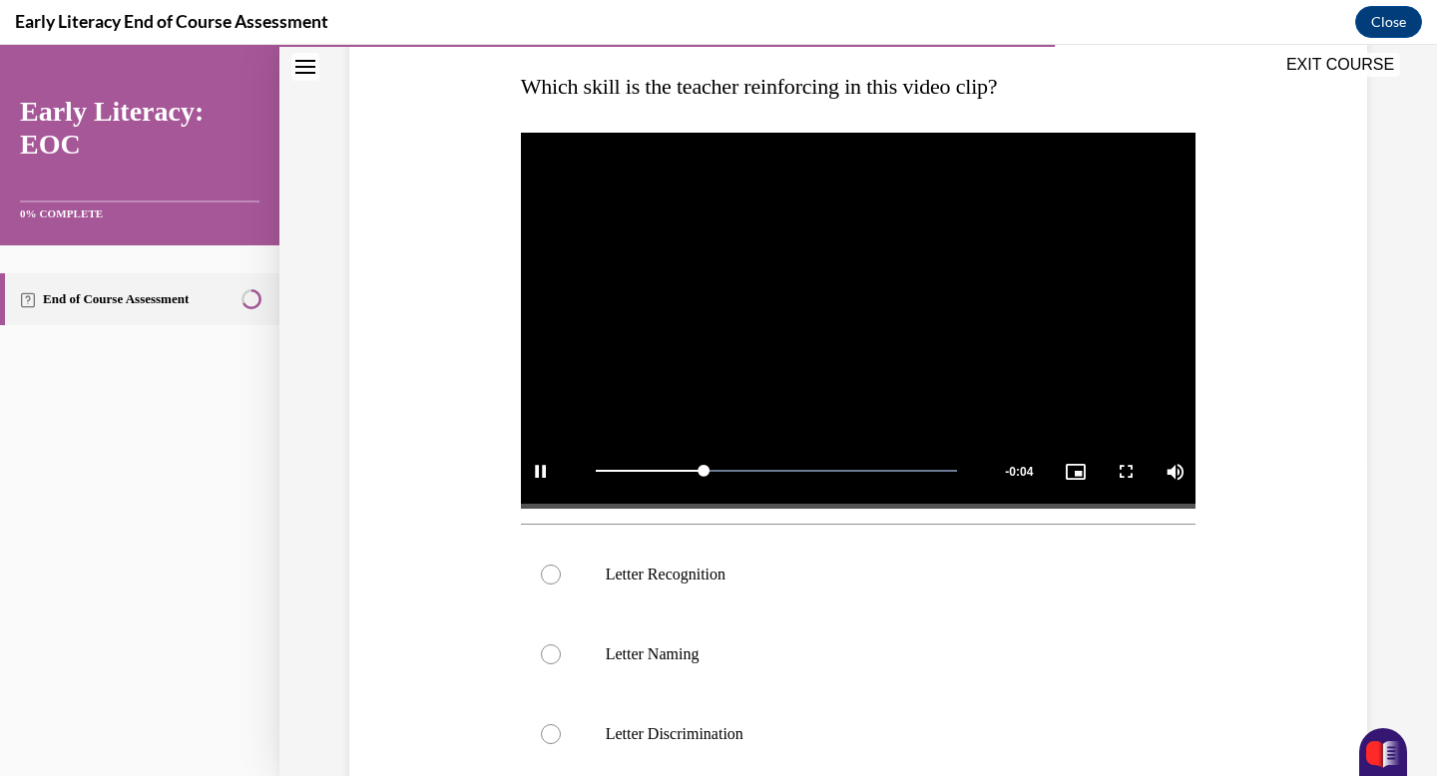
click at [847, 572] on p "Letter Recognition" at bounding box center [876, 575] width 541 height 20
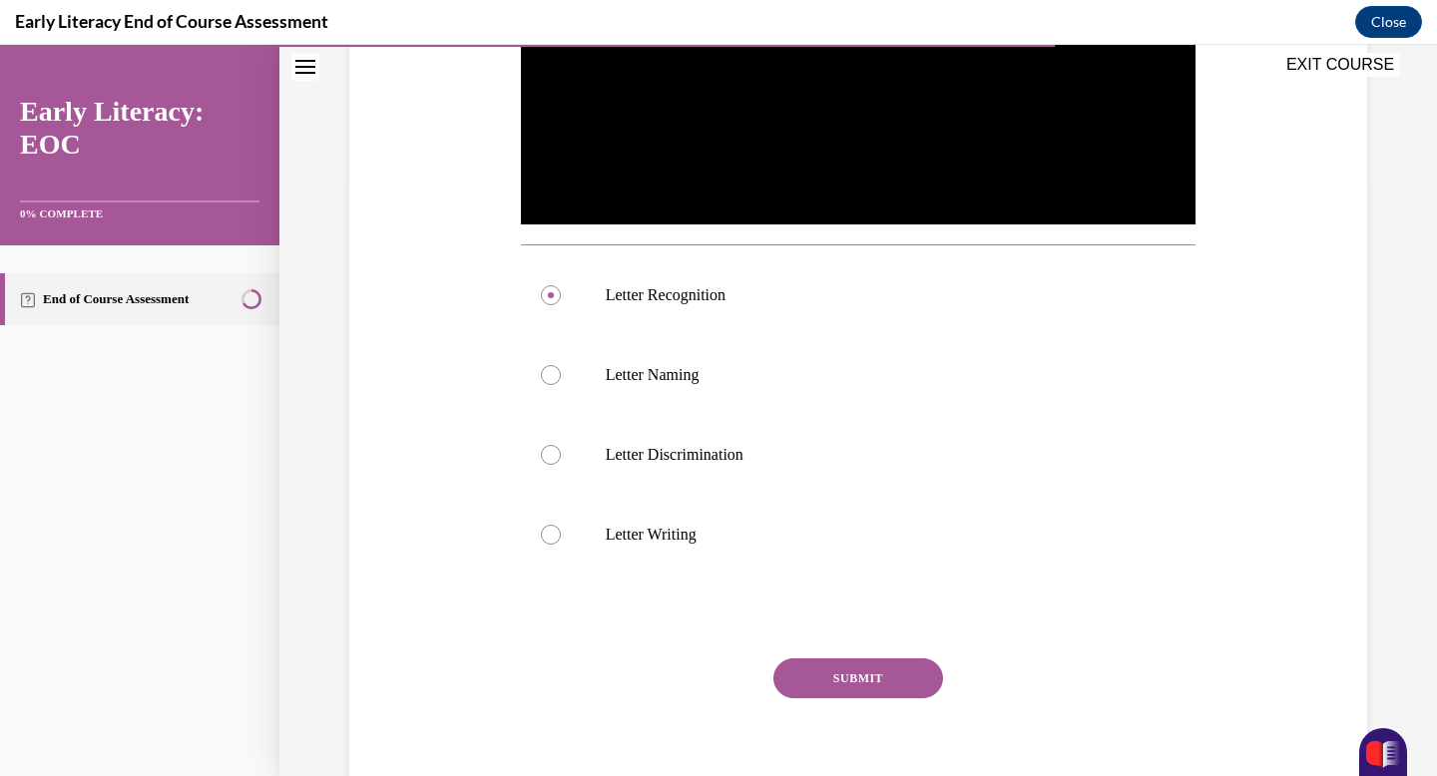
click at [848, 677] on button "SUBMIT" at bounding box center [858, 679] width 170 height 40
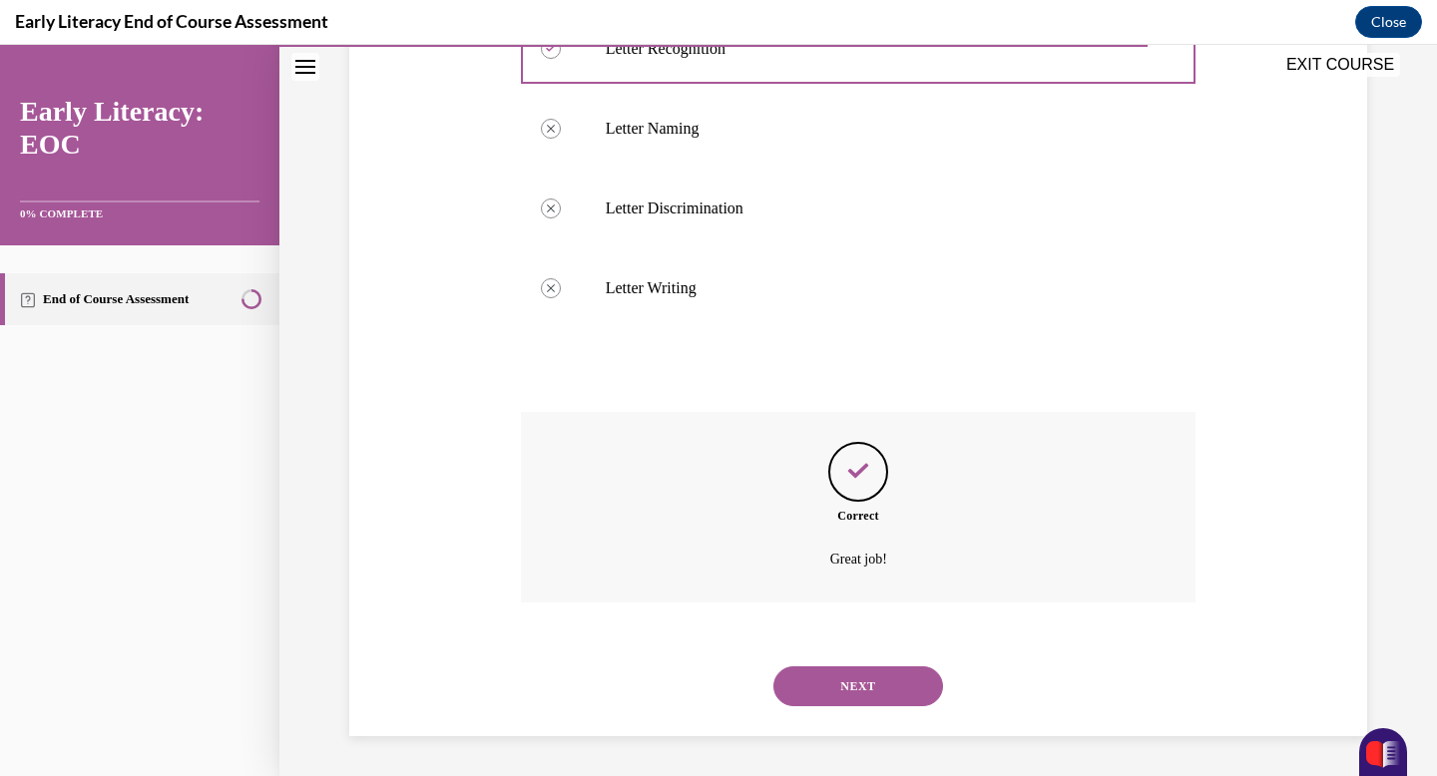
scroll to position [841, 0]
click at [848, 677] on button "NEXT" at bounding box center [858, 687] width 170 height 40
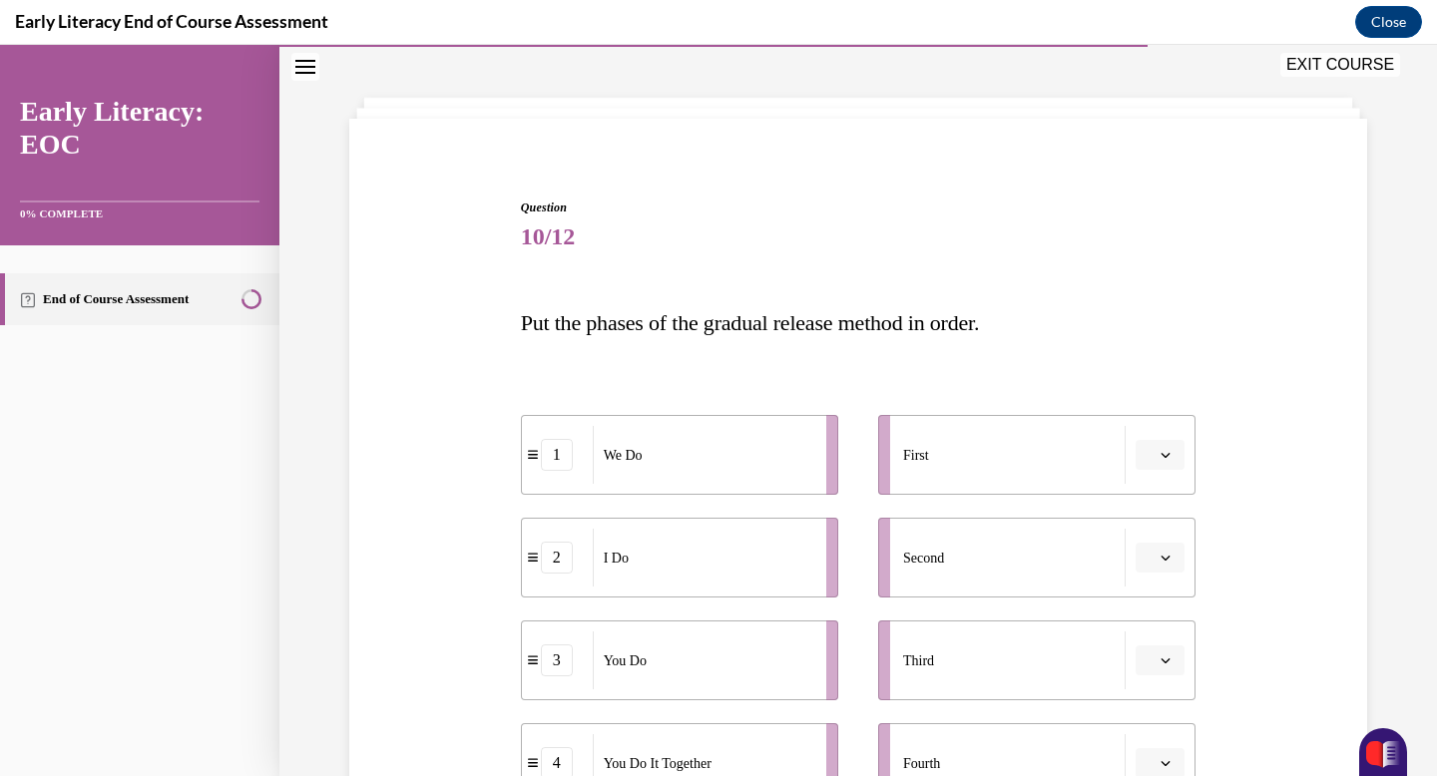
scroll to position [100, 0]
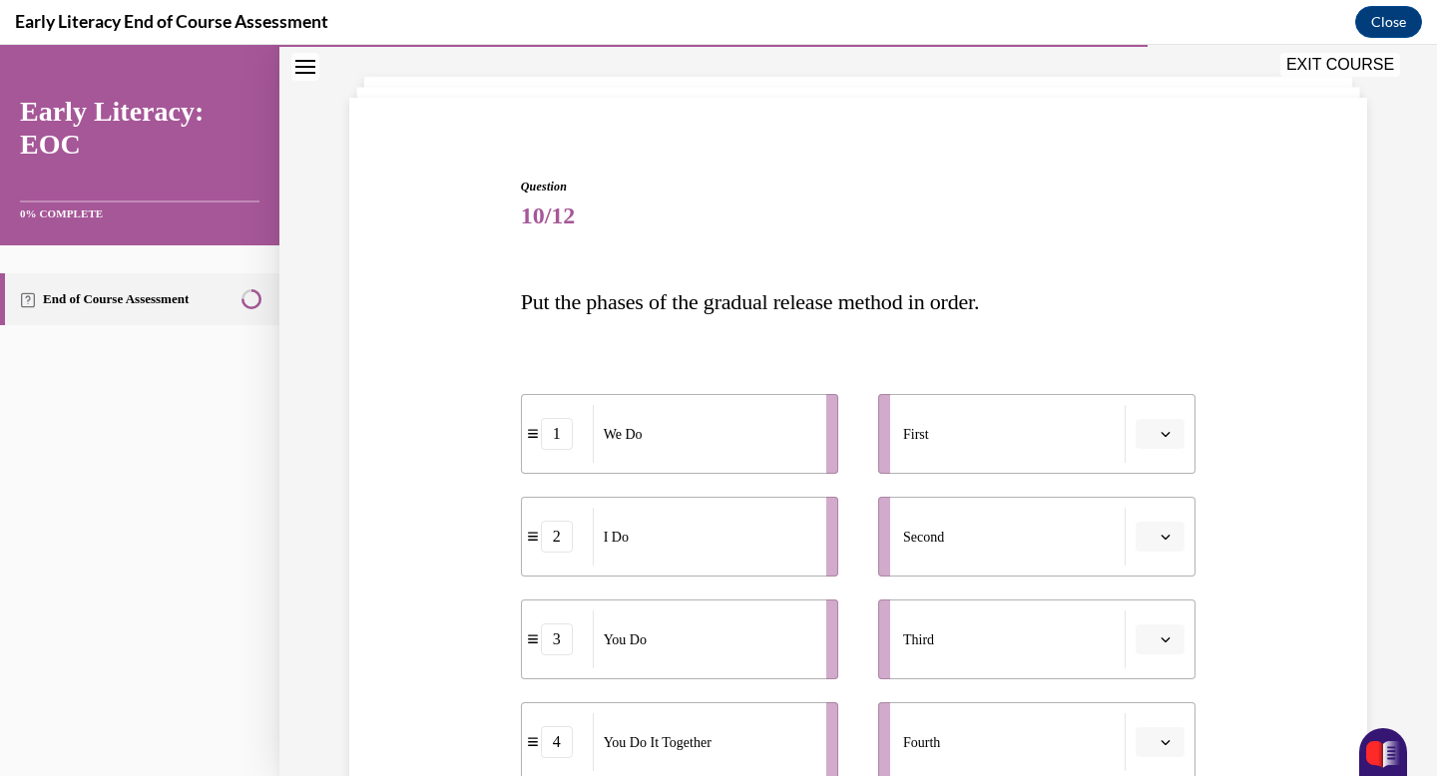
click at [1184, 438] on button "button" at bounding box center [1160, 434] width 49 height 30
click at [1159, 571] on div "2" at bounding box center [1158, 559] width 50 height 40
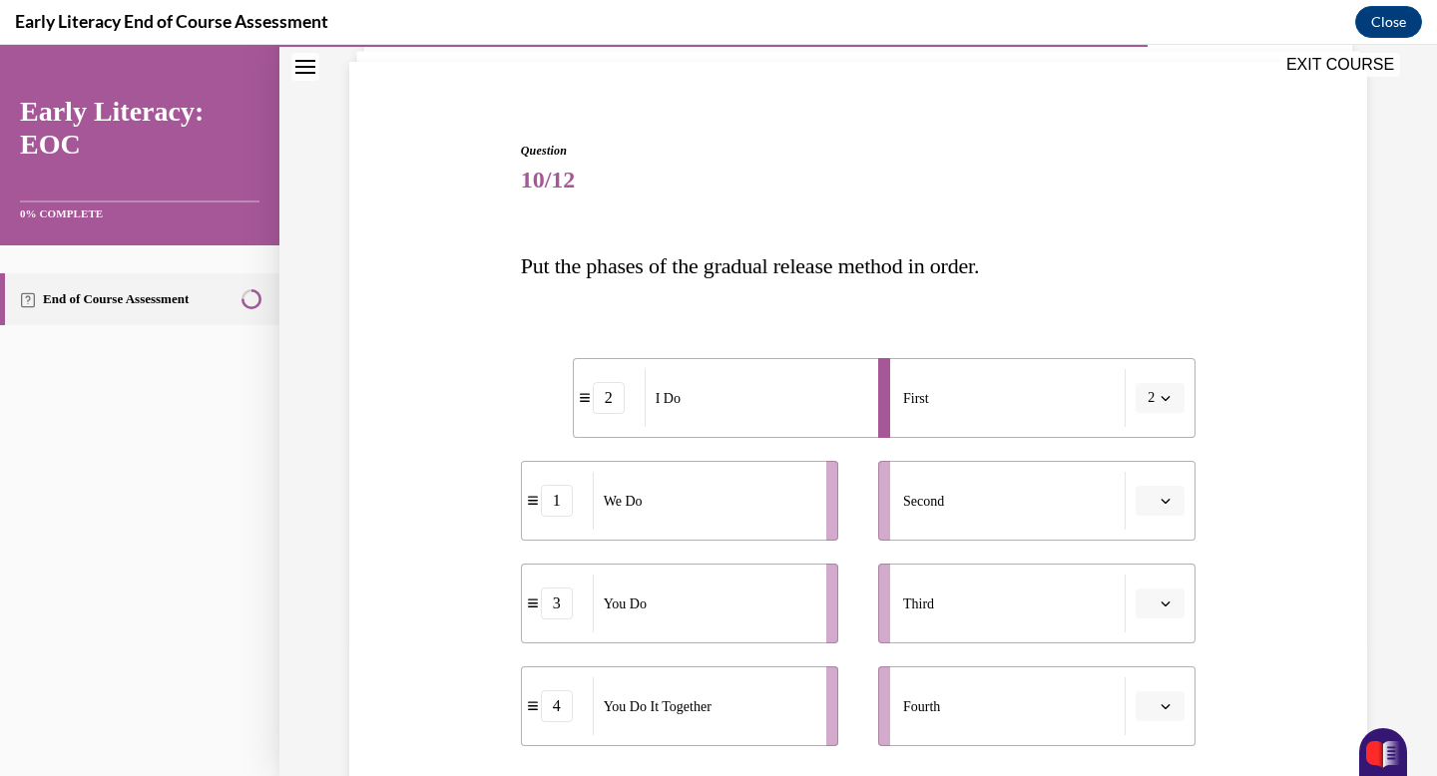
scroll to position [146, 0]
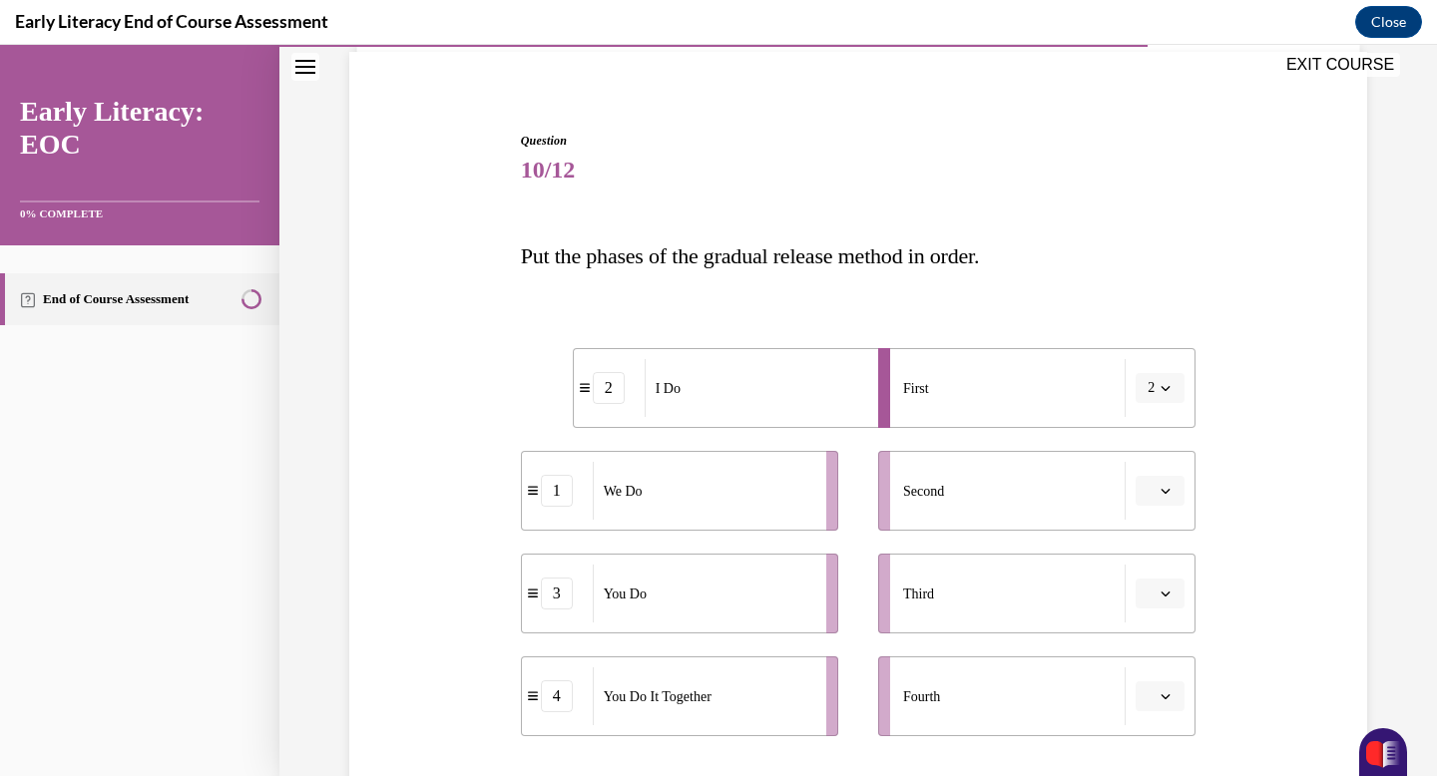
click at [1168, 508] on li "Second" at bounding box center [1036, 491] width 317 height 80
click at [1166, 496] on span "button" at bounding box center [1166, 491] width 14 height 14
click at [1152, 577] on span "1" at bounding box center [1152, 576] width 7 height 16
click at [1153, 605] on button "button" at bounding box center [1160, 594] width 49 height 30
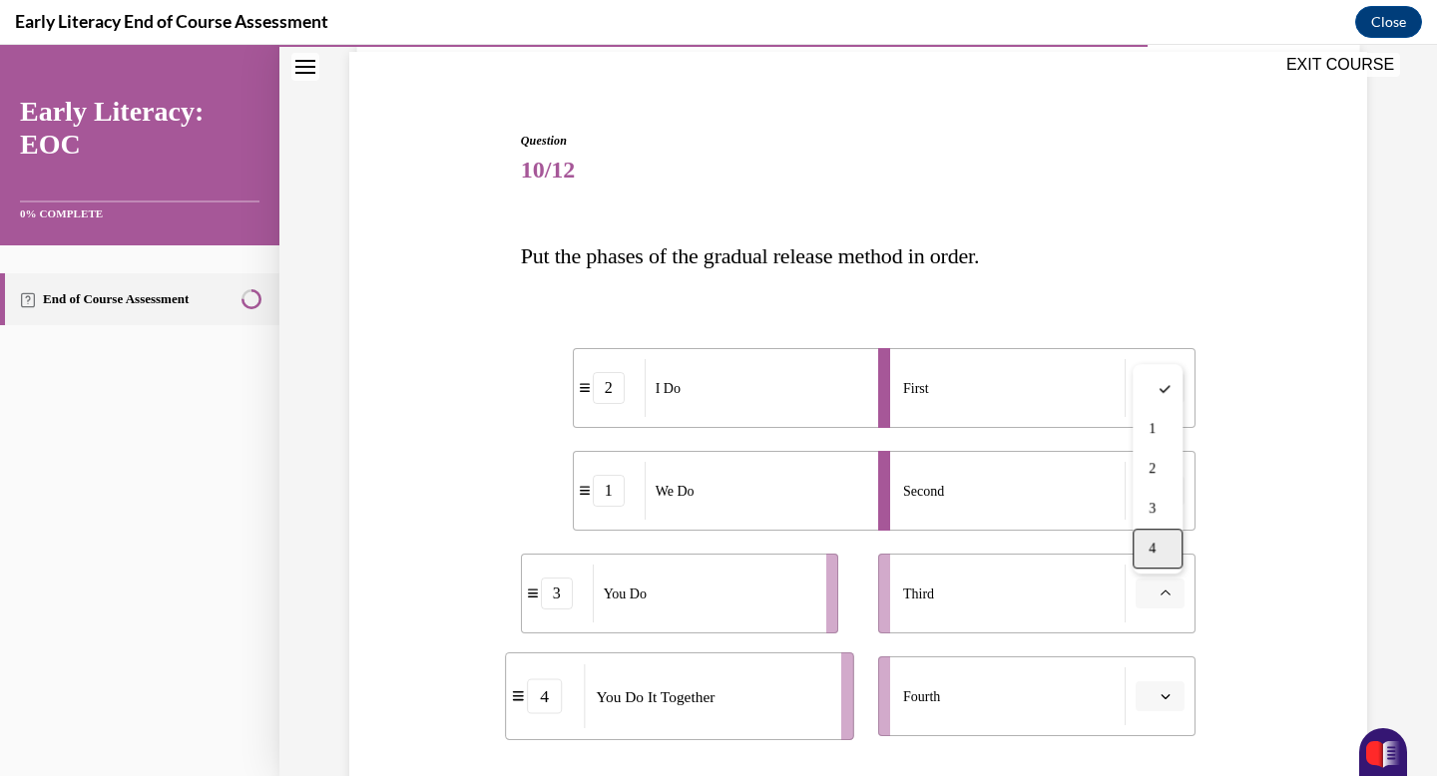
click at [1159, 564] on div "4" at bounding box center [1158, 549] width 50 height 40
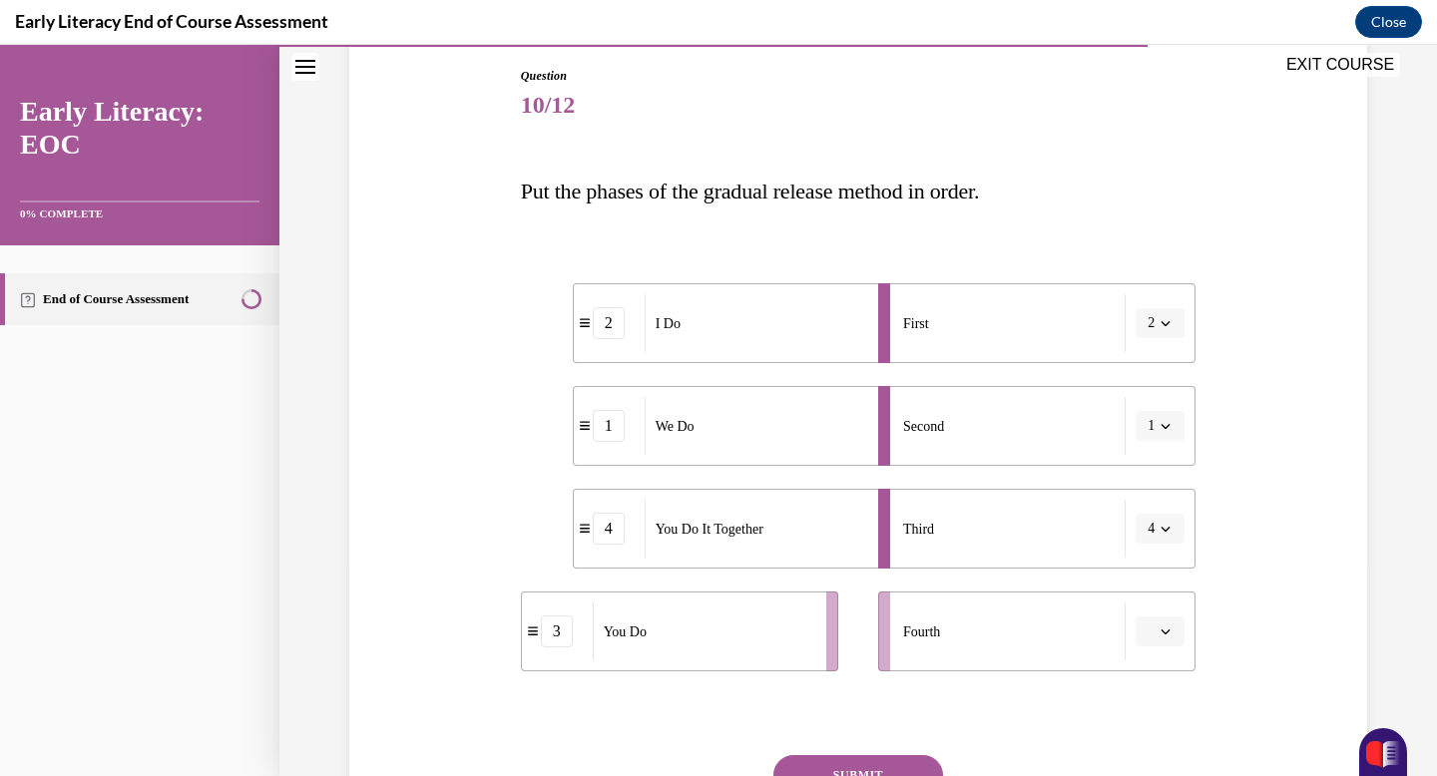
scroll to position [214, 0]
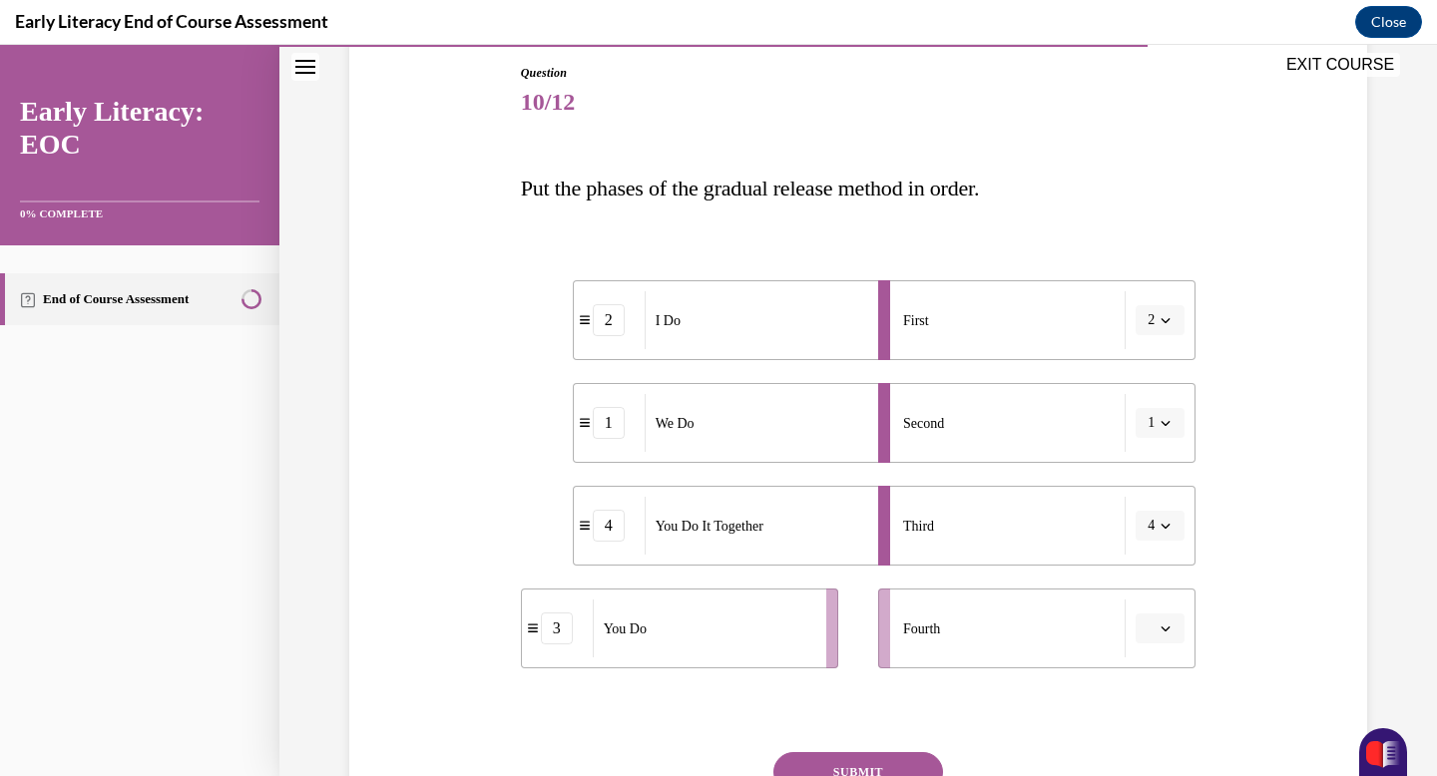
click at [1169, 624] on icon "button" at bounding box center [1166, 629] width 10 height 10
click at [1152, 531] on div "3" at bounding box center [1158, 544] width 50 height 40
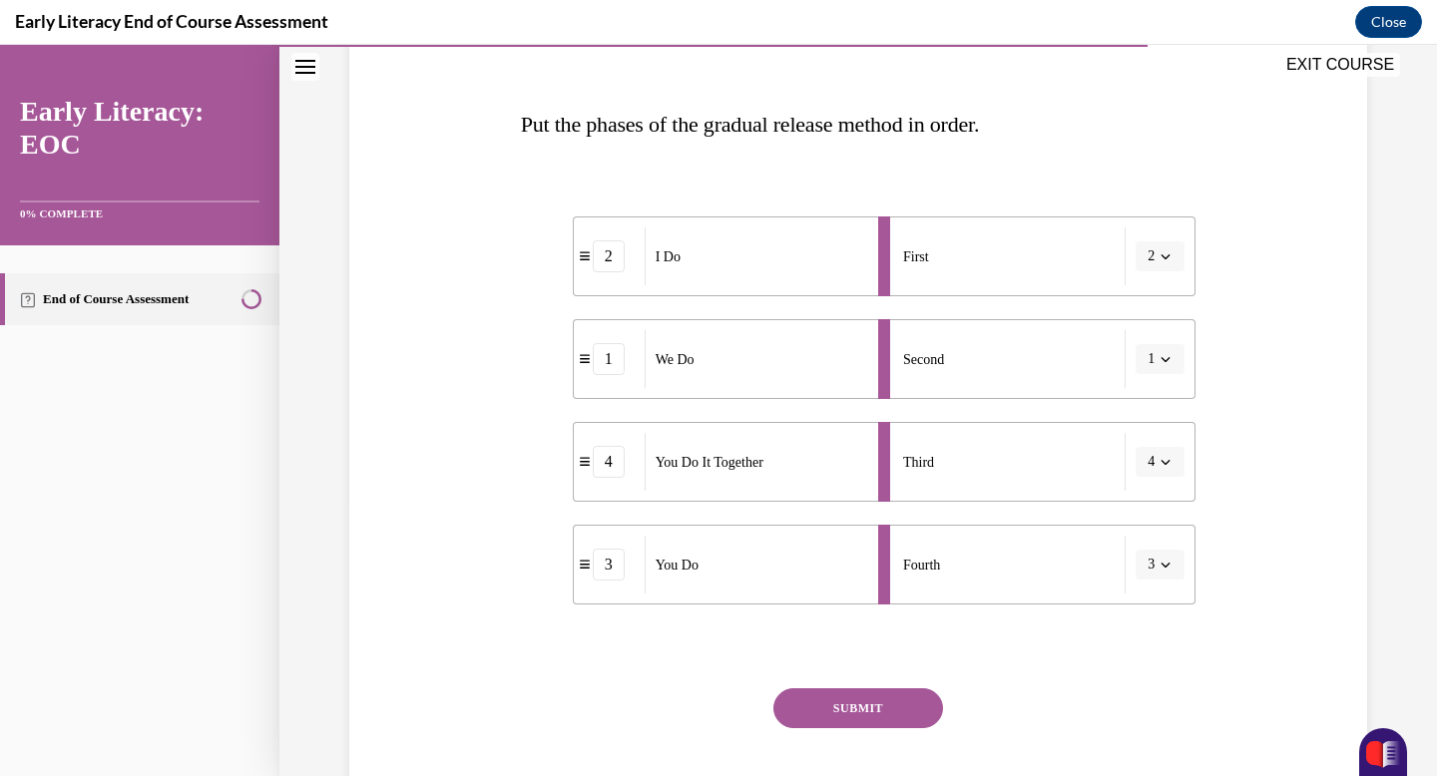
click at [903, 697] on button "SUBMIT" at bounding box center [858, 709] width 170 height 40
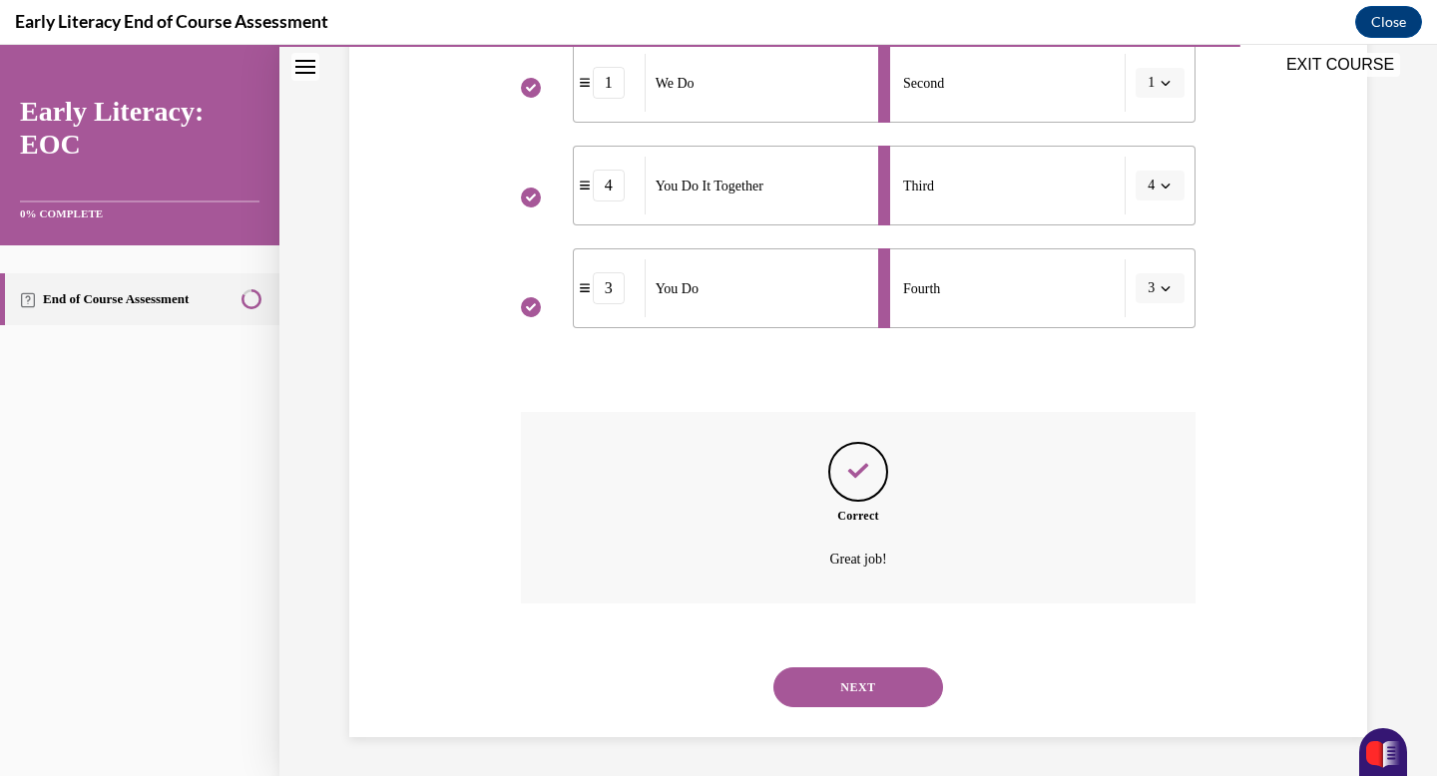
scroll to position [555, 0]
click at [903, 697] on button "NEXT" at bounding box center [858, 687] width 170 height 40
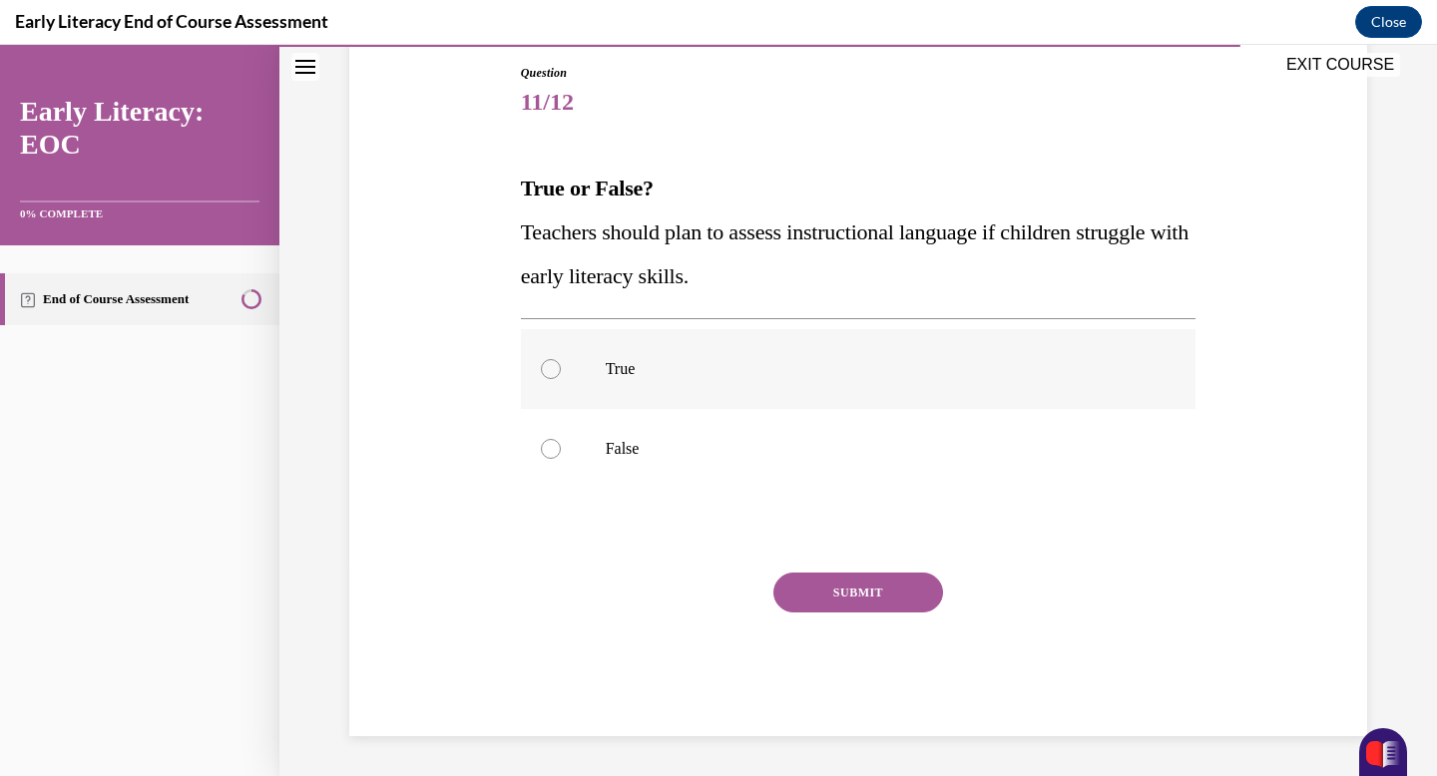
click at [607, 396] on div at bounding box center [859, 369] width 676 height 80
click at [810, 581] on button "SUBMIT" at bounding box center [858, 593] width 170 height 40
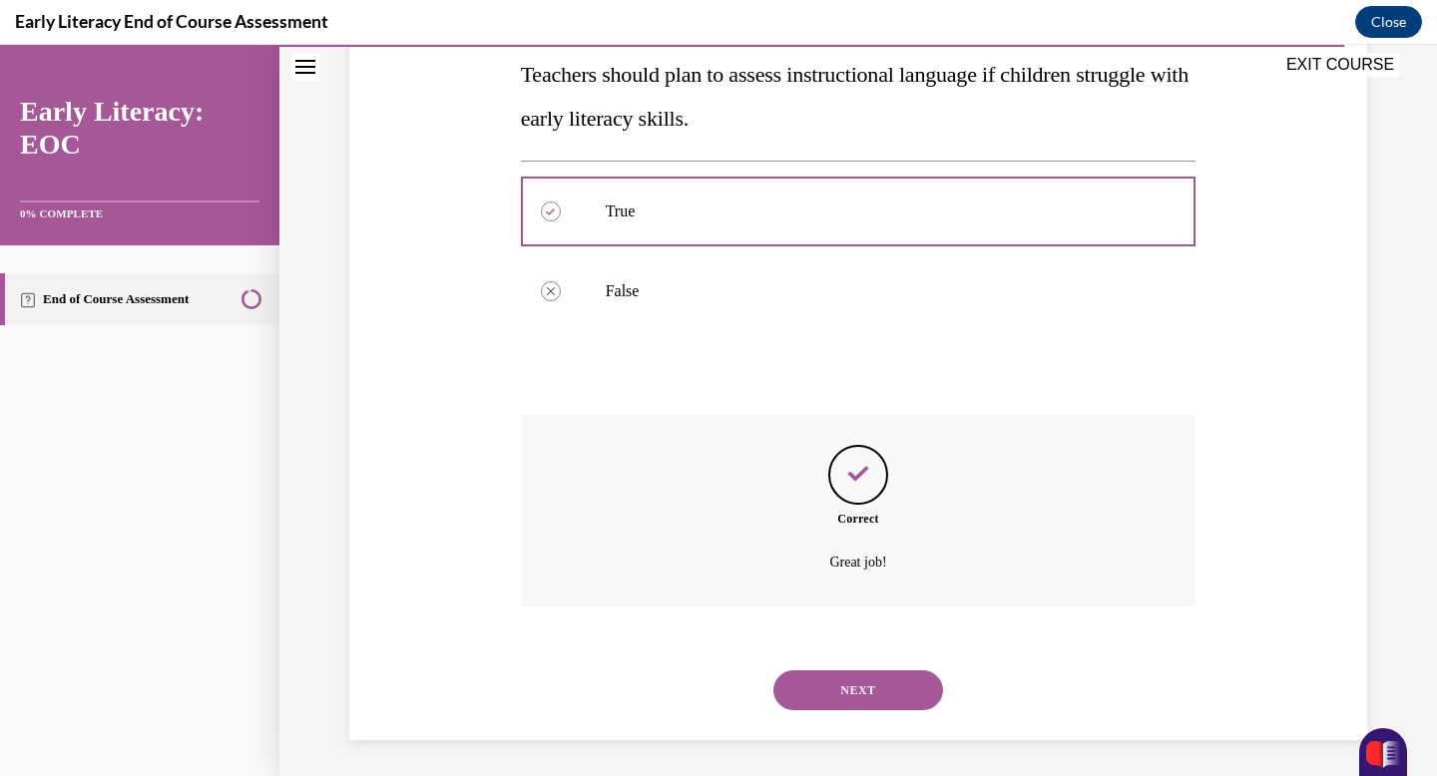
scroll to position [375, 0]
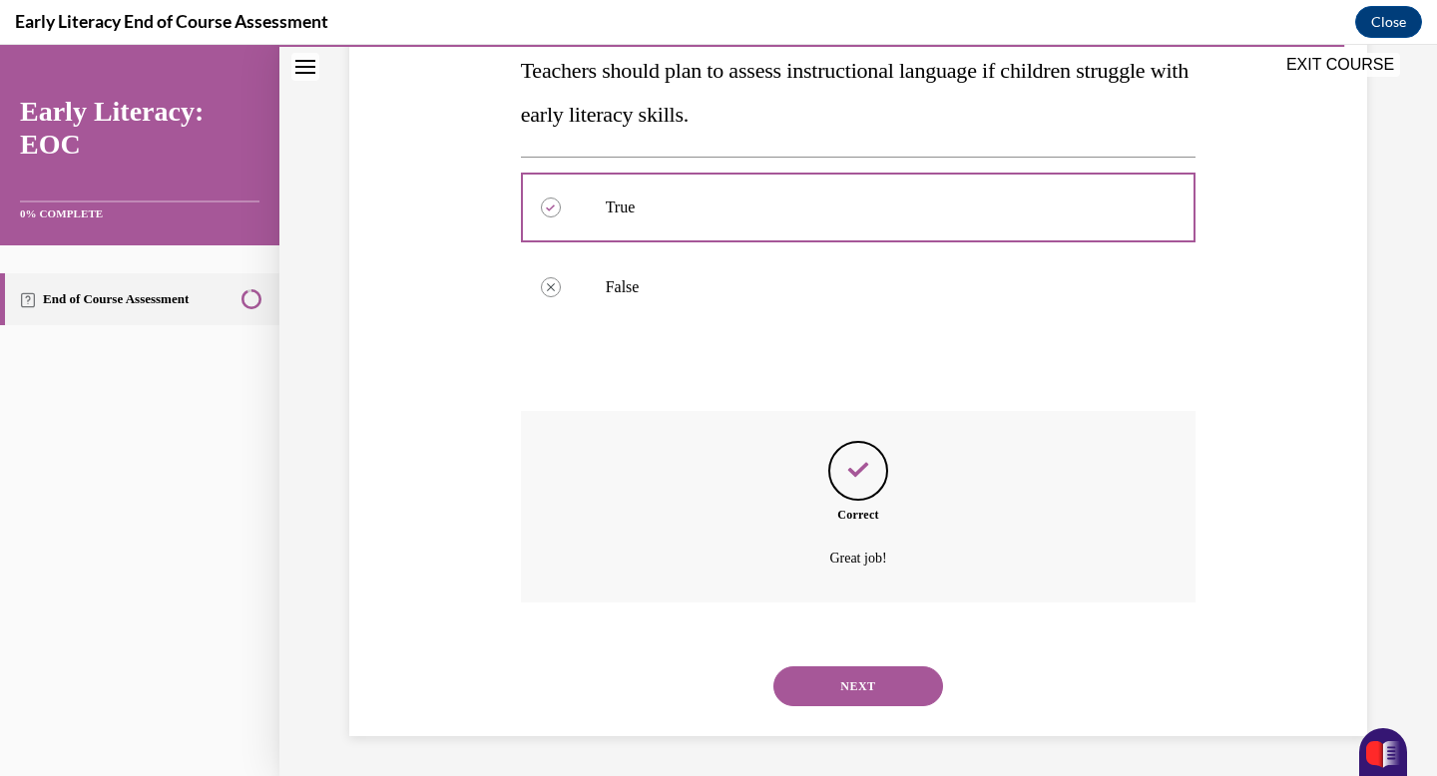
click at [839, 690] on button "NEXT" at bounding box center [858, 687] width 170 height 40
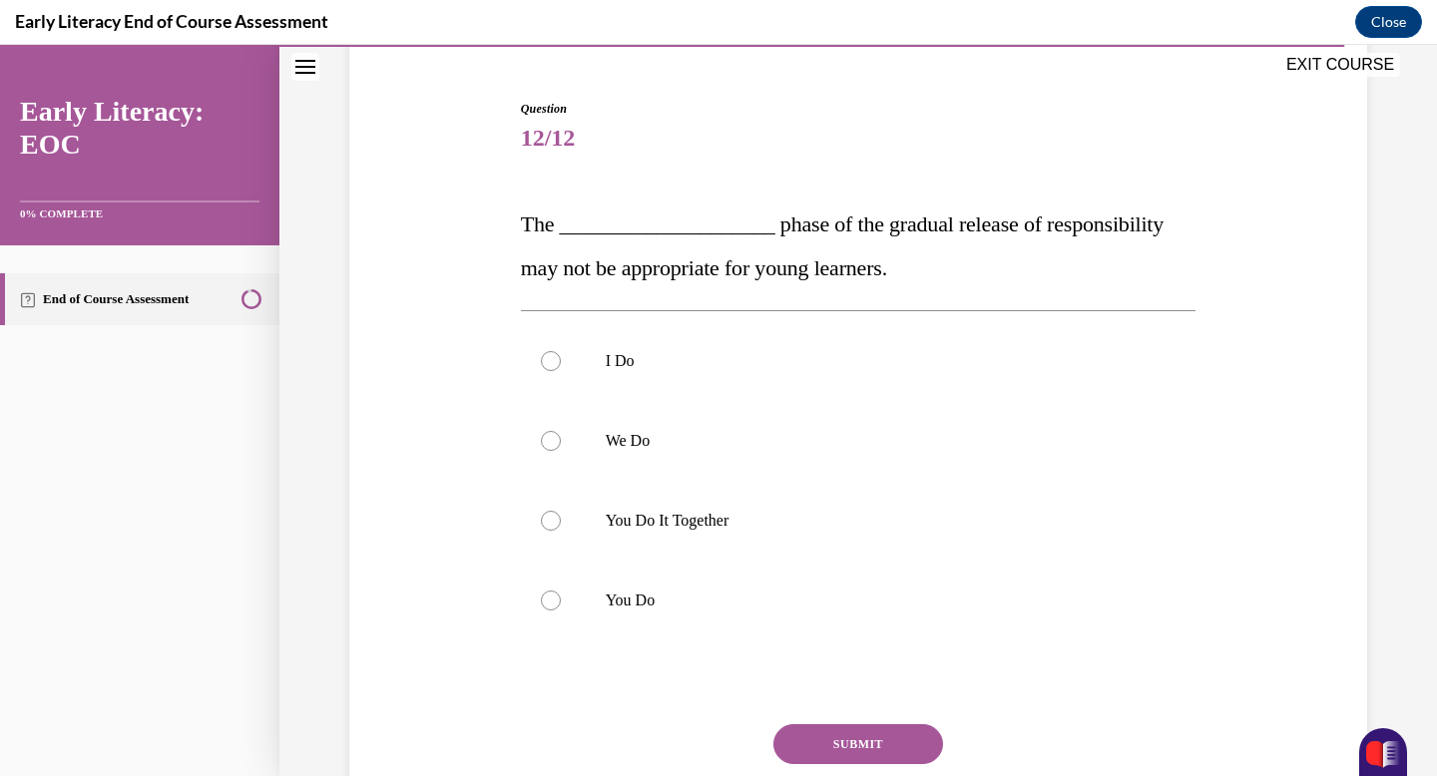
scroll to position [185, 0]
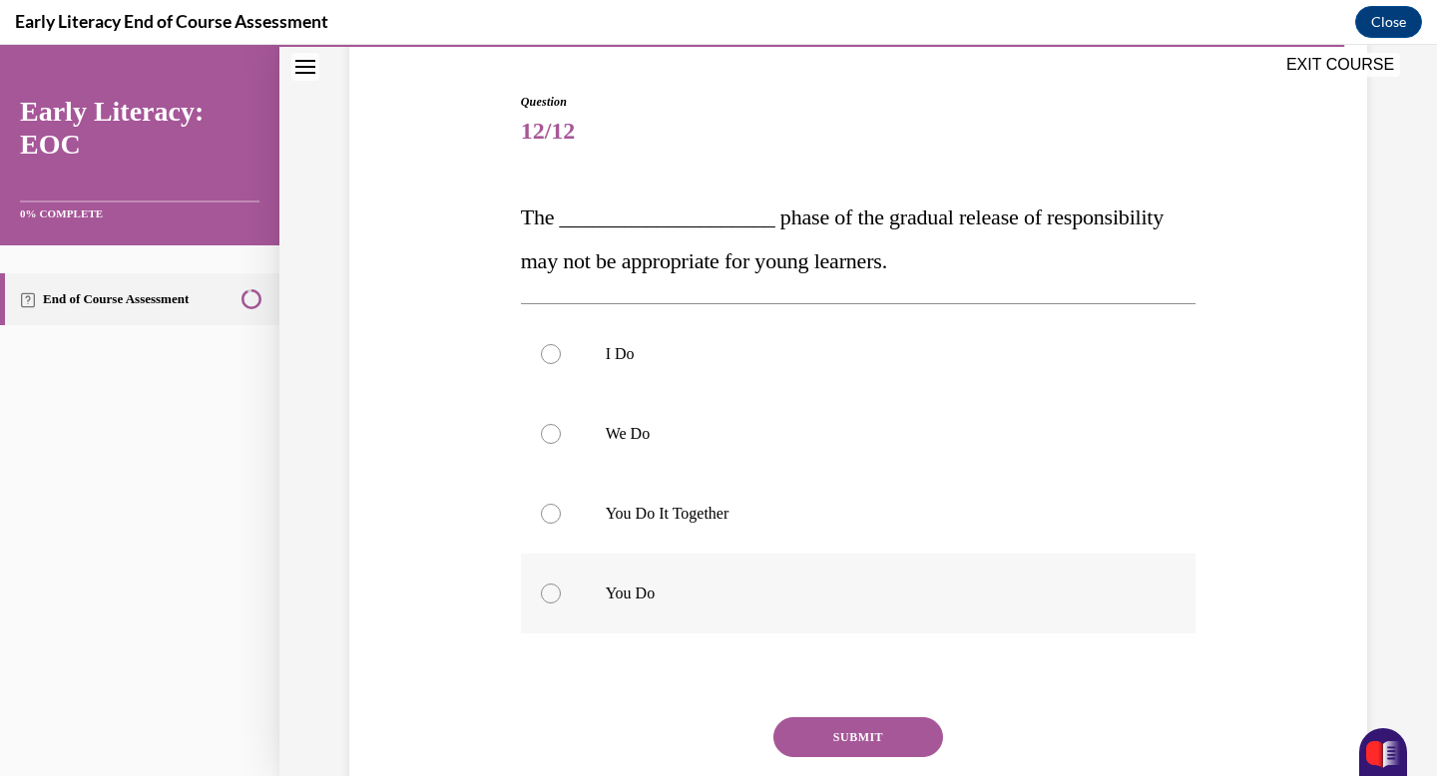
click at [745, 596] on p "You Do" at bounding box center [876, 594] width 541 height 20
click at [804, 730] on button "SUBMIT" at bounding box center [858, 738] width 170 height 40
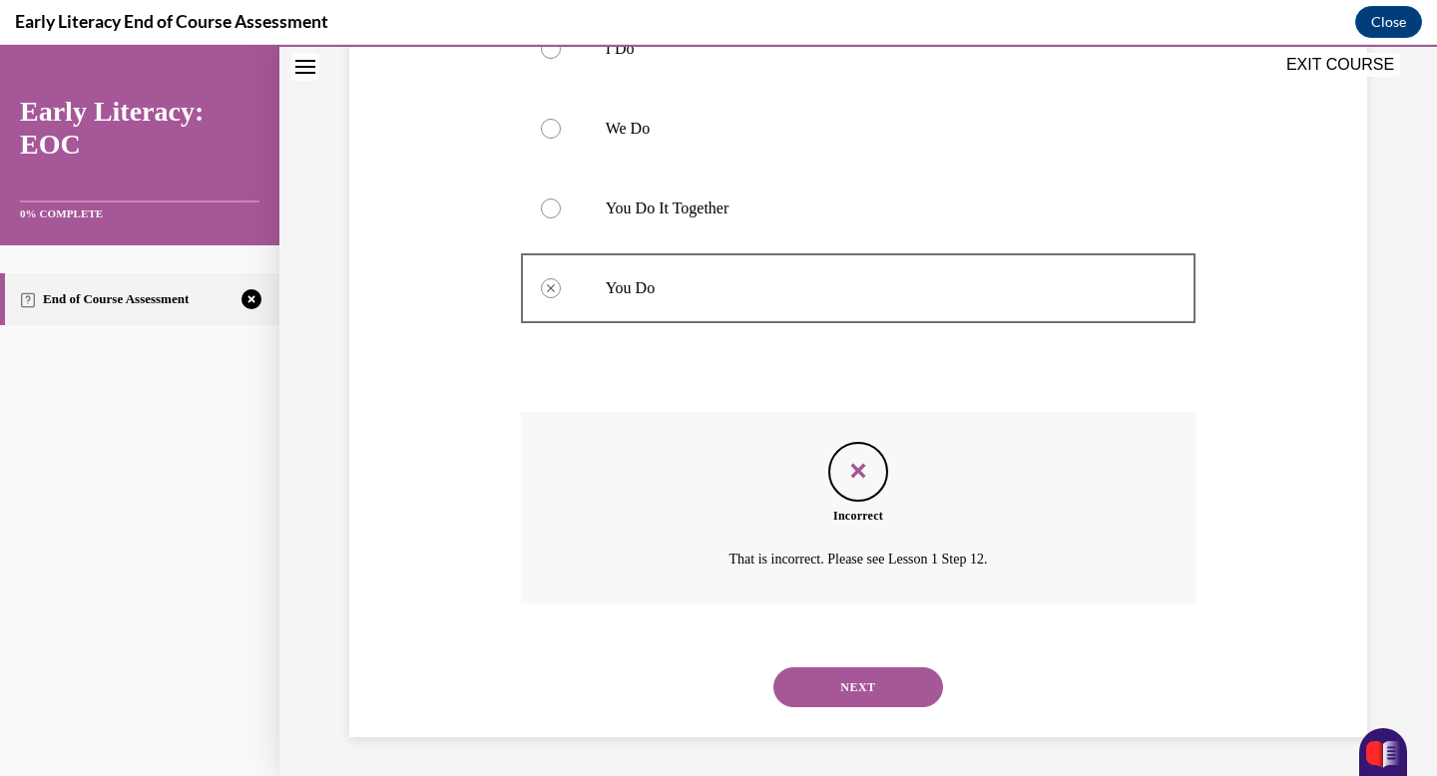
scroll to position [491, 0]
click at [810, 692] on button "NEXT" at bounding box center [858, 687] width 170 height 40
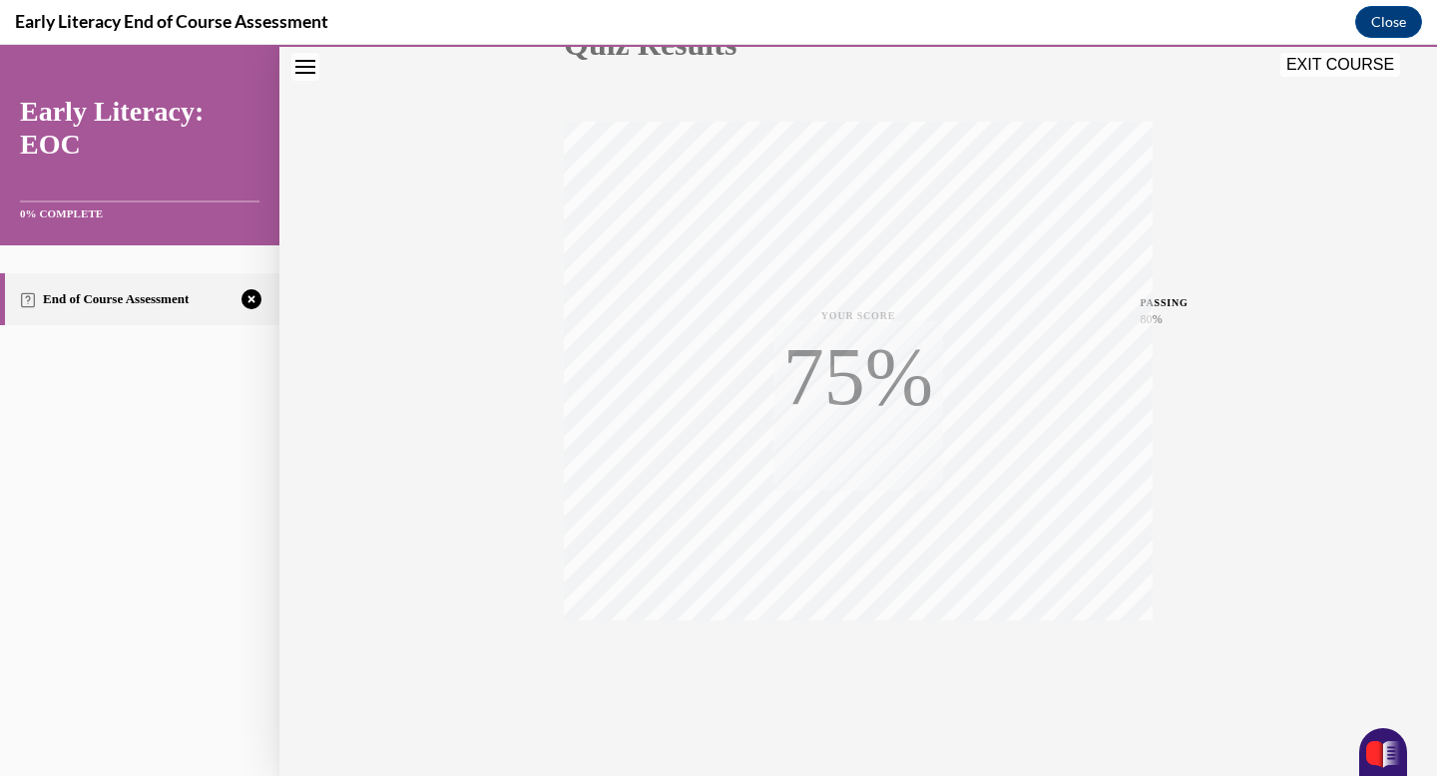
scroll to position [291, 0]
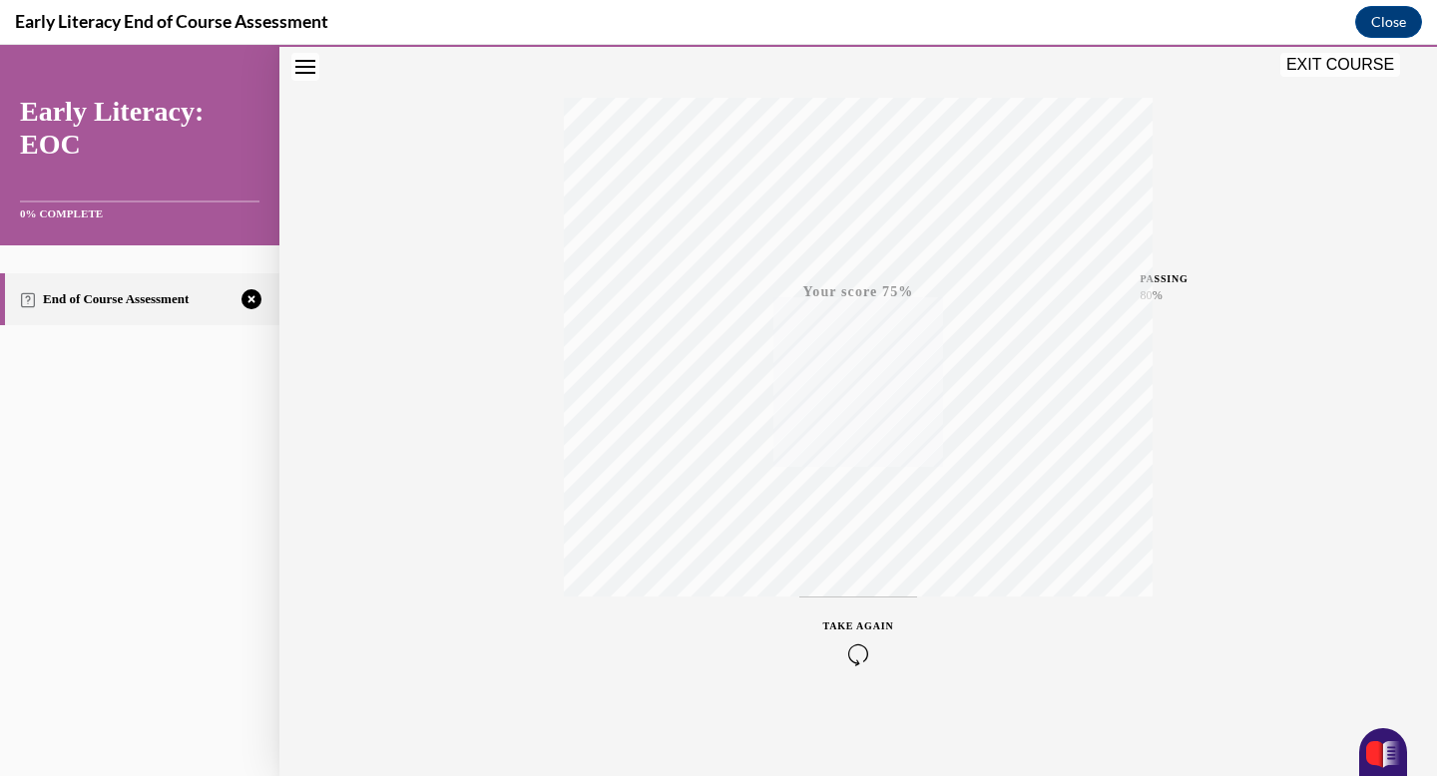
click at [854, 648] on icon "button" at bounding box center [858, 655] width 71 height 22
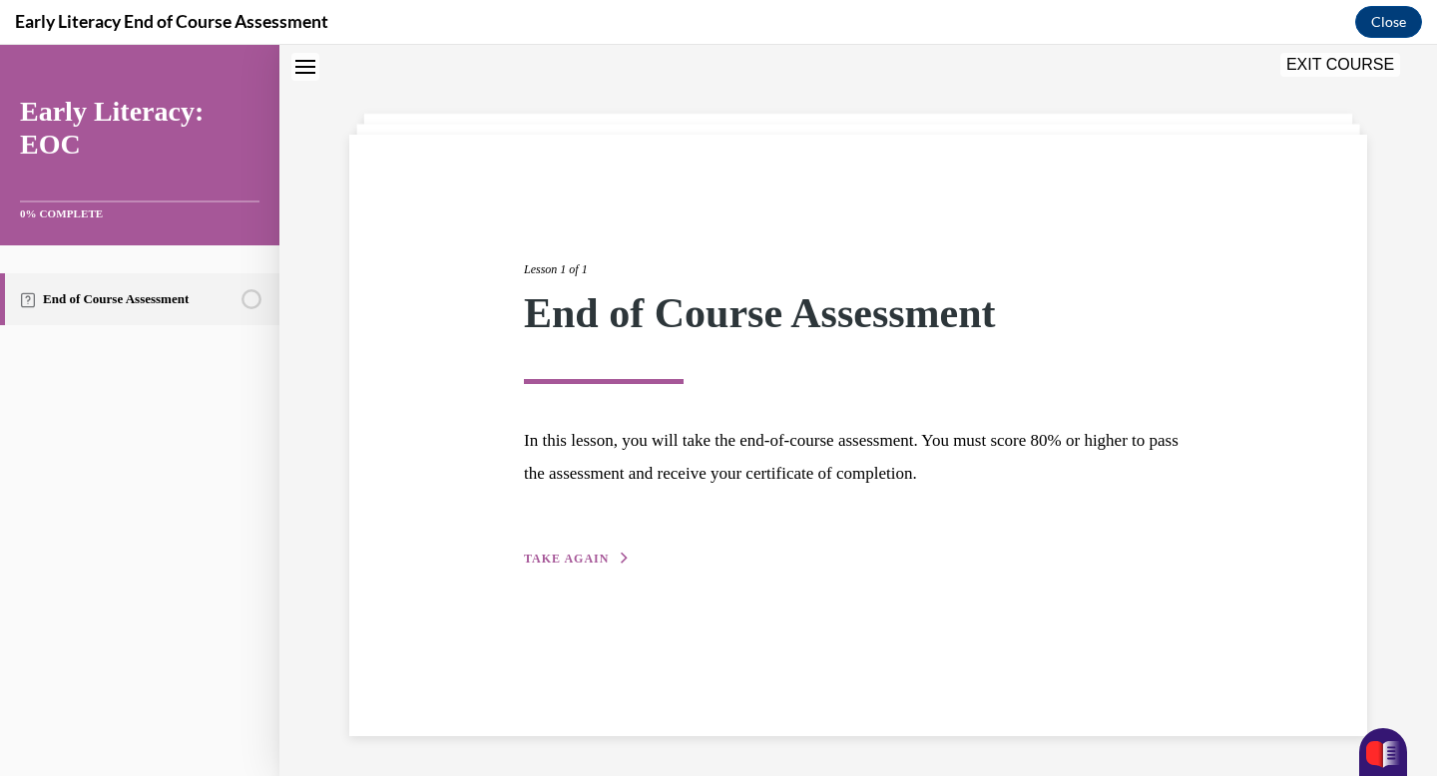
scroll to position [63, 0]
click at [606, 552] on button "TAKE AGAIN" at bounding box center [577, 559] width 107 height 18
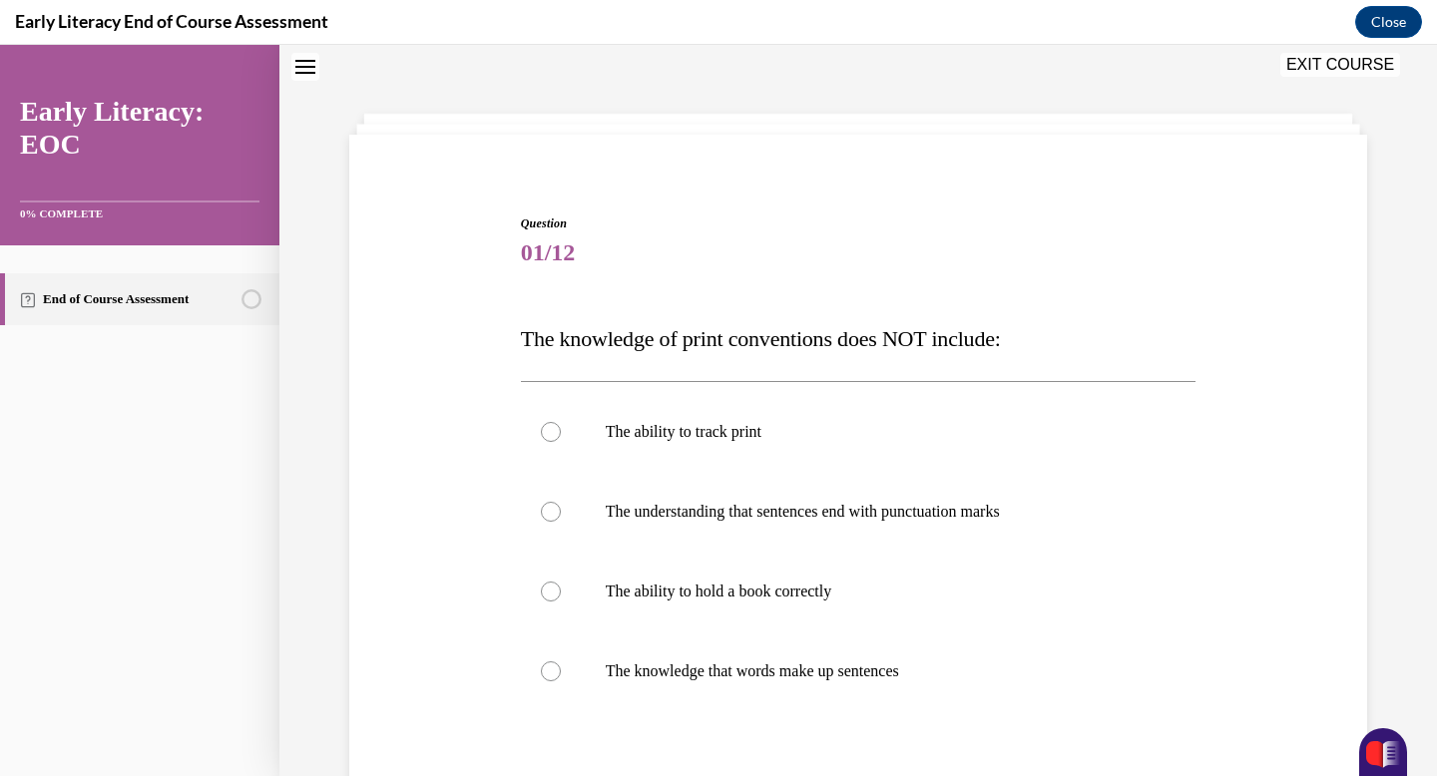
scroll to position [147, 0]
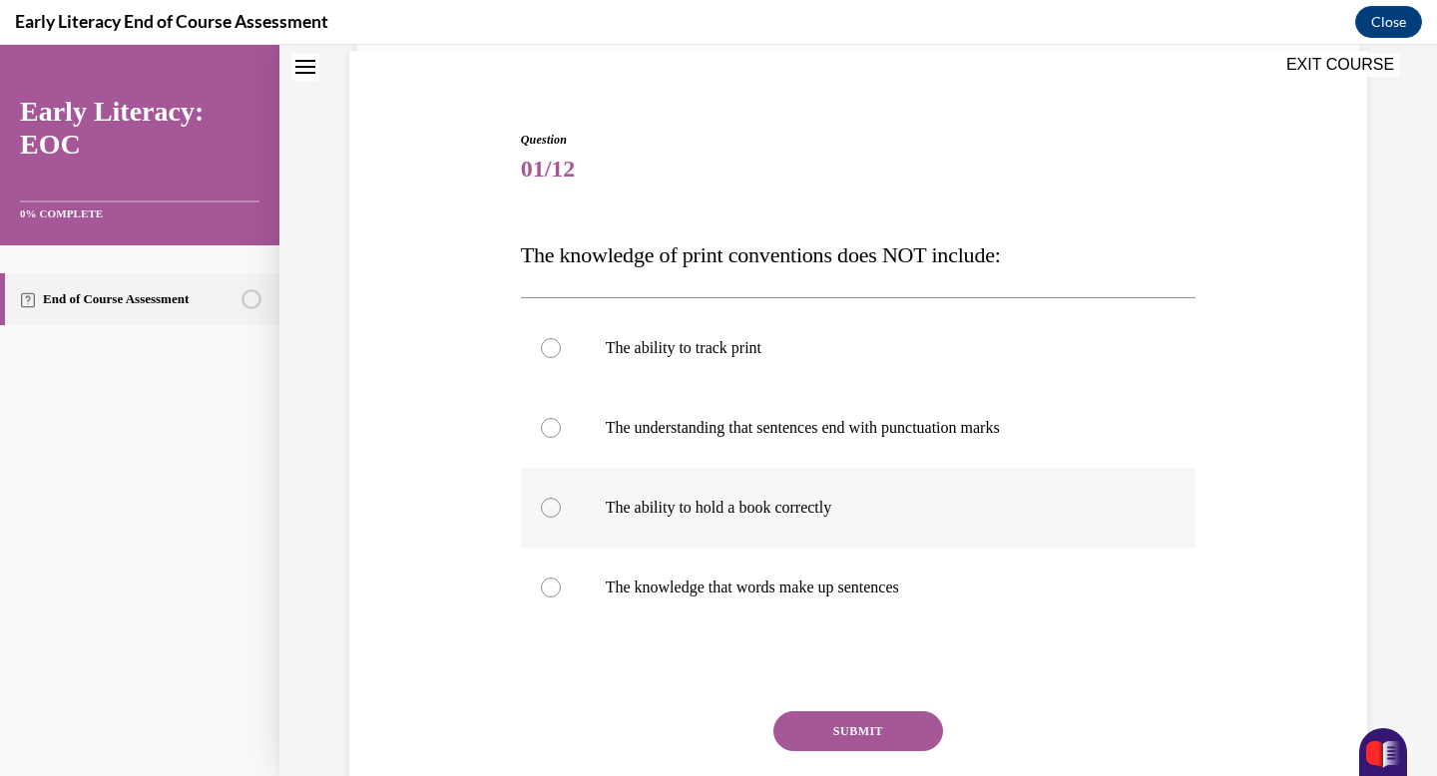
click at [606, 513] on p "The ability to hold a book correctly" at bounding box center [876, 508] width 541 height 20
click at [794, 723] on button "SUBMIT" at bounding box center [858, 732] width 170 height 40
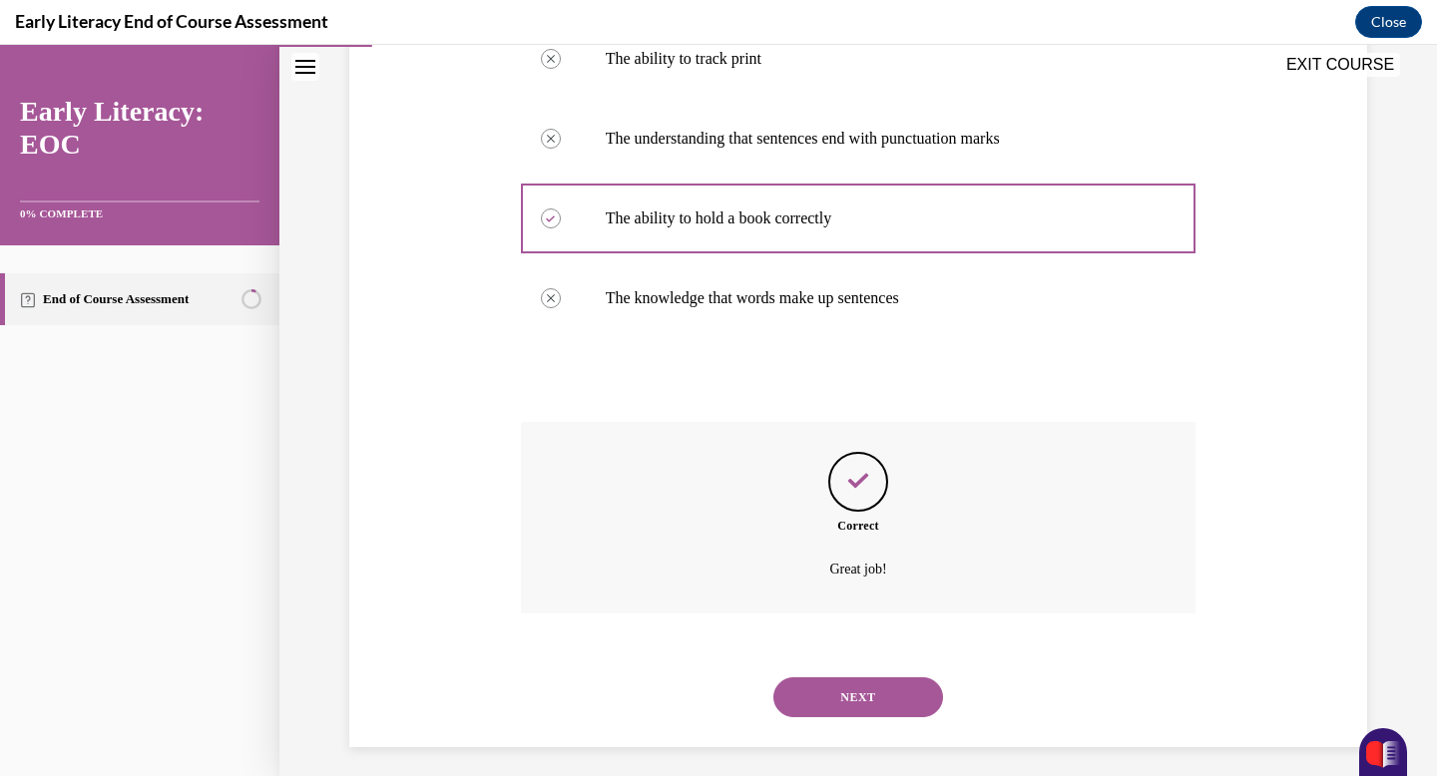
scroll to position [447, 0]
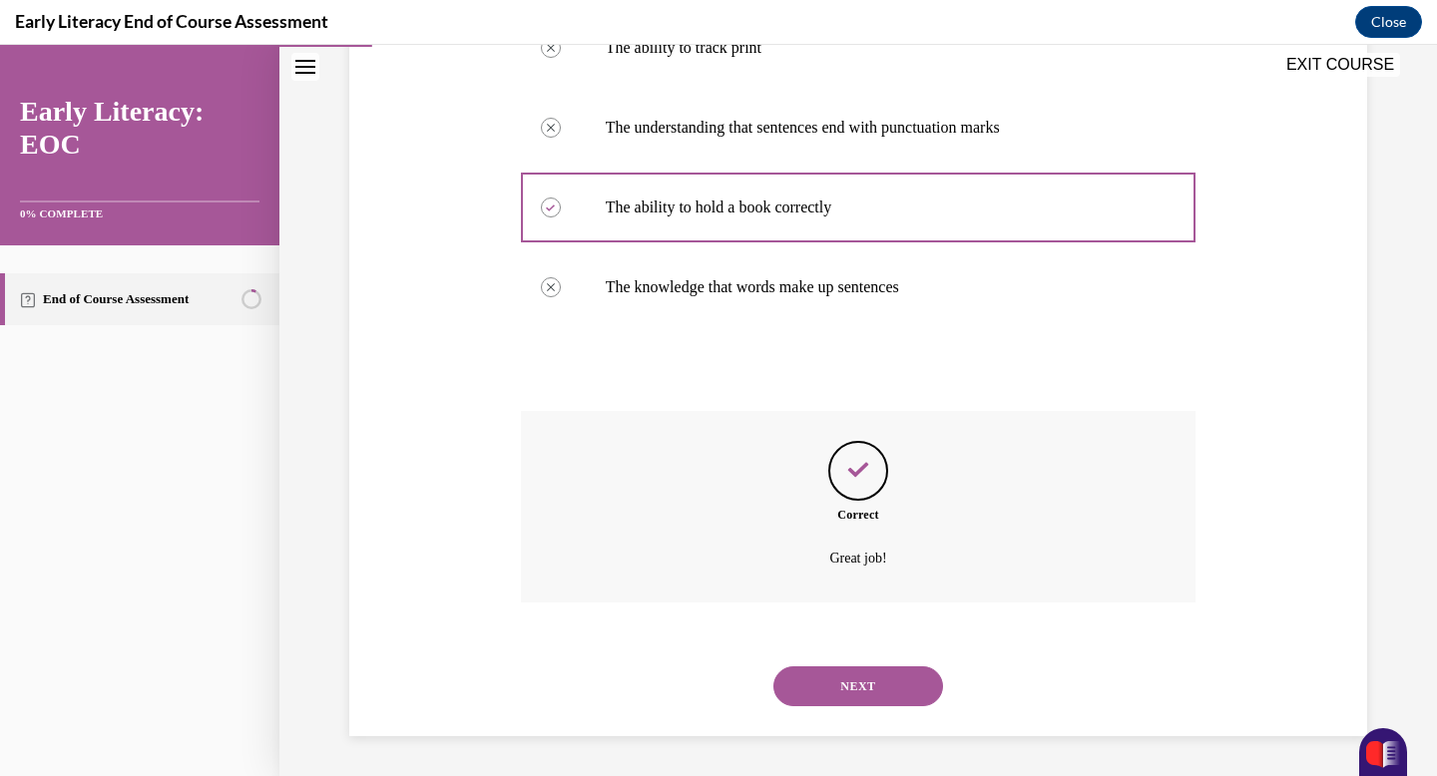
click at [826, 682] on button "NEXT" at bounding box center [858, 687] width 170 height 40
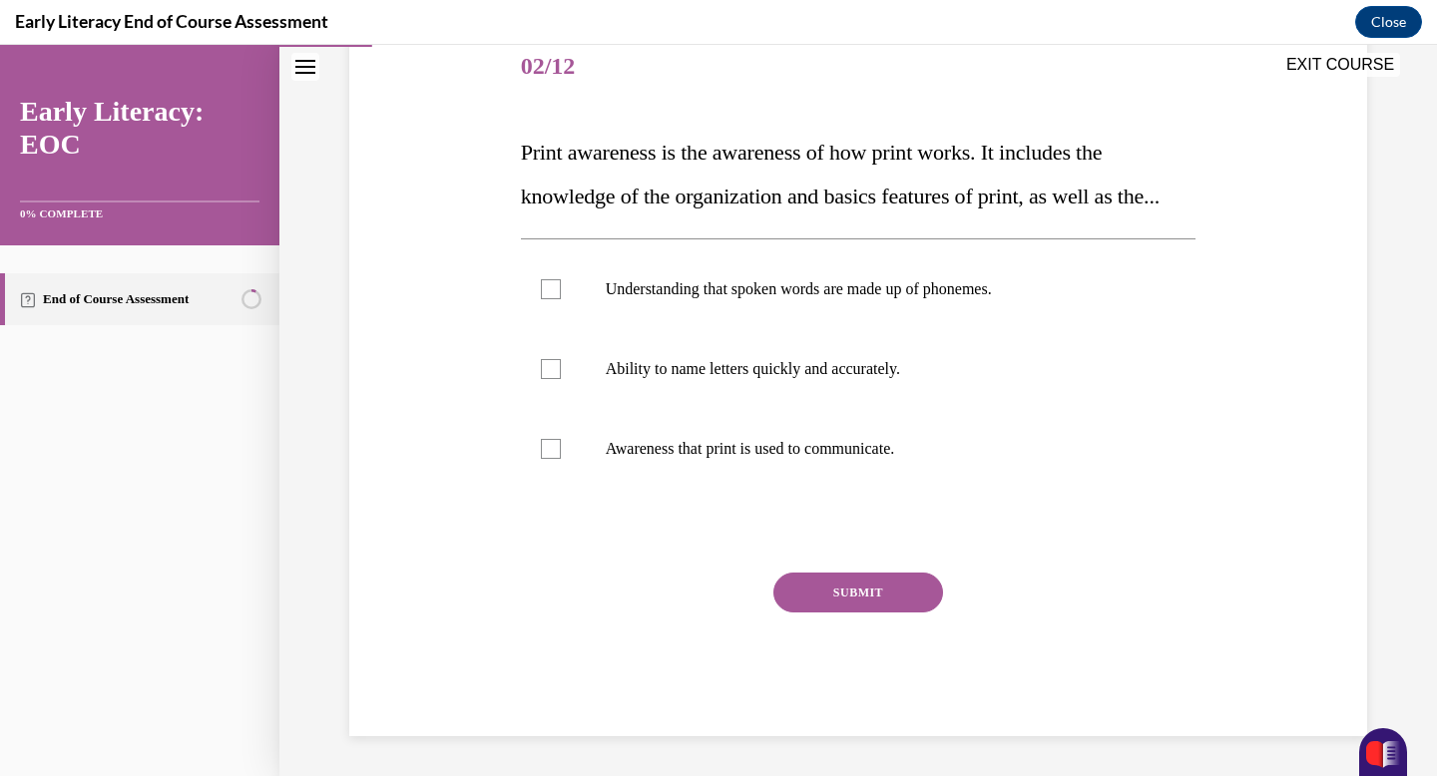
scroll to position [293, 0]
click at [723, 453] on p "Awareness that print is used to communicate." at bounding box center [876, 449] width 541 height 20
click at [716, 385] on div at bounding box center [859, 369] width 676 height 80
click at [725, 285] on p "Understanding that spoken words are made up of phonemes." at bounding box center [876, 289] width 541 height 20
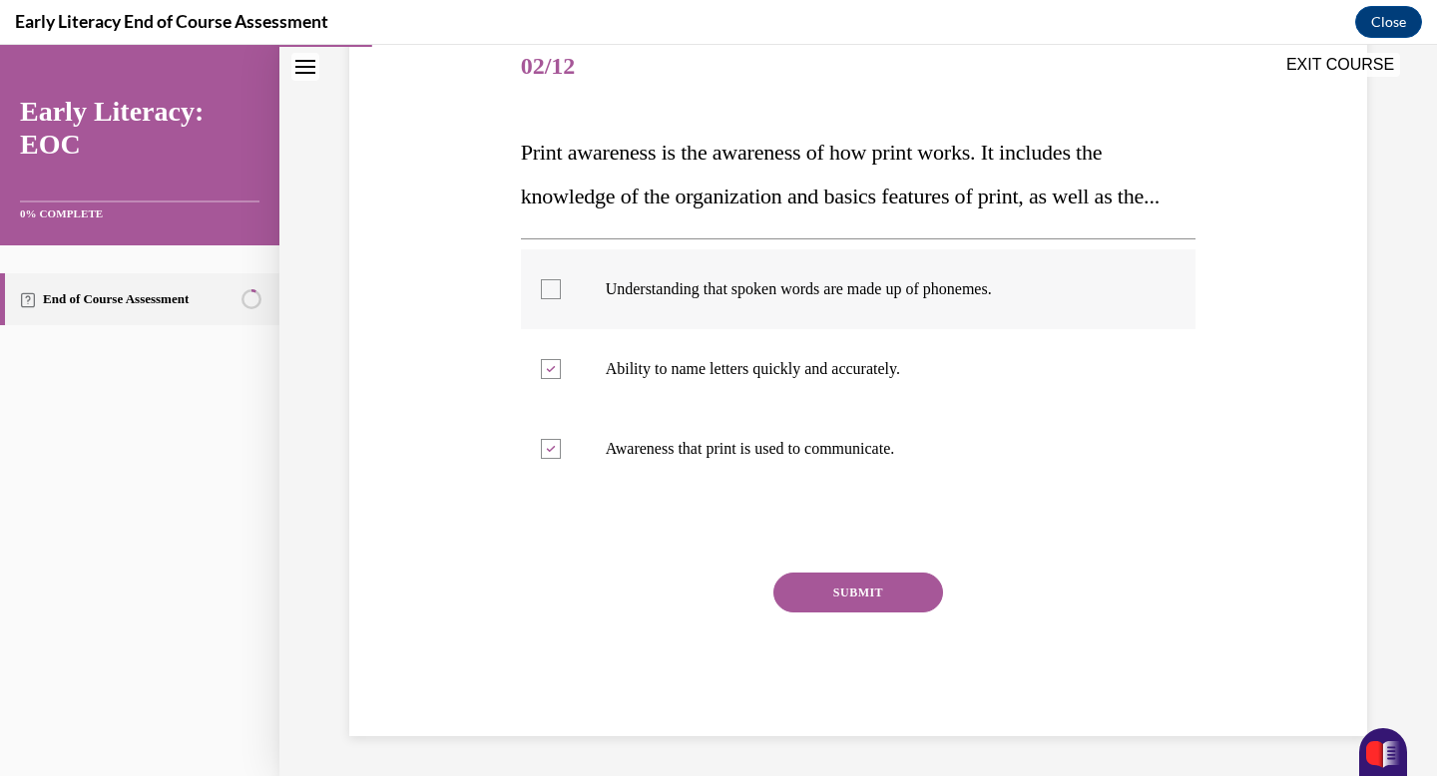
click at [725, 285] on p "Understanding that spoken words are made up of phonemes." at bounding box center [876, 289] width 541 height 20
click at [836, 589] on button "SUBMIT" at bounding box center [858, 593] width 170 height 40
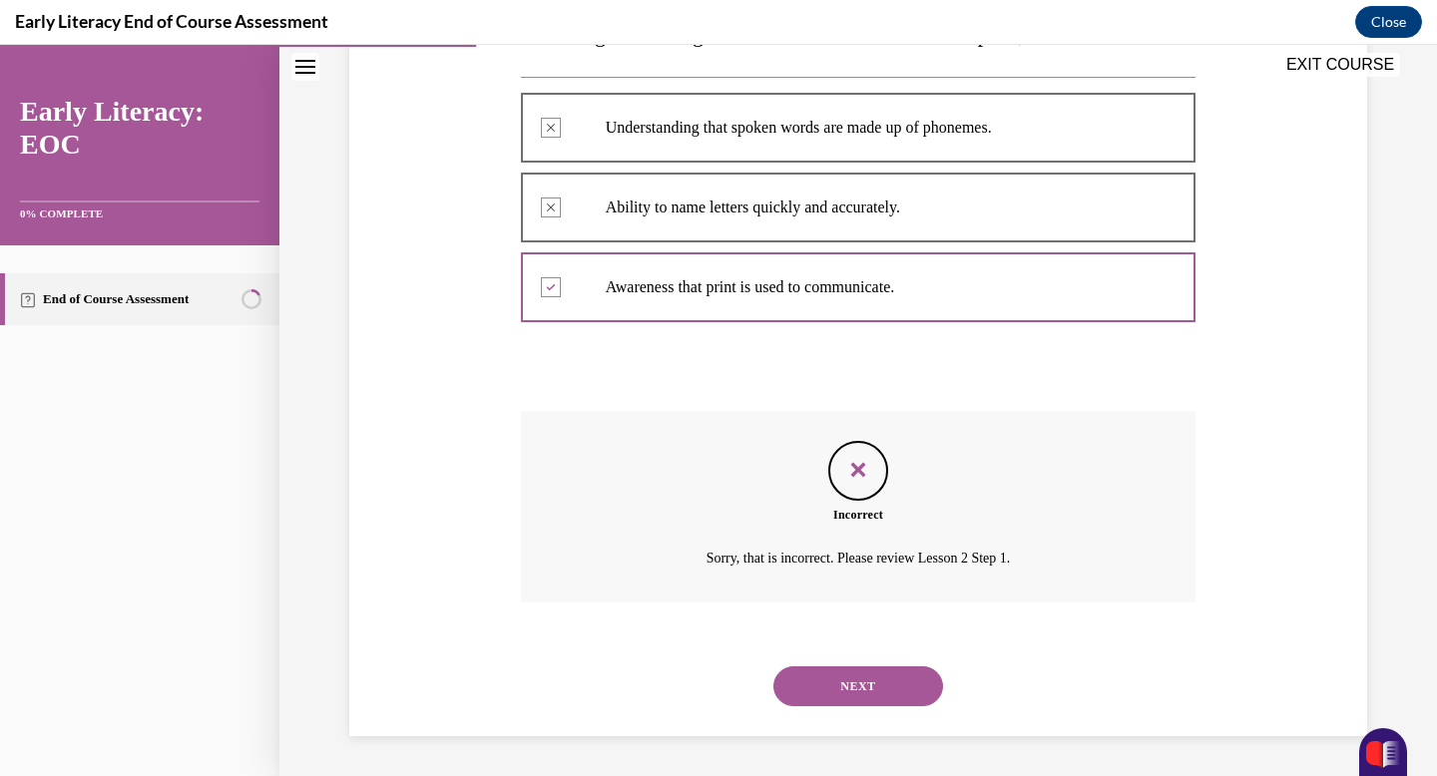
scroll to position [455, 0]
click at [860, 686] on button "NEXT" at bounding box center [858, 687] width 170 height 40
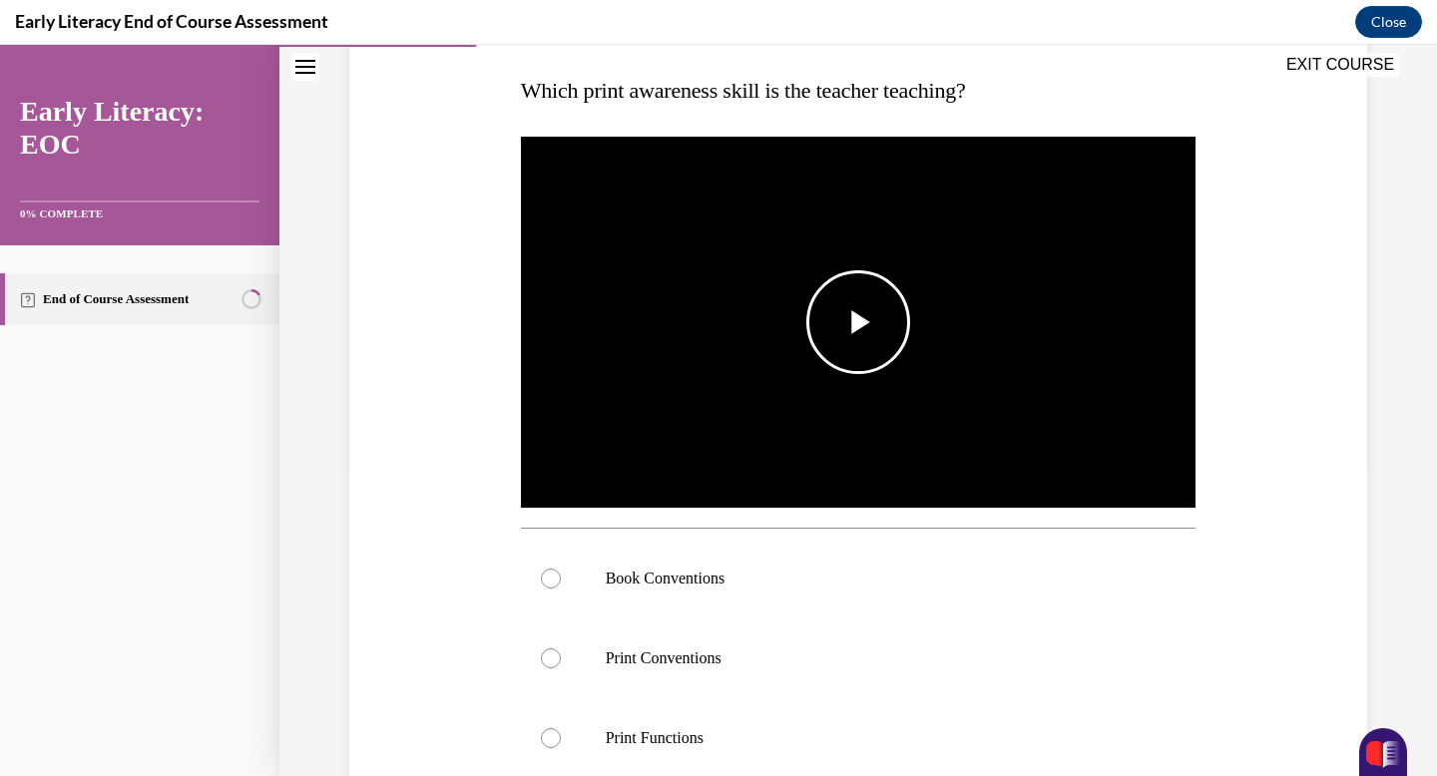
scroll to position [316, 0]
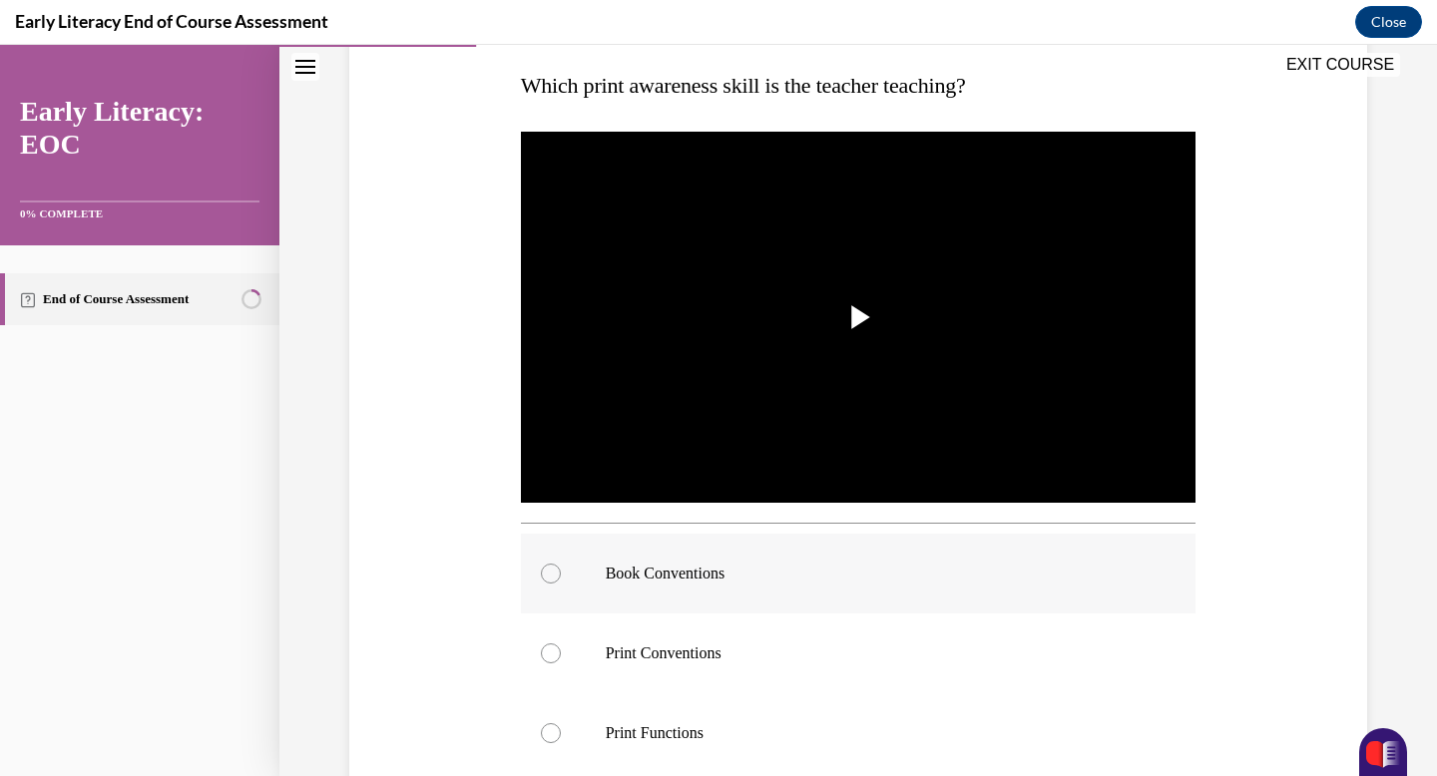
click at [818, 589] on div at bounding box center [859, 574] width 676 height 80
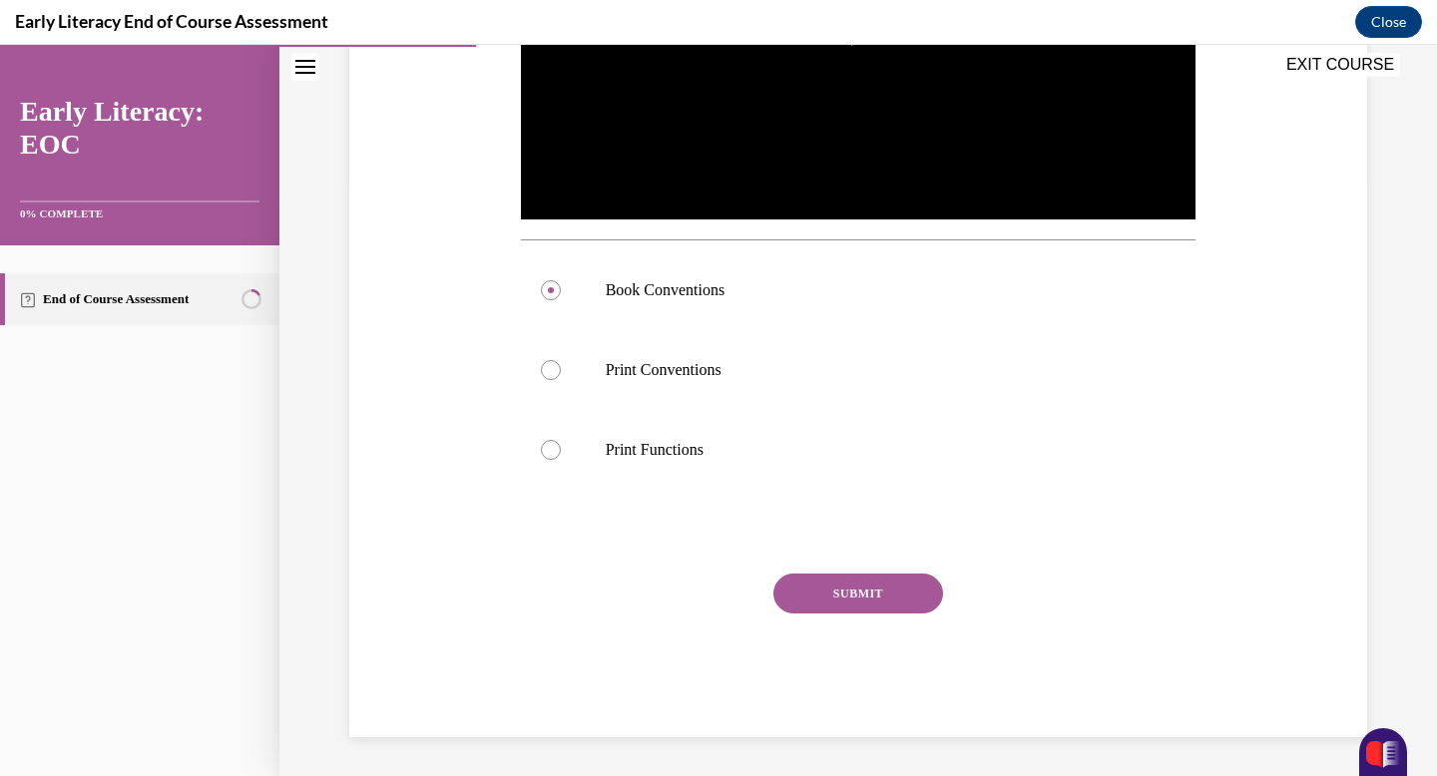
click at [822, 599] on button "SUBMIT" at bounding box center [858, 594] width 170 height 40
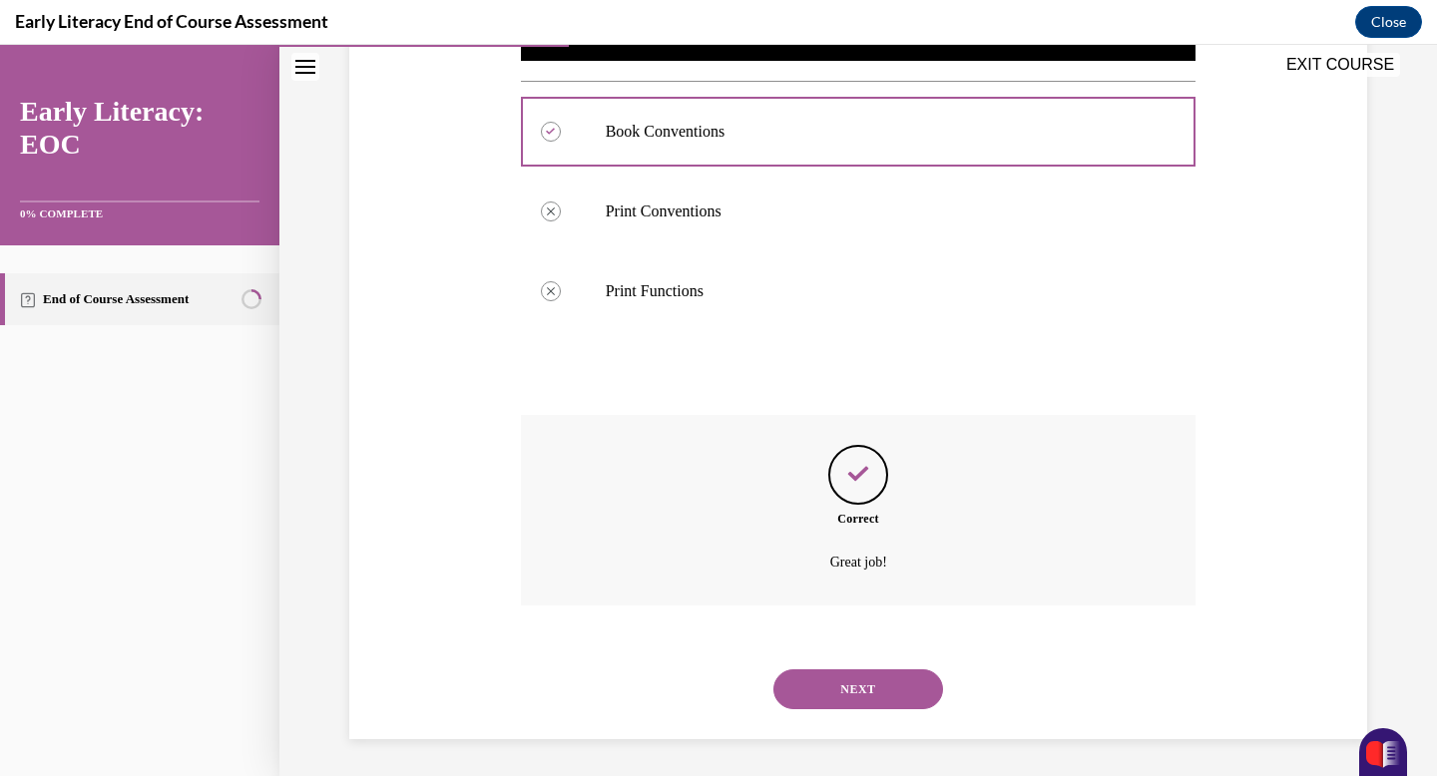
scroll to position [761, 0]
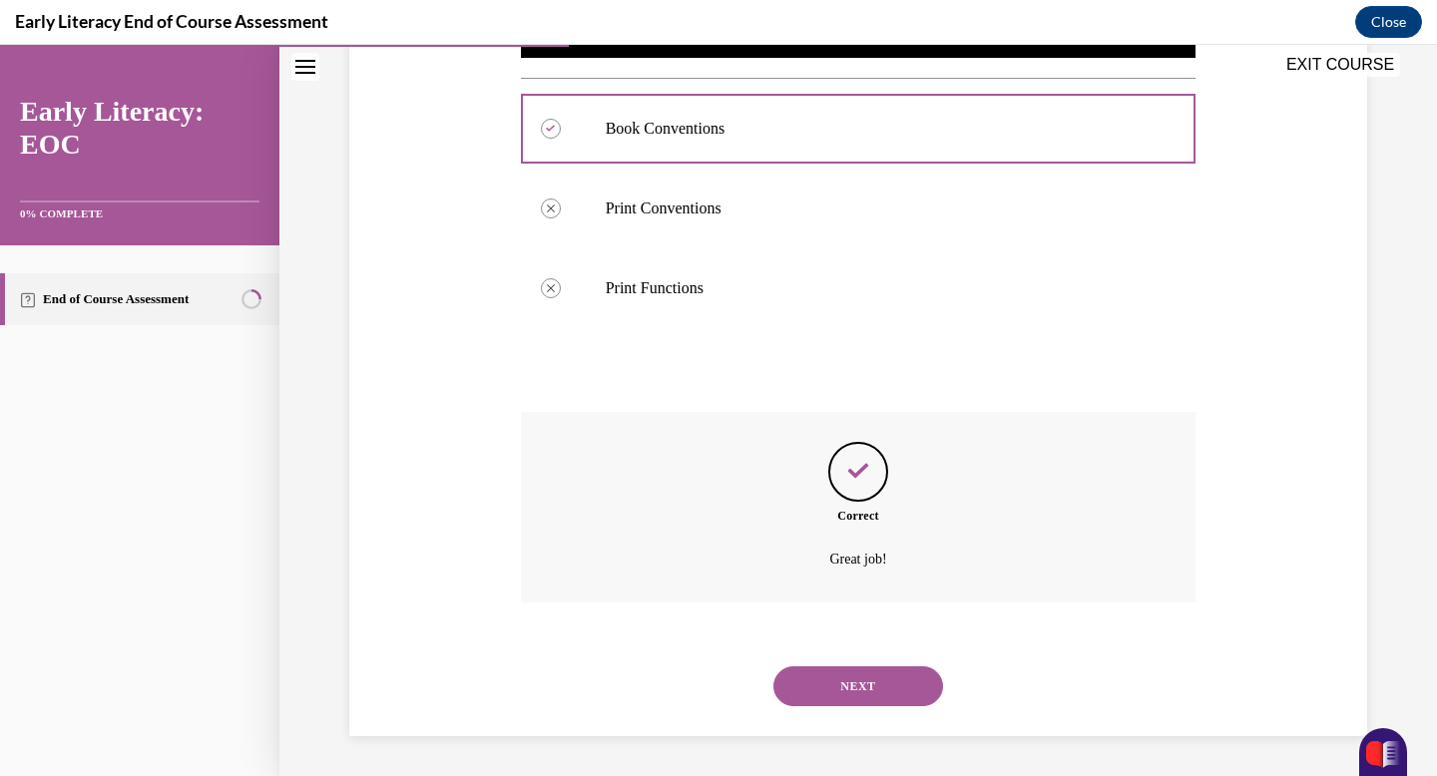
click at [839, 708] on div "NEXT" at bounding box center [859, 687] width 676 height 80
click at [838, 683] on button "NEXT" at bounding box center [858, 687] width 170 height 40
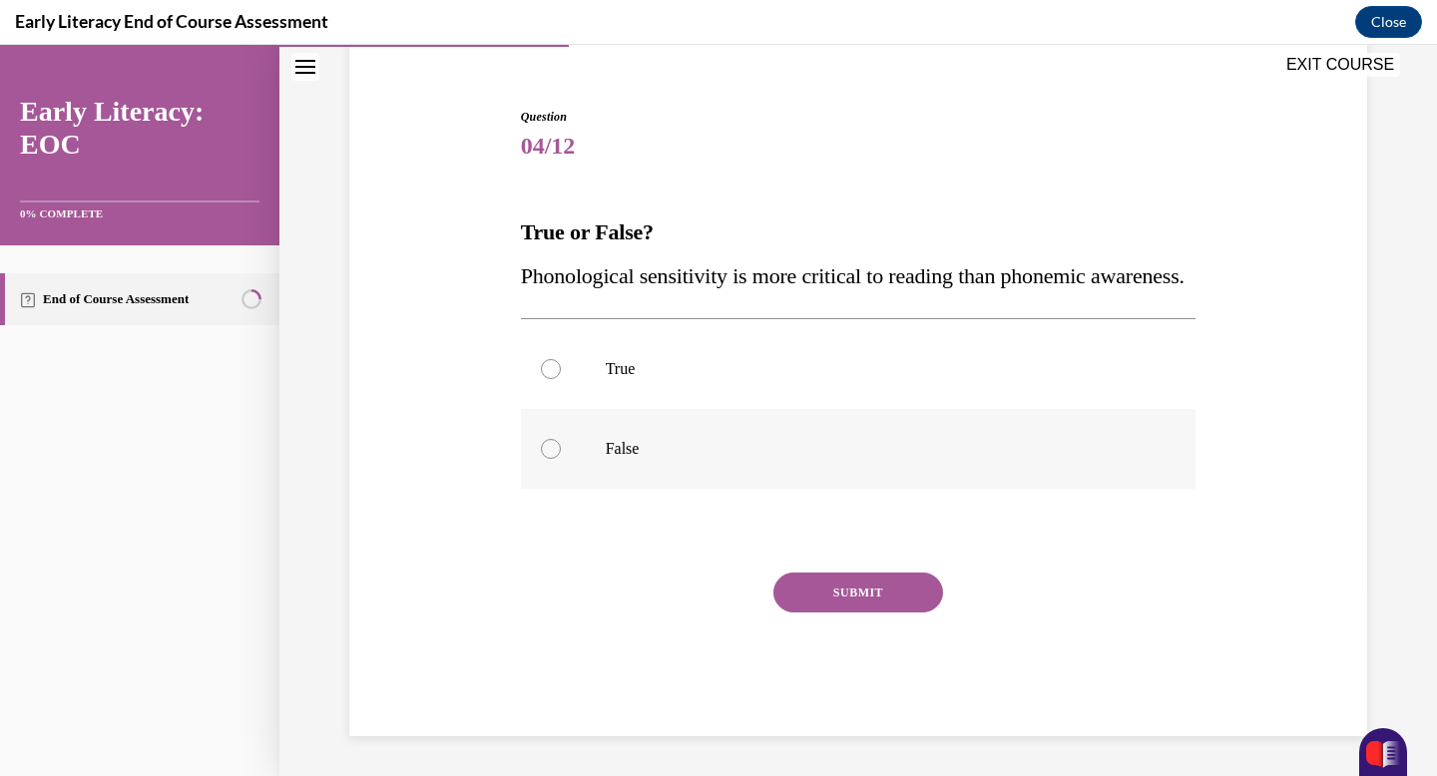
click at [655, 430] on div at bounding box center [859, 449] width 676 height 80
click at [820, 585] on button "SUBMIT" at bounding box center [858, 593] width 170 height 40
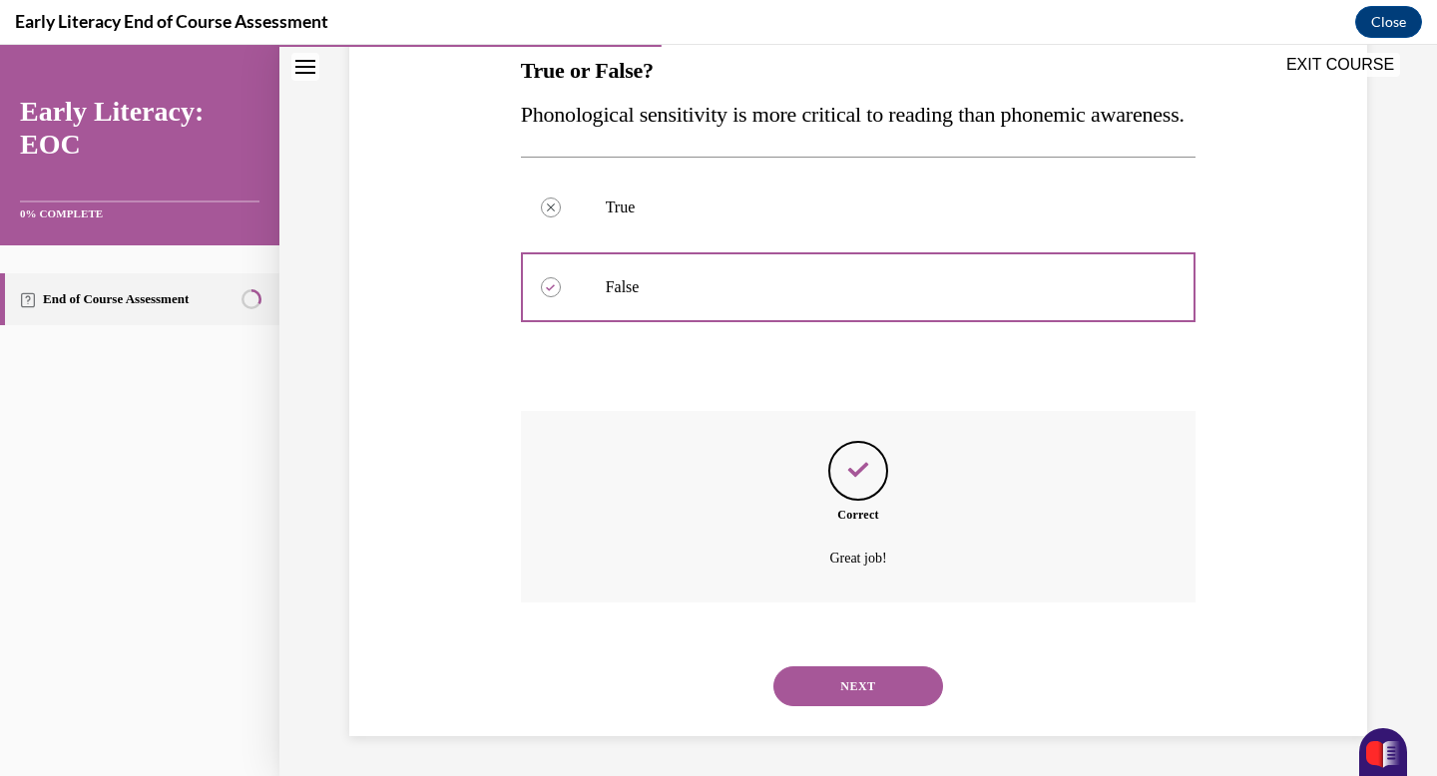
scroll to position [375, 0]
click at [861, 679] on button "NEXT" at bounding box center [858, 687] width 170 height 40
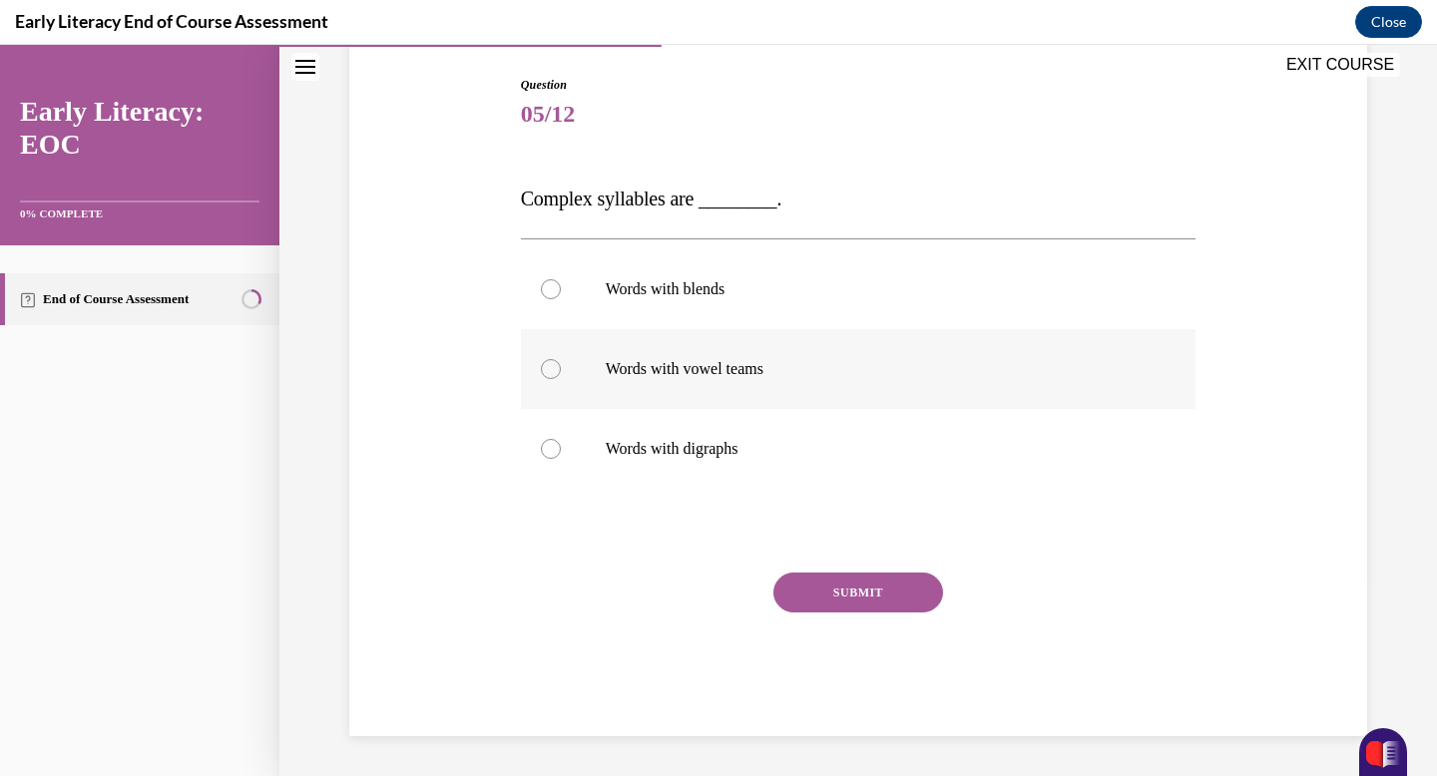
click at [707, 376] on p "Words with vowel teams" at bounding box center [876, 369] width 541 height 20
click at [817, 588] on button "SUBMIT" at bounding box center [858, 593] width 170 height 40
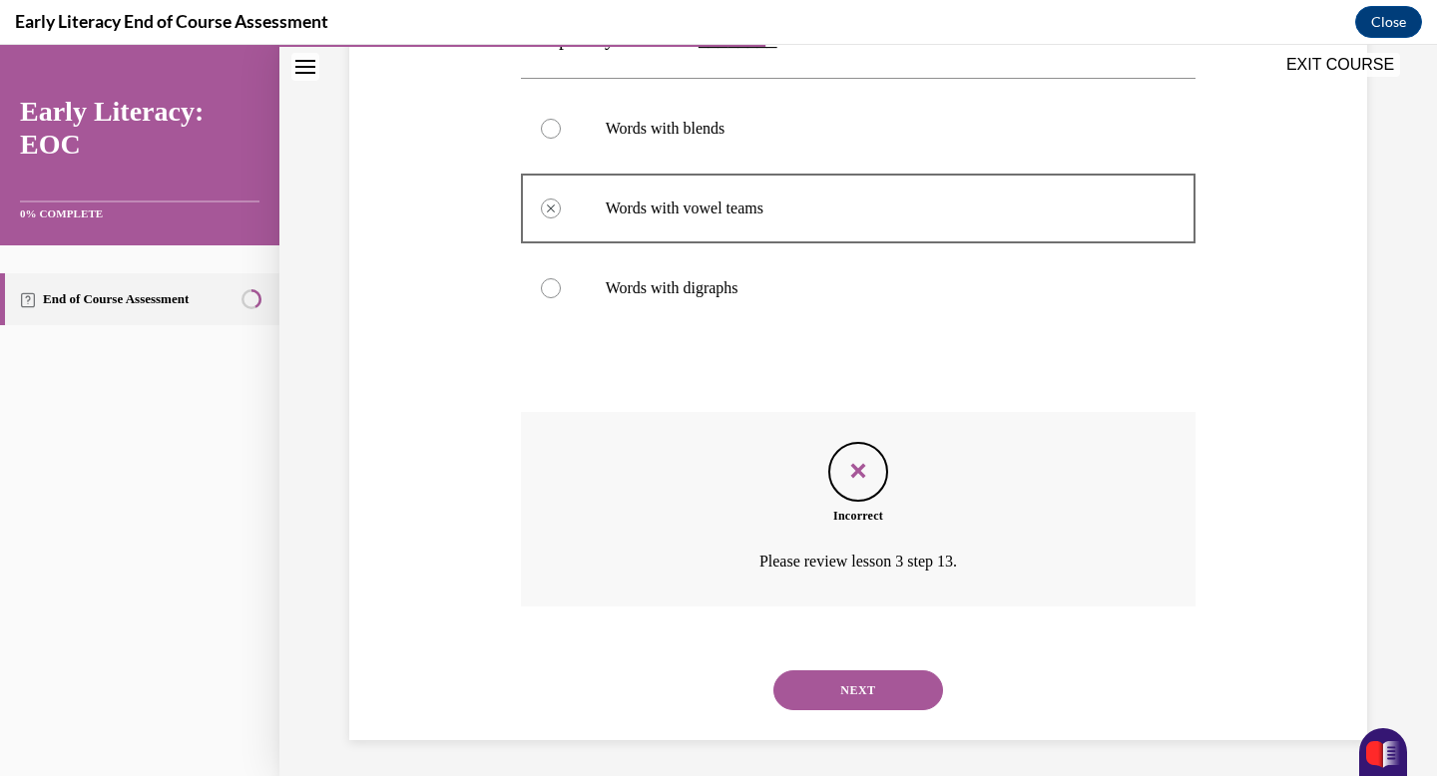
scroll to position [366, 0]
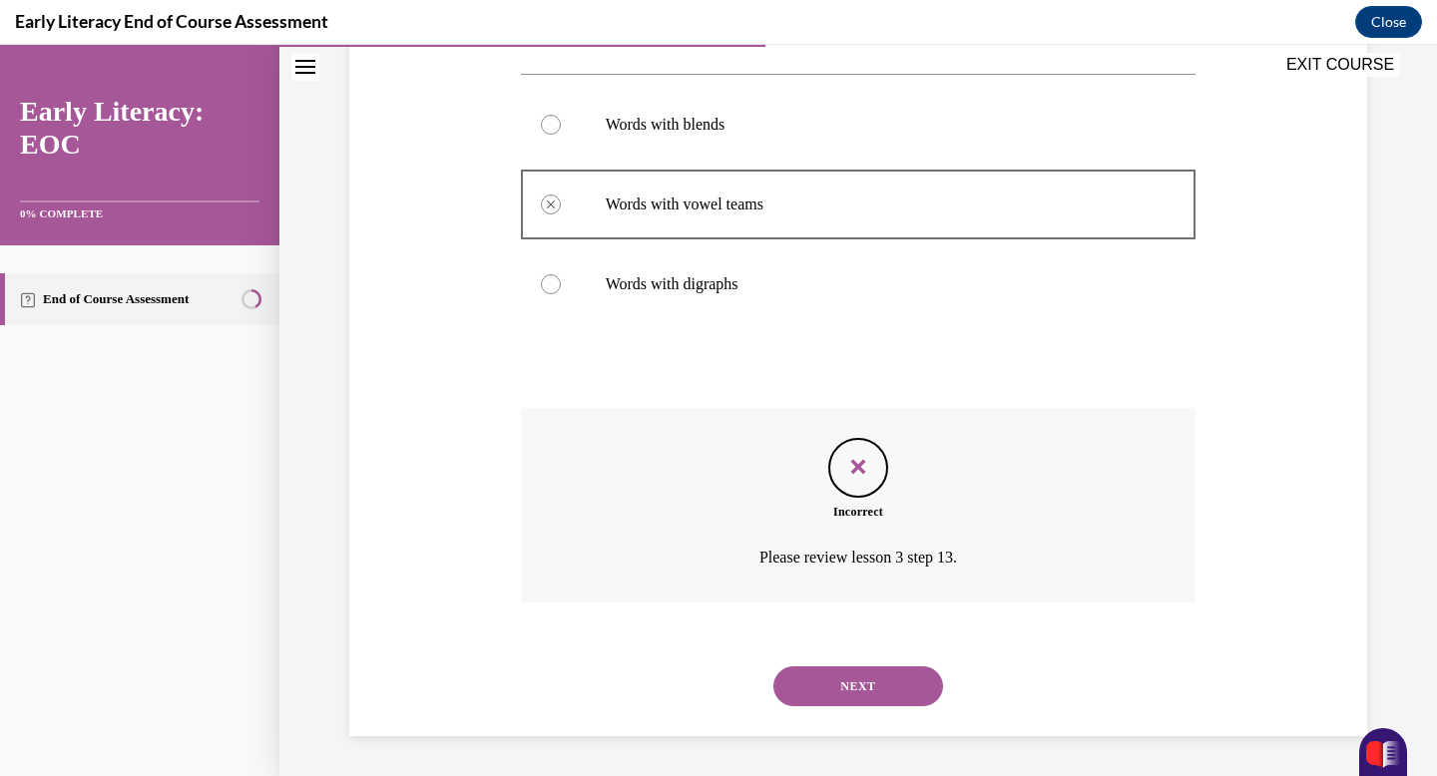
click at [826, 686] on button "NEXT" at bounding box center [858, 687] width 170 height 40
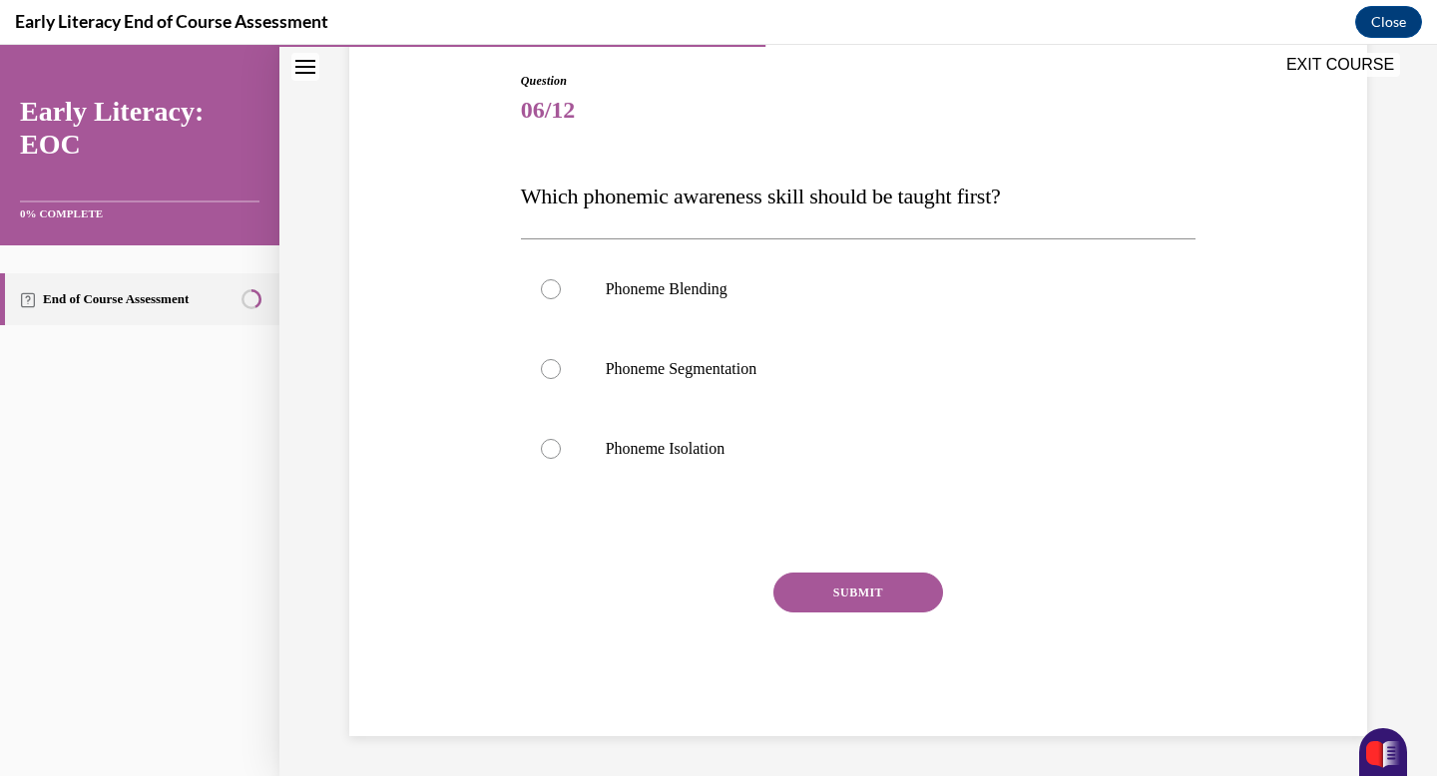
scroll to position [206, 0]
click at [765, 450] on p "Phoneme Isolation" at bounding box center [876, 449] width 541 height 20
click at [838, 595] on button "SUBMIT" at bounding box center [858, 593] width 170 height 40
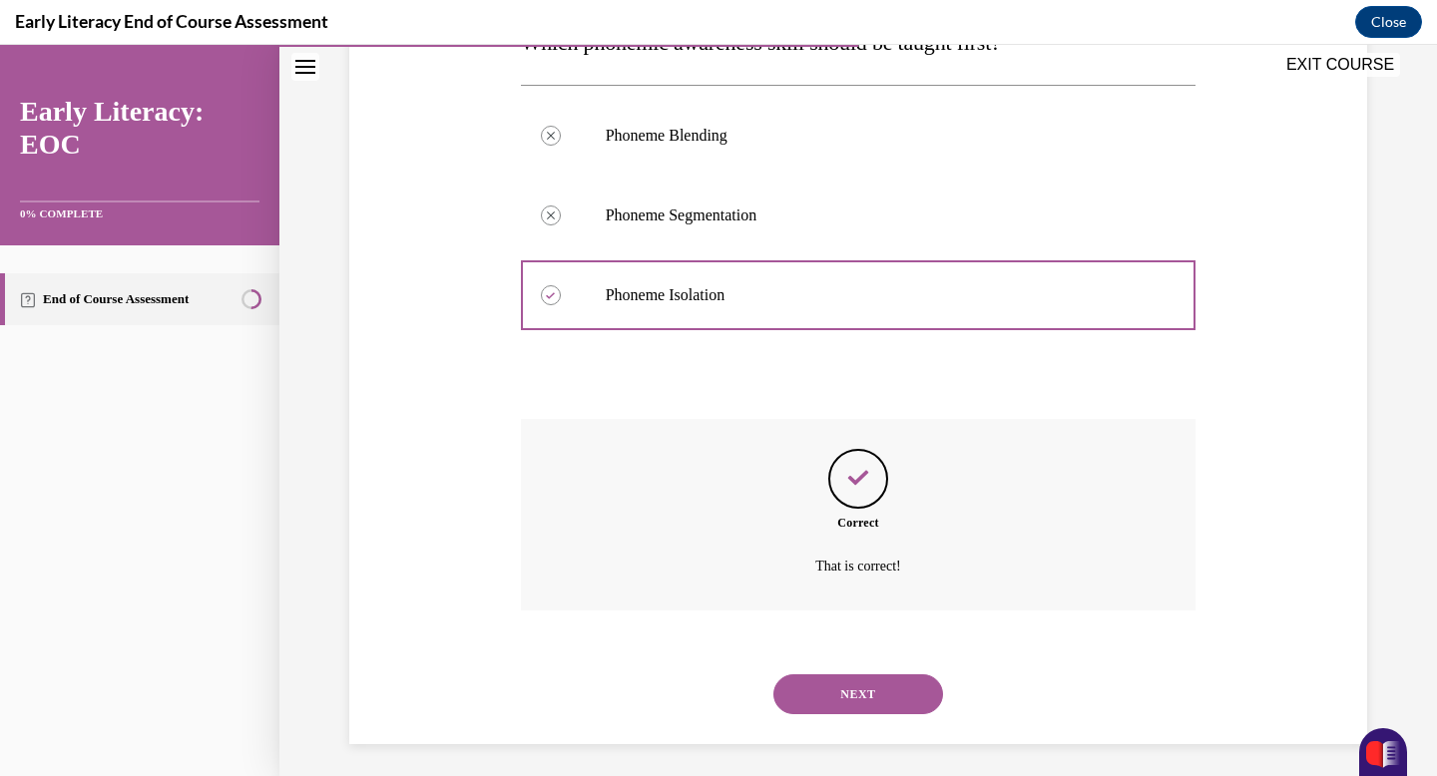
scroll to position [367, 0]
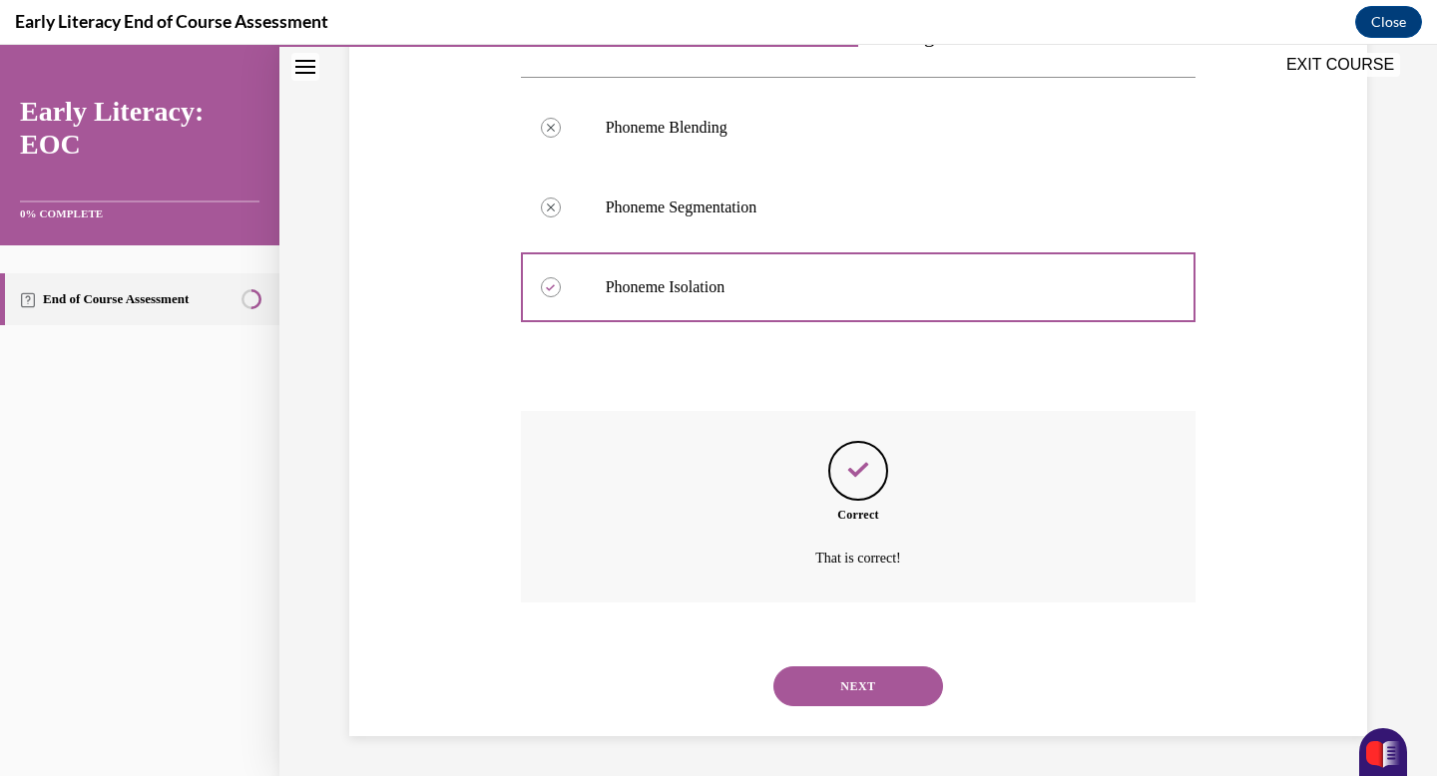
click at [863, 687] on button "NEXT" at bounding box center [858, 687] width 170 height 40
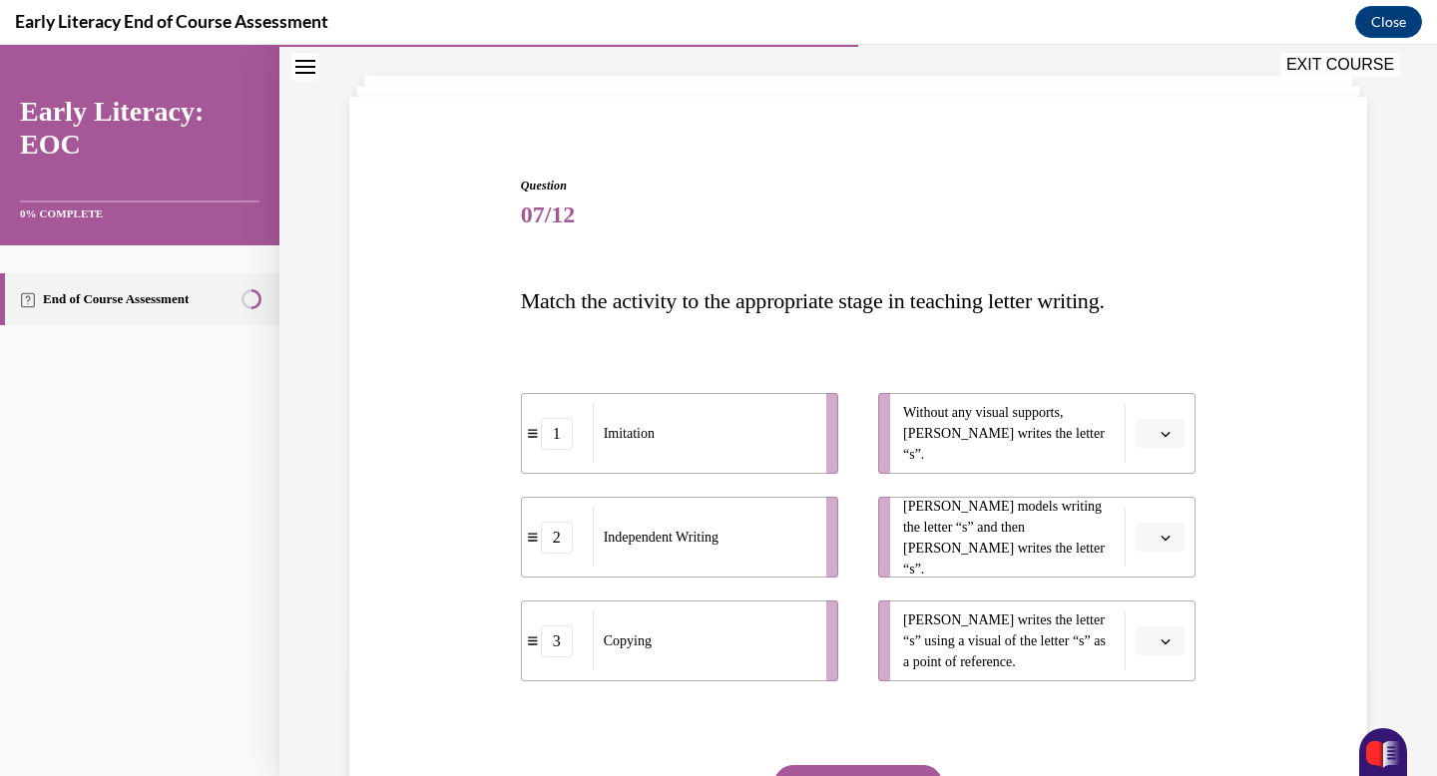
scroll to position [102, 0]
click at [1162, 432] on icon "button" at bounding box center [1166, 433] width 10 height 10
click at [1155, 548] on div "2" at bounding box center [1158, 557] width 50 height 40
click at [1155, 546] on button "button" at bounding box center [1160, 537] width 49 height 30
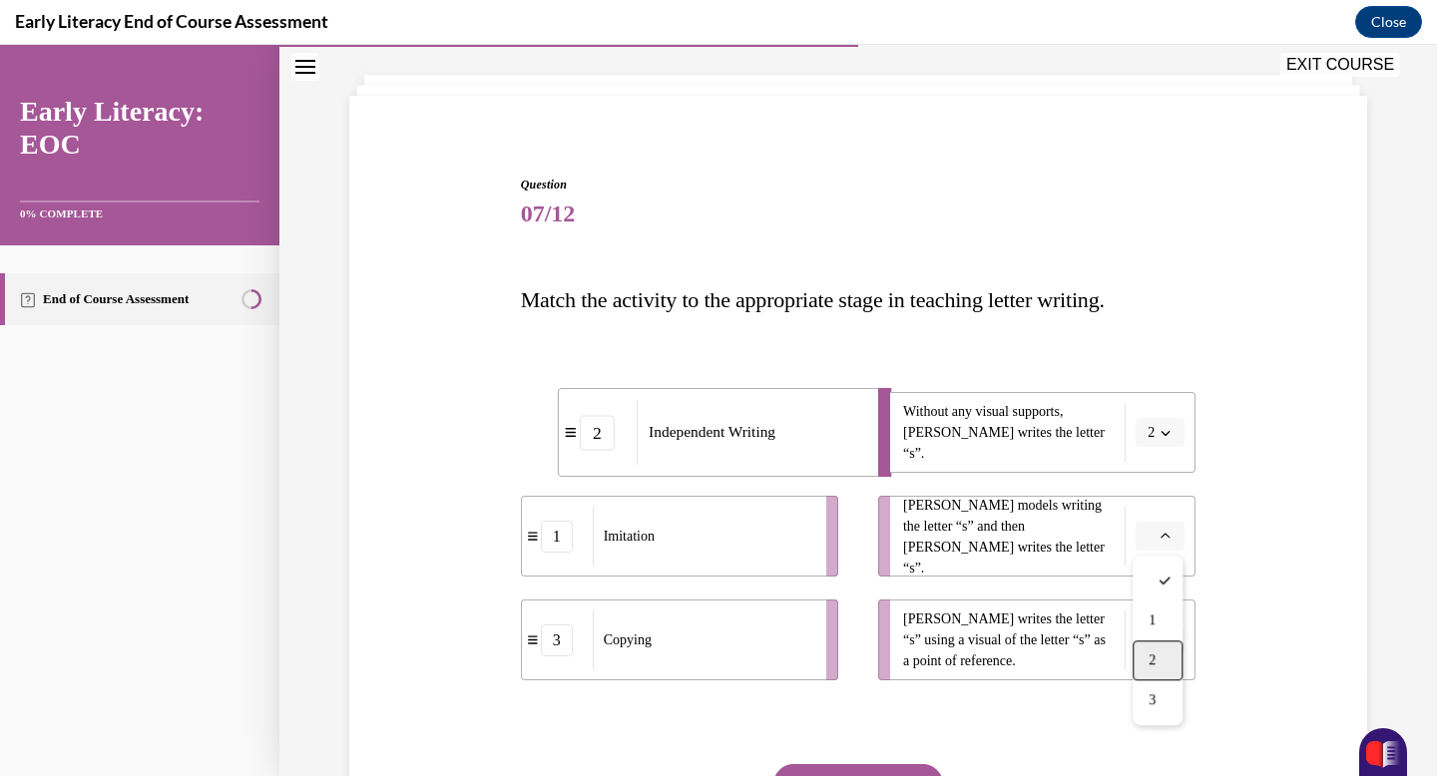
click at [1154, 664] on span "2" at bounding box center [1152, 661] width 7 height 16
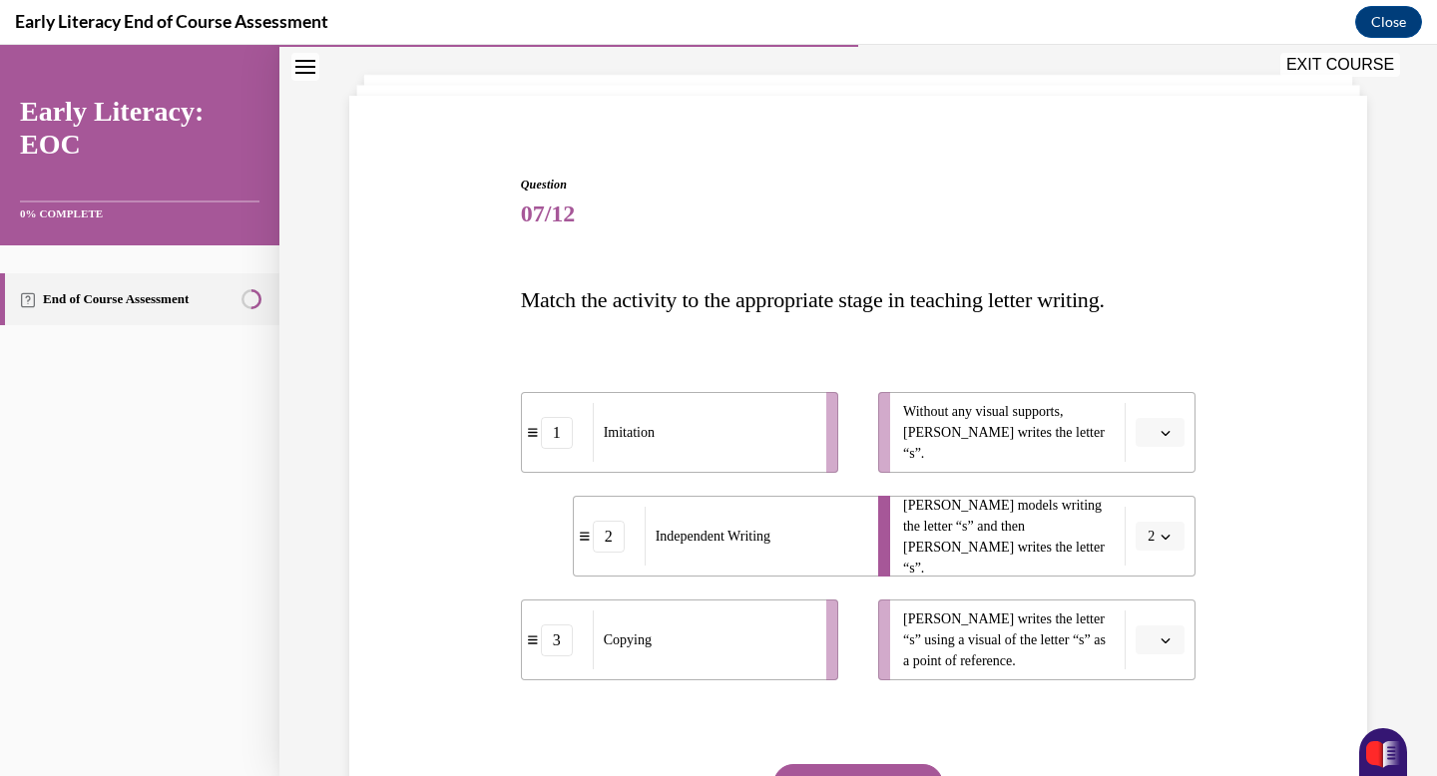
click at [1168, 435] on icon "button" at bounding box center [1166, 433] width 10 height 10
click at [1156, 564] on span "2" at bounding box center [1152, 557] width 7 height 16
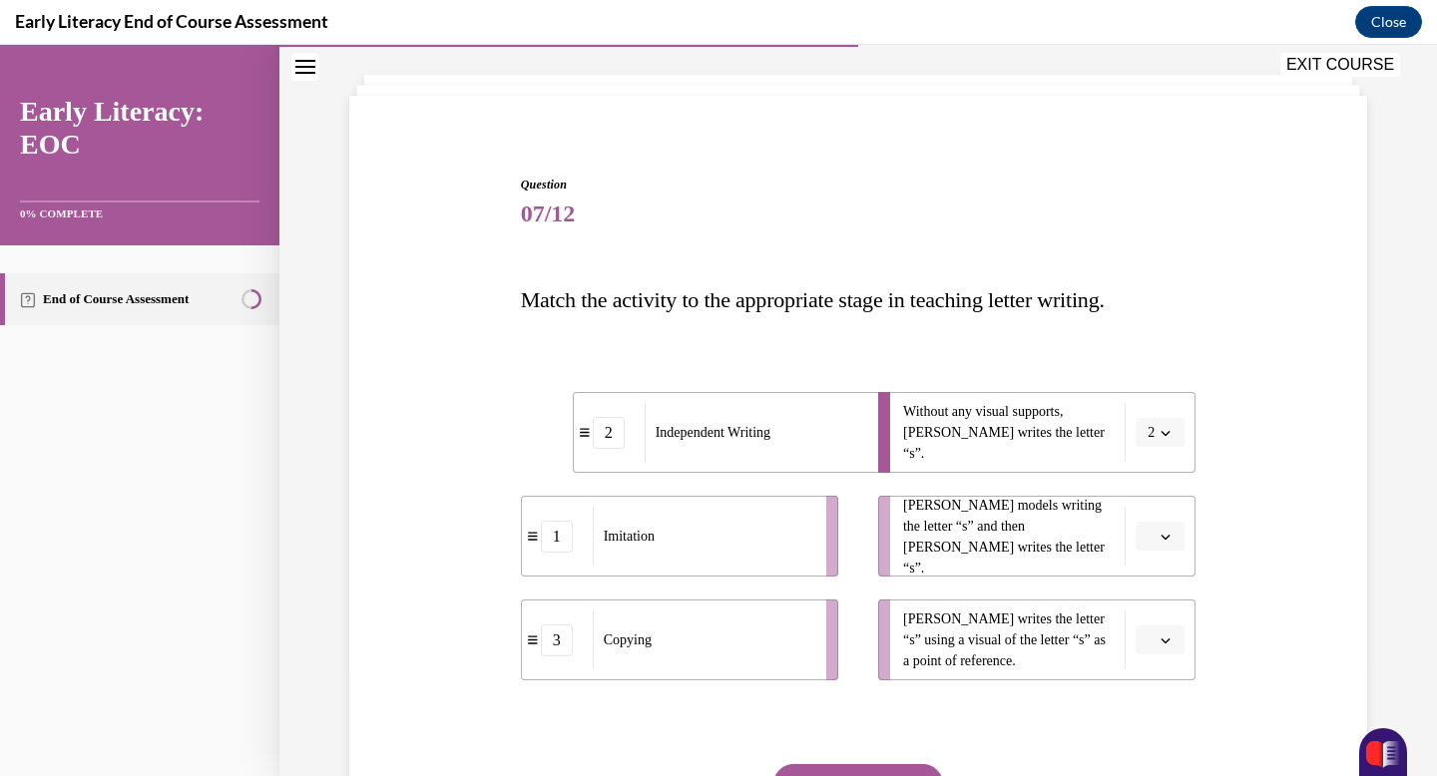
click at [1159, 531] on span "button" at bounding box center [1166, 537] width 14 height 14
click at [1156, 611] on div "1" at bounding box center [1158, 621] width 50 height 40
click at [1168, 642] on icon "button" at bounding box center [1166, 641] width 10 height 10
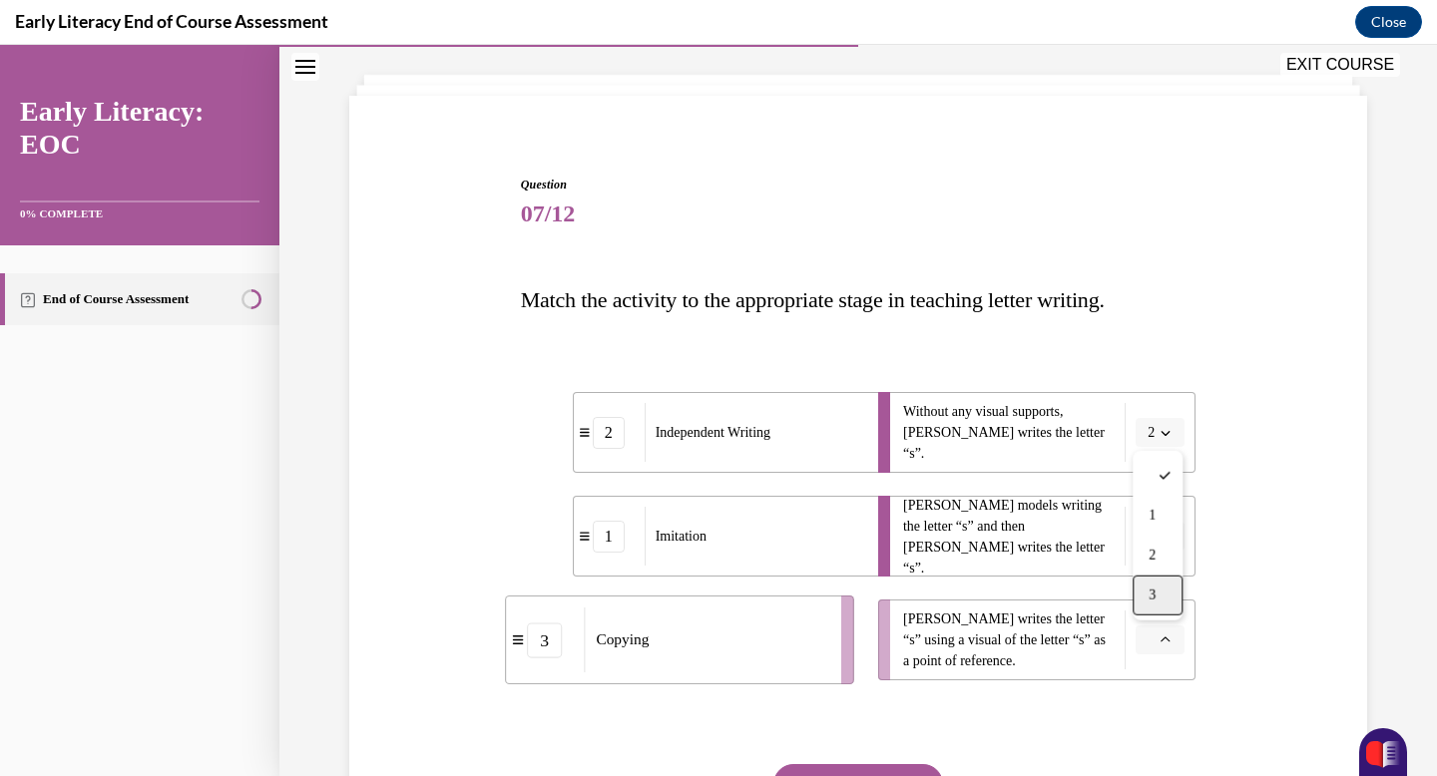
click at [1152, 602] on span "3" at bounding box center [1152, 596] width 7 height 16
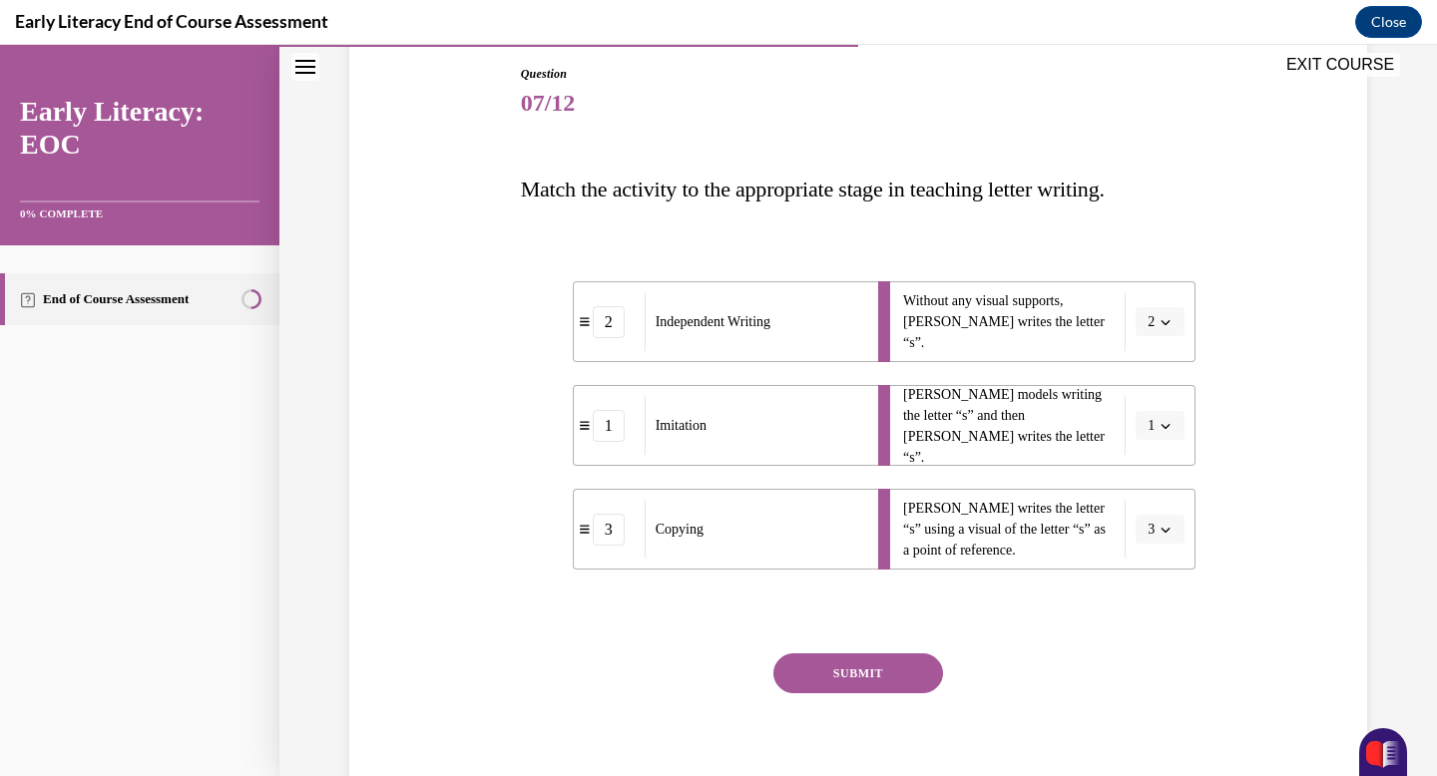
click at [860, 673] on button "SUBMIT" at bounding box center [858, 674] width 170 height 40
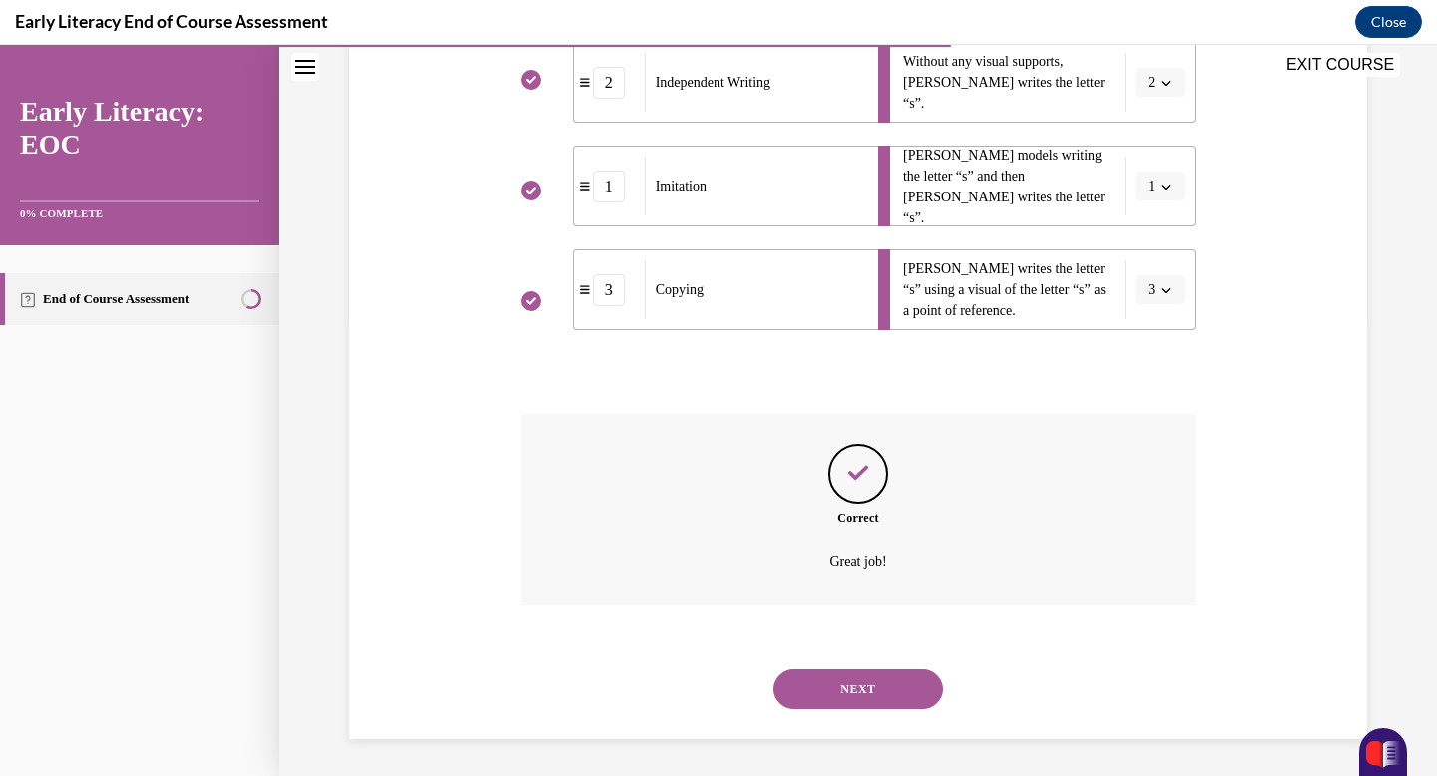
scroll to position [455, 0]
click at [877, 694] on button "NEXT" at bounding box center [858, 687] width 170 height 40
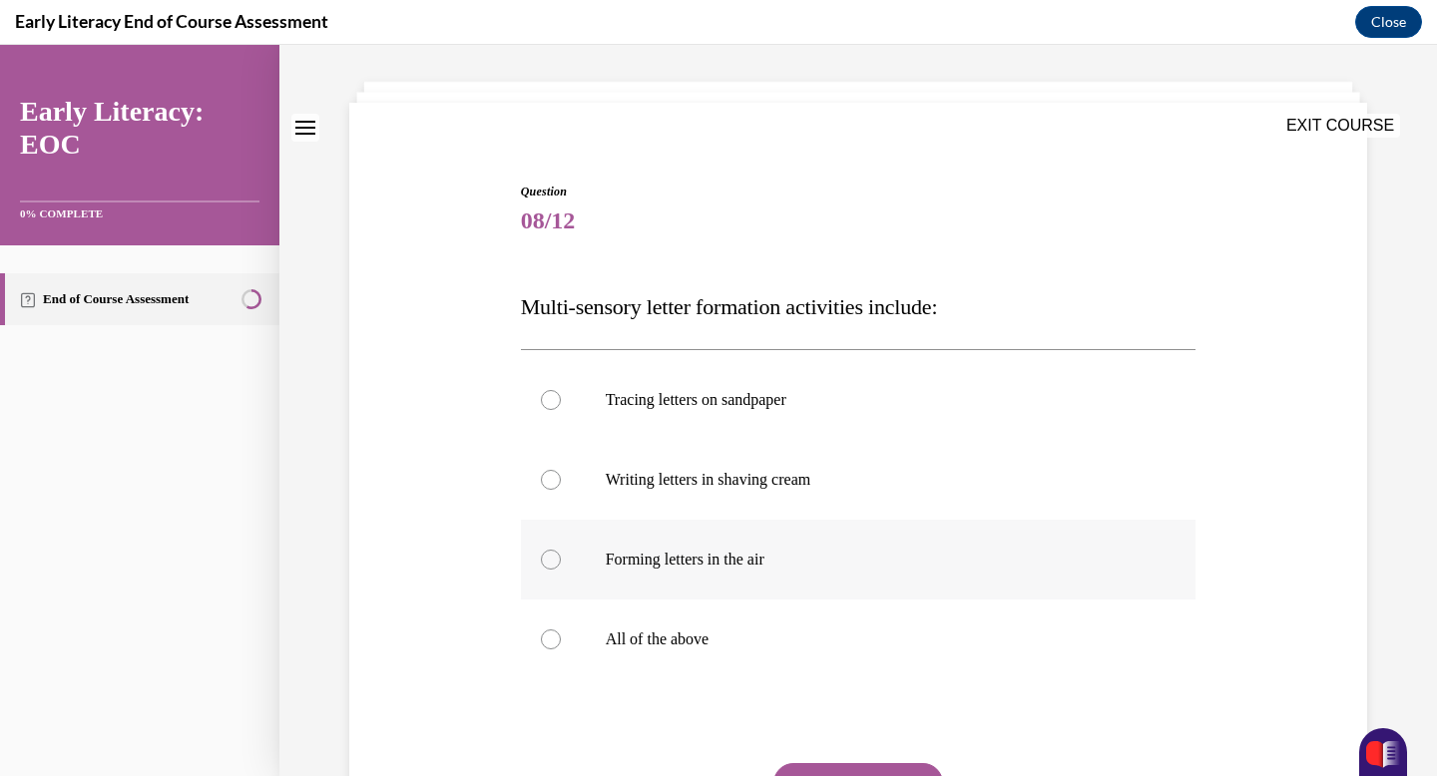
scroll to position [107, 0]
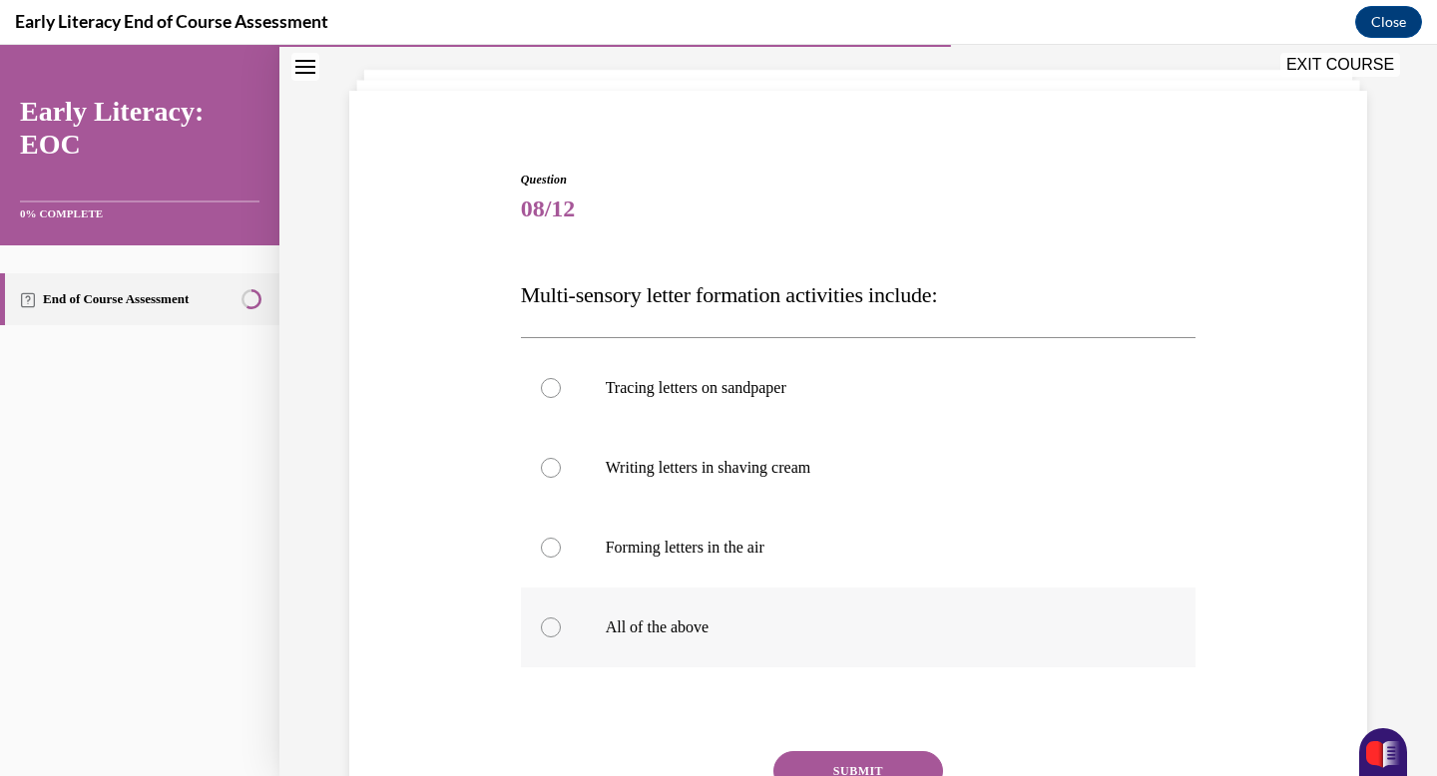
click at [696, 650] on div at bounding box center [859, 628] width 676 height 80
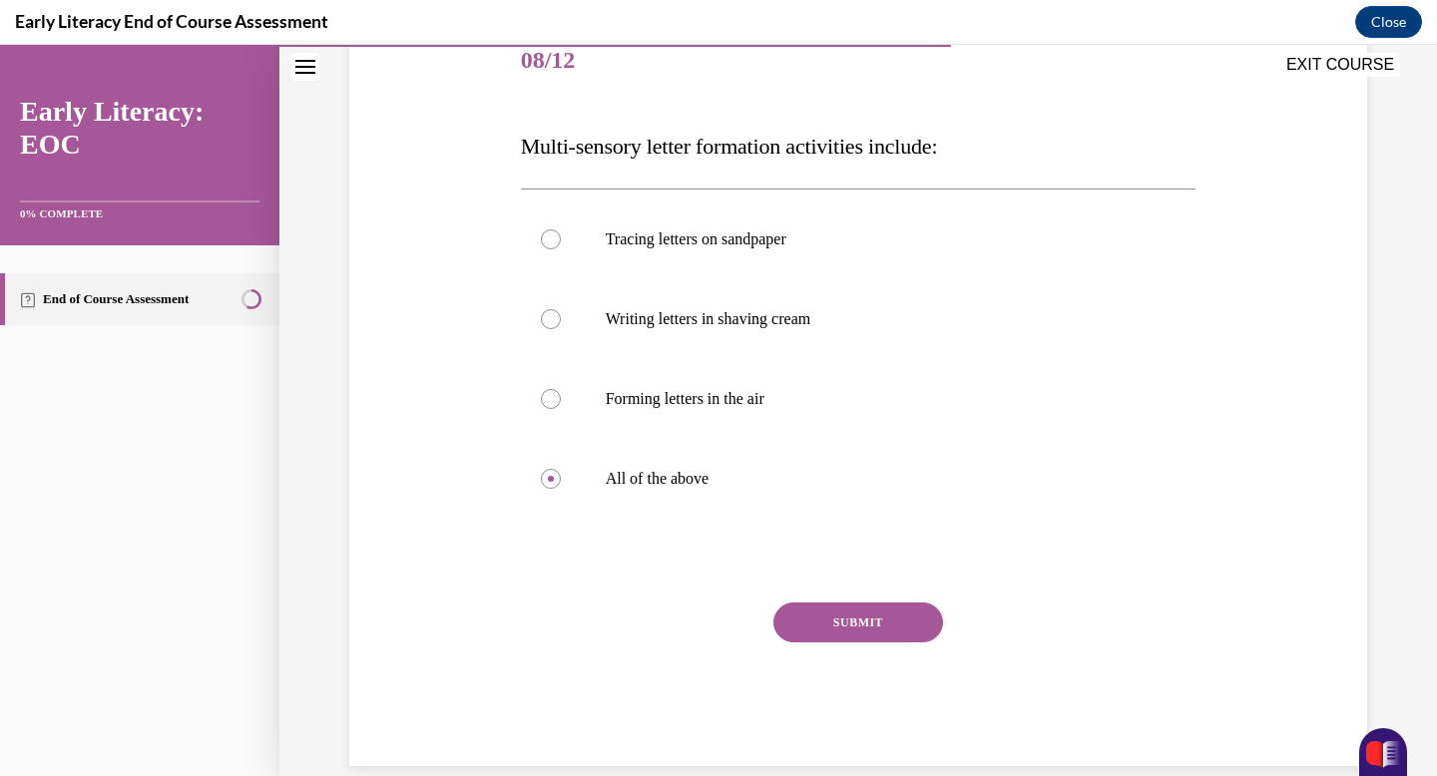
click at [877, 637] on button "SUBMIT" at bounding box center [858, 623] width 170 height 40
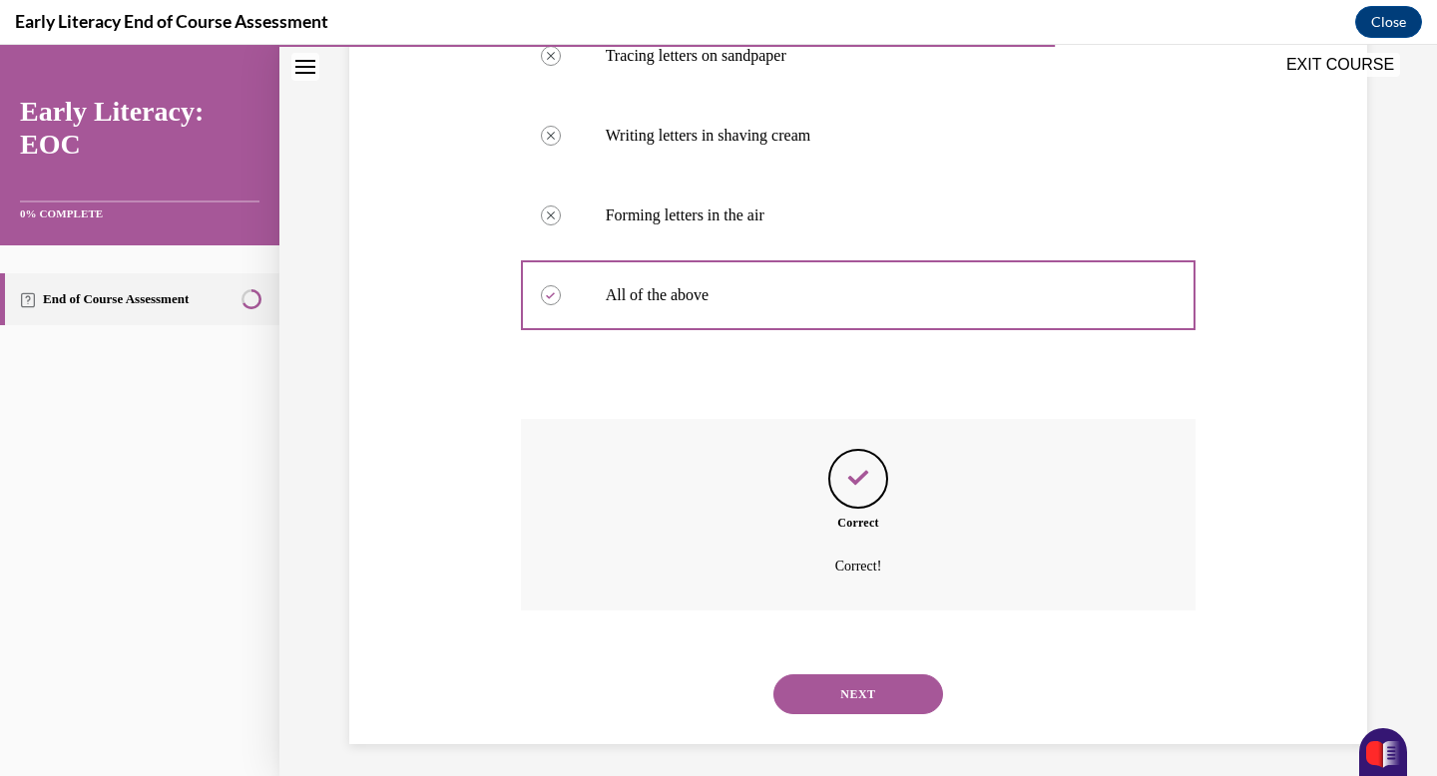
scroll to position [447, 0]
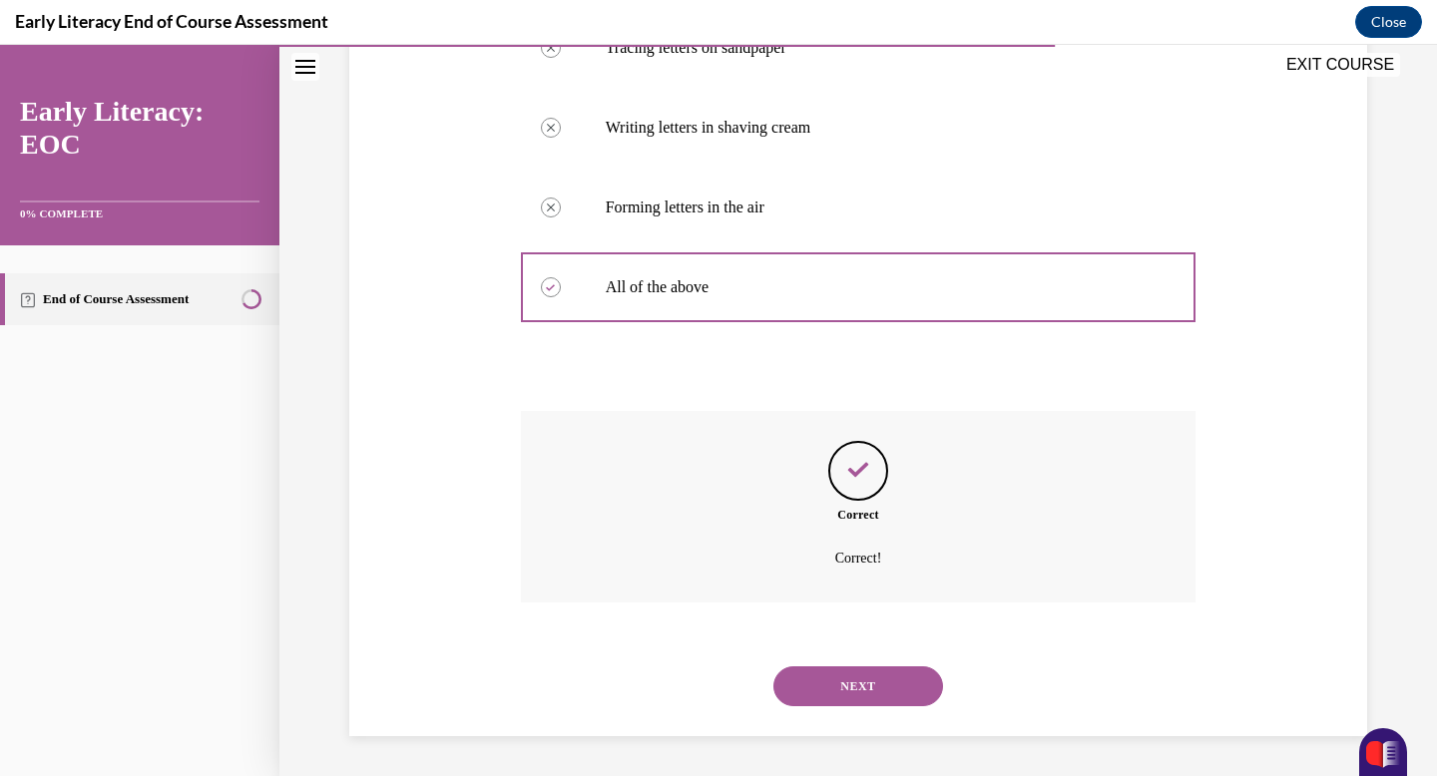
click at [872, 691] on button "NEXT" at bounding box center [858, 687] width 170 height 40
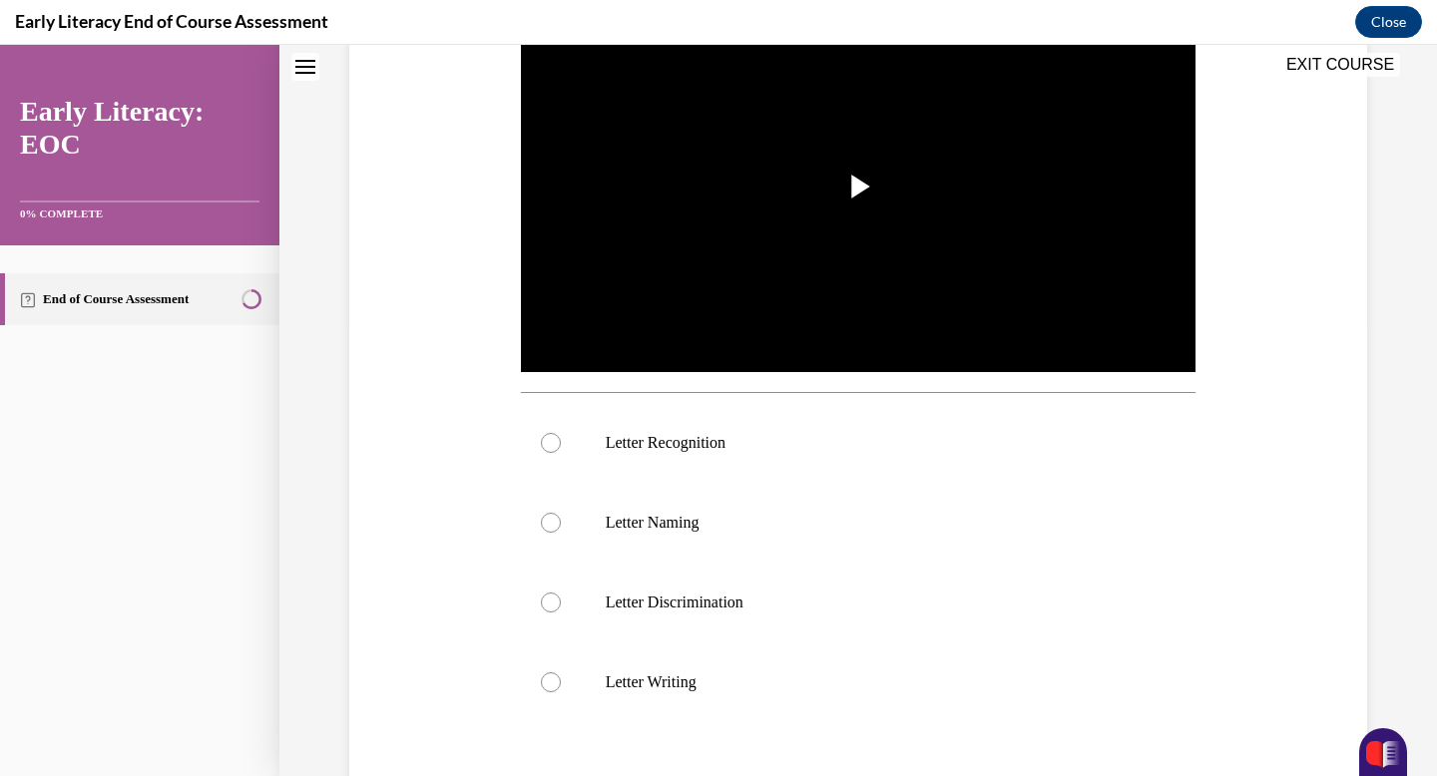
scroll to position [0, 0]
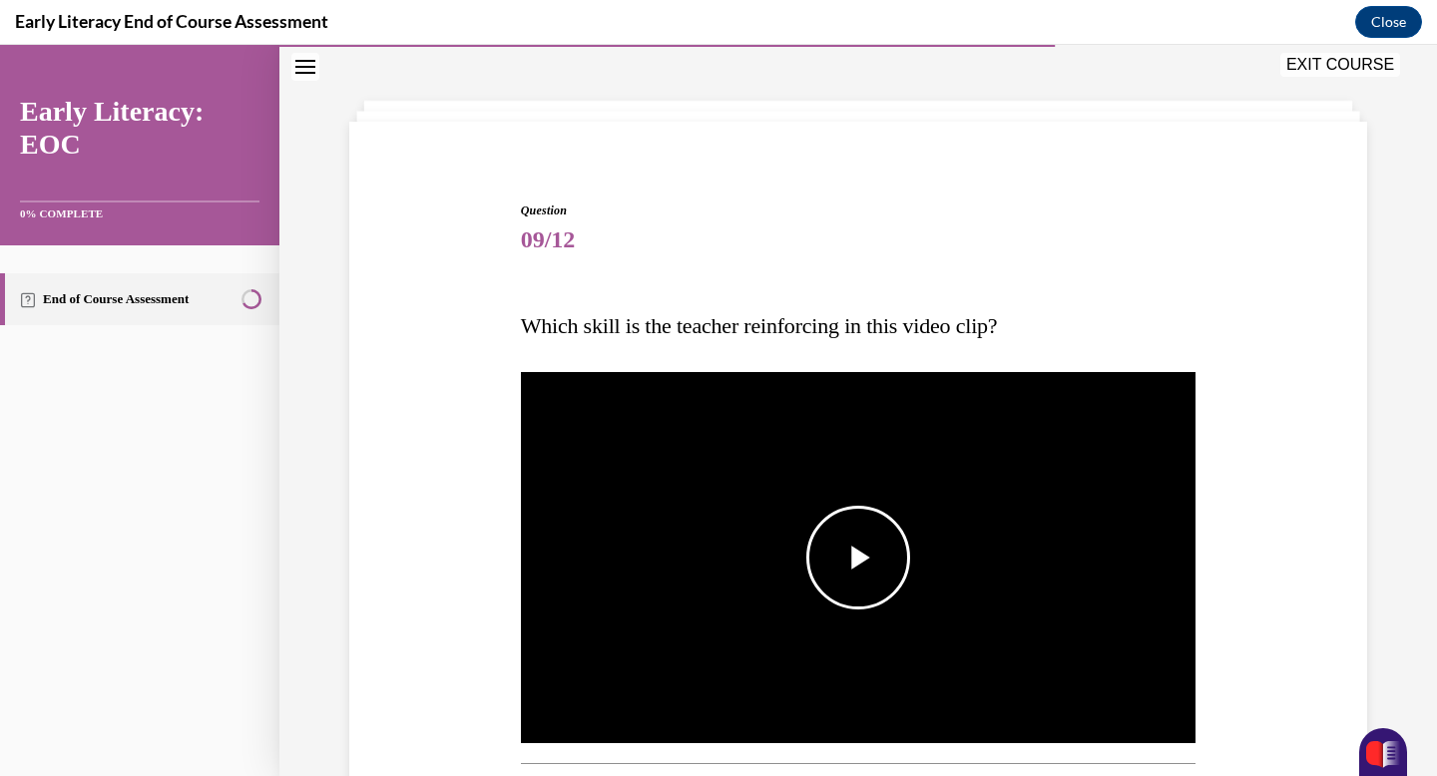
click at [858, 558] on span "Video player" at bounding box center [858, 558] width 0 height 0
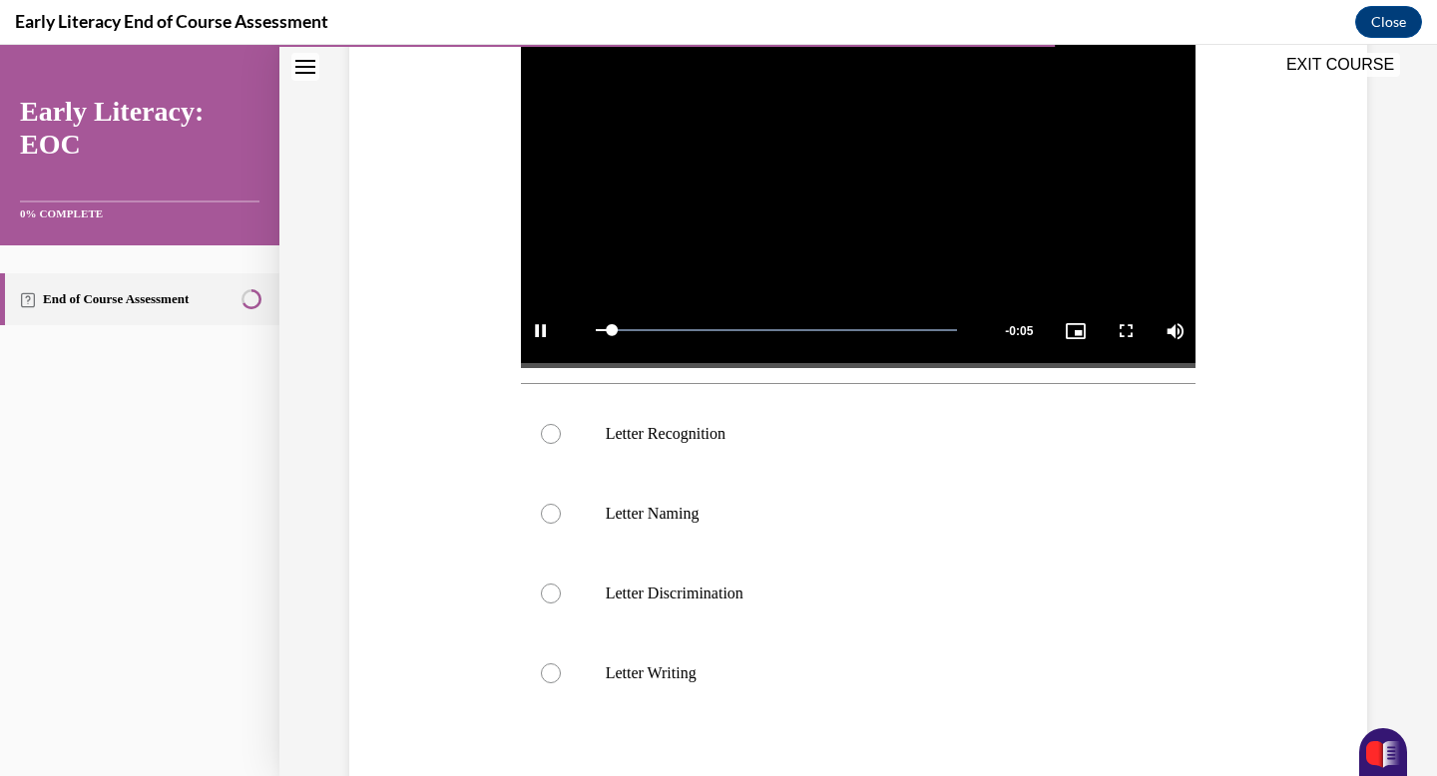
scroll to position [646, 0]
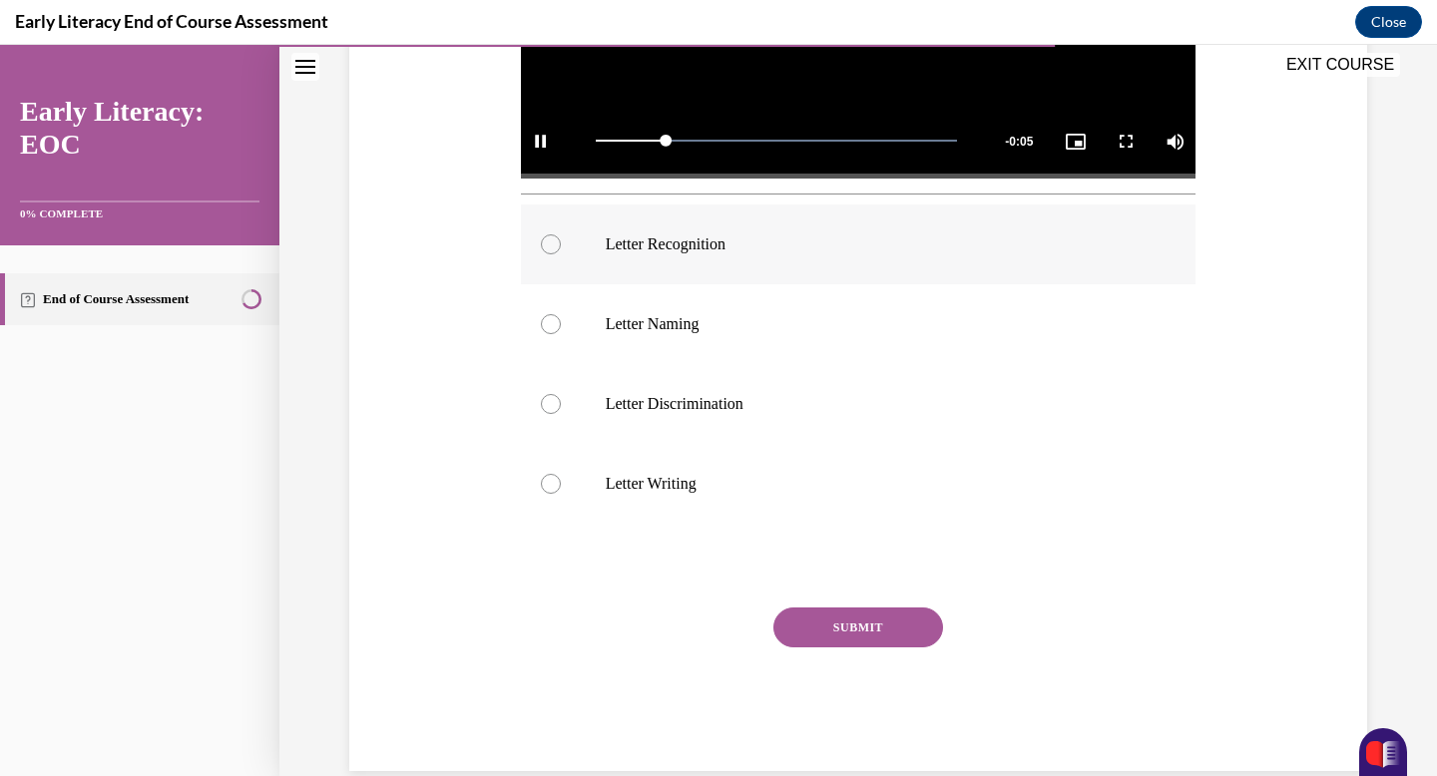
click at [754, 264] on div at bounding box center [859, 245] width 676 height 80
click at [830, 616] on button "SUBMIT" at bounding box center [858, 628] width 170 height 40
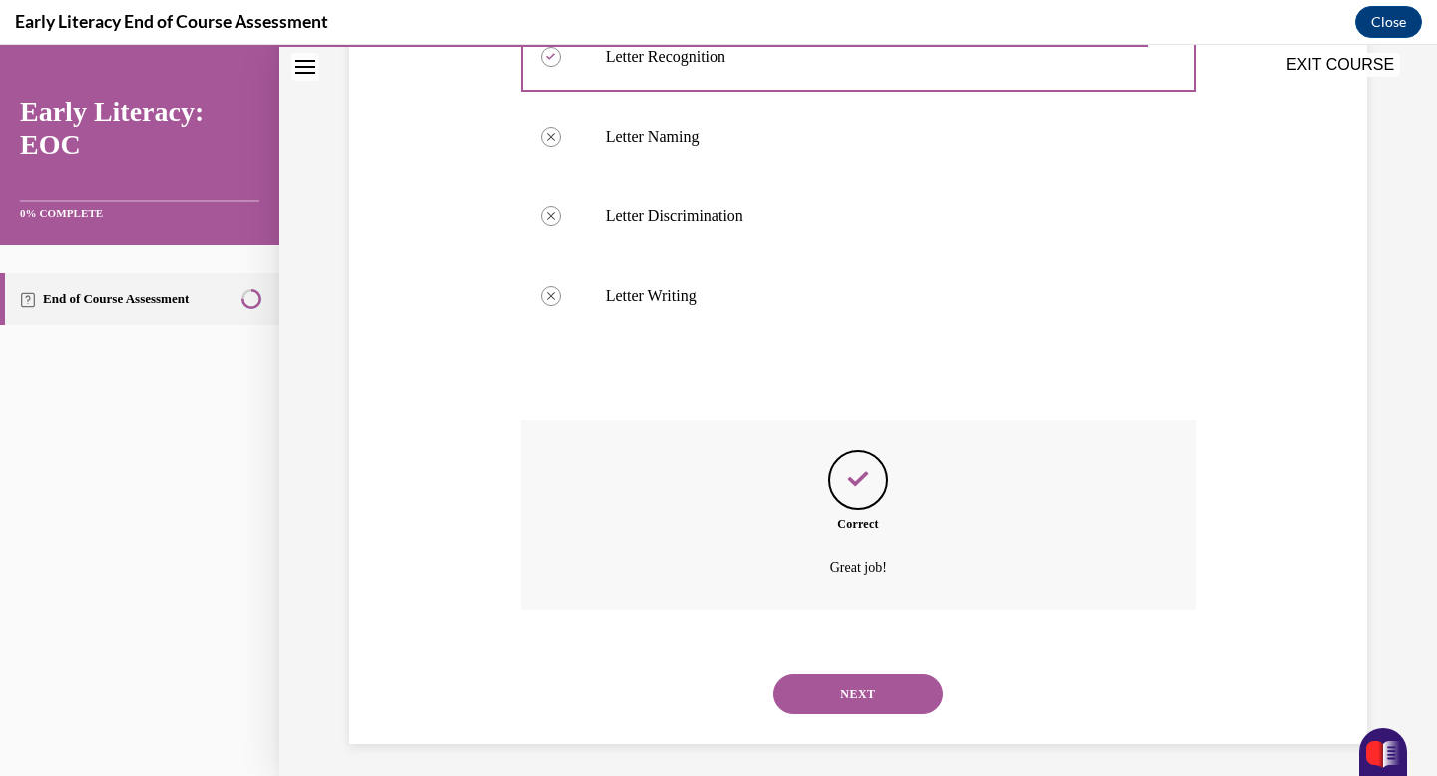
scroll to position [841, 0]
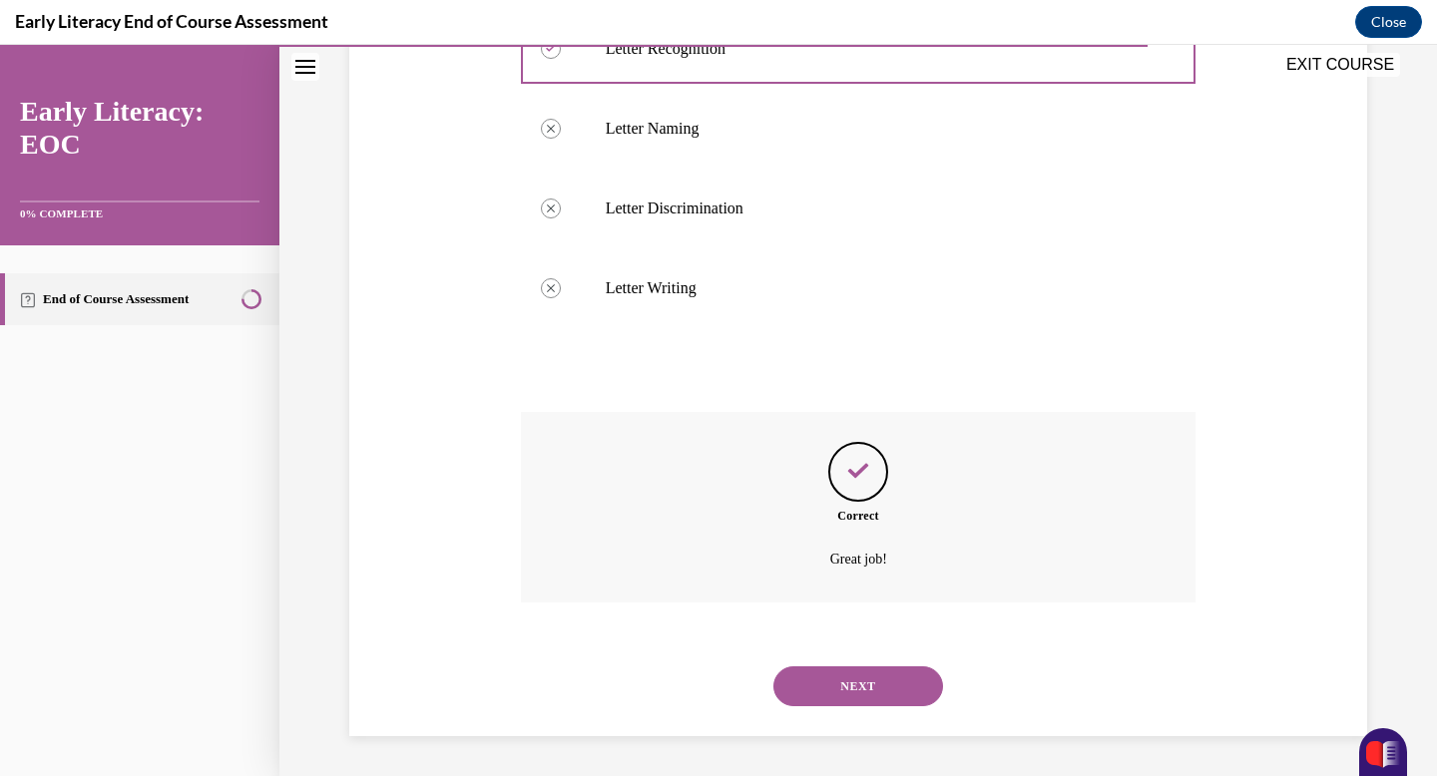
click at [851, 688] on button "NEXT" at bounding box center [858, 687] width 170 height 40
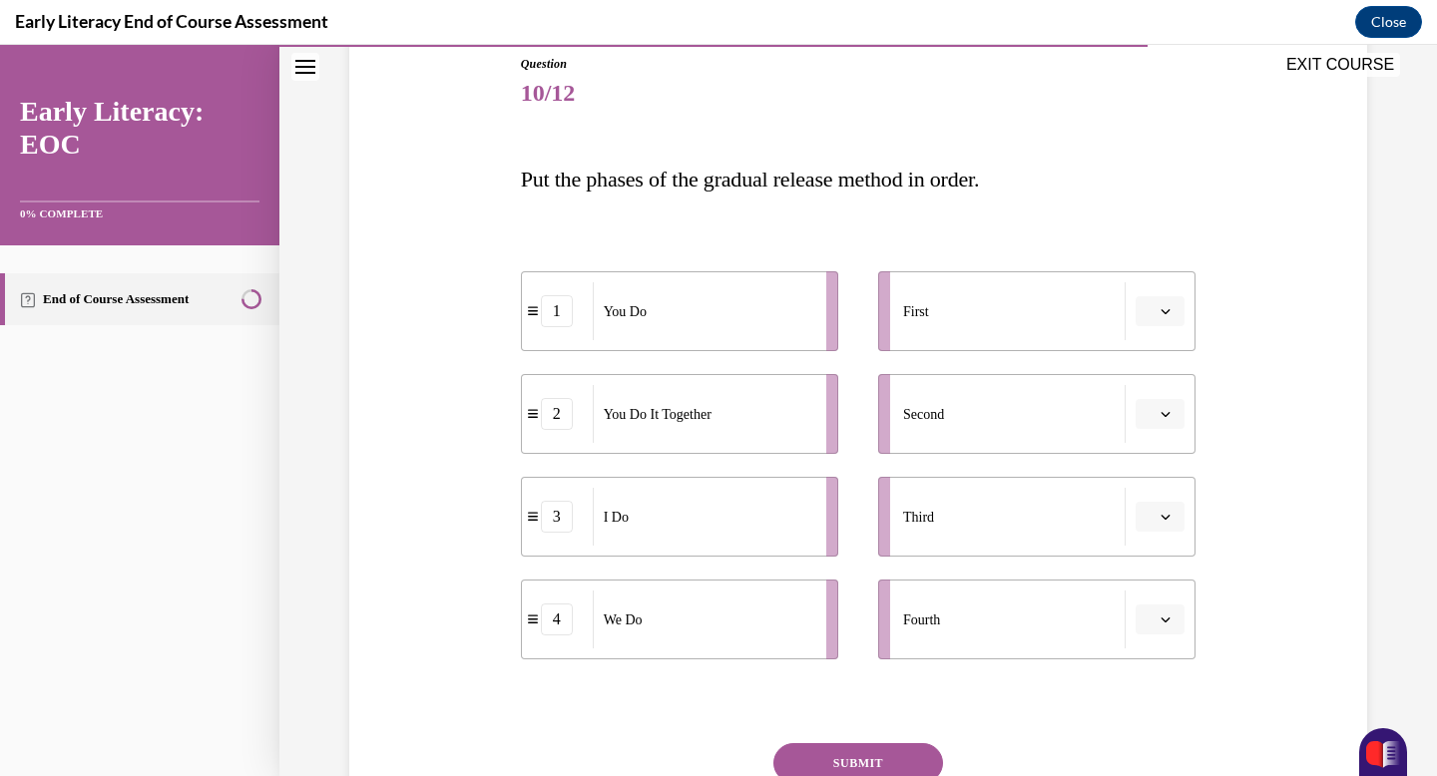
scroll to position [226, 0]
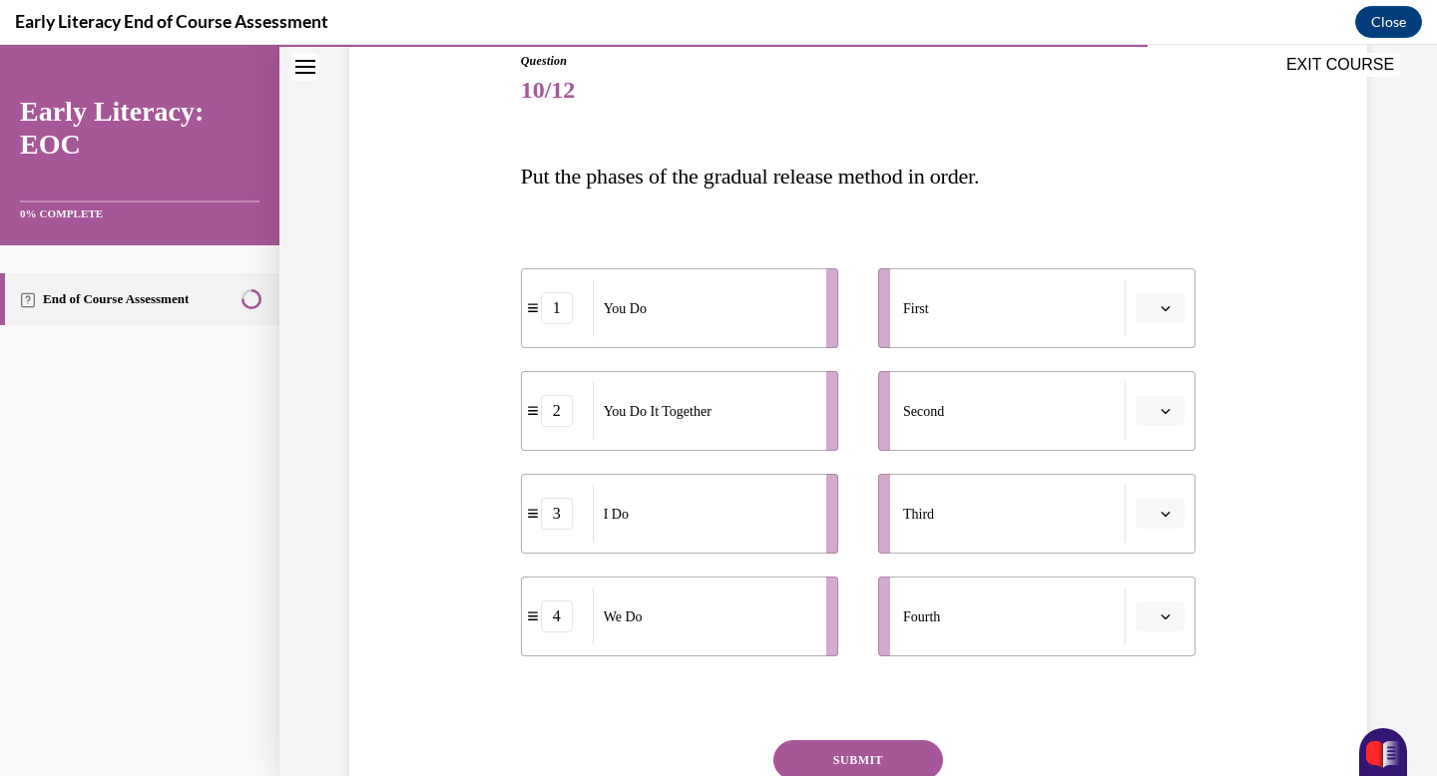
click at [1166, 509] on icon "button" at bounding box center [1166, 514] width 10 height 10
click at [1161, 299] on button "button" at bounding box center [1160, 308] width 49 height 30
click at [1152, 467] on span "3" at bounding box center [1152, 473] width 7 height 16
click at [1160, 403] on button "button" at bounding box center [1160, 411] width 49 height 30
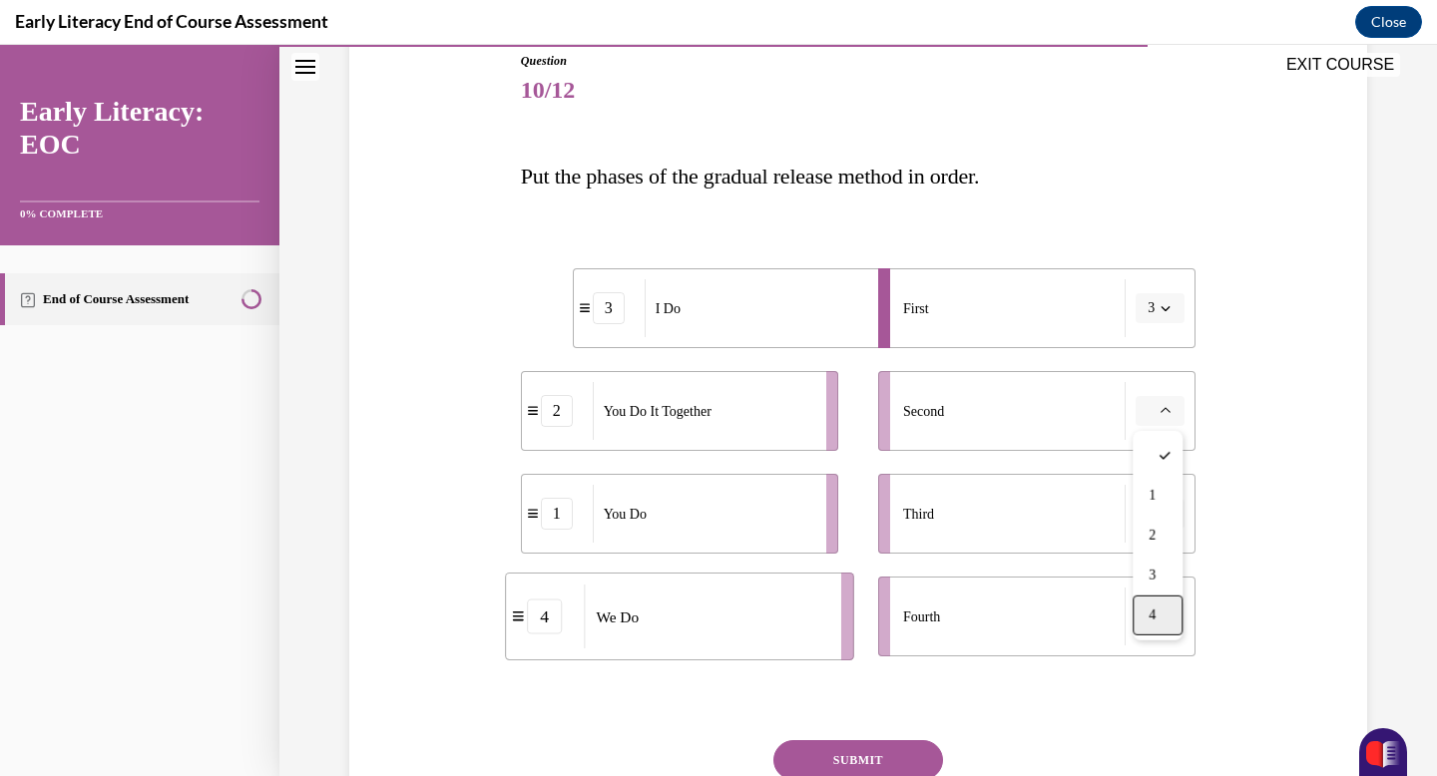
click at [1153, 619] on span "4" at bounding box center [1152, 616] width 7 height 16
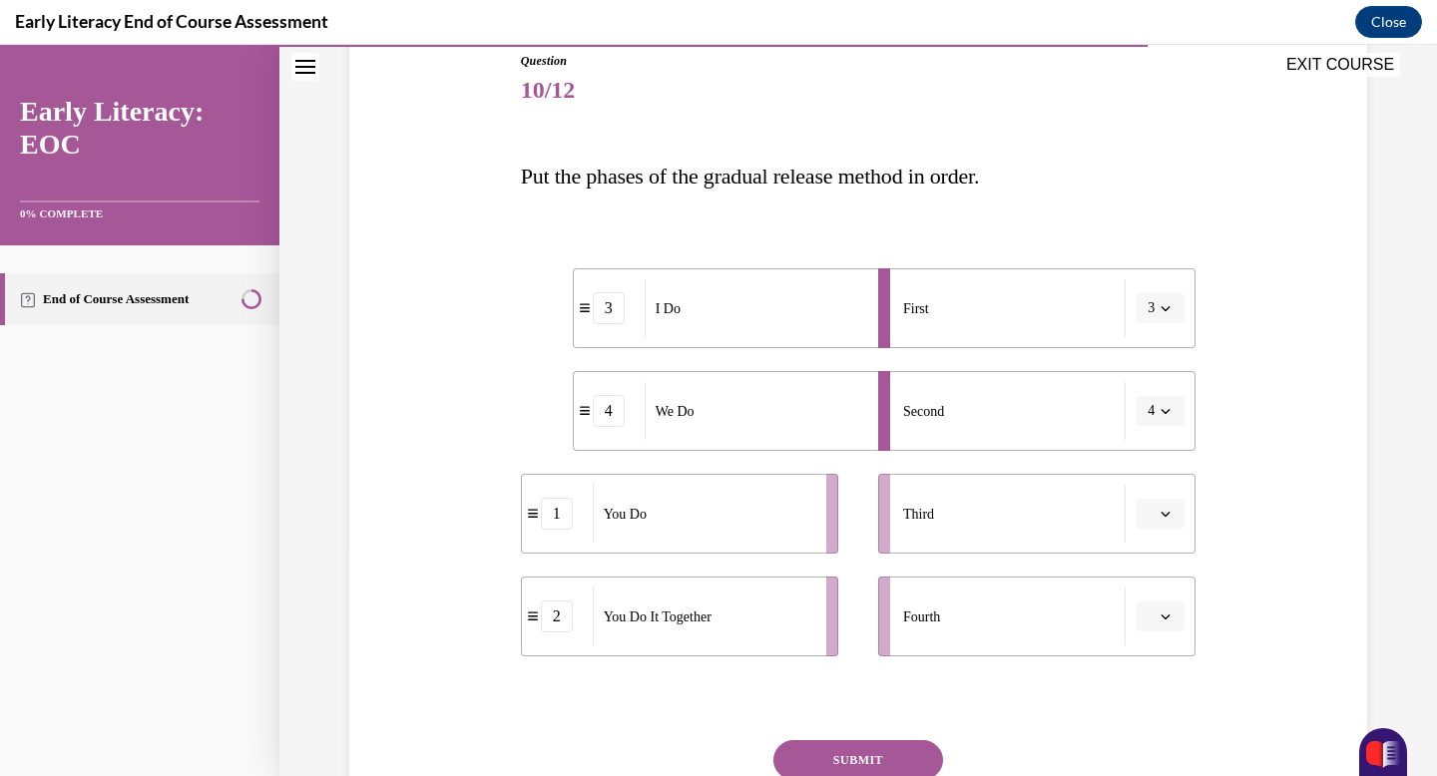
click at [1170, 508] on span "button" at bounding box center [1166, 514] width 14 height 14
click at [1155, 676] on span "3" at bounding box center [1152, 679] width 7 height 16
click at [1163, 517] on icon "button" at bounding box center [1166, 514] width 10 height 10
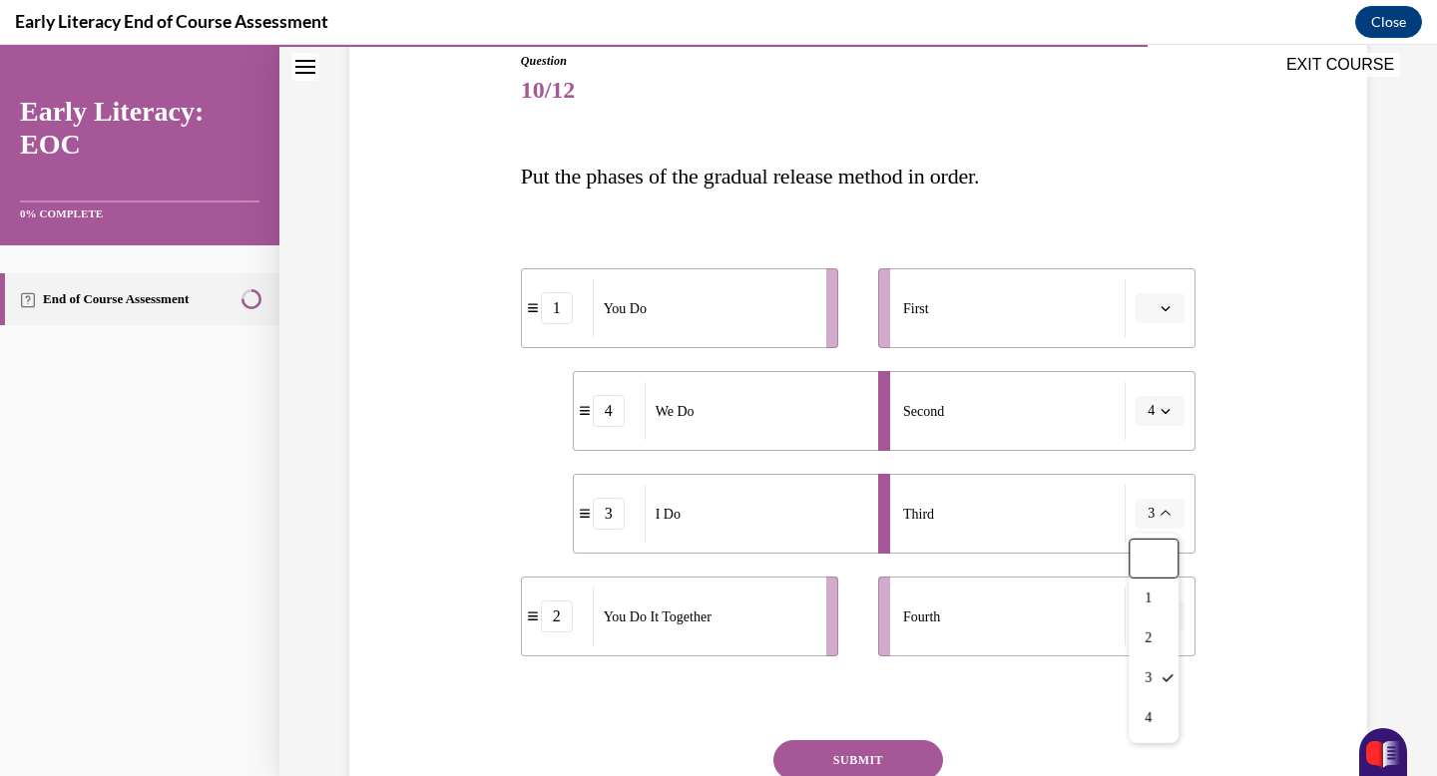
click at [1156, 307] on button "button" at bounding box center [1160, 308] width 49 height 30
click at [1155, 466] on span "3" at bounding box center [1152, 473] width 7 height 16
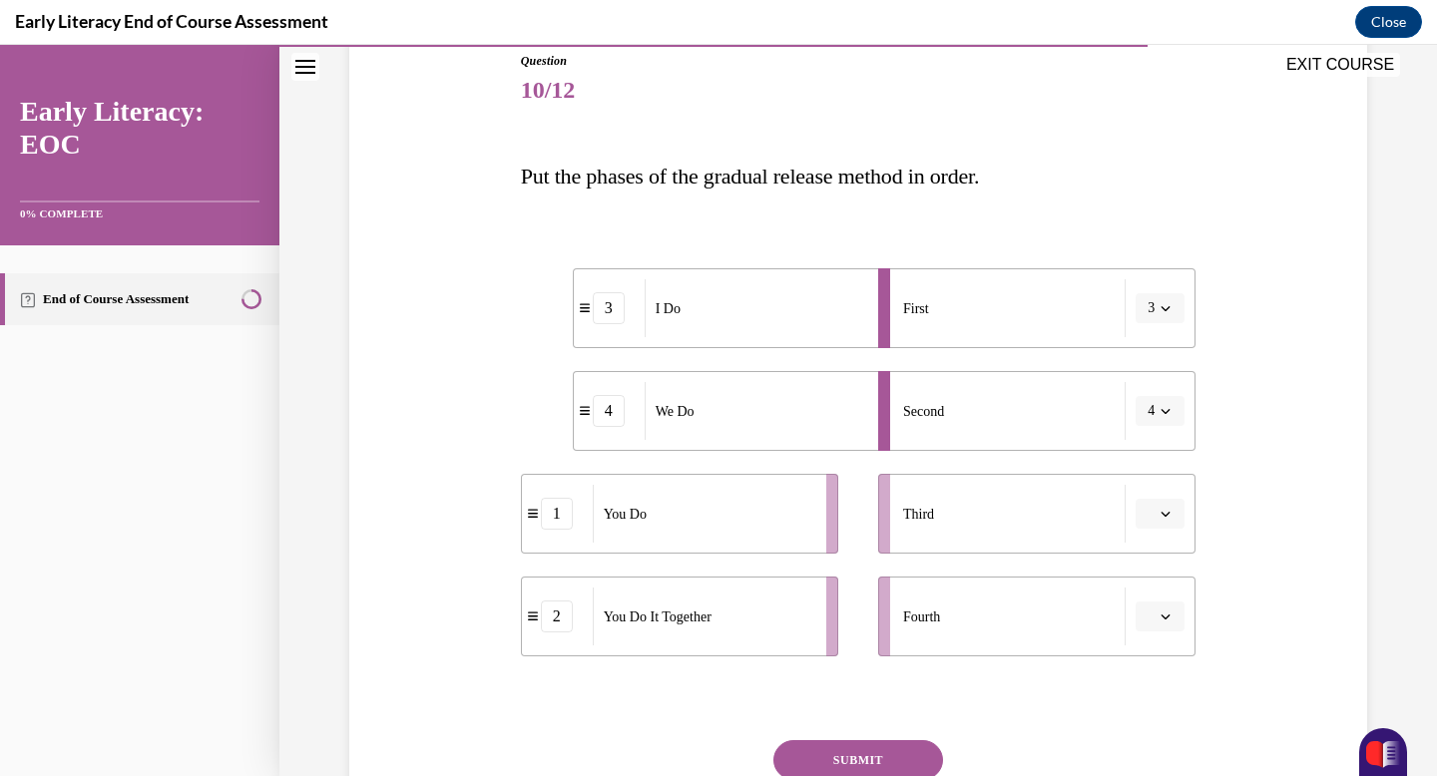
click at [1158, 512] on button "button" at bounding box center [1160, 514] width 49 height 30
click at [1151, 642] on span "2" at bounding box center [1152, 639] width 7 height 16
click at [1173, 624] on button "button" at bounding box center [1160, 617] width 49 height 30
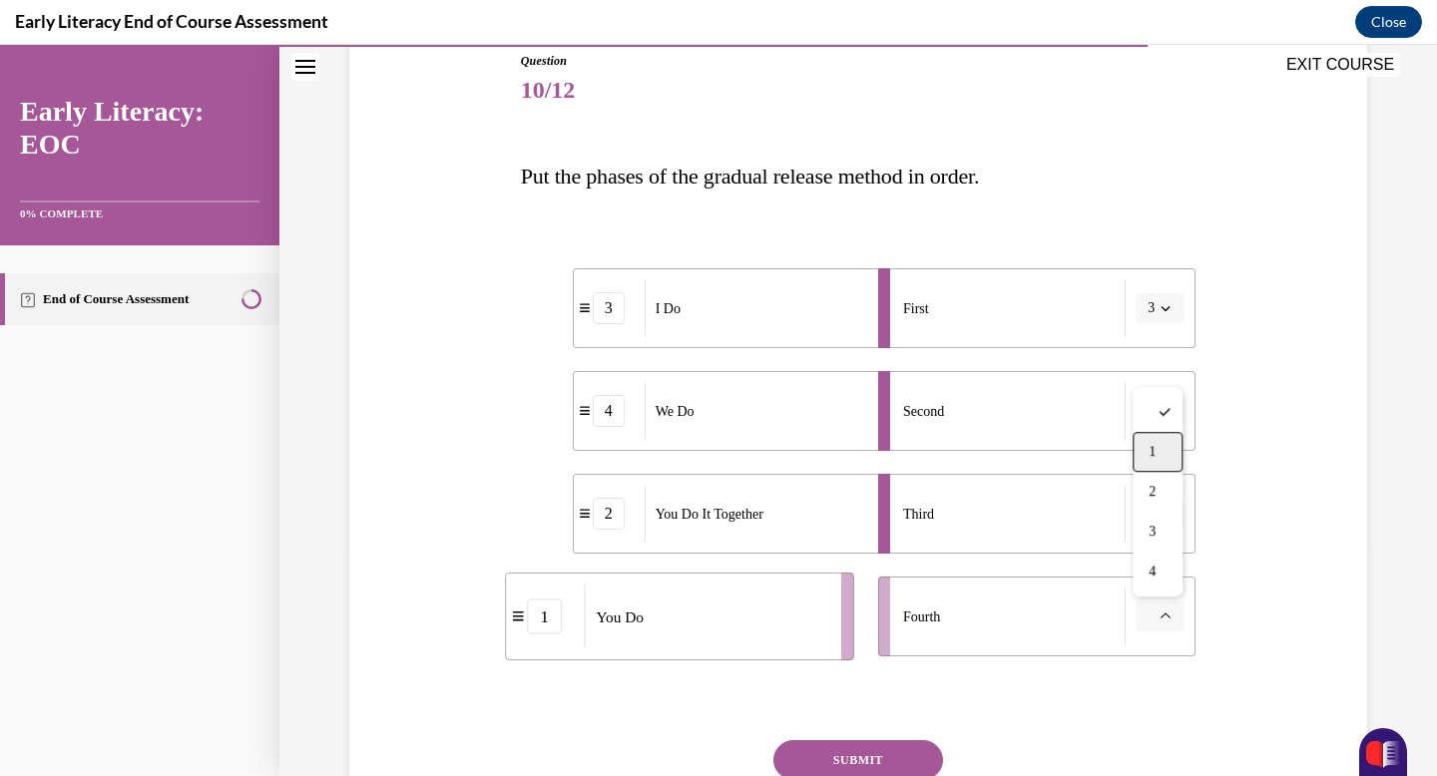
click at [1163, 460] on div "1" at bounding box center [1158, 452] width 50 height 40
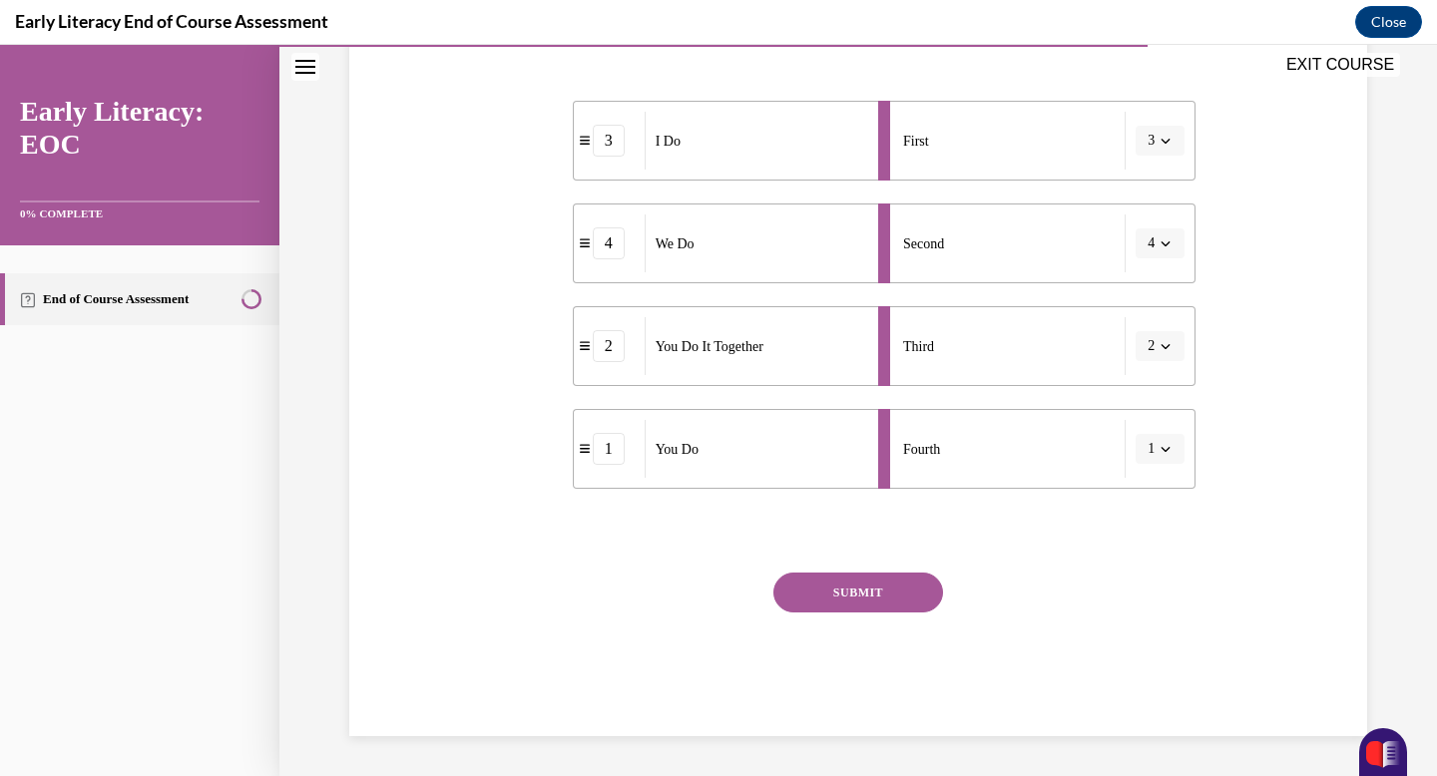
click at [875, 596] on button "SUBMIT" at bounding box center [858, 593] width 170 height 40
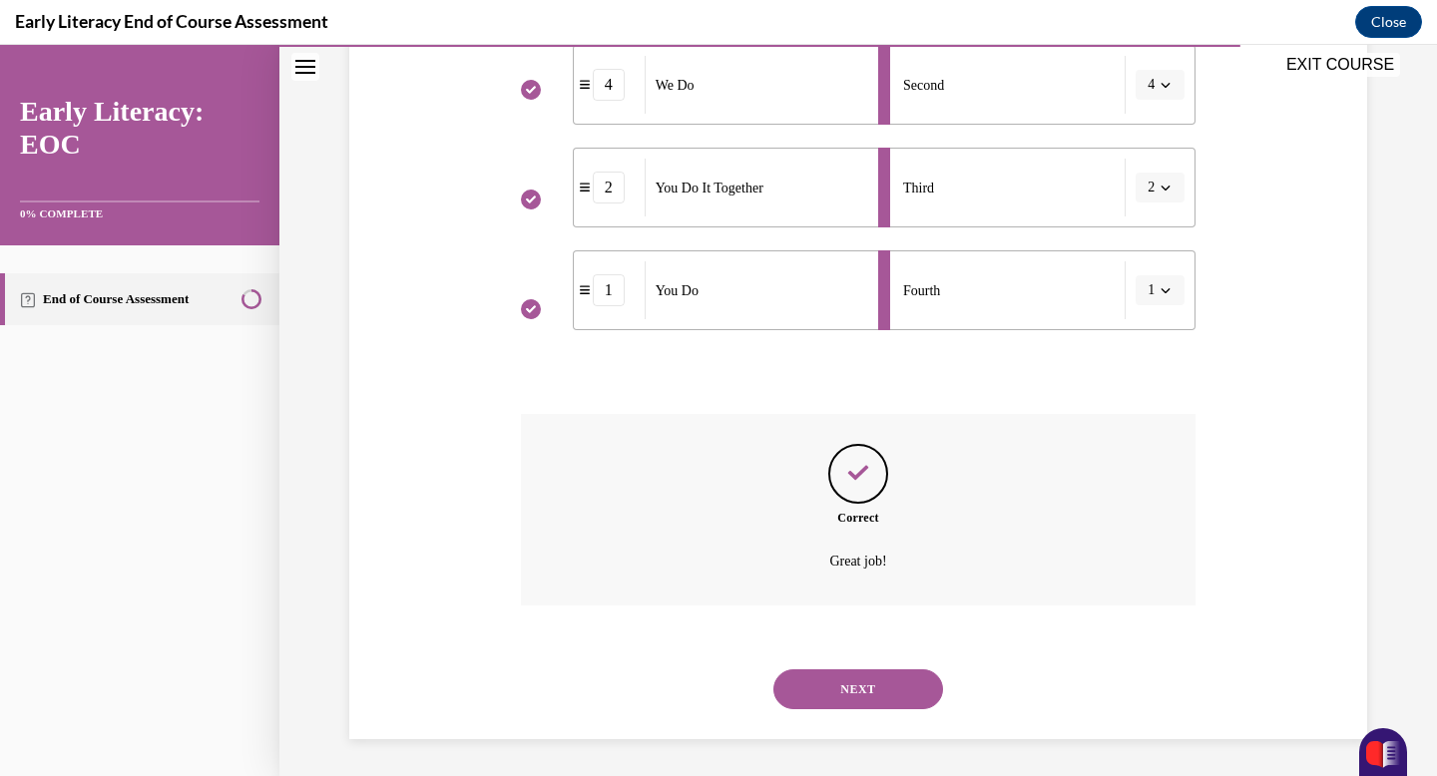
scroll to position [555, 0]
click at [834, 689] on button "NEXT" at bounding box center [858, 687] width 170 height 40
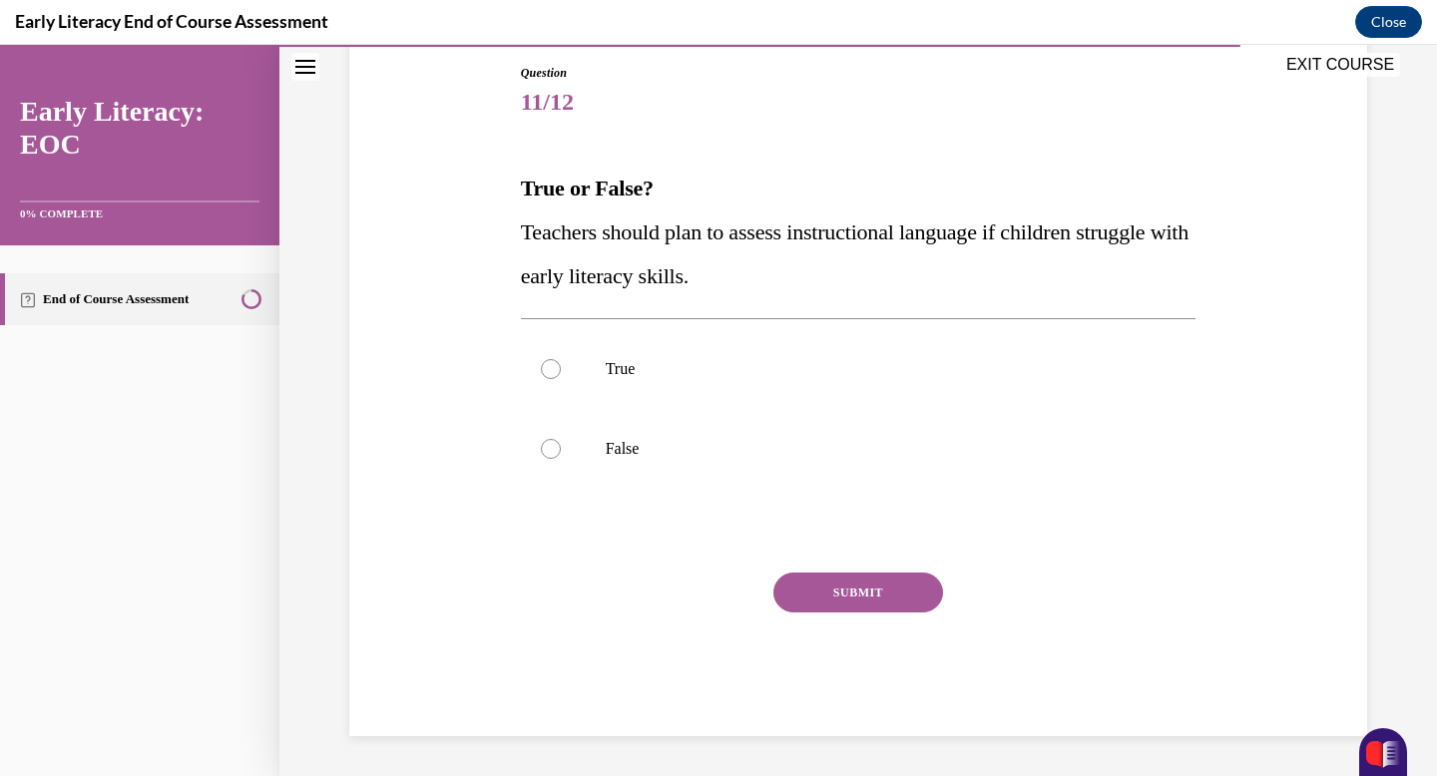
scroll to position [214, 0]
click at [620, 382] on div at bounding box center [859, 369] width 676 height 80
click at [806, 608] on button "SUBMIT" at bounding box center [858, 593] width 170 height 40
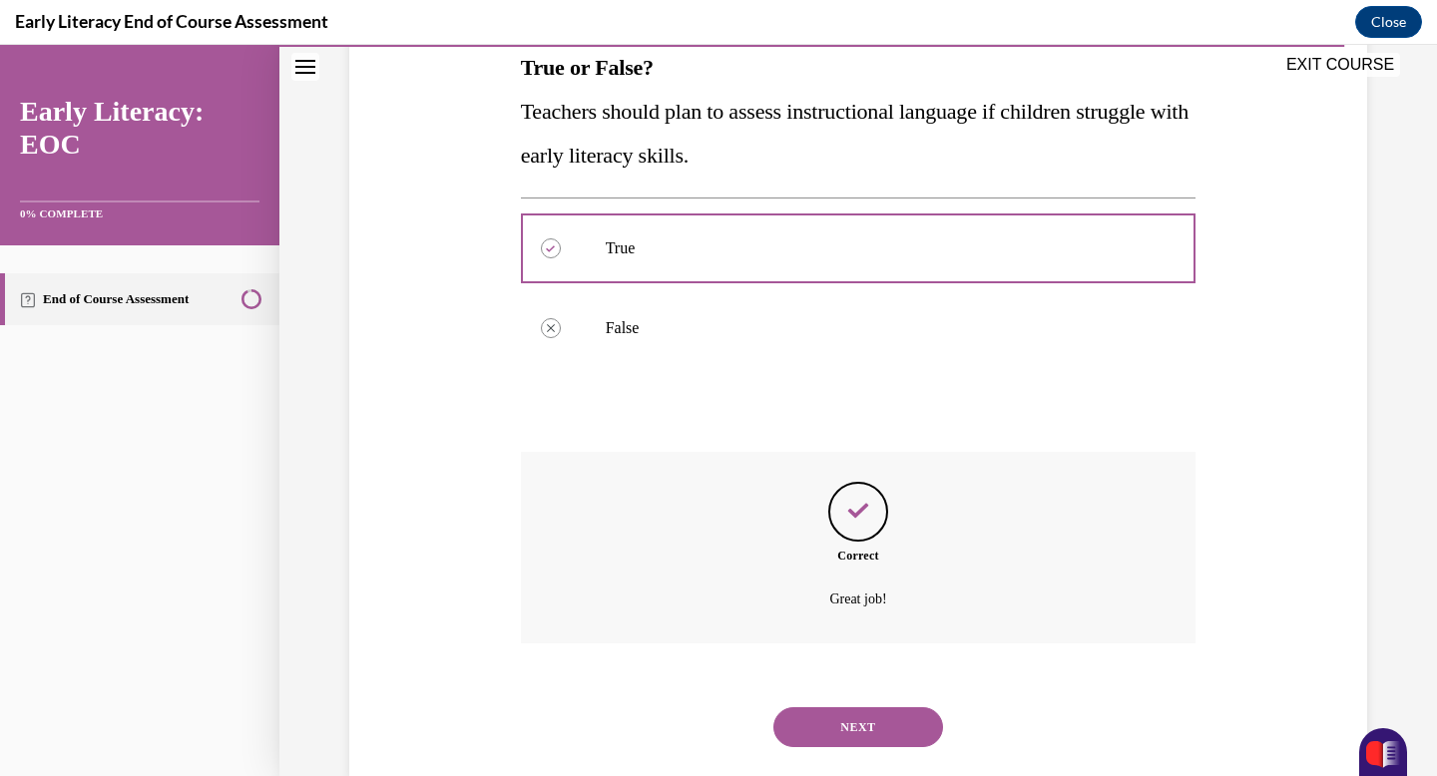
scroll to position [375, 0]
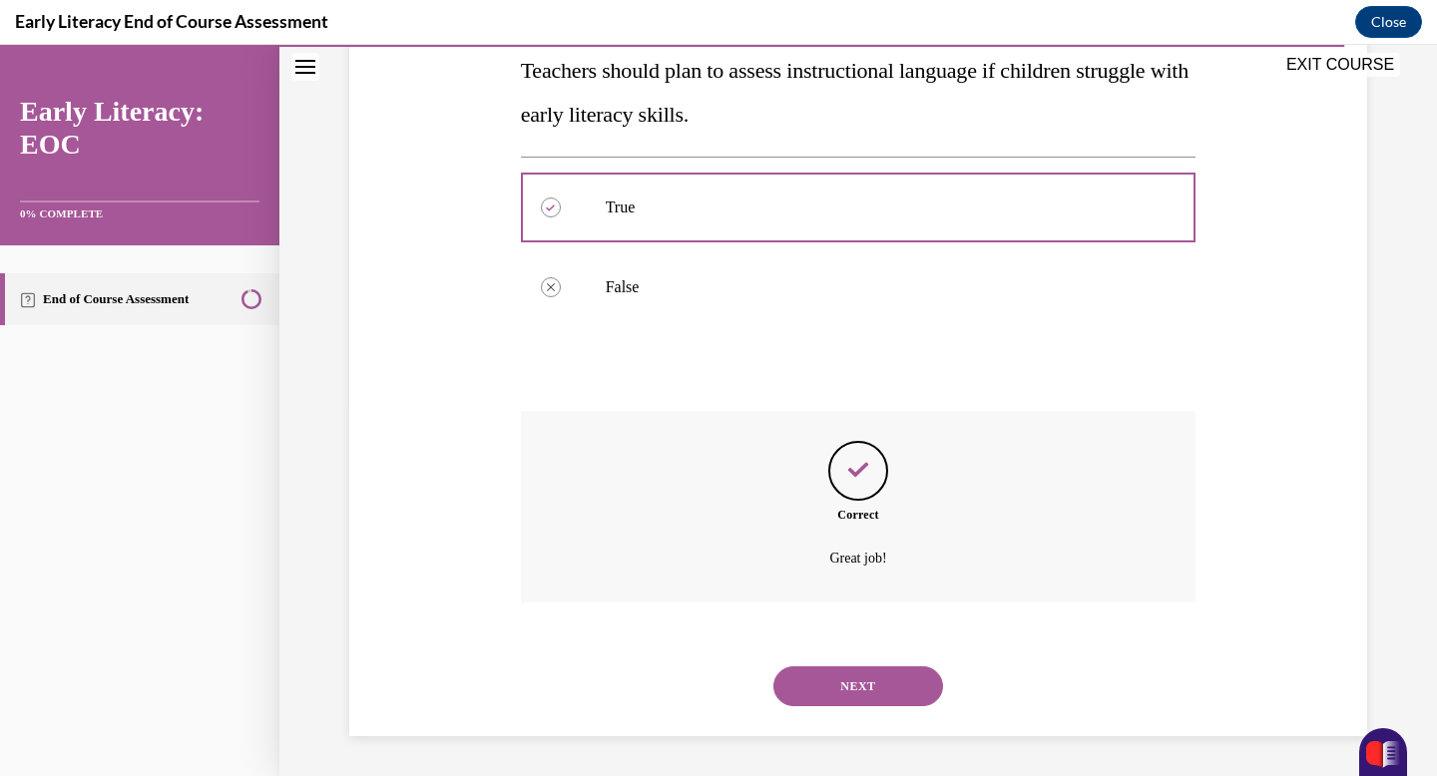
click at [845, 689] on button "NEXT" at bounding box center [858, 687] width 170 height 40
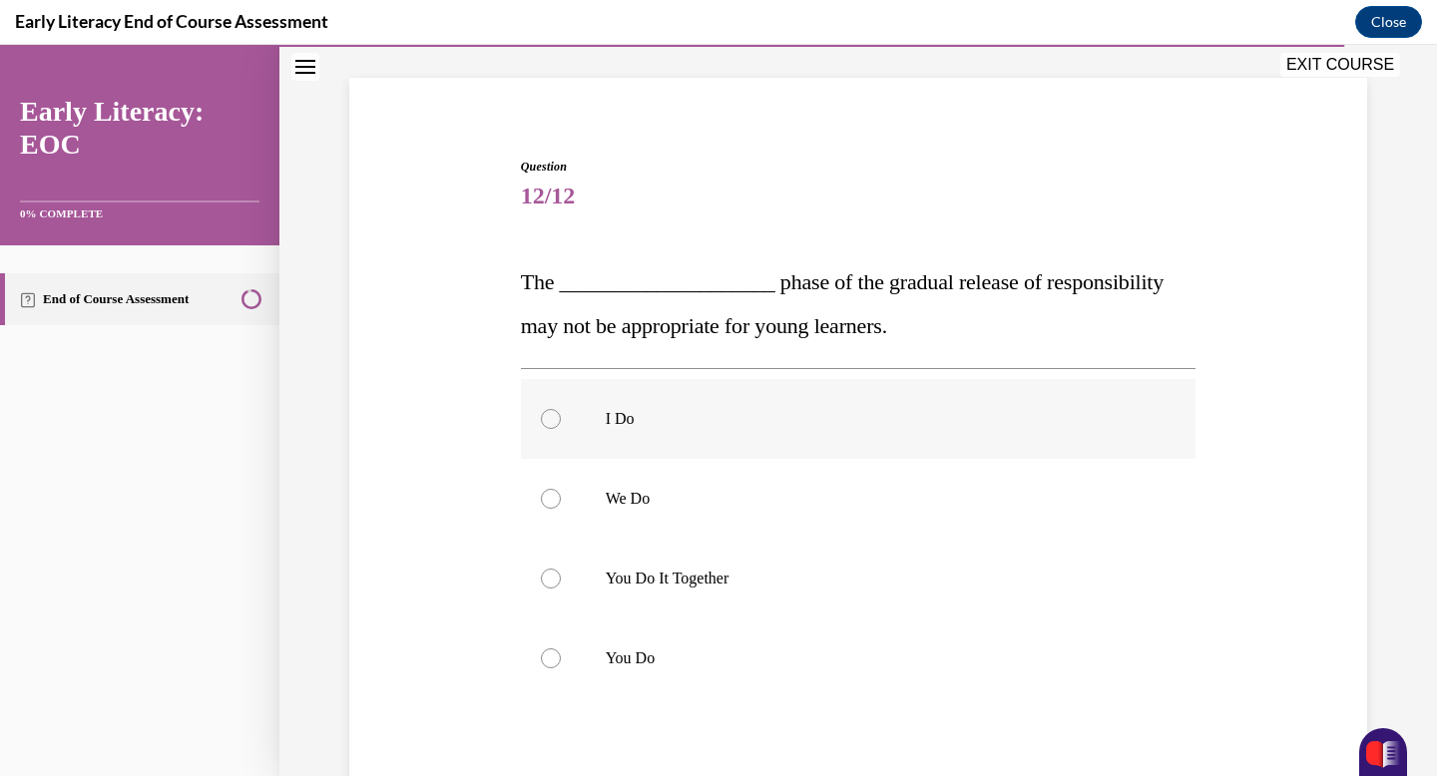
scroll to position [123, 0]
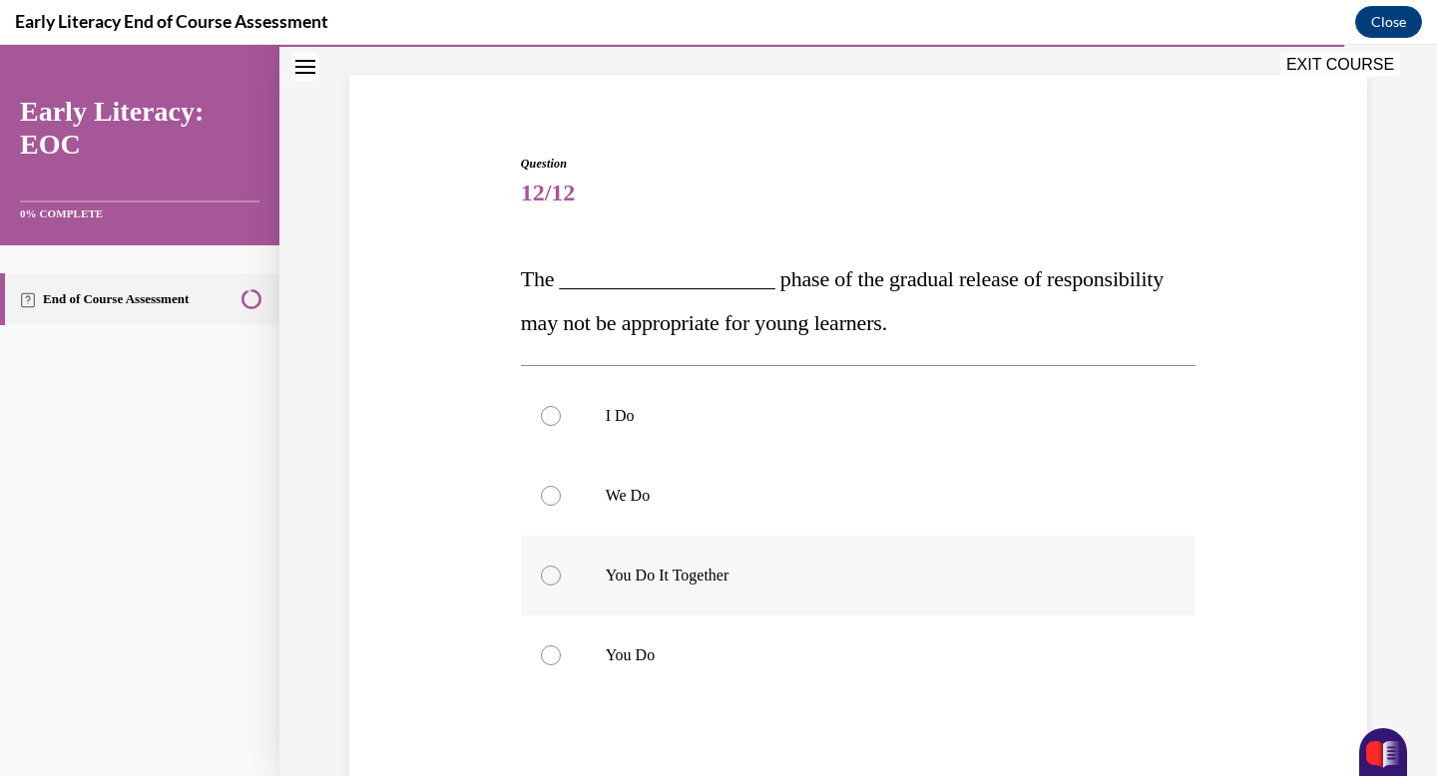
click at [794, 559] on div at bounding box center [859, 576] width 676 height 80
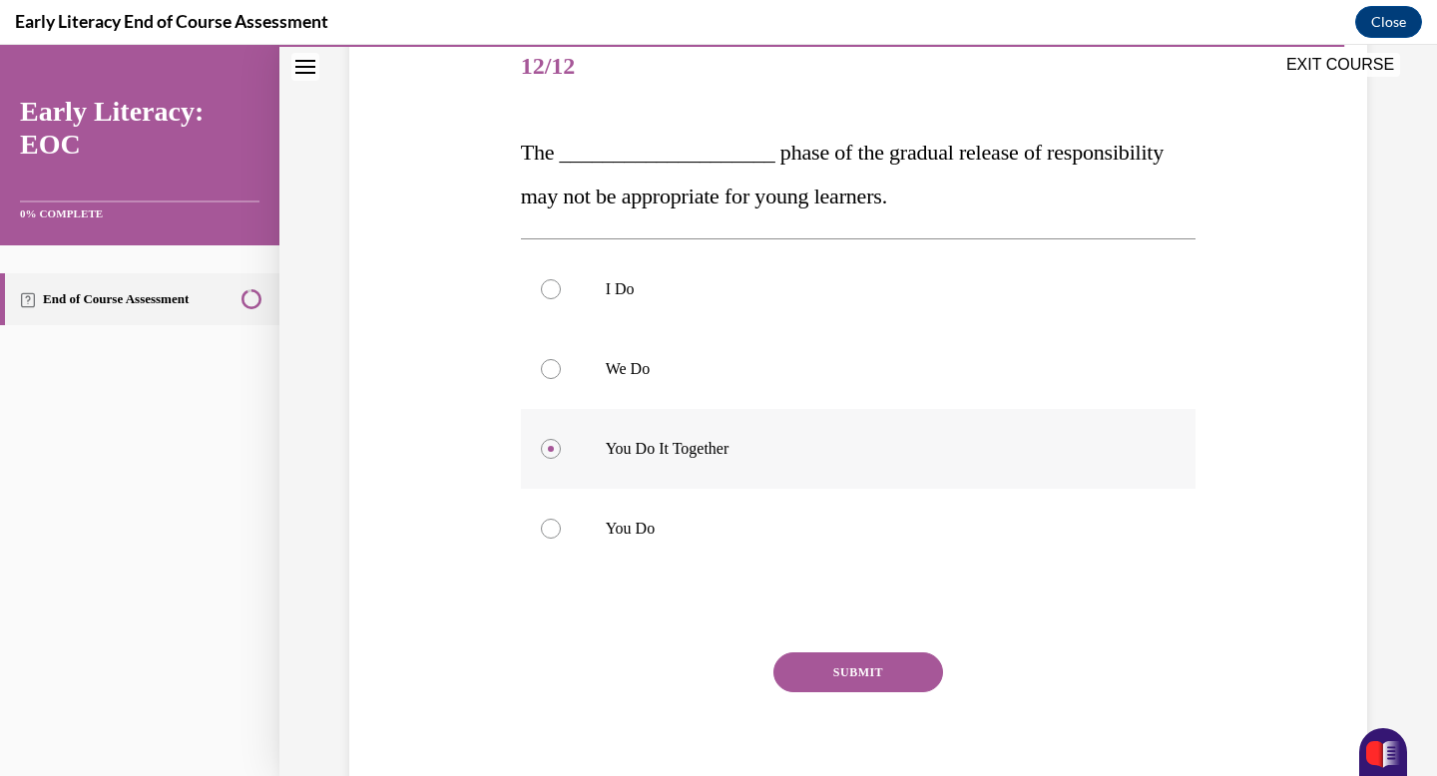
scroll to position [283, 0]
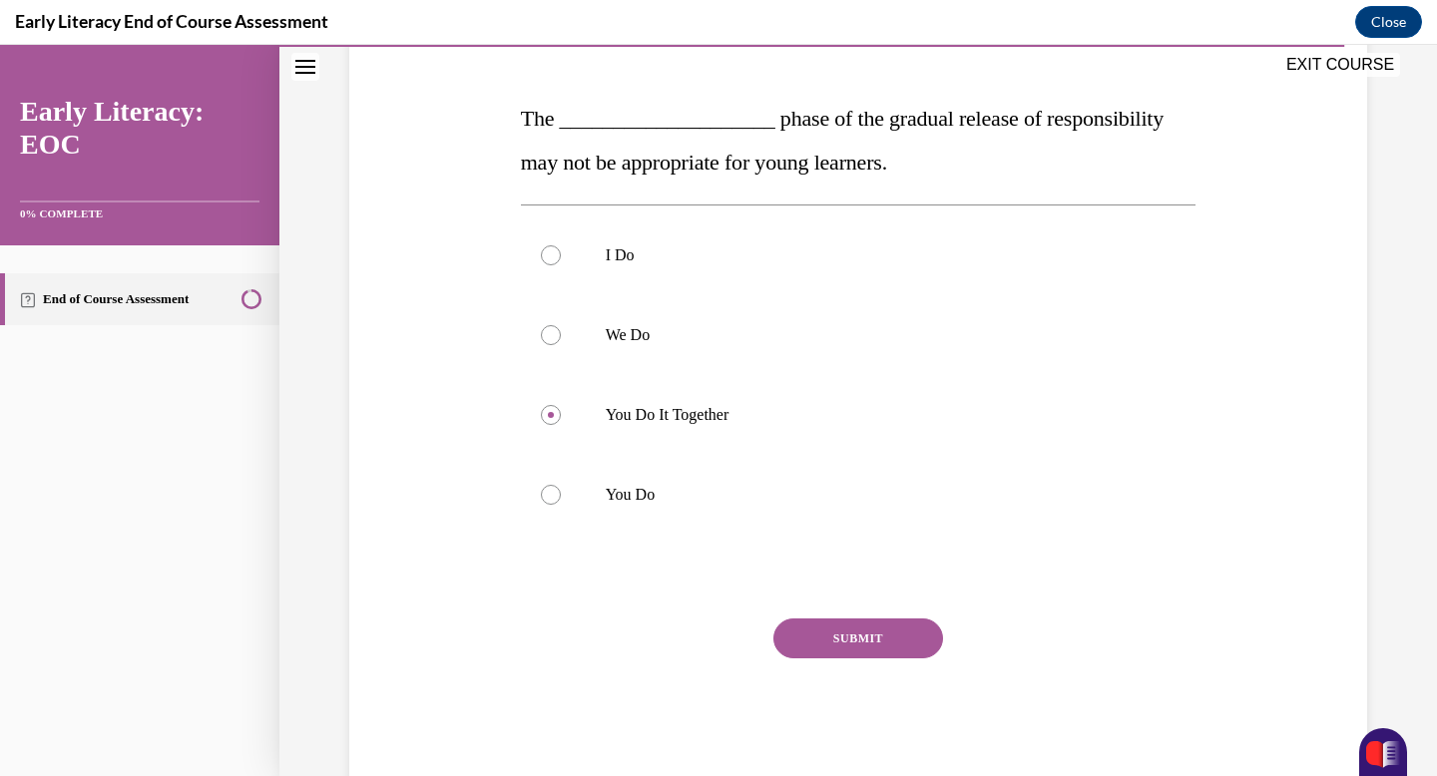
click at [841, 641] on button "SUBMIT" at bounding box center [858, 639] width 170 height 40
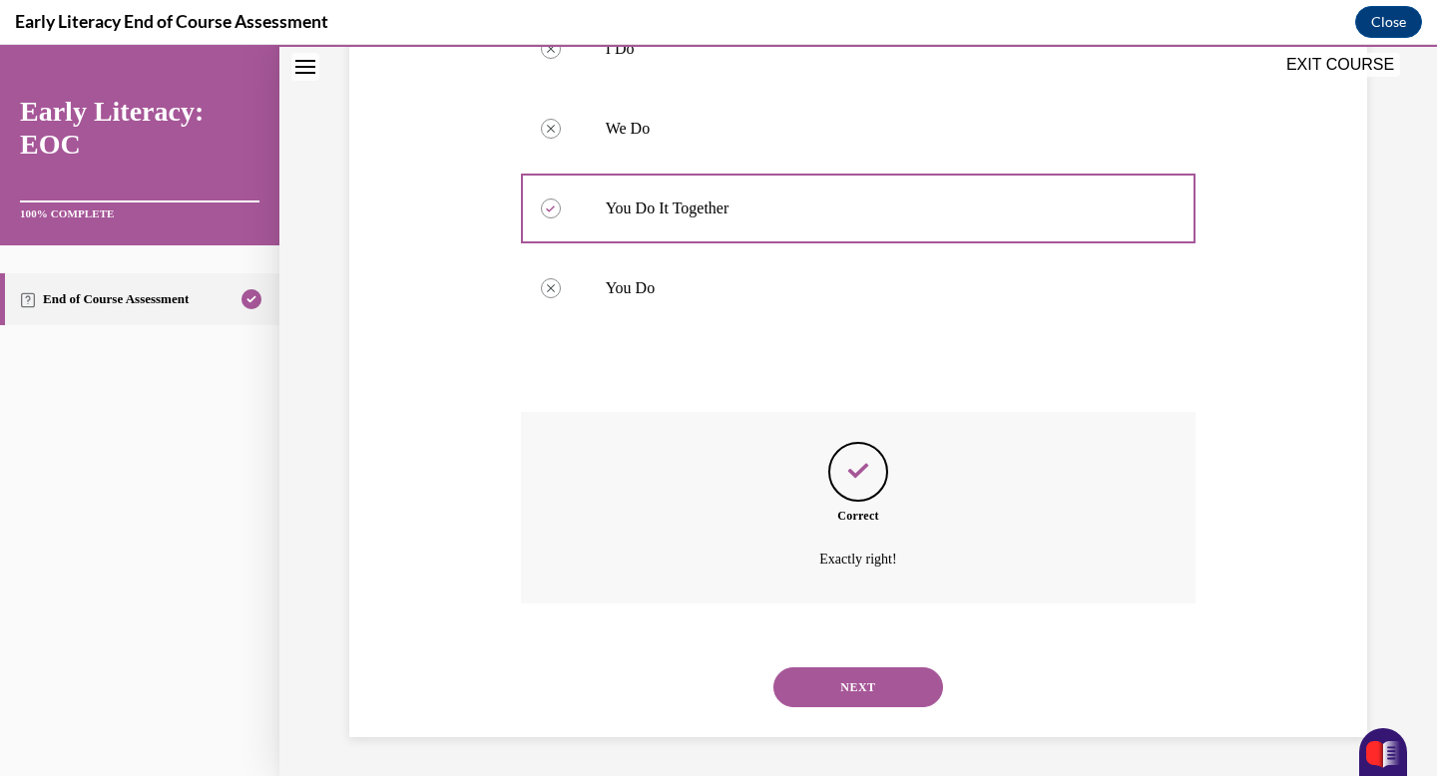
scroll to position [491, 0]
click at [844, 692] on button "NEXT" at bounding box center [858, 687] width 170 height 40
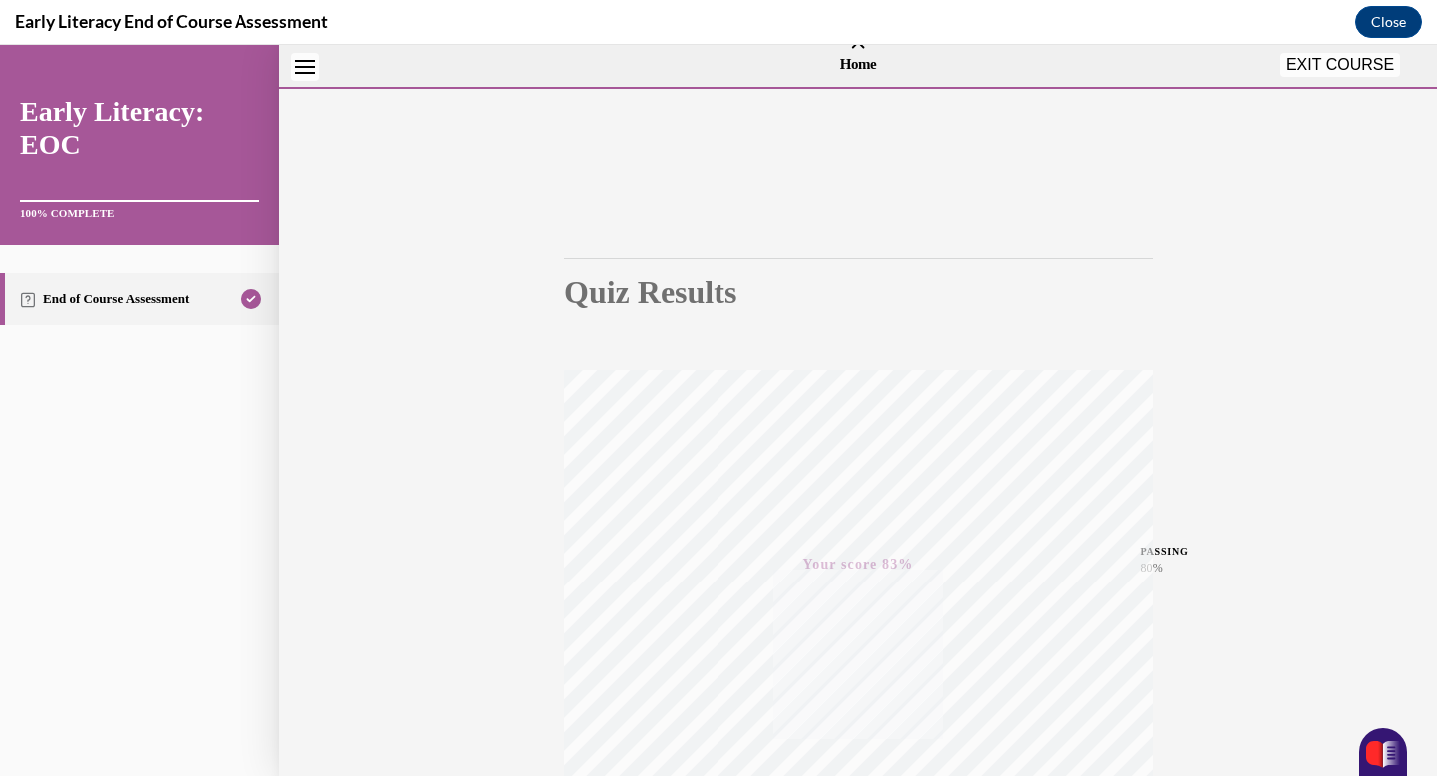
scroll to position [0, 0]
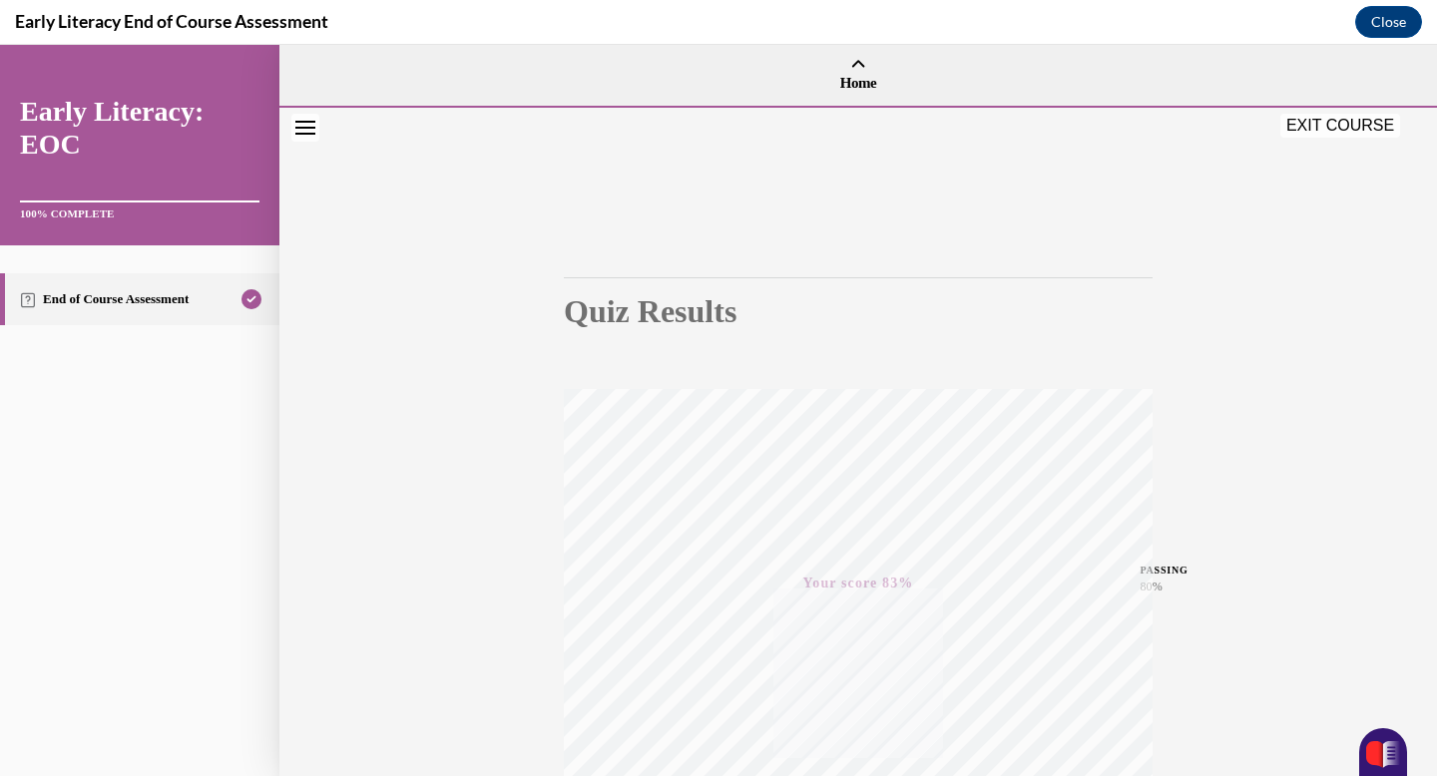
click at [1308, 127] on button "EXIT COURSE" at bounding box center [1340, 126] width 120 height 24
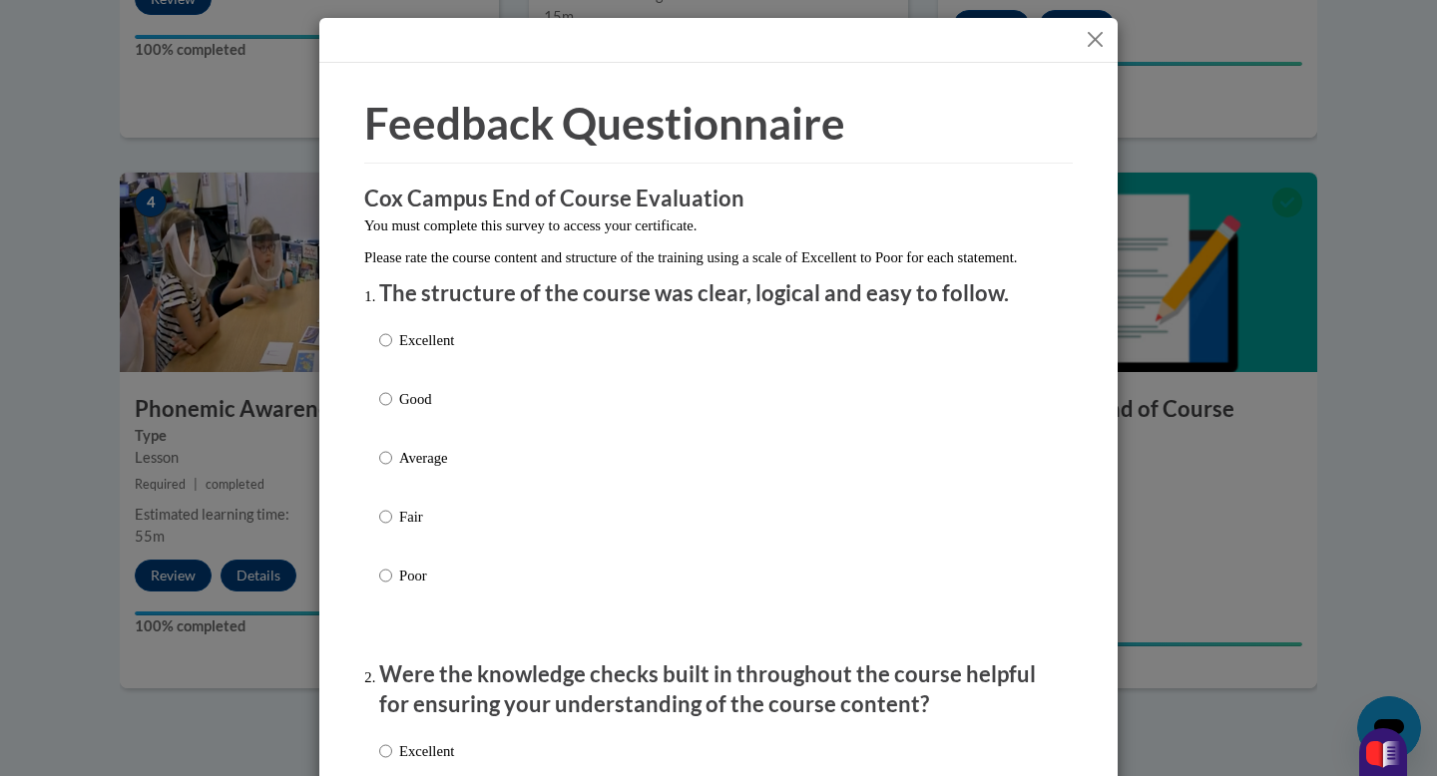
click at [463, 369] on div "Excellent Good Average Fair Poor" at bounding box center [718, 481] width 679 height 325
click at [402, 410] on p "Good" at bounding box center [426, 399] width 55 height 22
click at [392, 410] on input "Good" at bounding box center [385, 399] width 13 height 22
radio input "true"
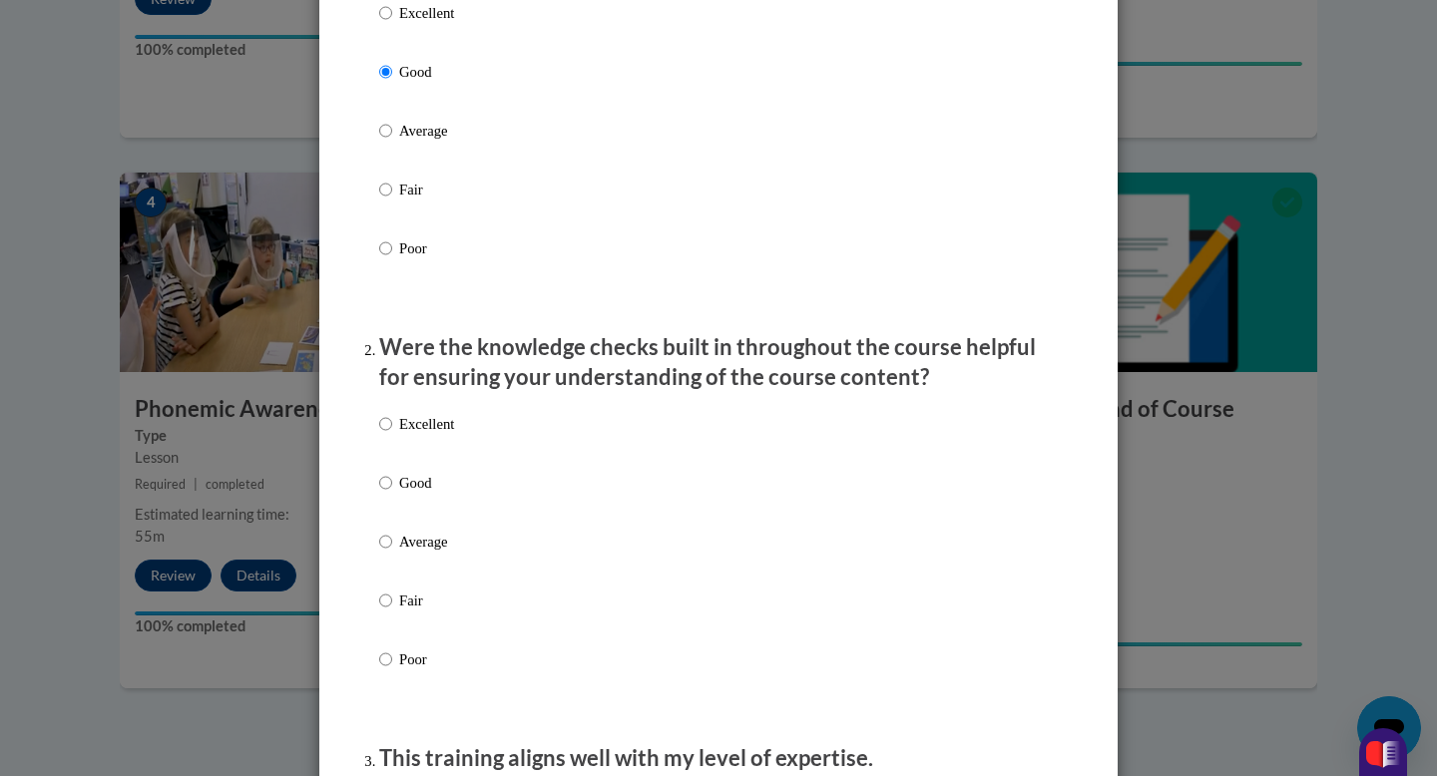
click at [423, 435] on p "Excellent" at bounding box center [426, 424] width 55 height 22
click at [392, 435] on input "Excellent" at bounding box center [385, 424] width 13 height 22
radio input "true"
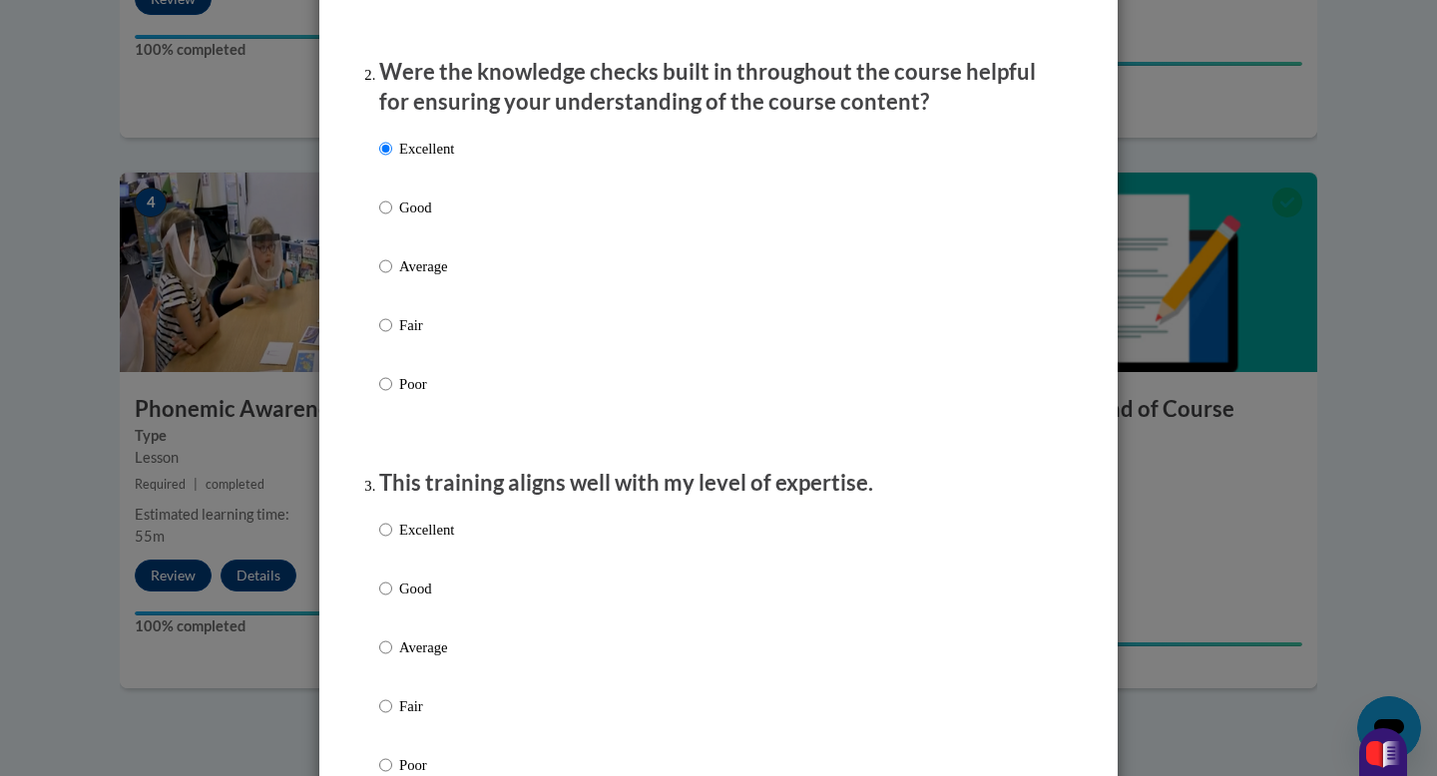
click at [437, 541] on p "Excellent" at bounding box center [426, 530] width 55 height 22
click at [392, 541] on input "Excellent" at bounding box center [385, 530] width 13 height 22
radio input "true"
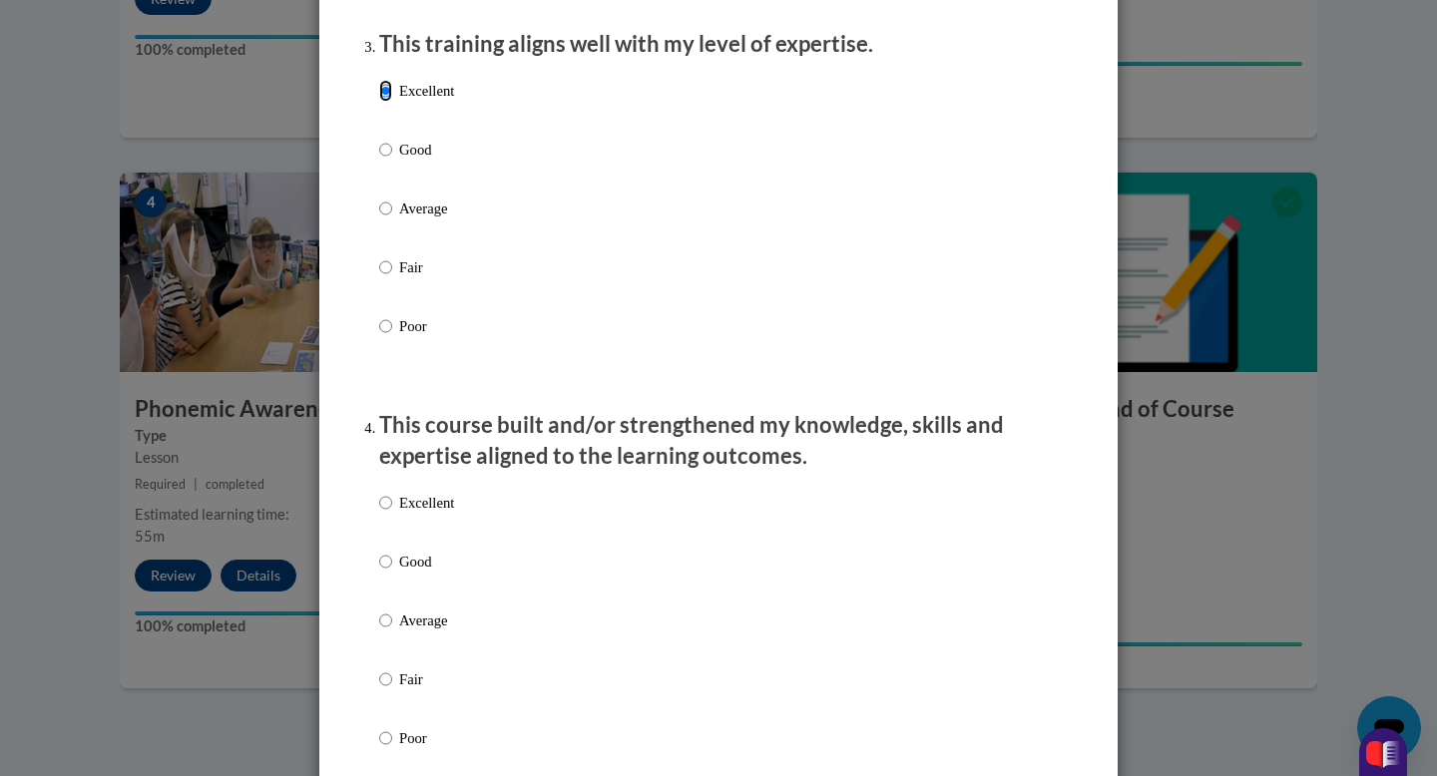
scroll to position [1045, 0]
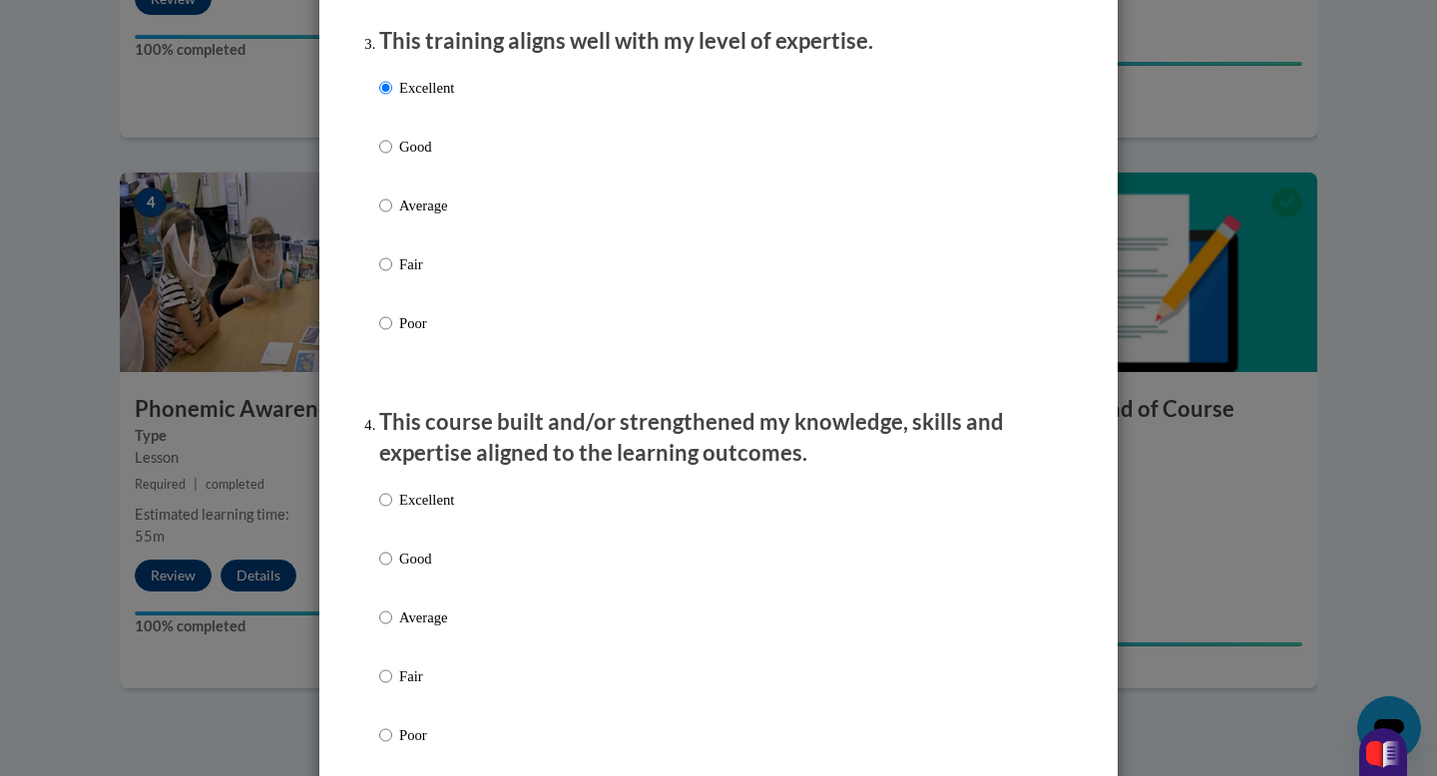
click at [428, 511] on p "Excellent" at bounding box center [426, 500] width 55 height 22
click at [392, 511] on input "Excellent" at bounding box center [385, 500] width 13 height 22
radio input "true"
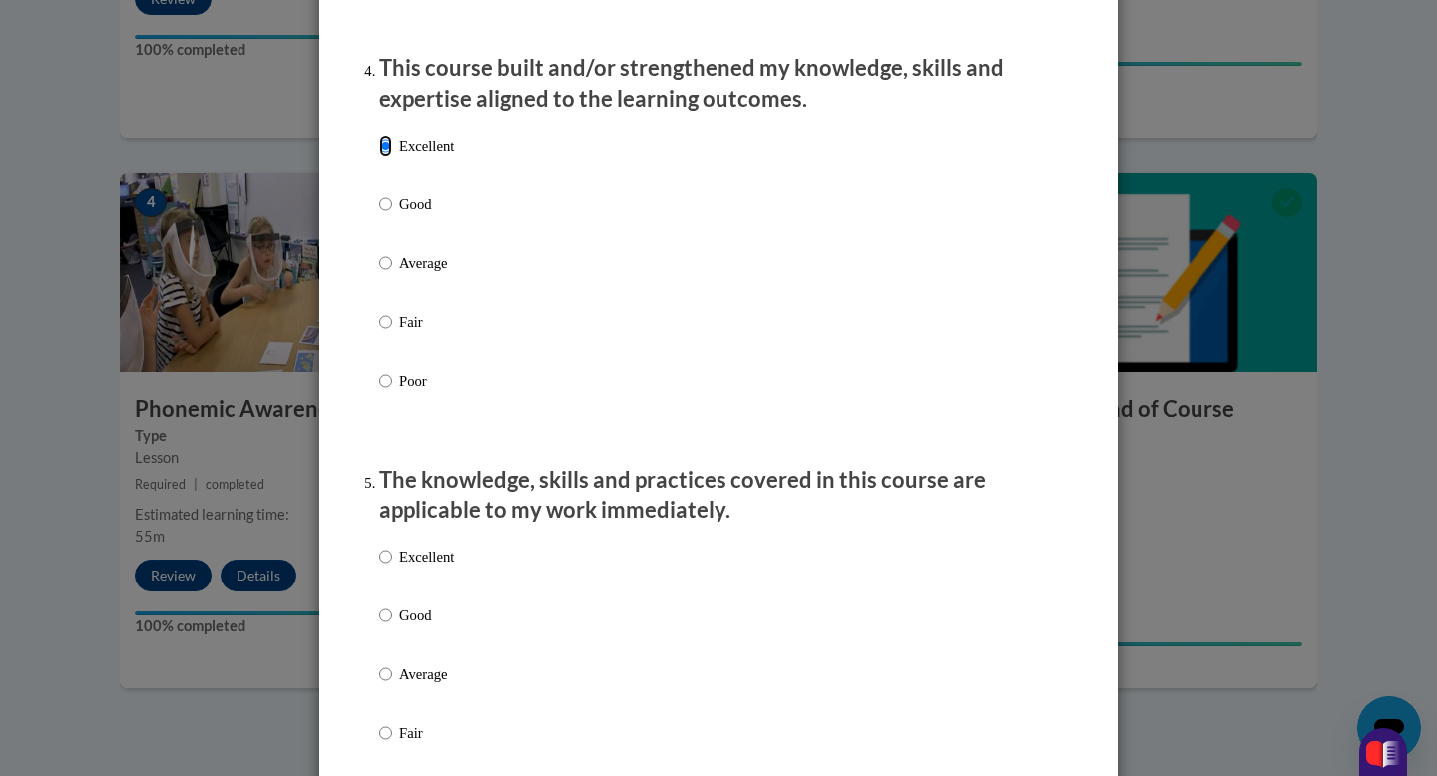
scroll to position [1451, 0]
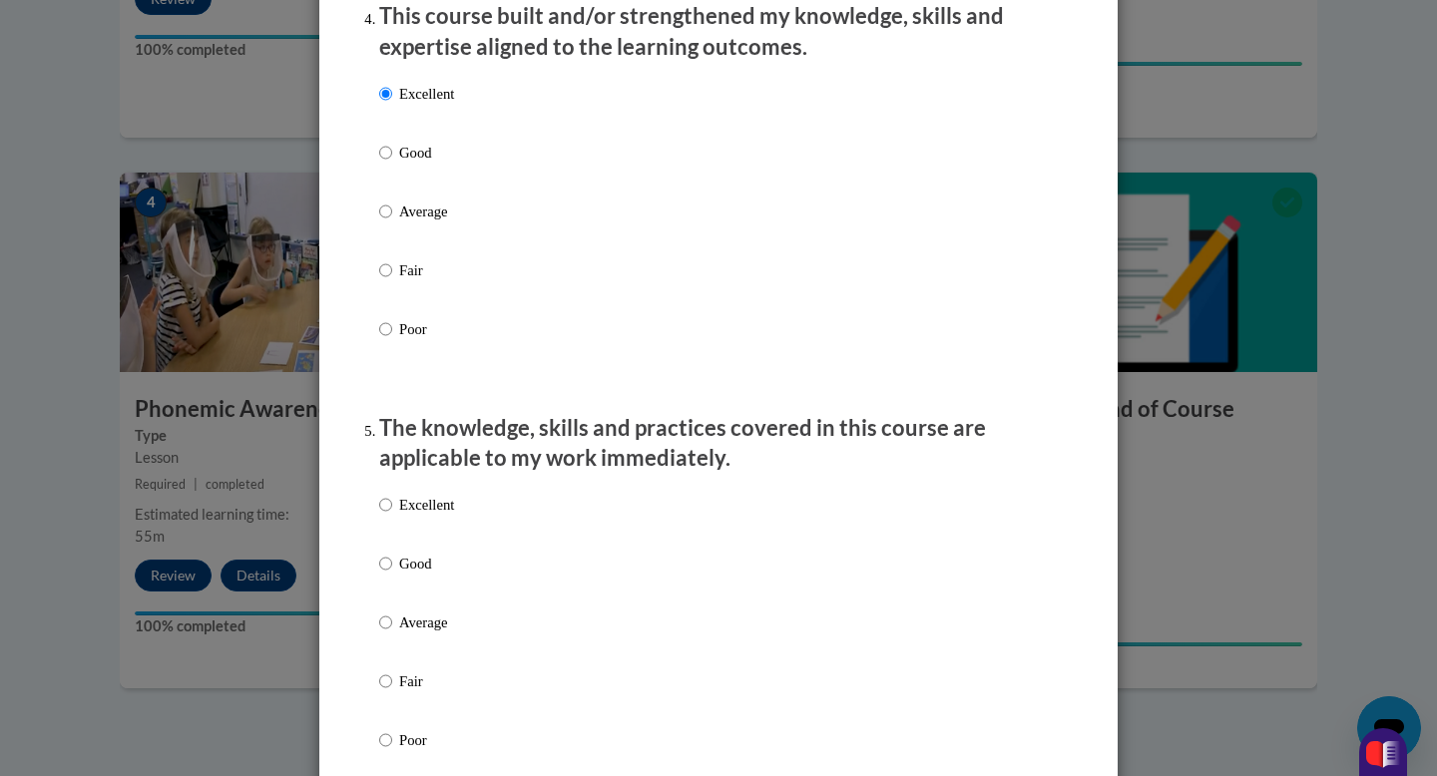
click at [434, 516] on p "Excellent" at bounding box center [426, 505] width 55 height 22
click at [392, 516] on input "Excellent" at bounding box center [385, 505] width 13 height 22
radio input "true"
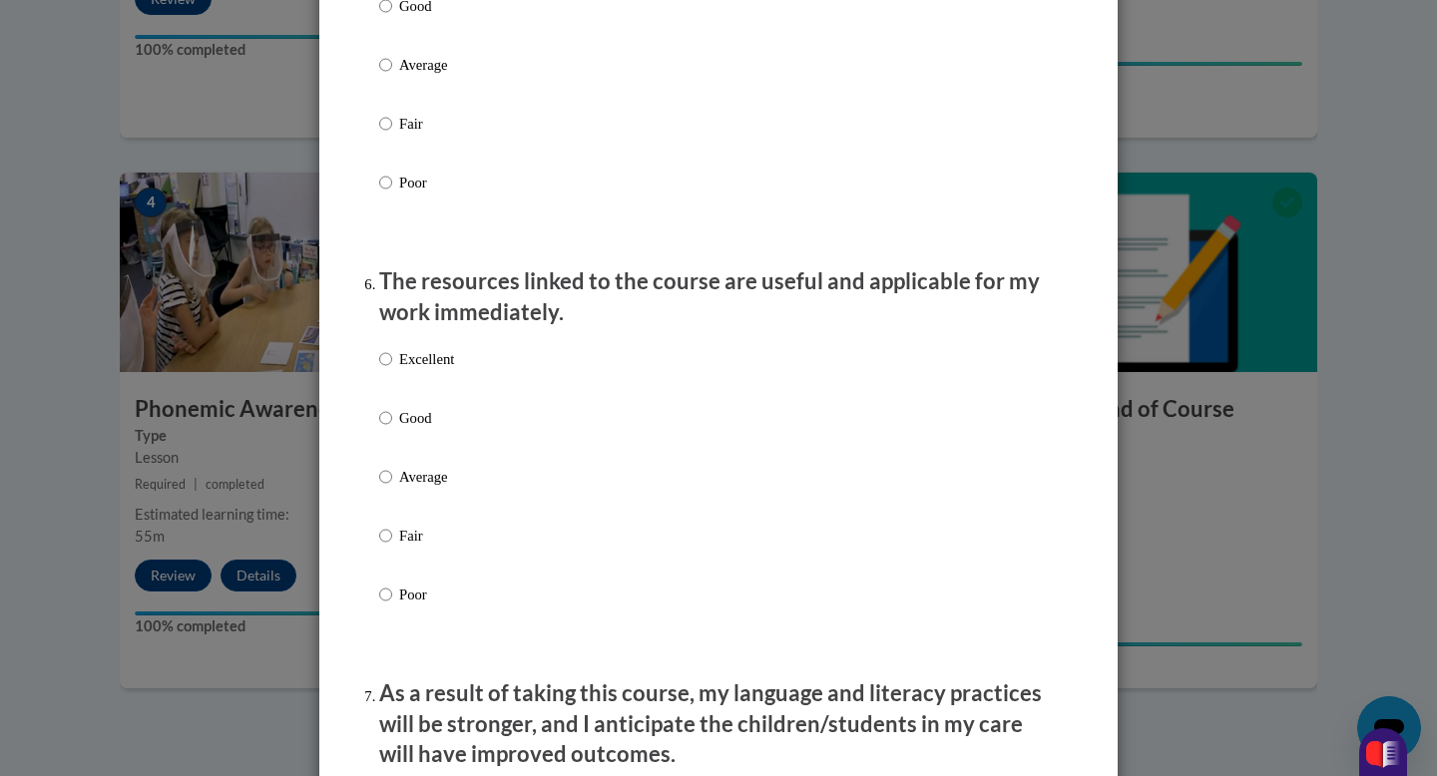
scroll to position [2072, 0]
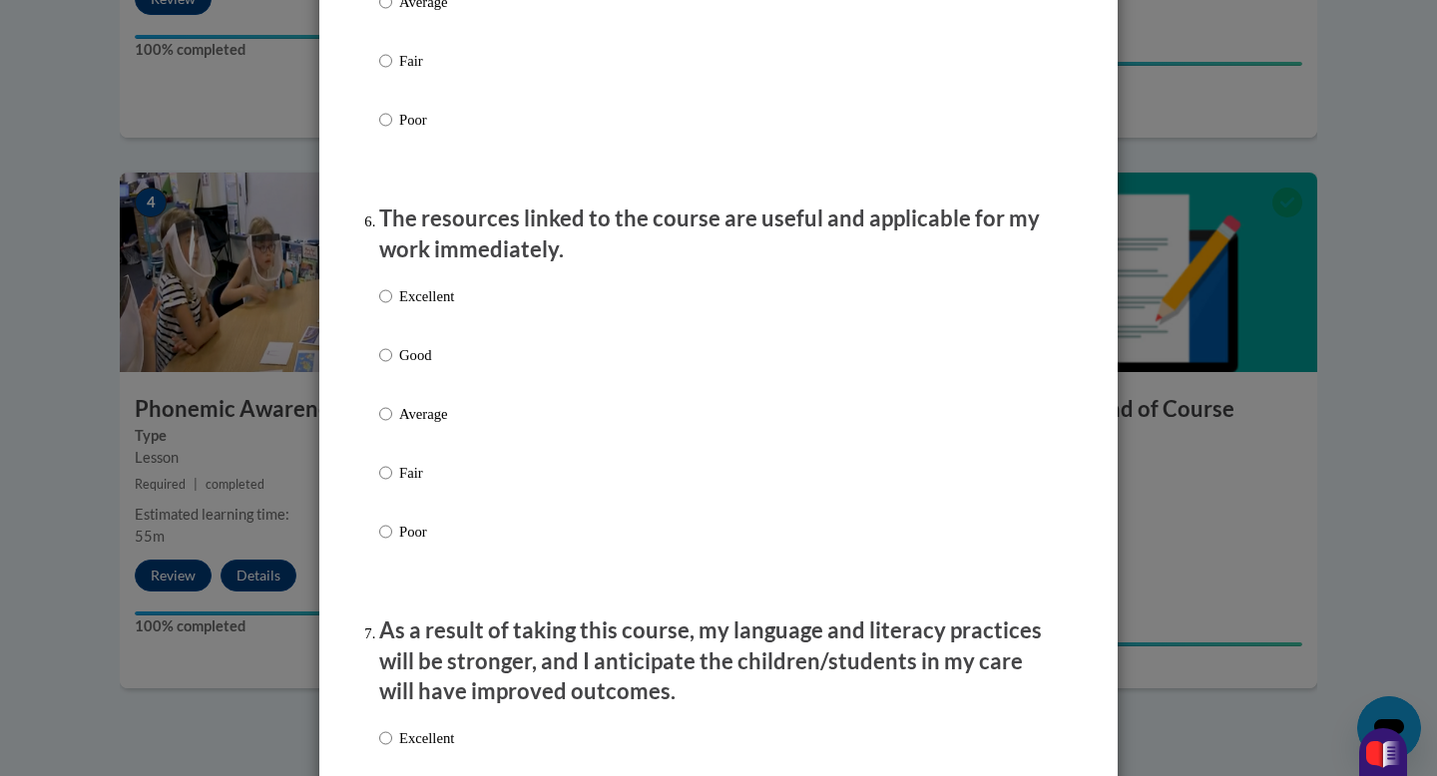
click at [418, 307] on p "Excellent" at bounding box center [426, 296] width 55 height 22
click at [392, 307] on input "Excellent" at bounding box center [385, 296] width 13 height 22
radio input "true"
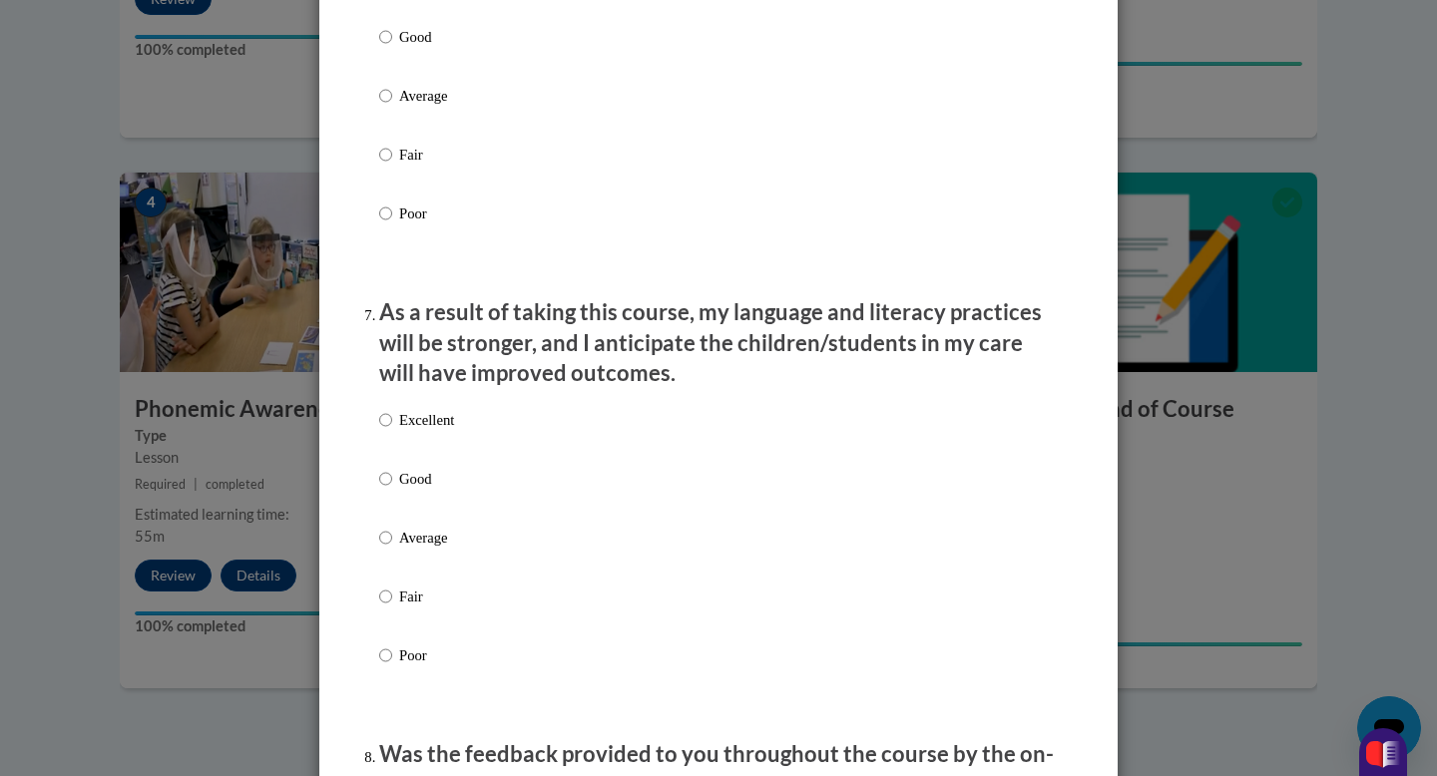
scroll to position [2391, 0]
click at [429, 423] on div "Excellent Good Average Fair Poor" at bounding box center [416, 552] width 75 height 309
click at [427, 430] on p "Excellent" at bounding box center [426, 419] width 55 height 22
click at [392, 430] on input "Excellent" at bounding box center [385, 419] width 13 height 22
radio input "true"
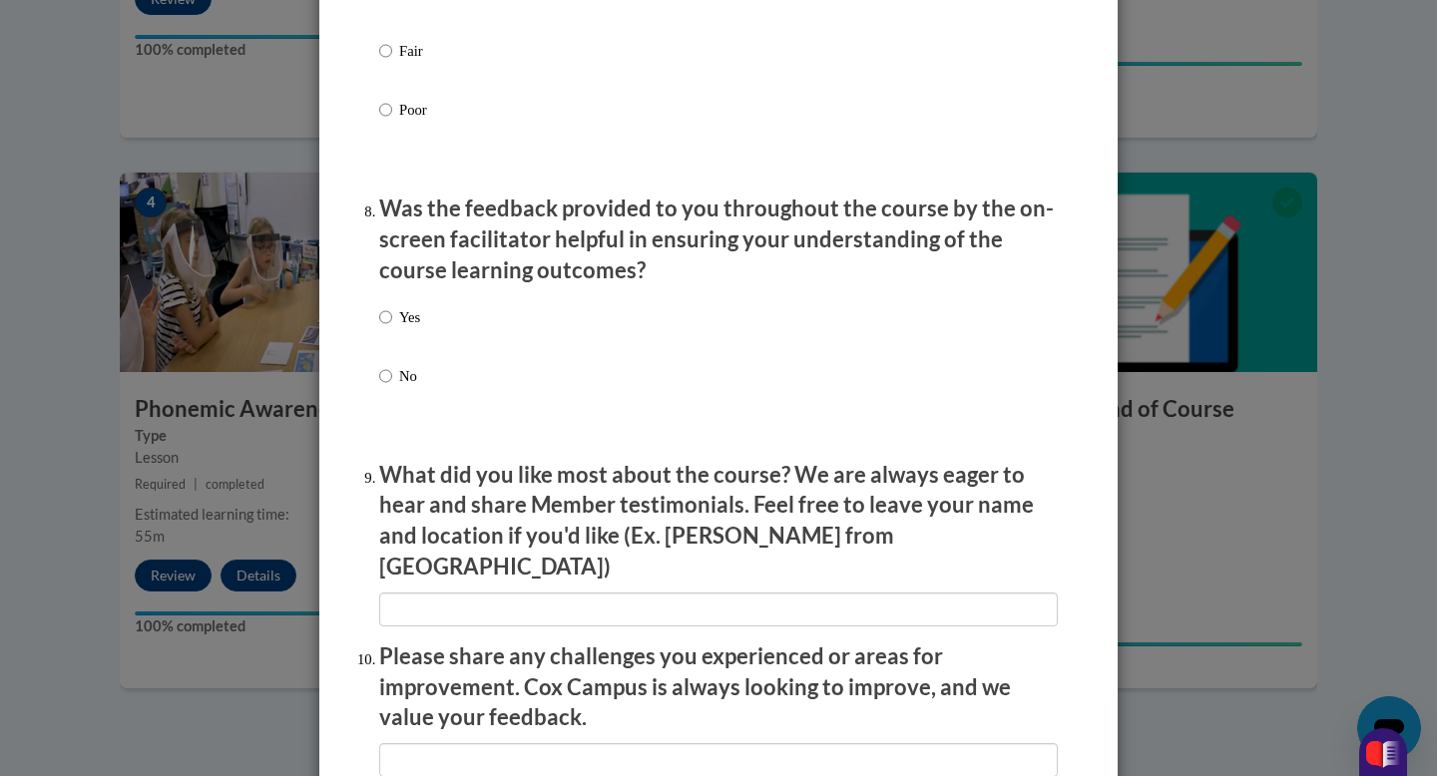
scroll to position [2951, 0]
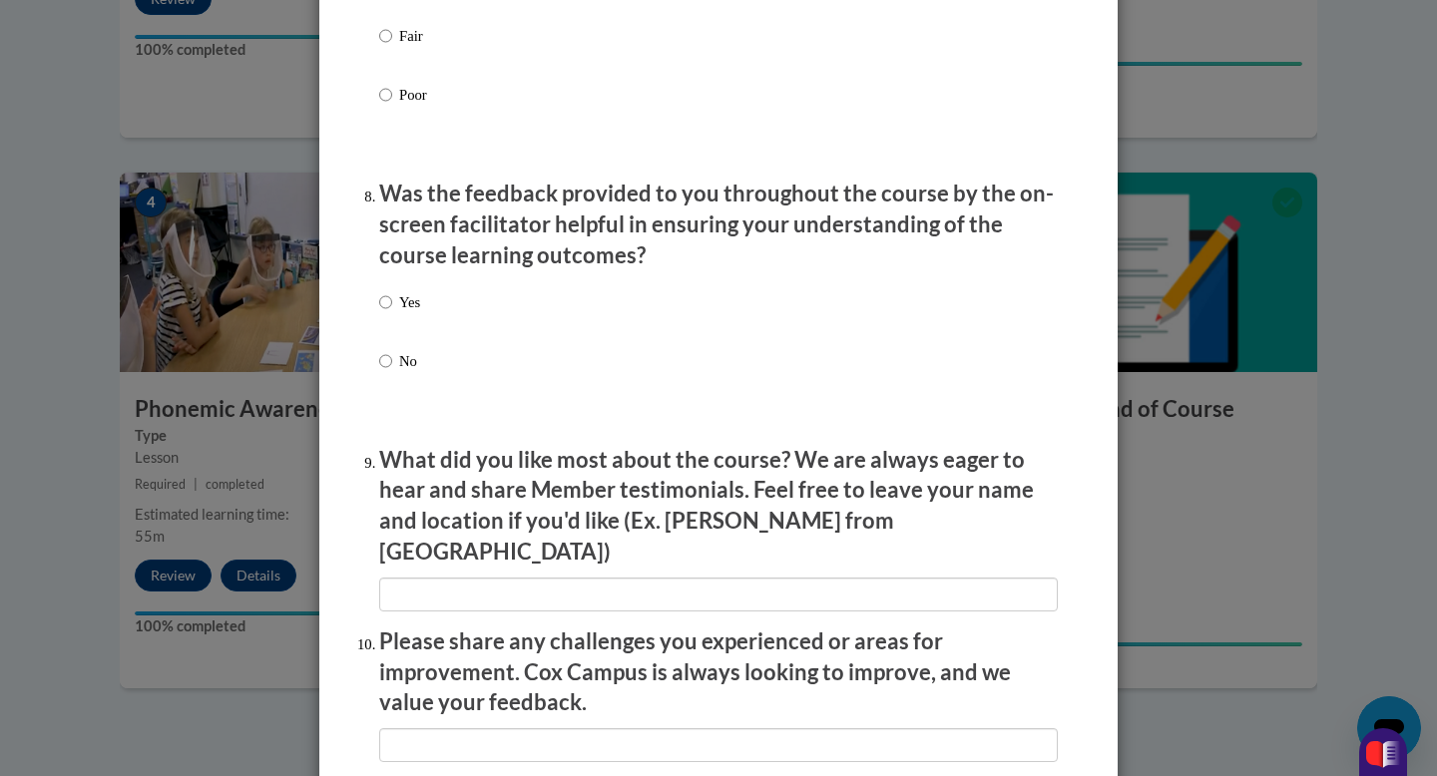
click at [394, 313] on label "Yes" at bounding box center [399, 318] width 41 height 54
click at [392, 313] on input "Yes" at bounding box center [385, 302] width 13 height 22
radio input "true"
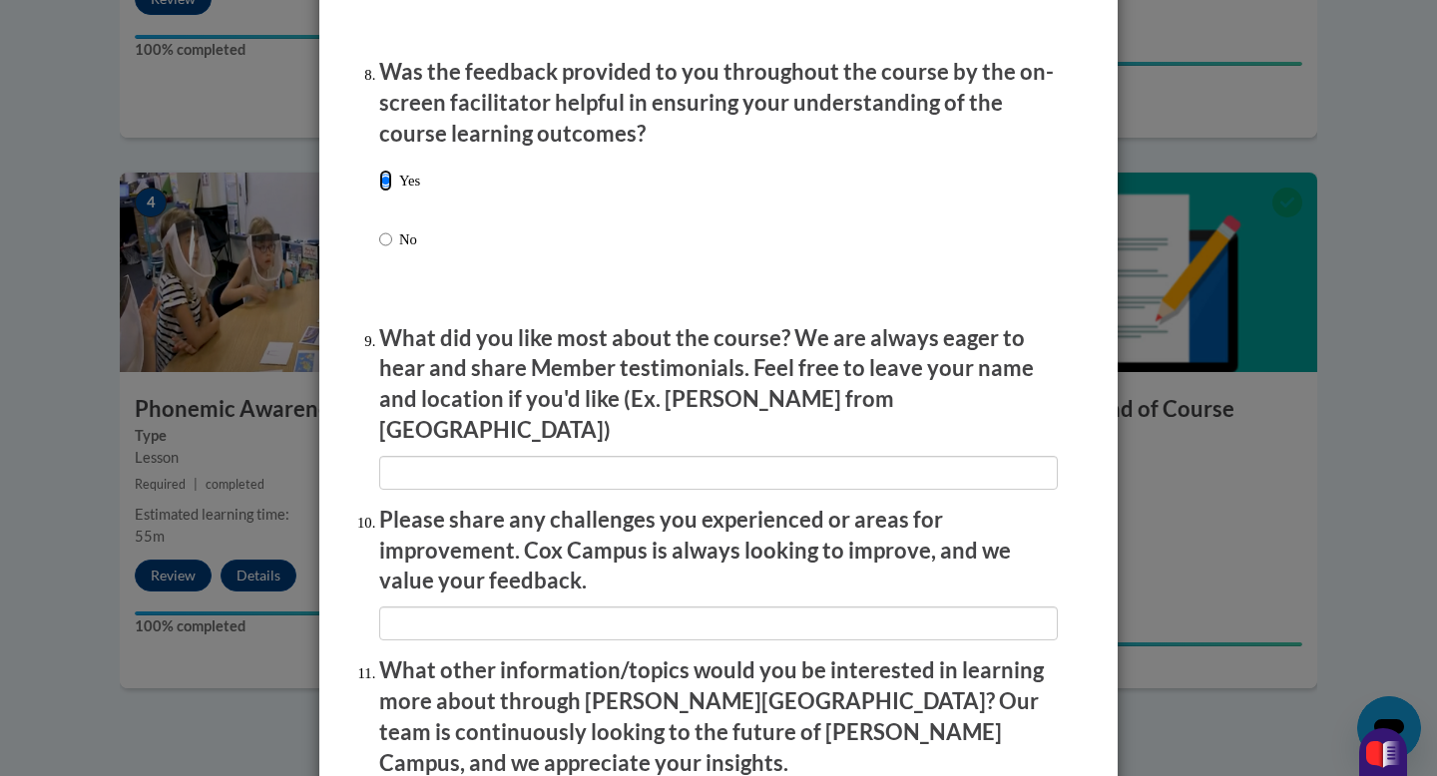
scroll to position [3076, 0]
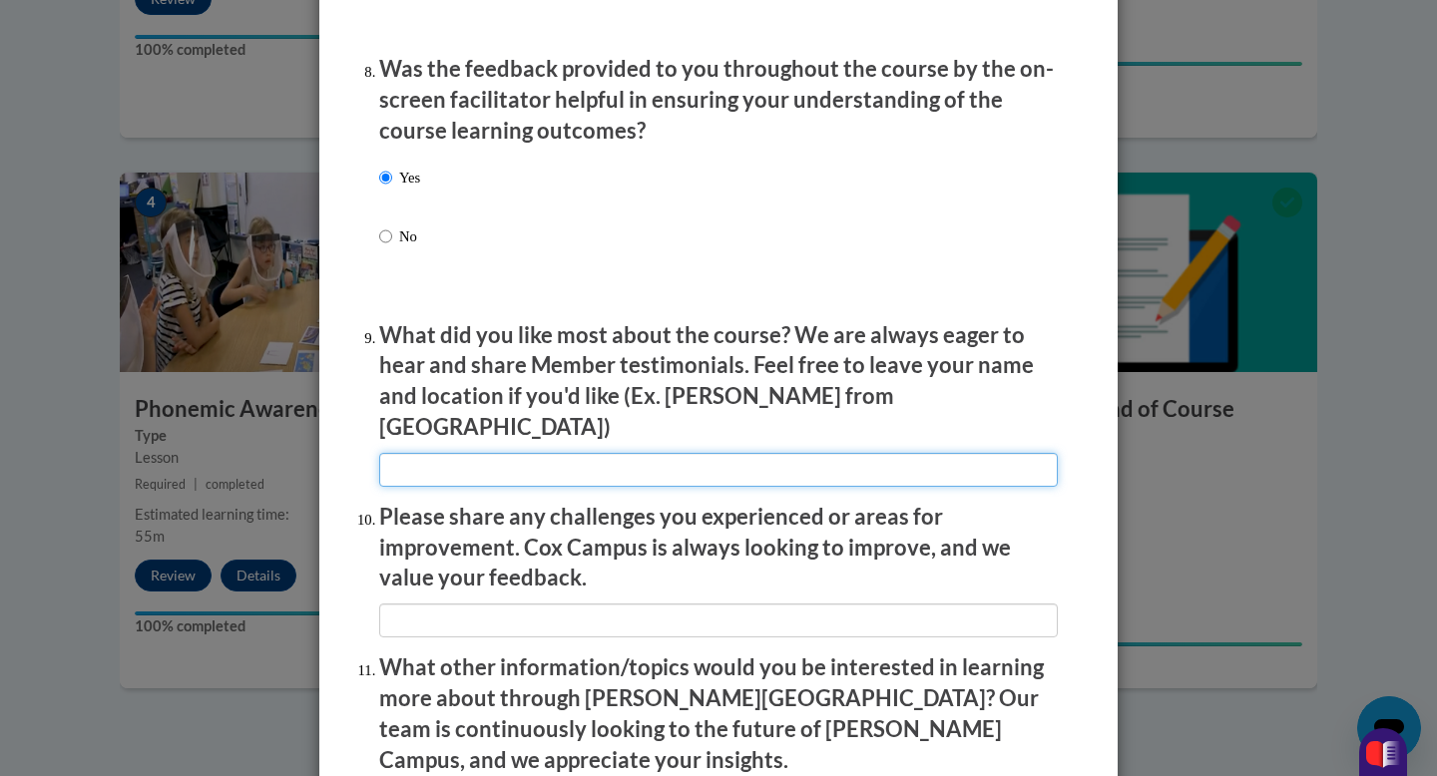
click at [555, 456] on input "textbox" at bounding box center [718, 470] width 679 height 34
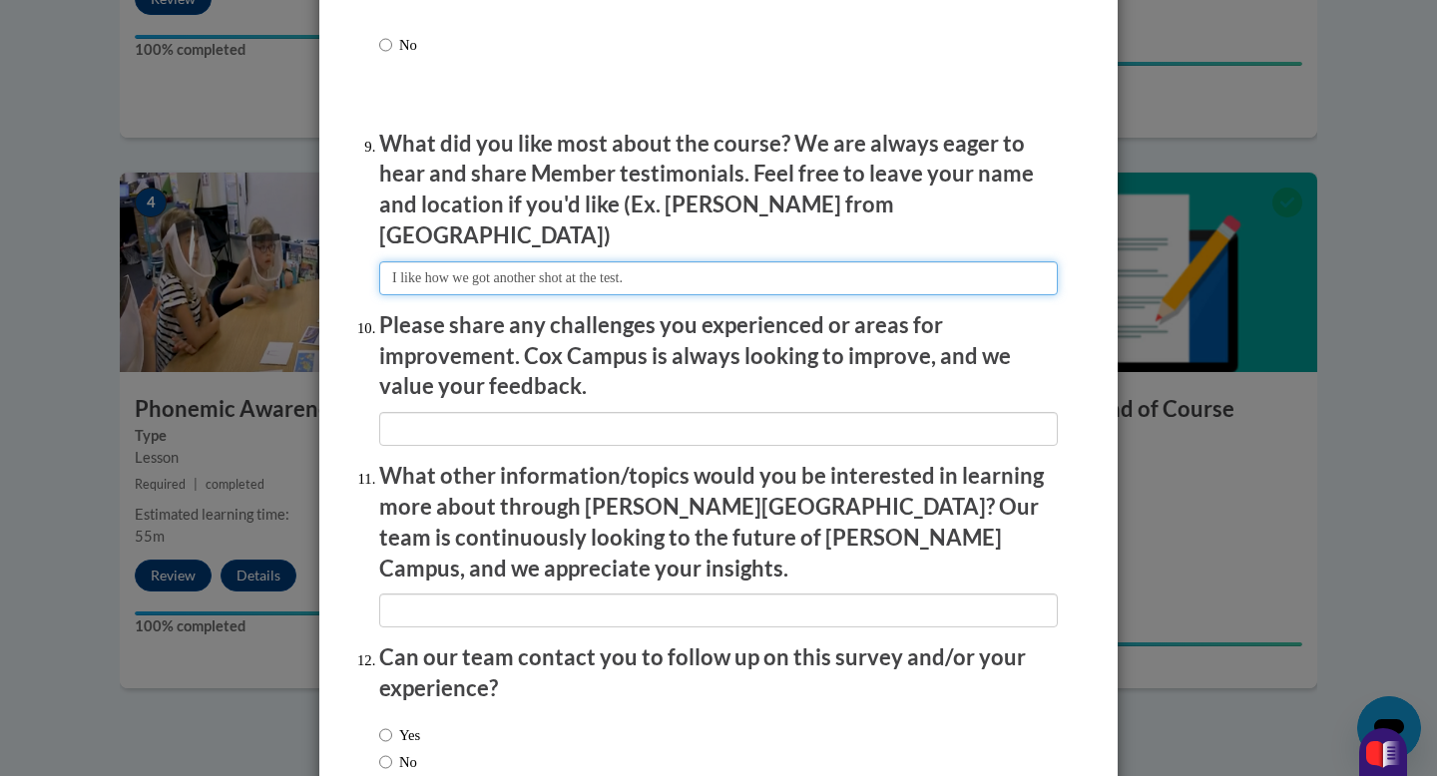
scroll to position [3269, 0]
type input "I like how we got another shot at the test."
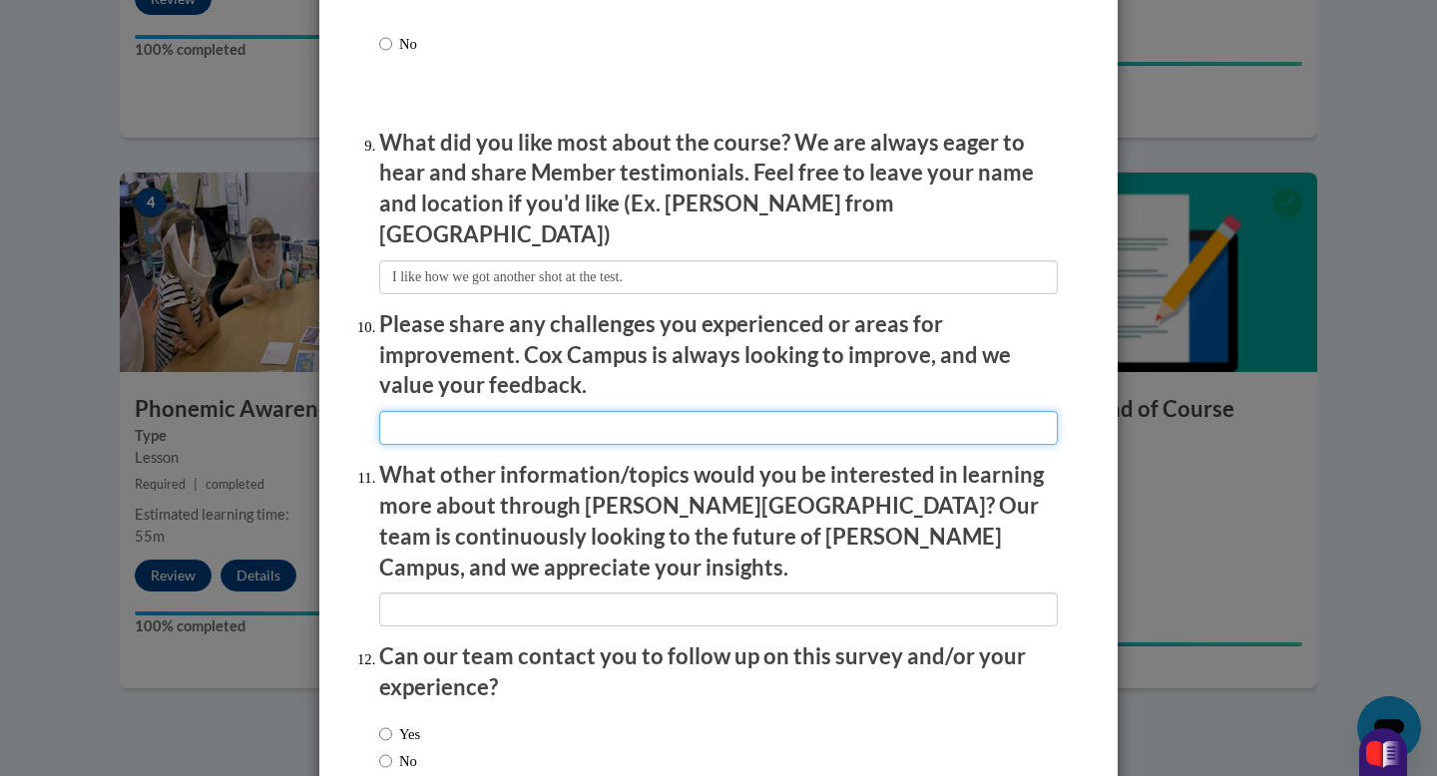
click at [516, 411] on input "textbox" at bounding box center [718, 428] width 679 height 34
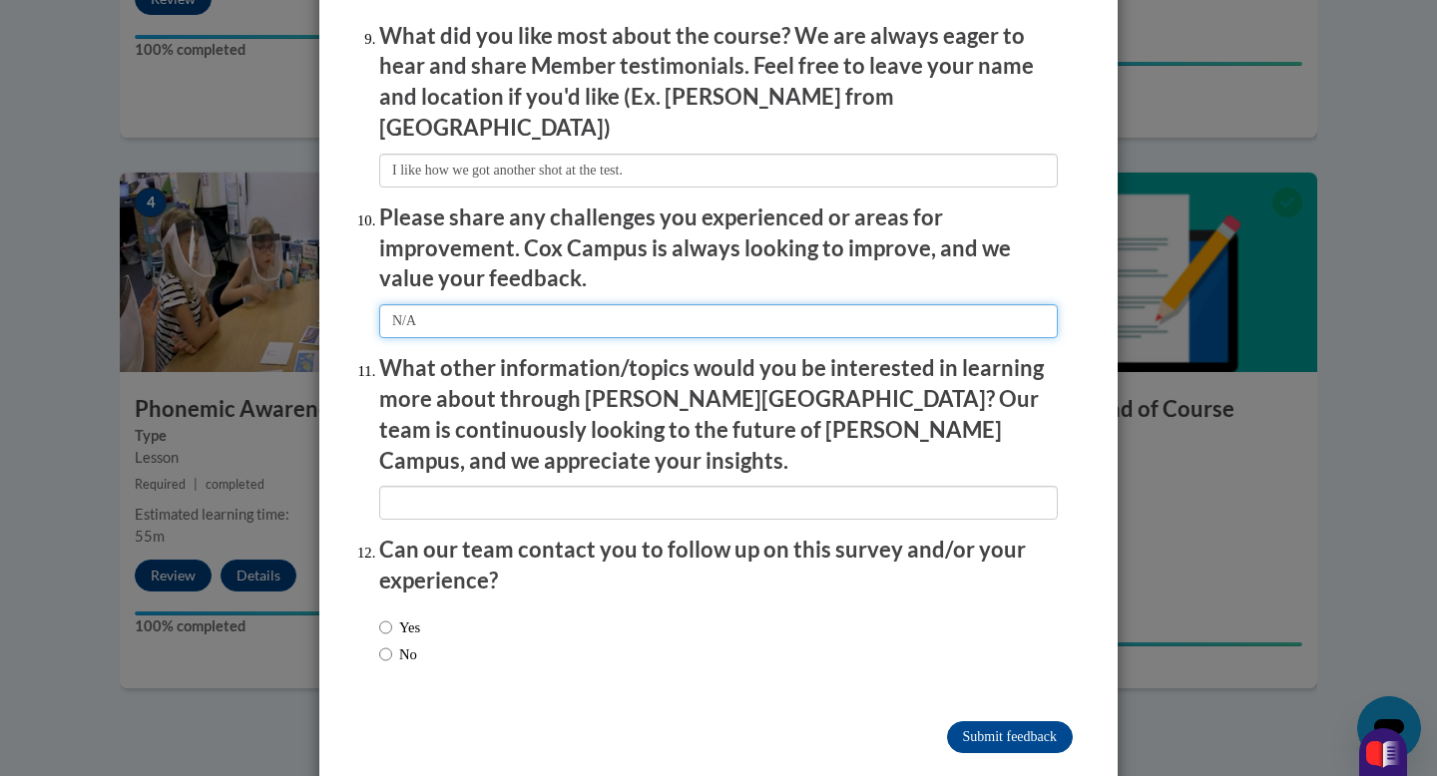
type input "N/A"
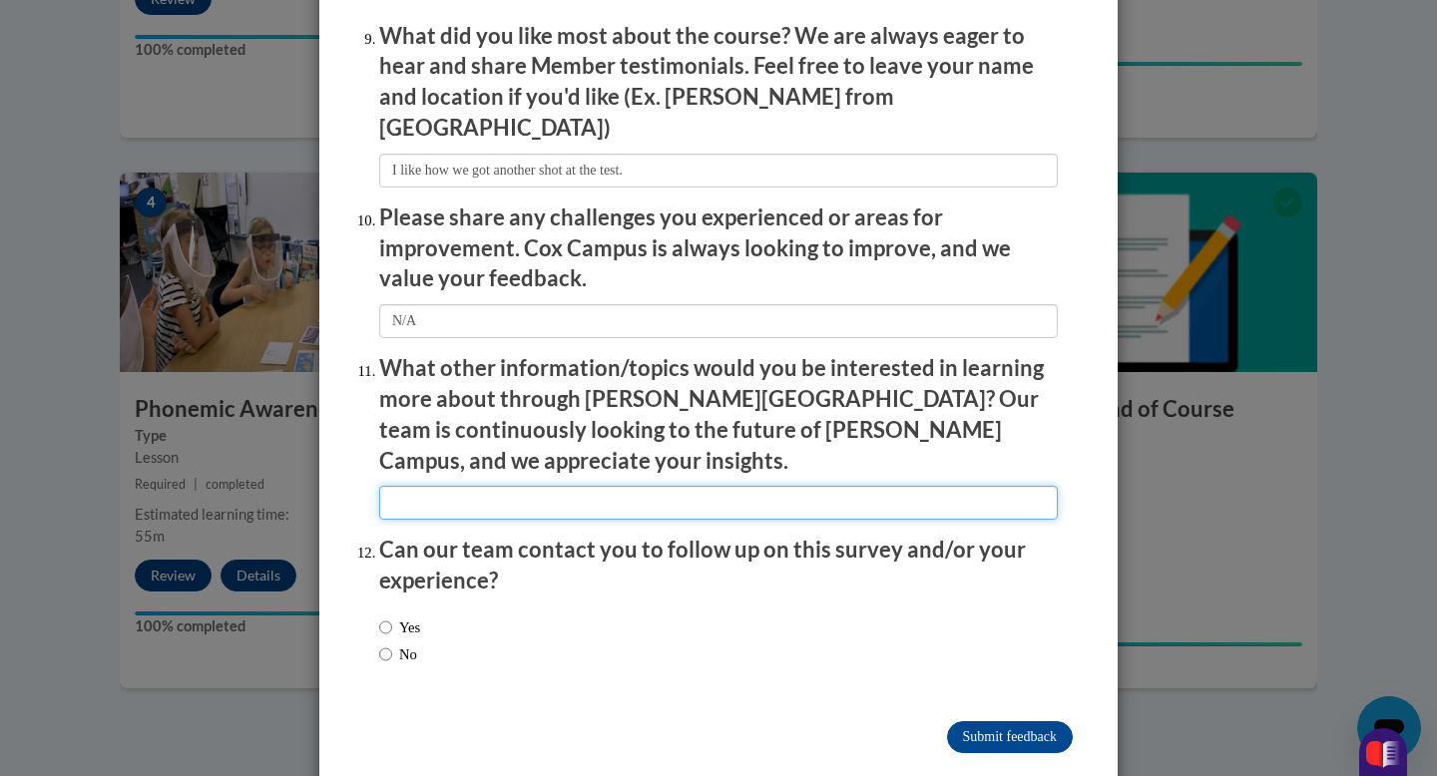
click at [574, 486] on input "textbox" at bounding box center [718, 503] width 679 height 34
type input "N/A"
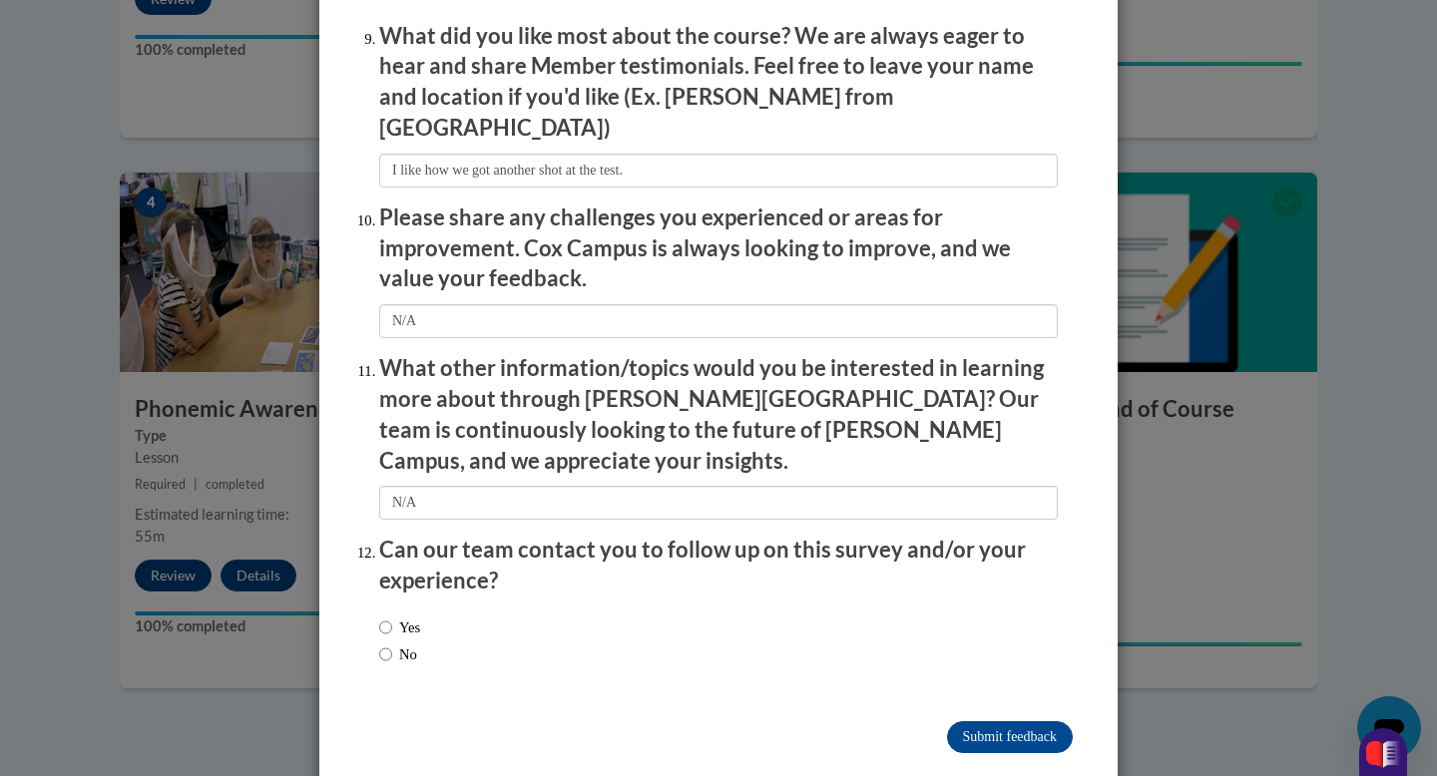
click at [432, 610] on div "Yes No" at bounding box center [718, 644] width 679 height 75
click at [386, 644] on input "No" at bounding box center [385, 655] width 13 height 22
radio input "true"
click at [978, 722] on input "Submit feedback" at bounding box center [1010, 738] width 126 height 32
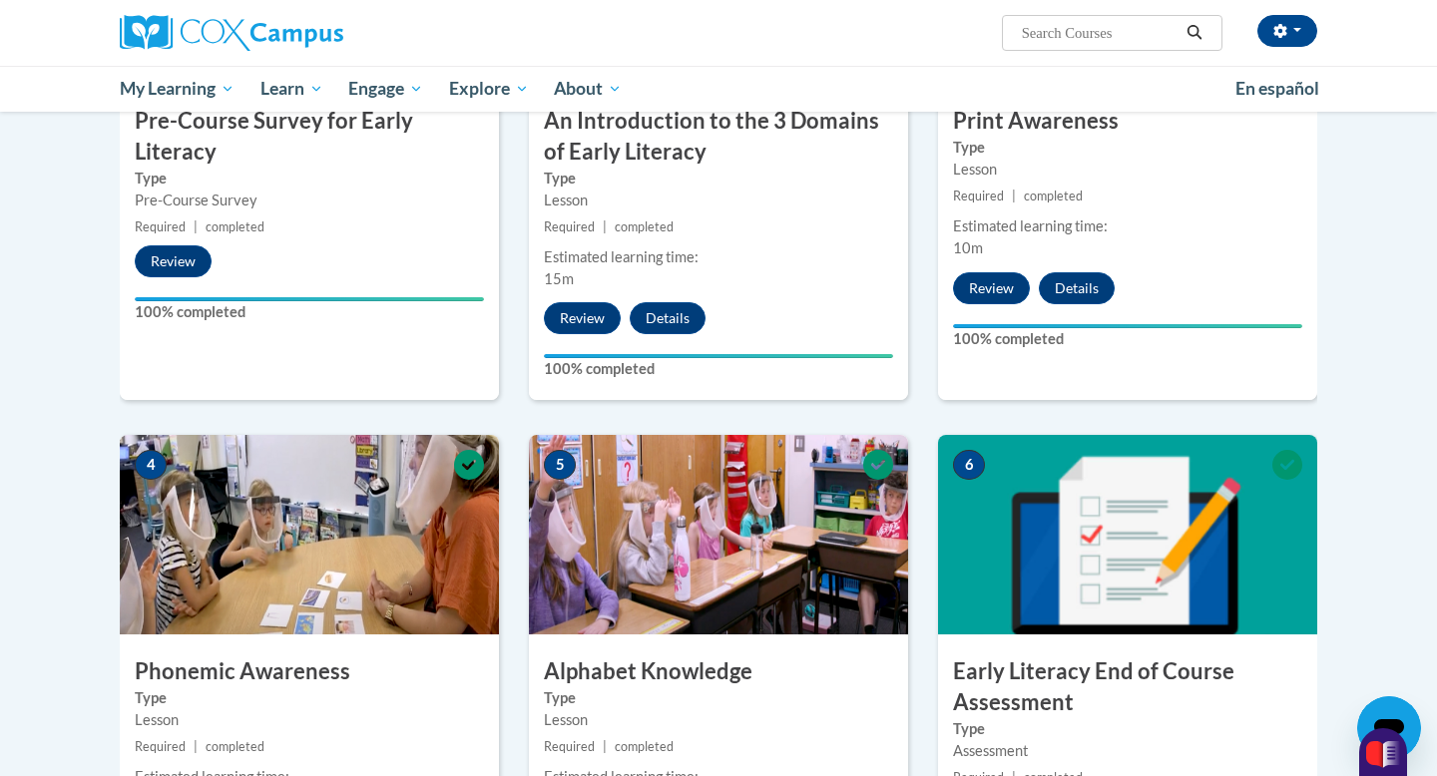
scroll to position [0, 0]
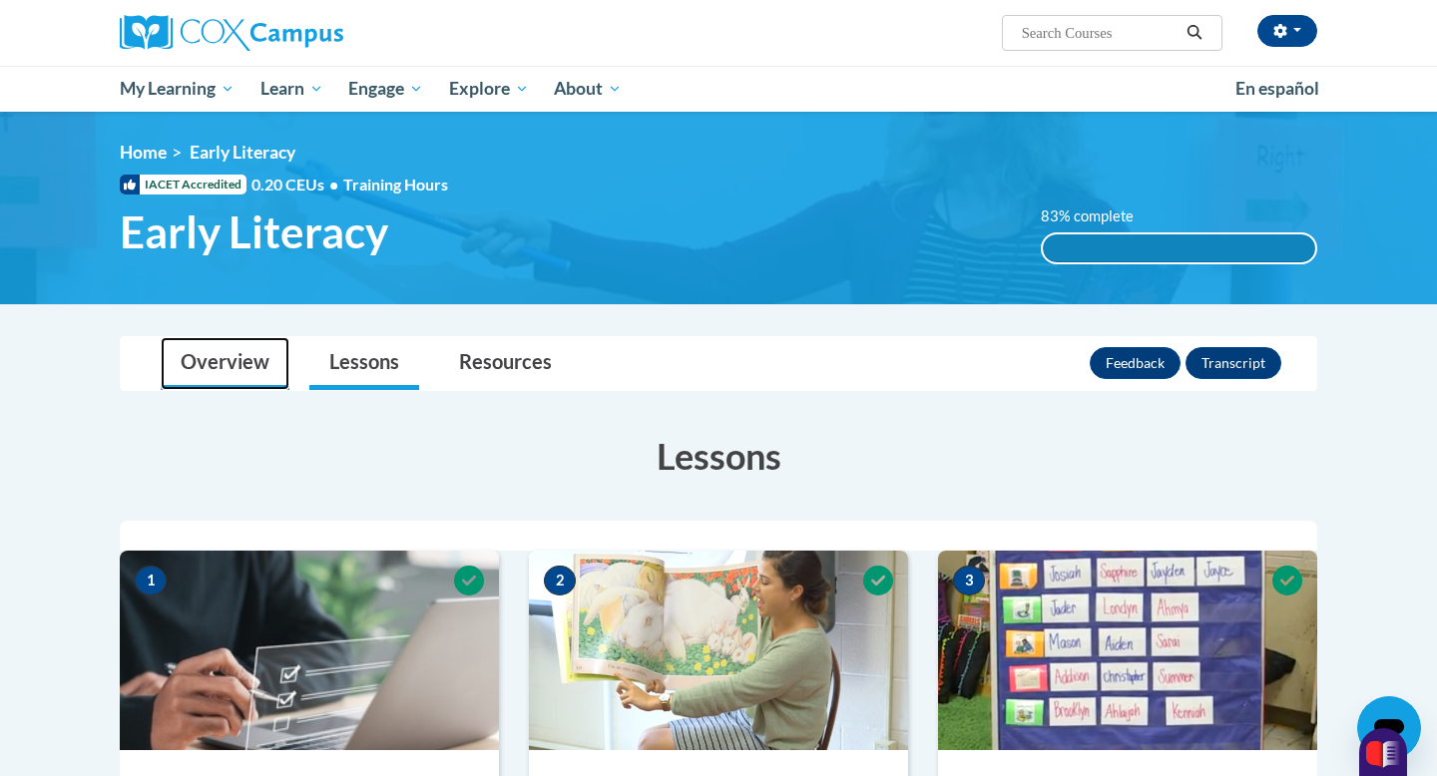
click at [272, 363] on link "Overview" at bounding box center [225, 363] width 129 height 53
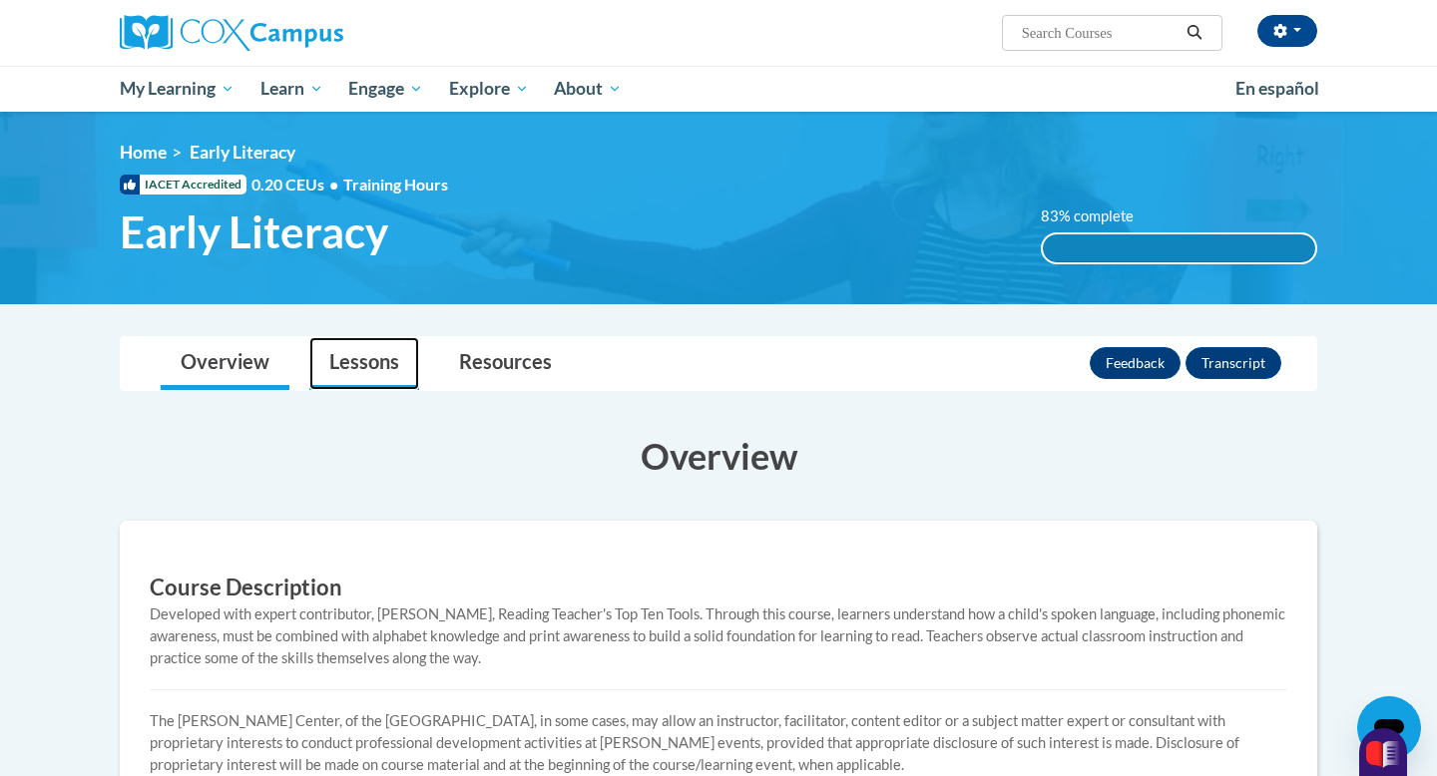
click at [360, 365] on link "Lessons" at bounding box center [364, 363] width 110 height 53
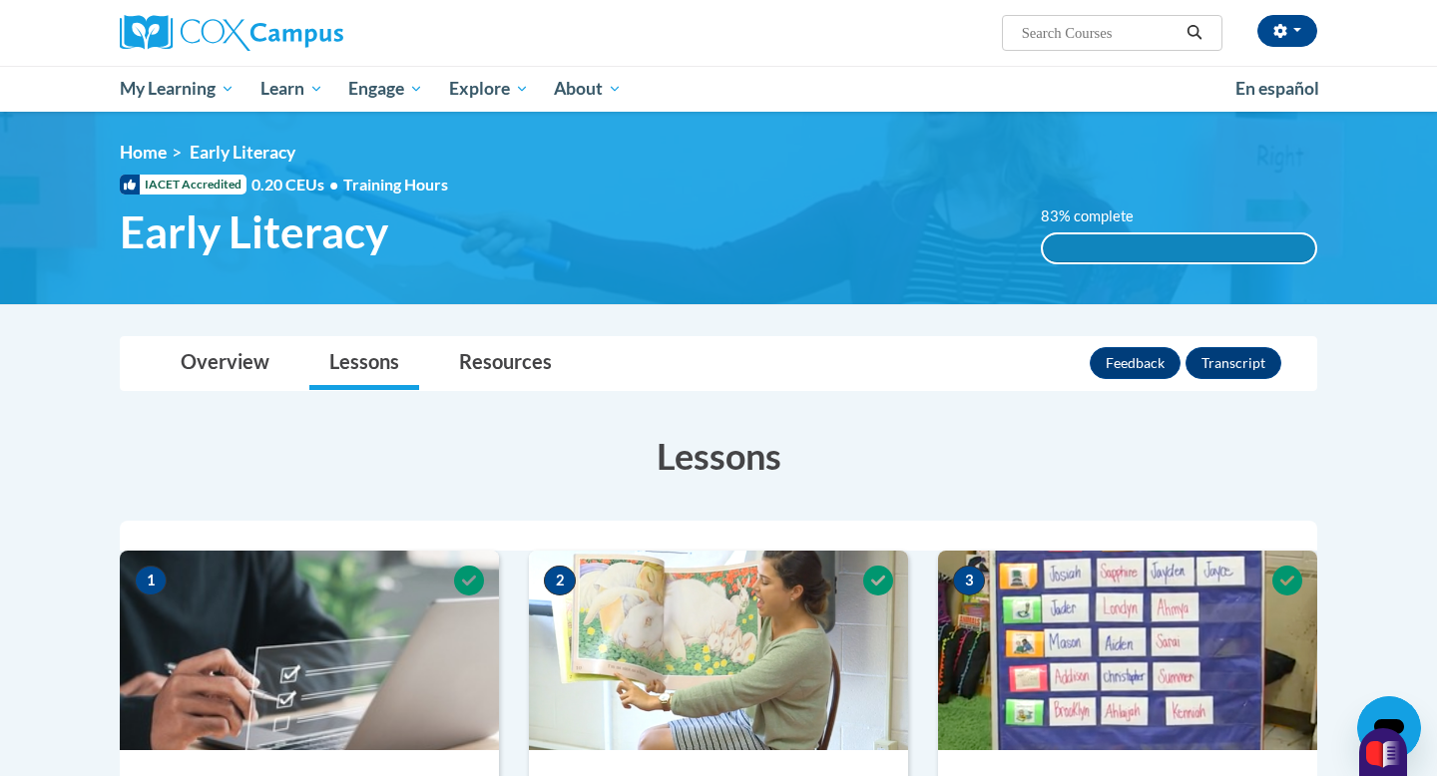
click at [1054, 212] on label "83% complete" at bounding box center [1098, 217] width 115 height 22
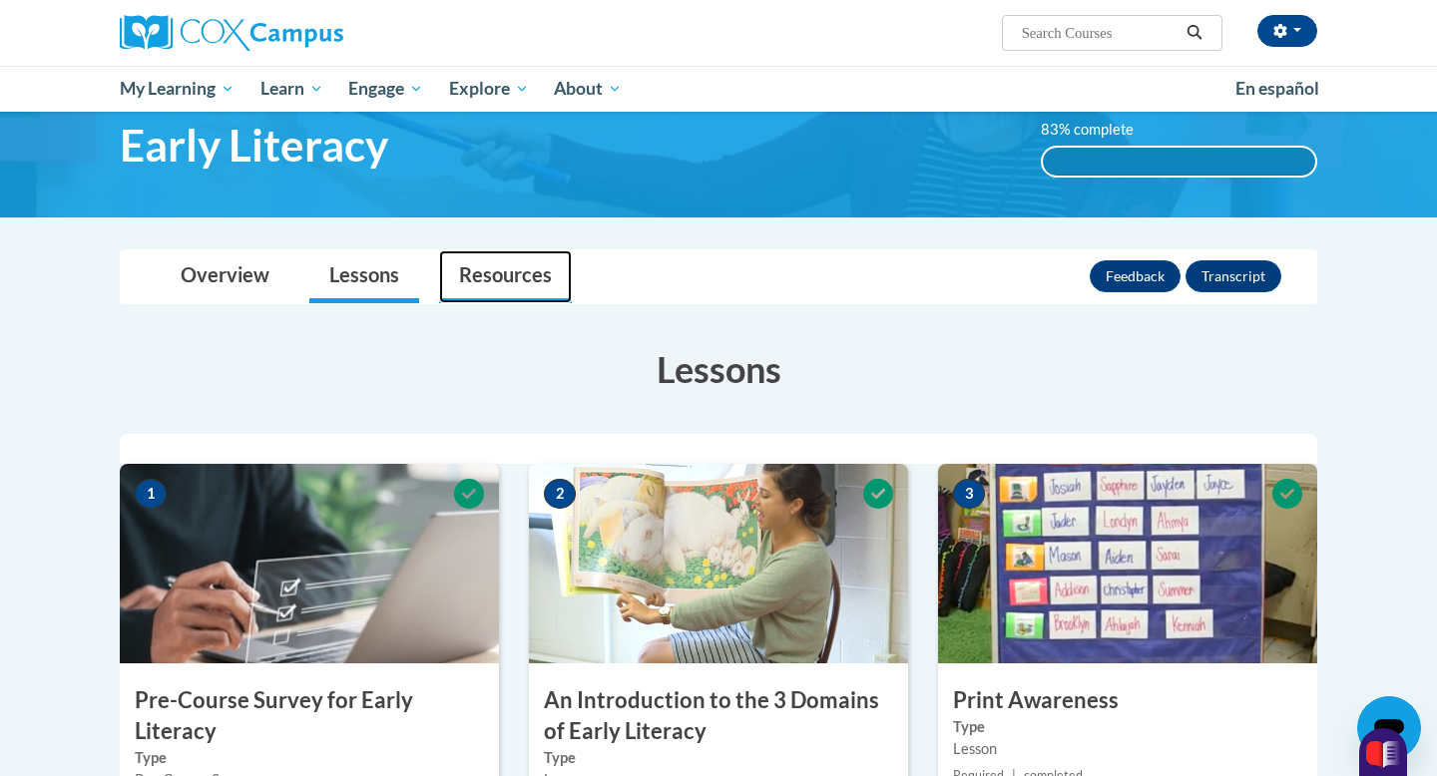
click at [522, 276] on link "Resources" at bounding box center [505, 277] width 133 height 53
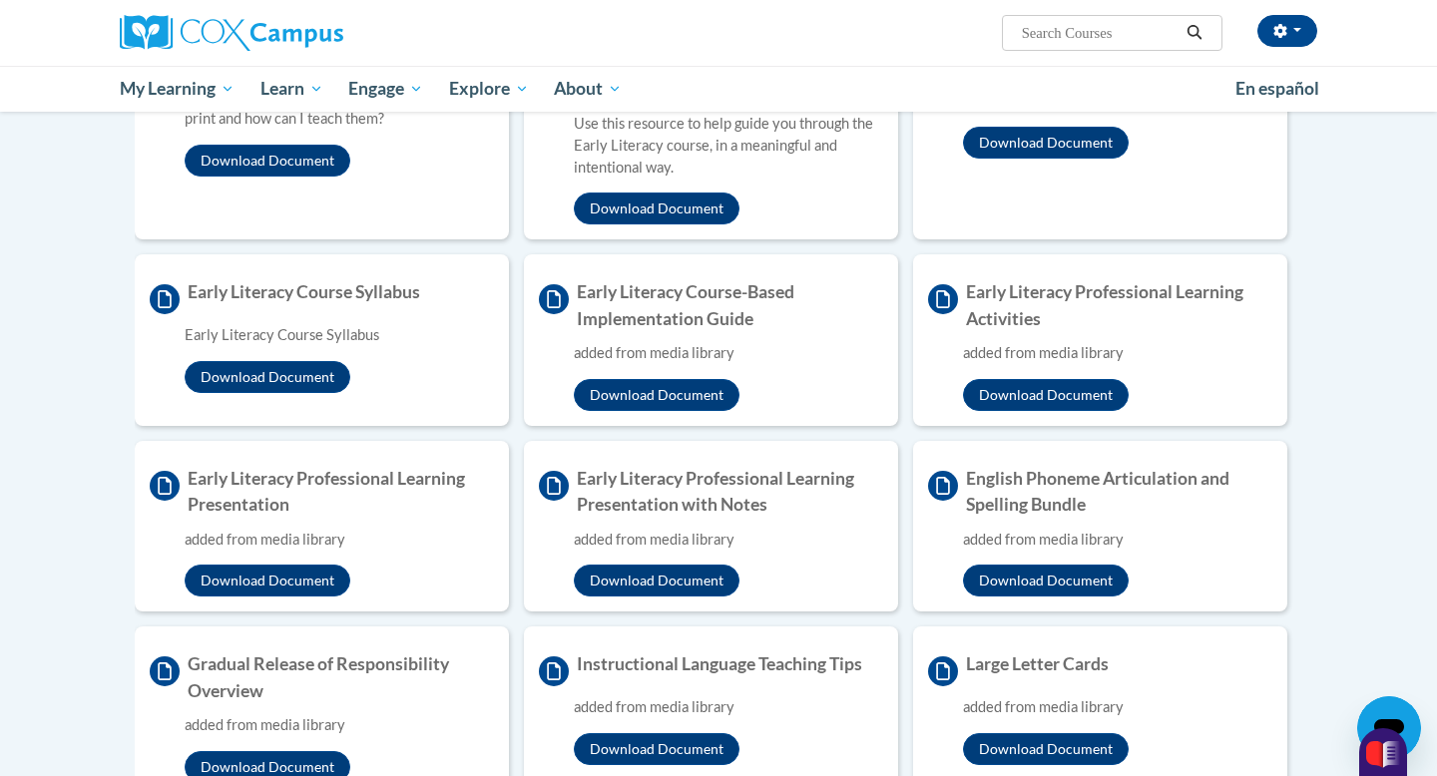
scroll to position [0, 0]
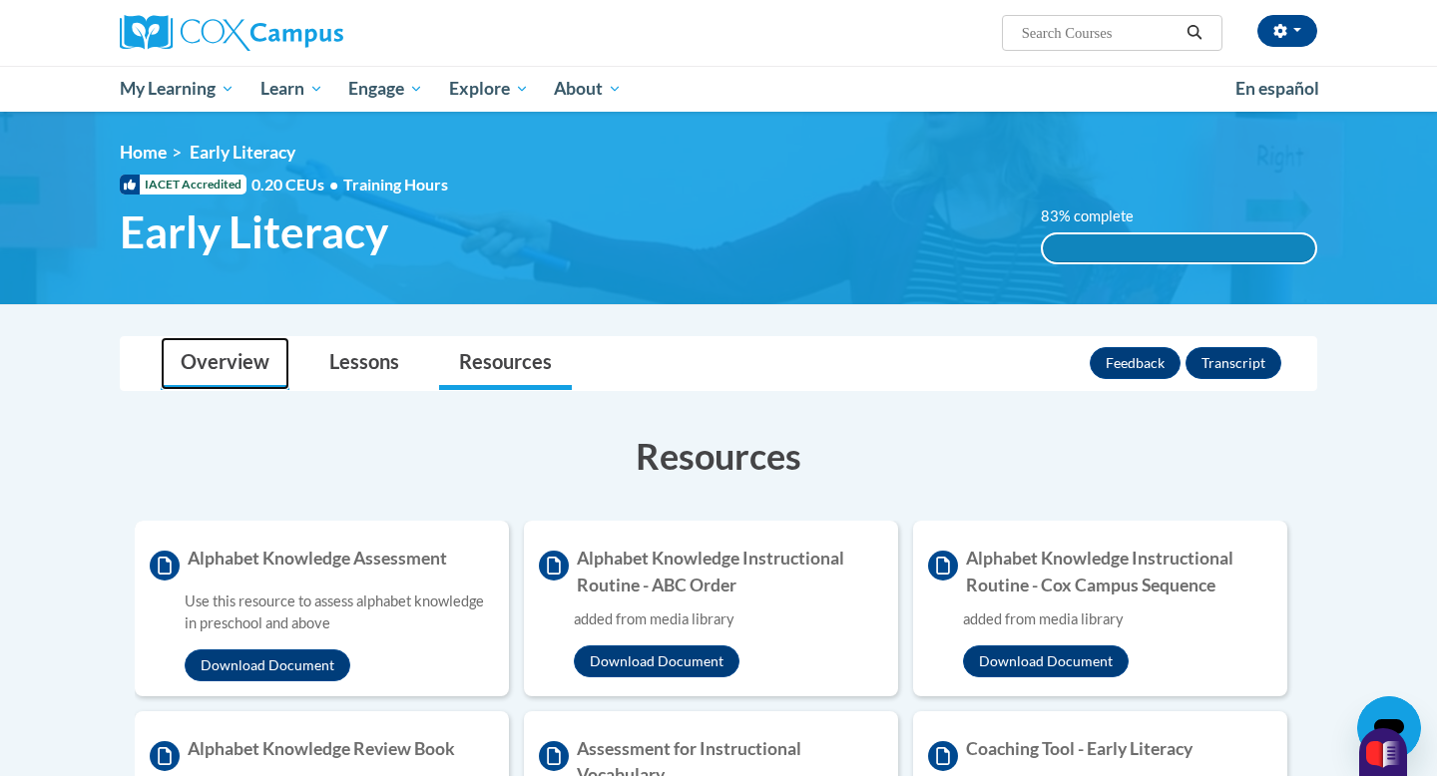
click at [231, 354] on link "Overview" at bounding box center [225, 363] width 129 height 53
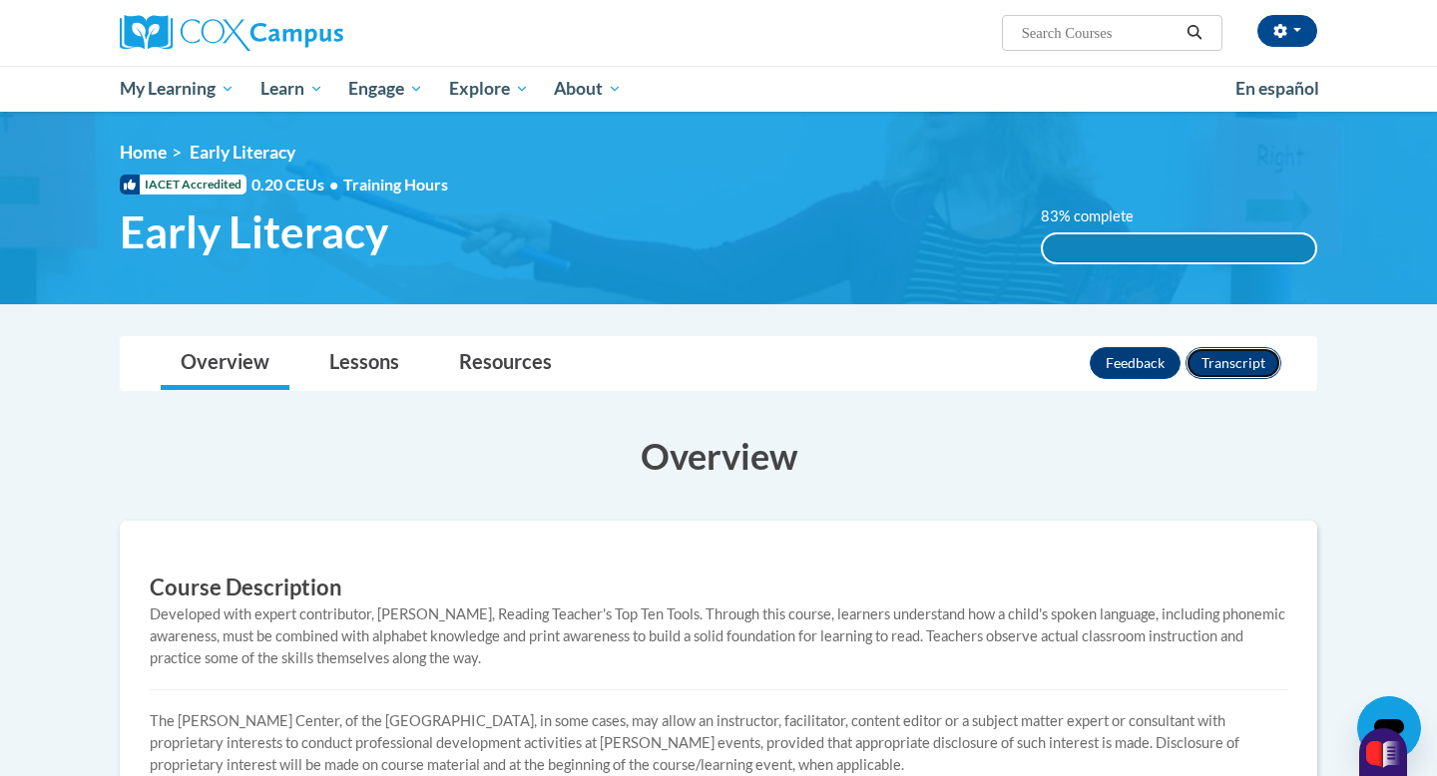
click at [1238, 359] on button "Transcript" at bounding box center [1234, 363] width 96 height 32
click at [224, 367] on link "Overview" at bounding box center [225, 363] width 129 height 53
click at [347, 380] on link "Lessons" at bounding box center [364, 363] width 110 height 53
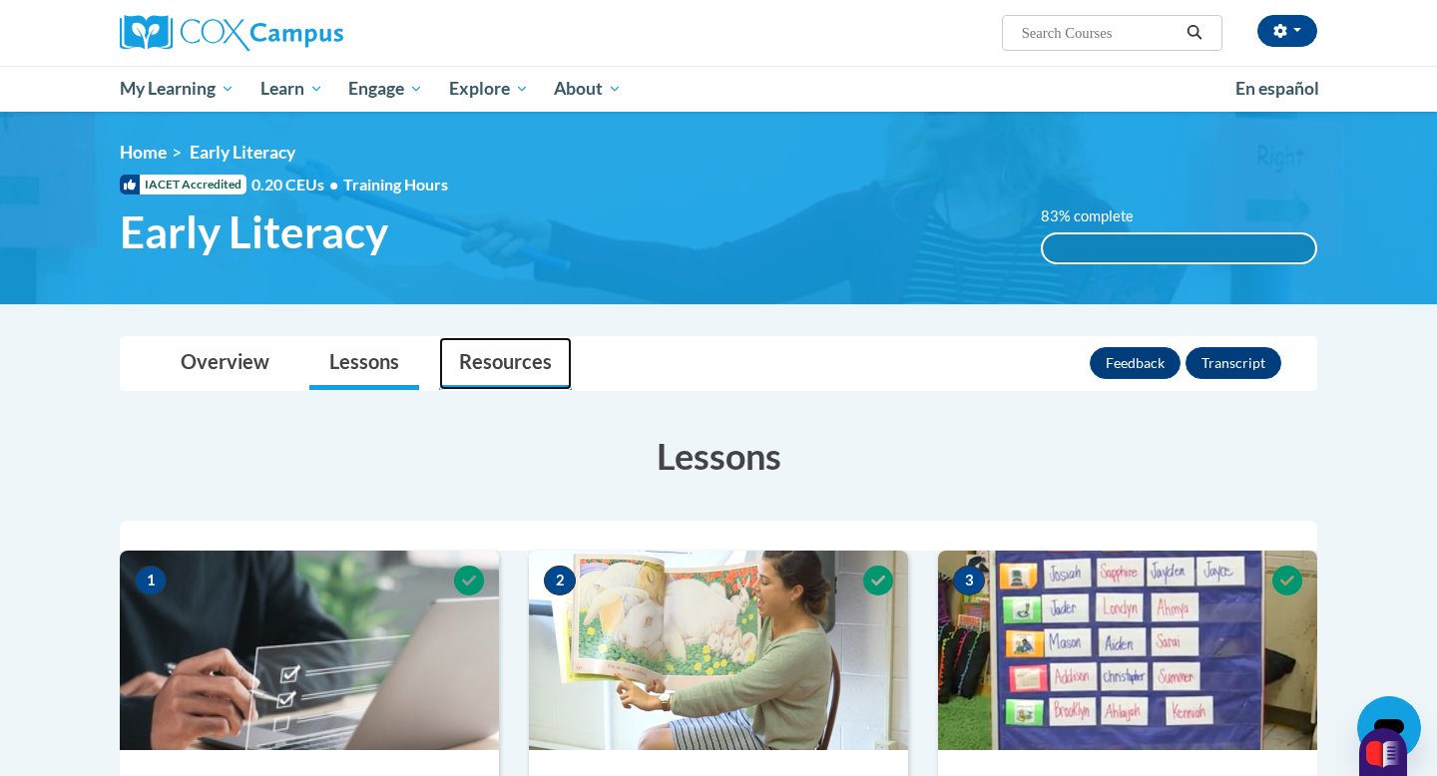
click at [490, 362] on link "Resources" at bounding box center [505, 363] width 133 height 53
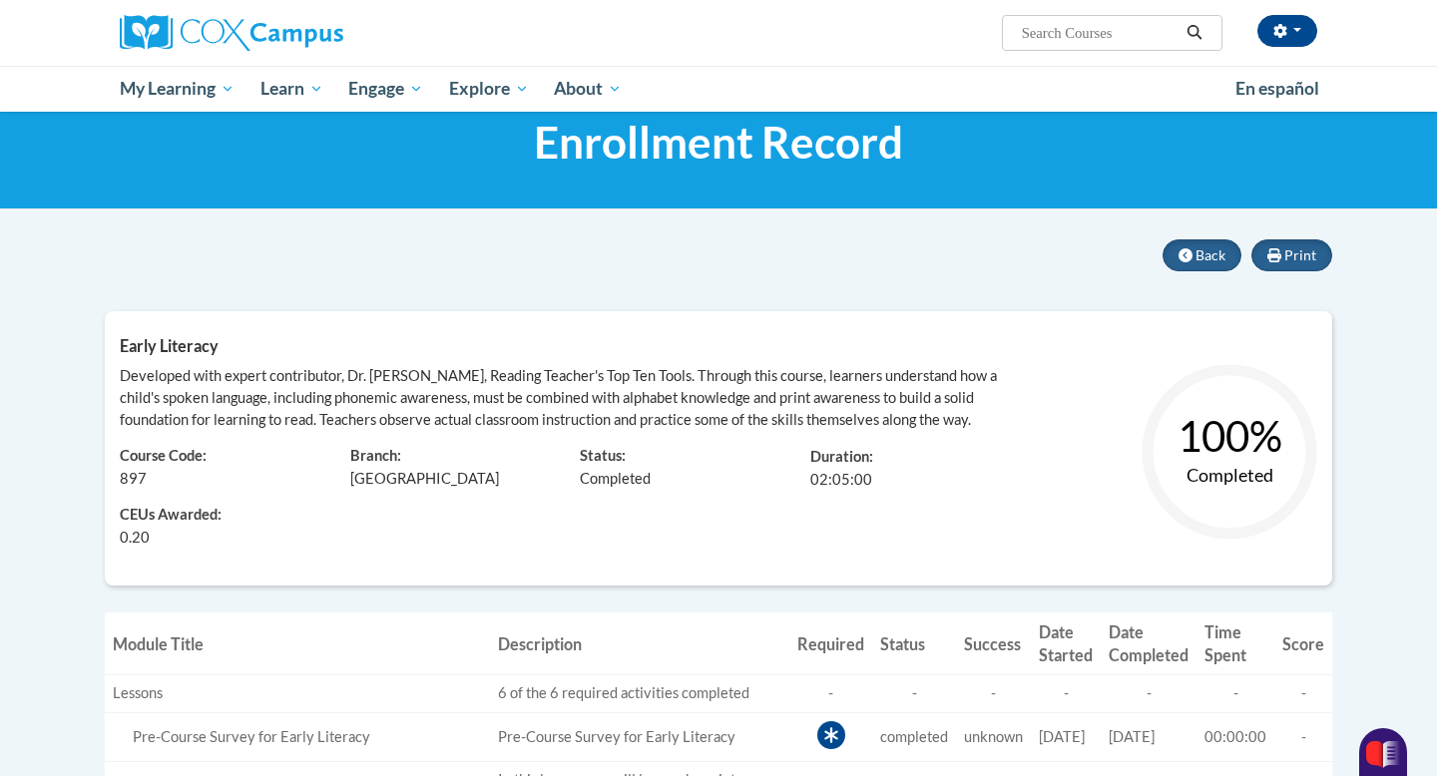
scroll to position [18, 0]
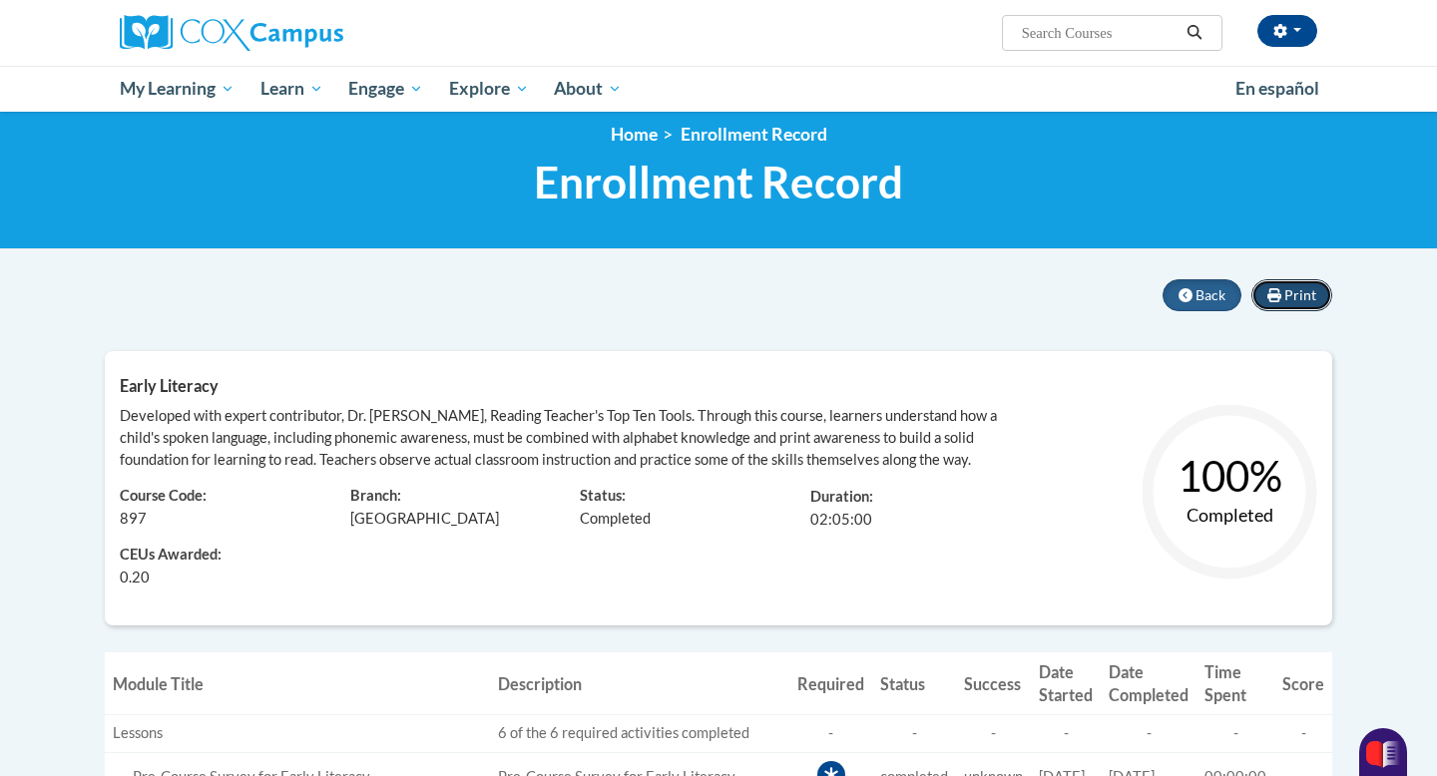
click at [1291, 282] on button "Print" at bounding box center [1292, 295] width 81 height 32
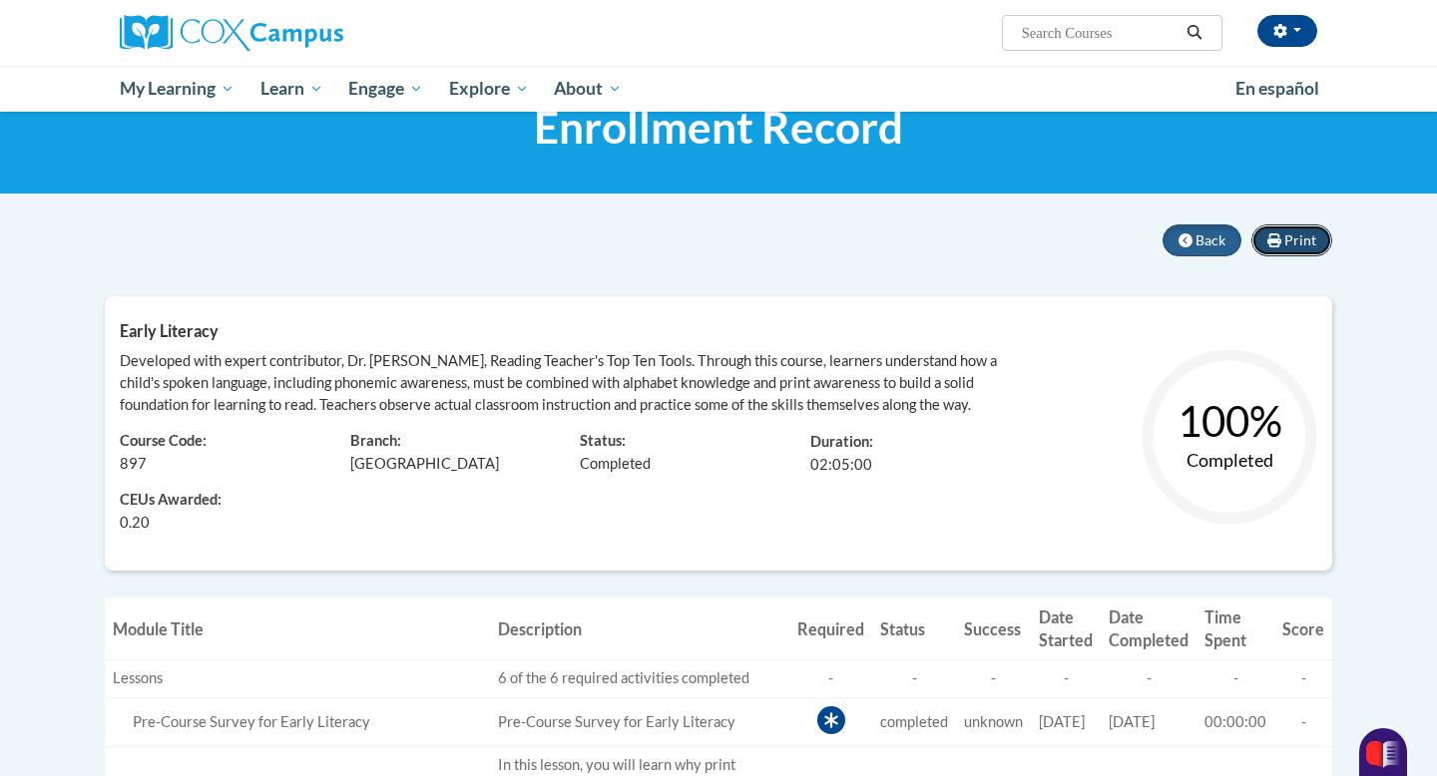
scroll to position [74, 0]
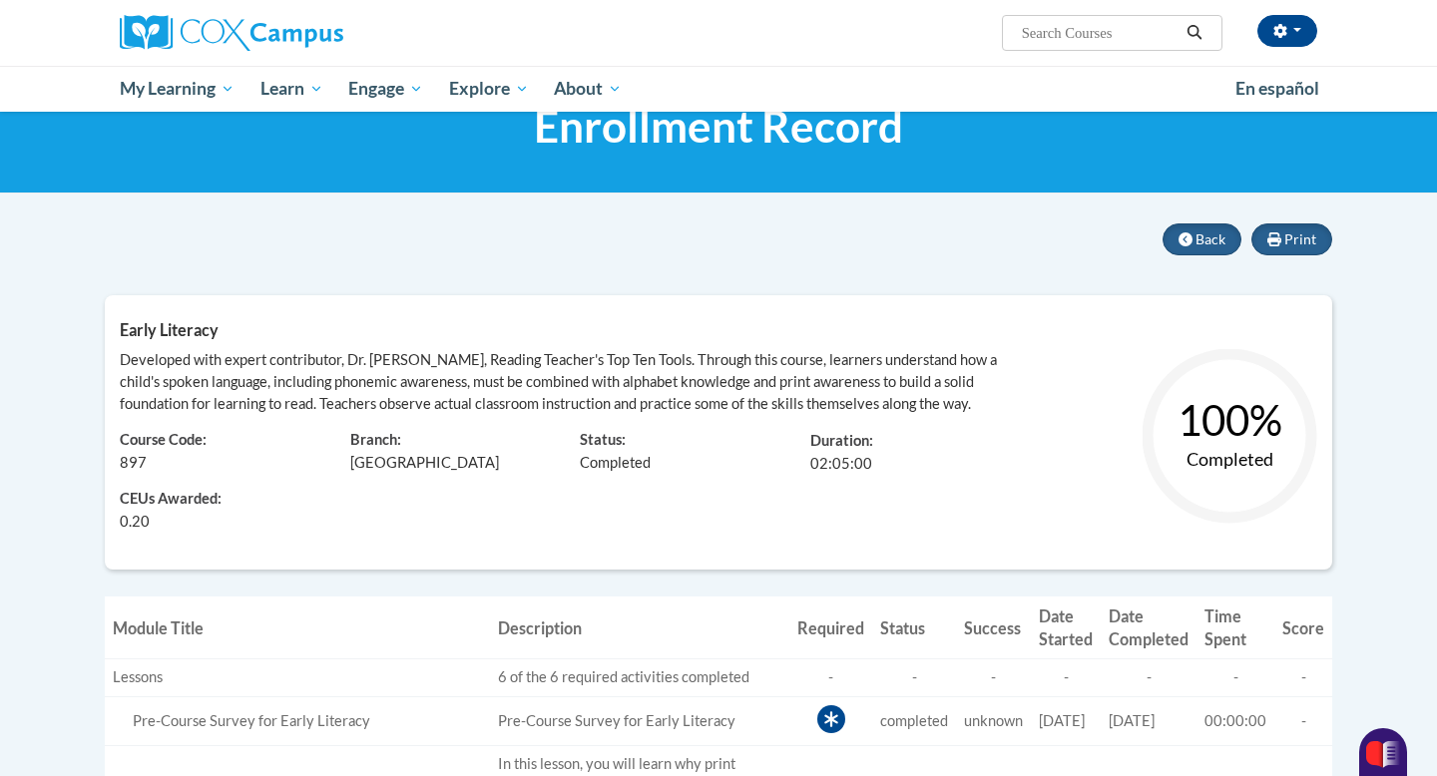
click at [1199, 455] on text "Completed" at bounding box center [1230, 459] width 87 height 22
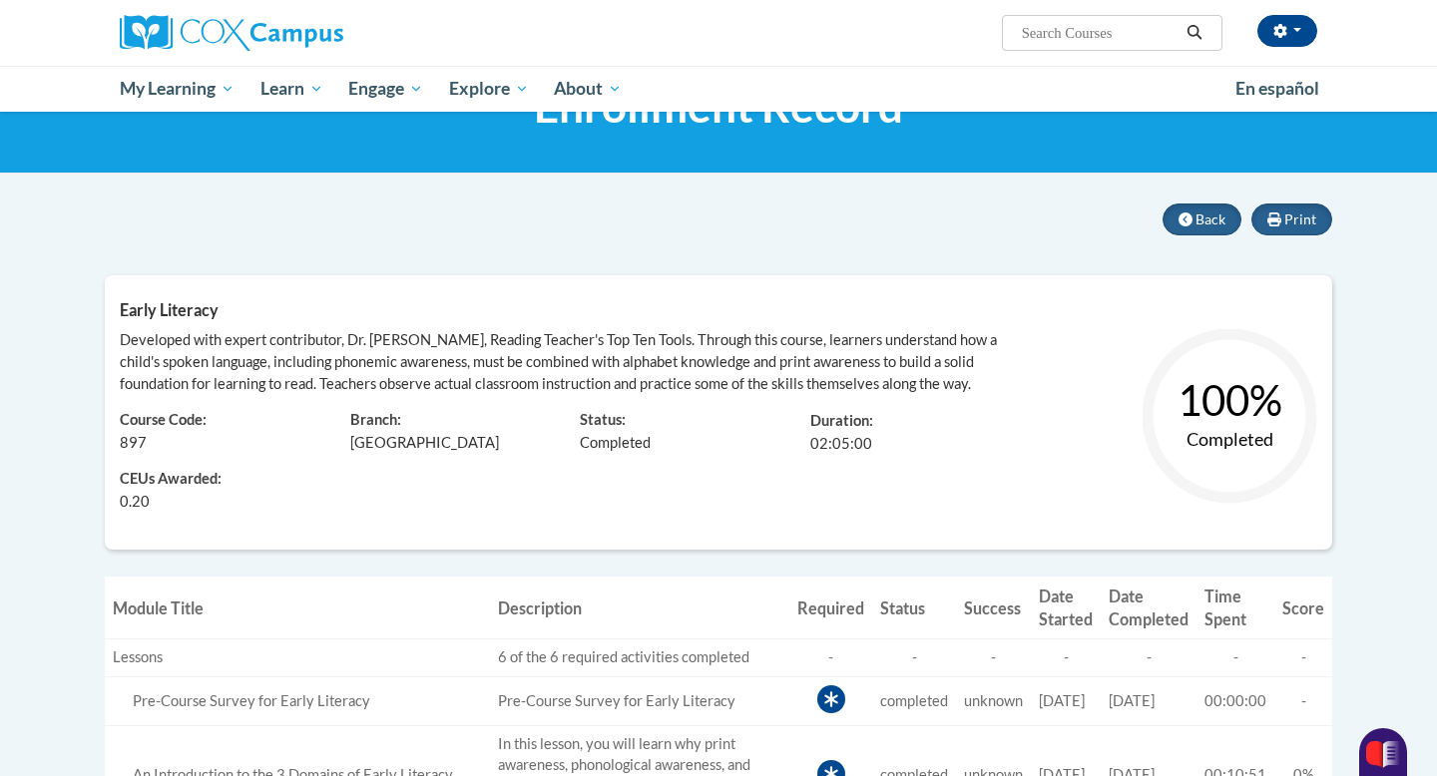
scroll to position [0, 0]
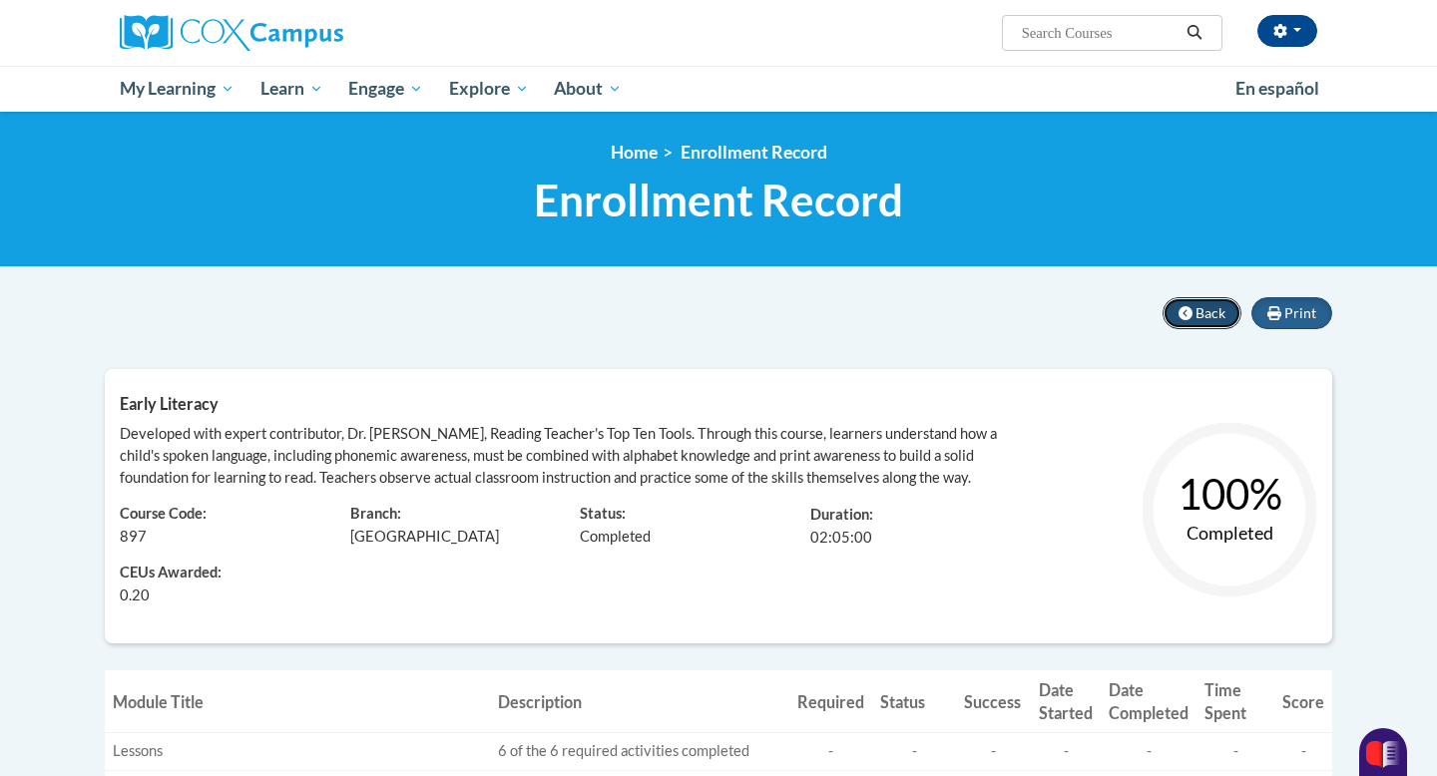
click at [1207, 317] on span "Back" at bounding box center [1211, 312] width 30 height 17
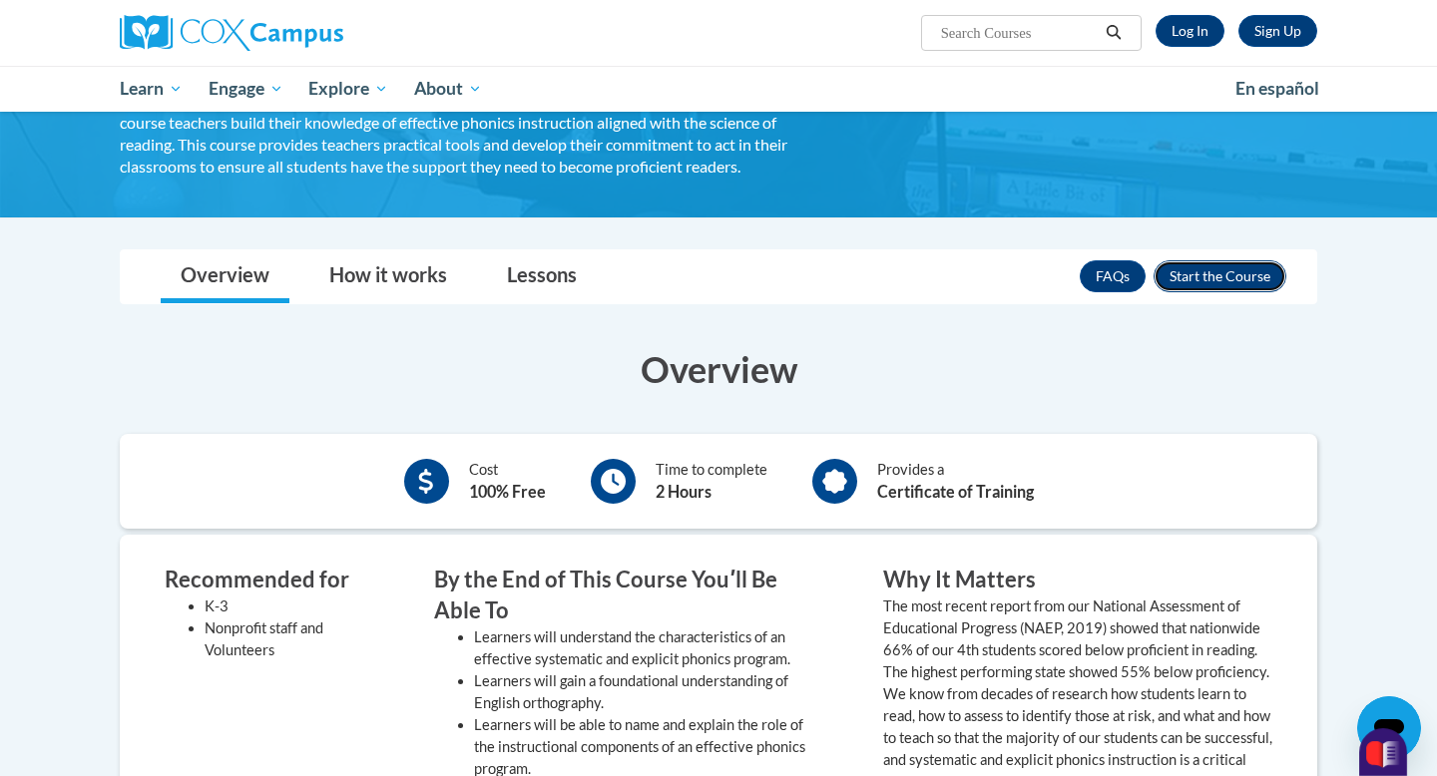
click at [1190, 277] on button "Enroll" at bounding box center [1220, 276] width 133 height 32
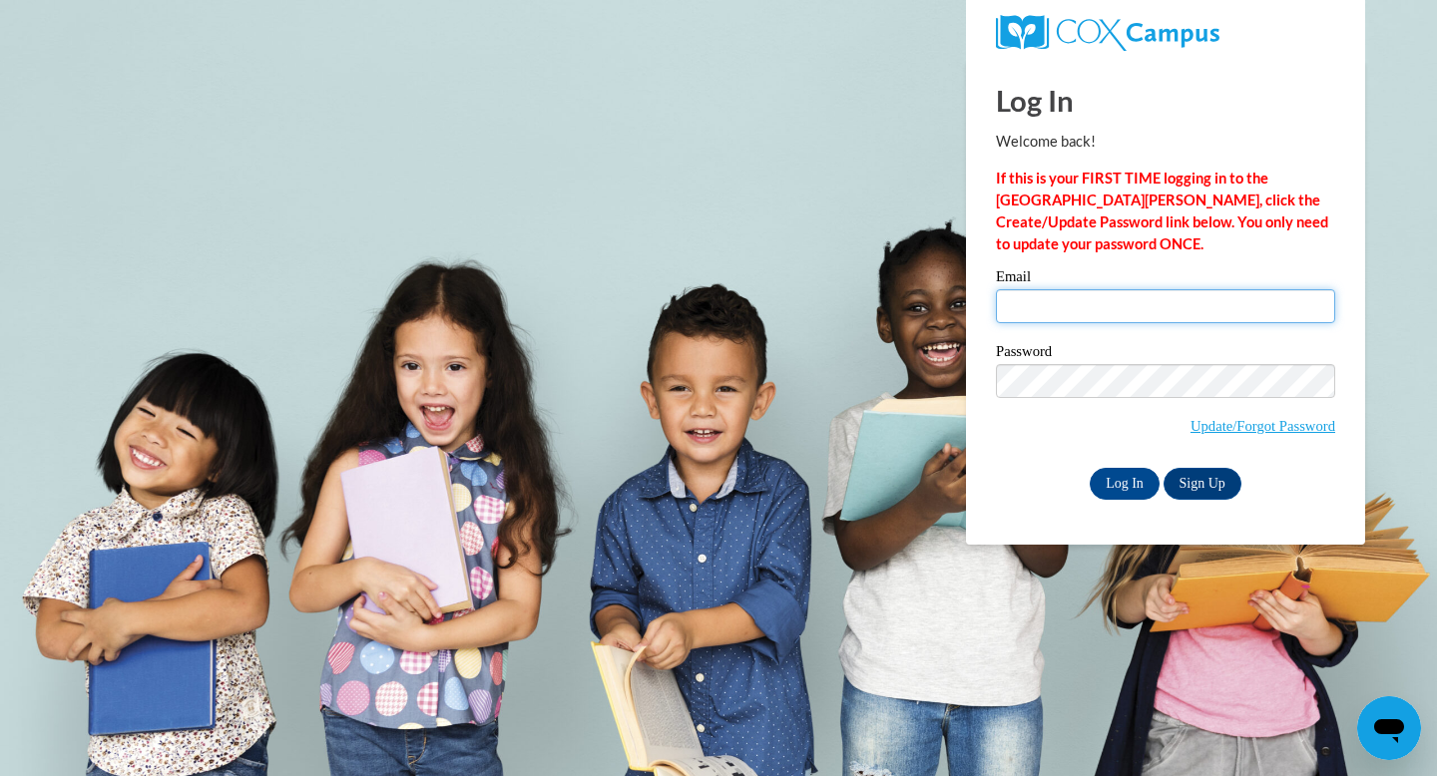
click at [1138, 295] on input "Email" at bounding box center [1165, 306] width 339 height 34
type input "maceytisue@gmail.com"
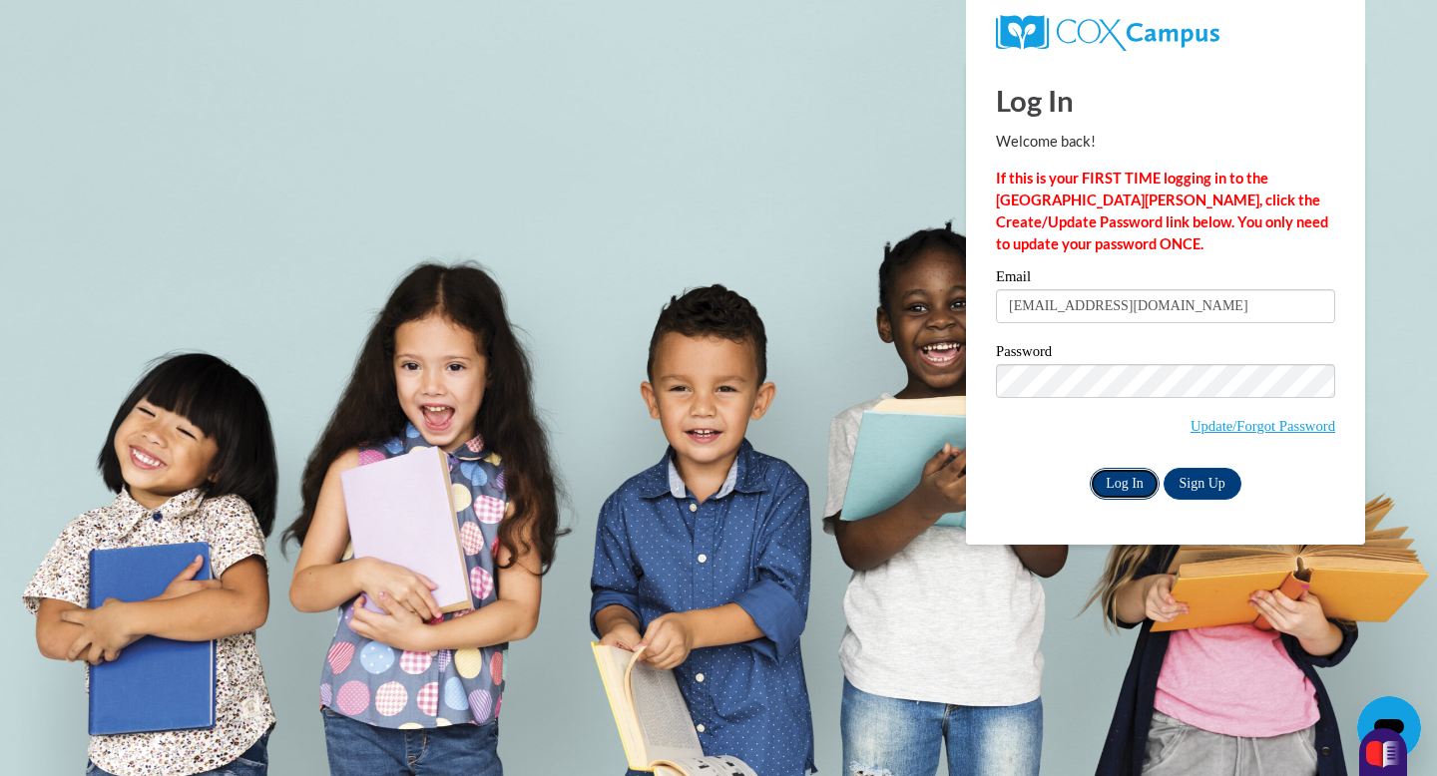
click at [1130, 481] on input "Log In" at bounding box center [1125, 484] width 70 height 32
click at [1117, 482] on input "Log In" at bounding box center [1125, 484] width 70 height 32
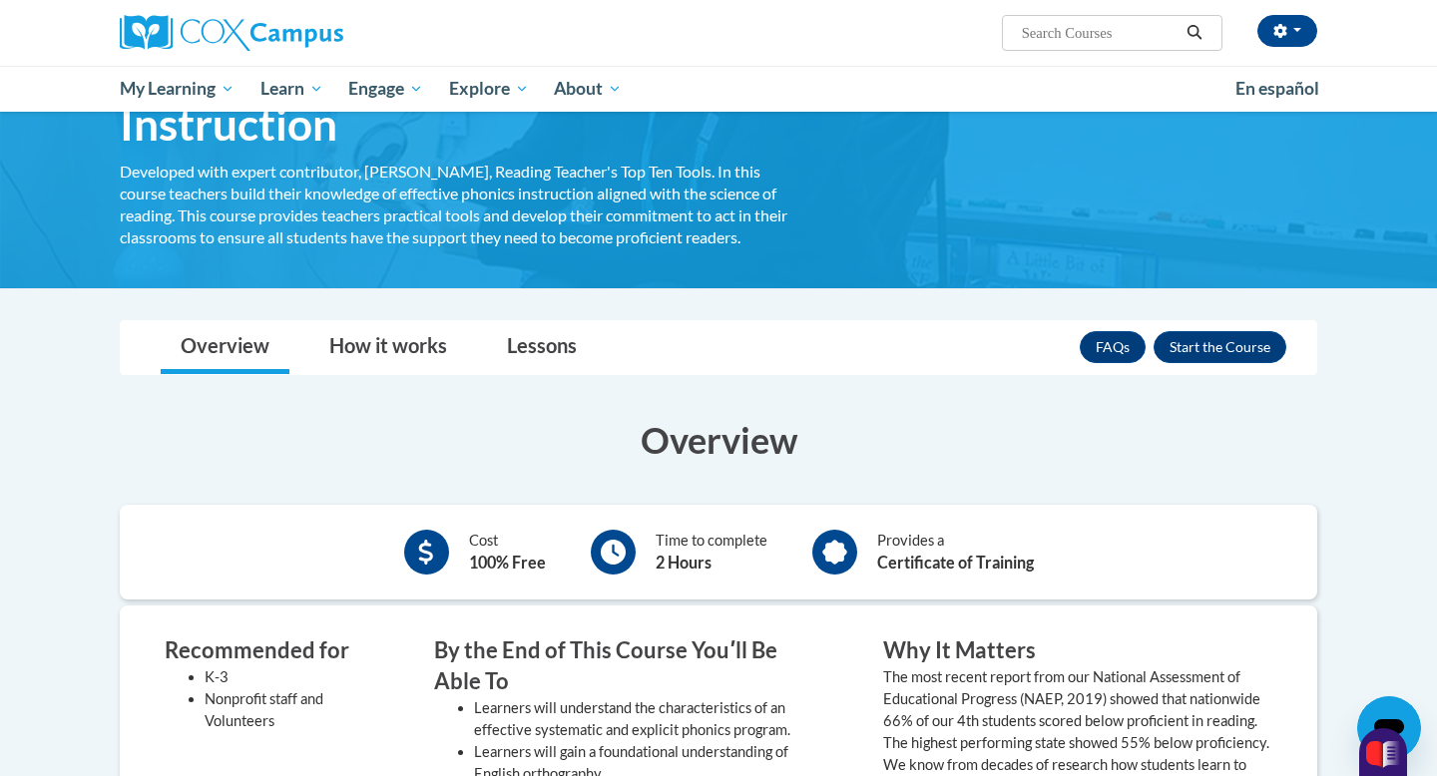
scroll to position [170, 0]
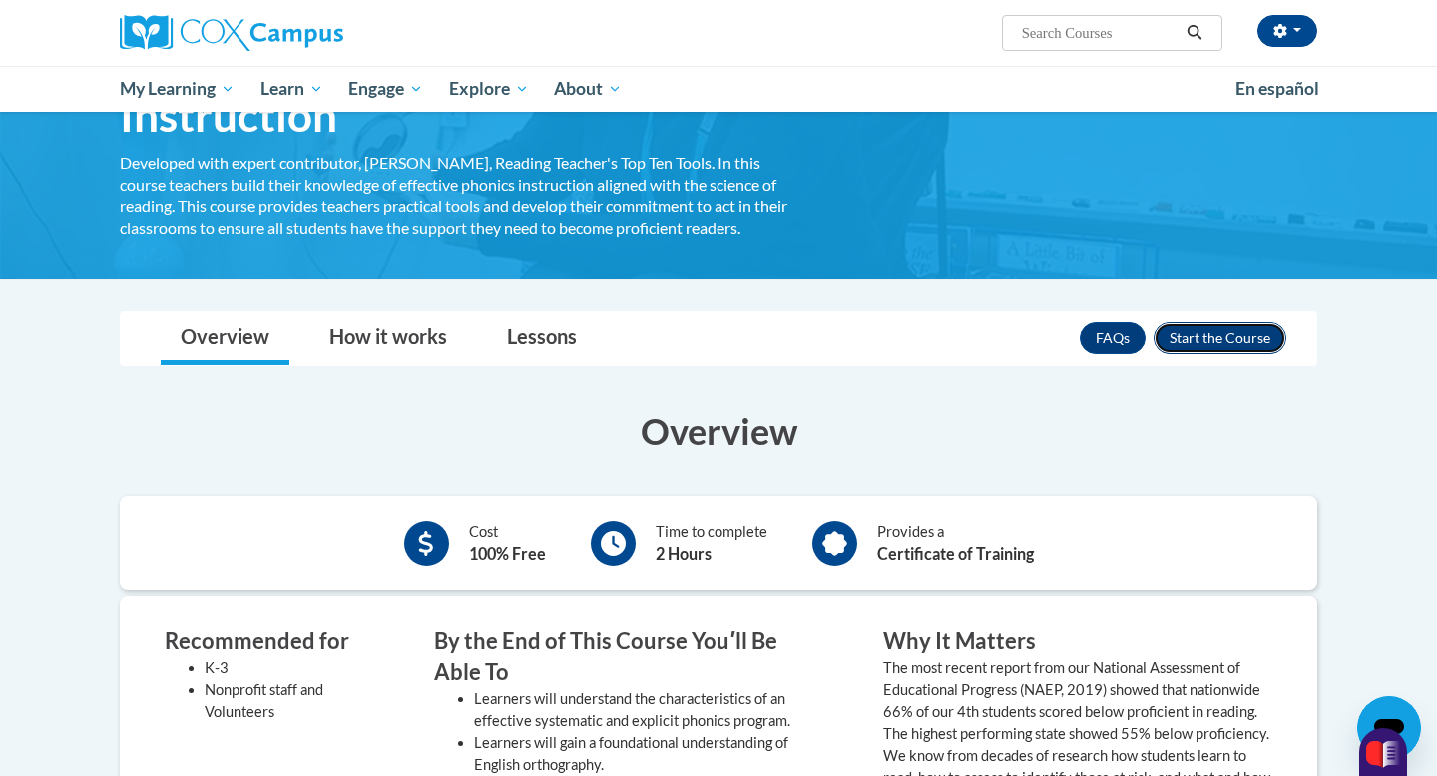
click at [1192, 344] on button "Enroll" at bounding box center [1220, 338] width 133 height 32
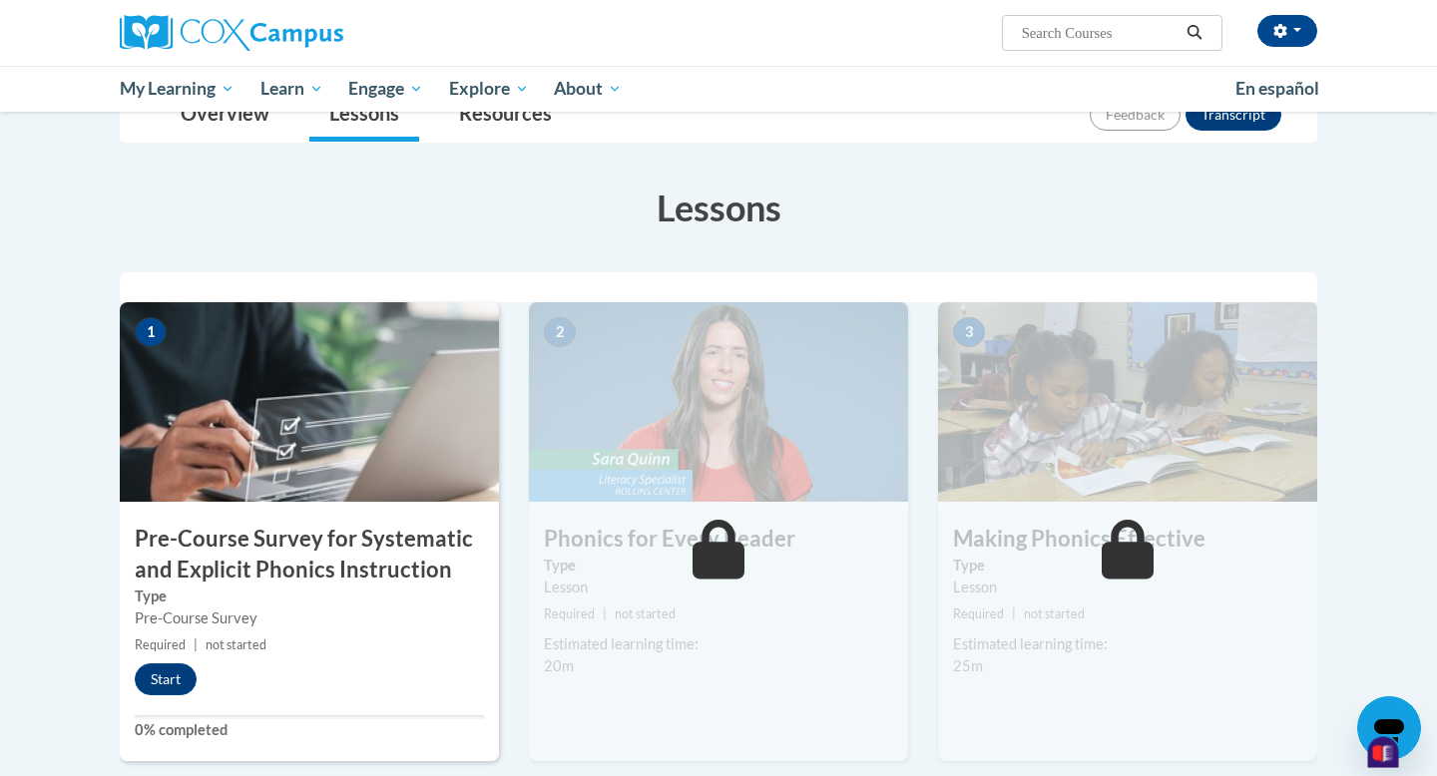
scroll to position [253, 0]
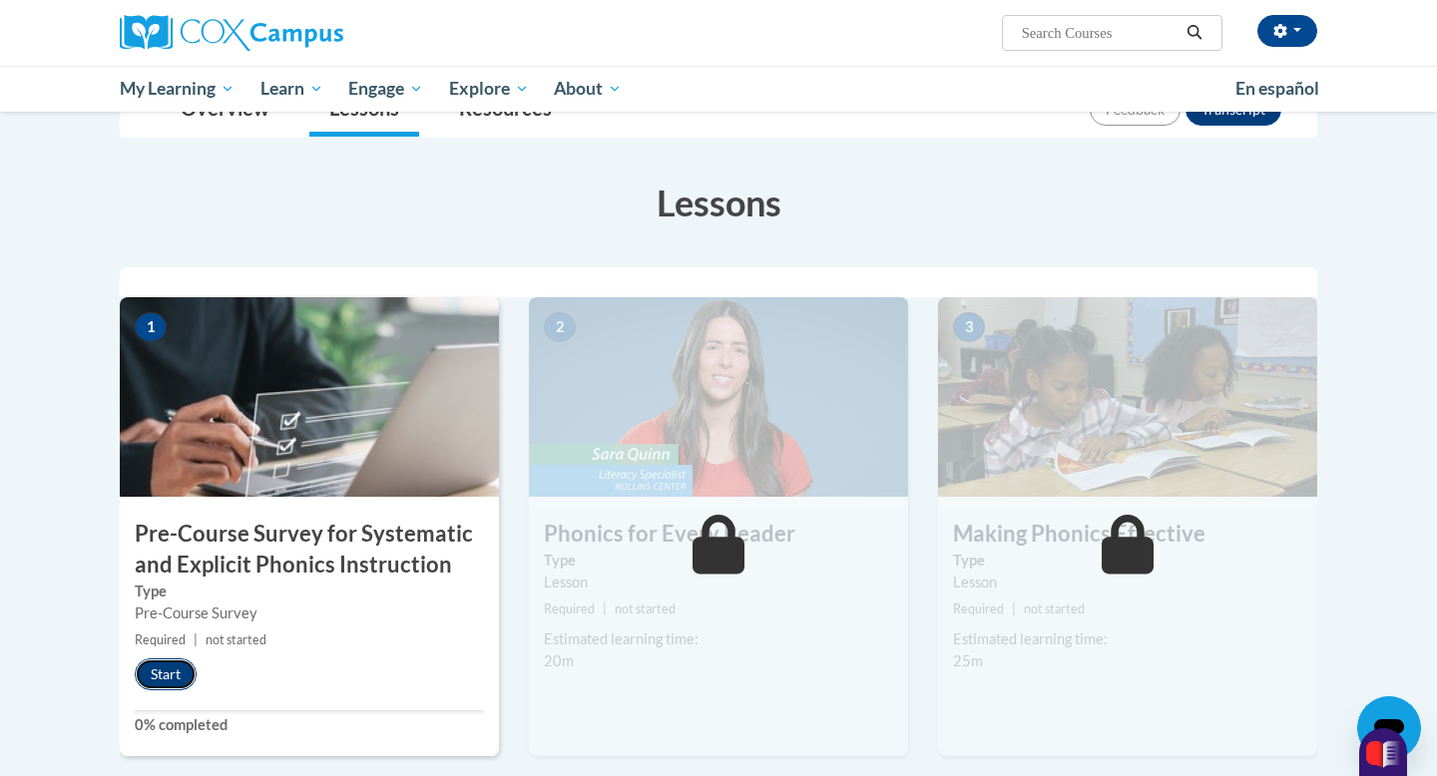
click at [173, 660] on button "Start" at bounding box center [166, 675] width 62 height 32
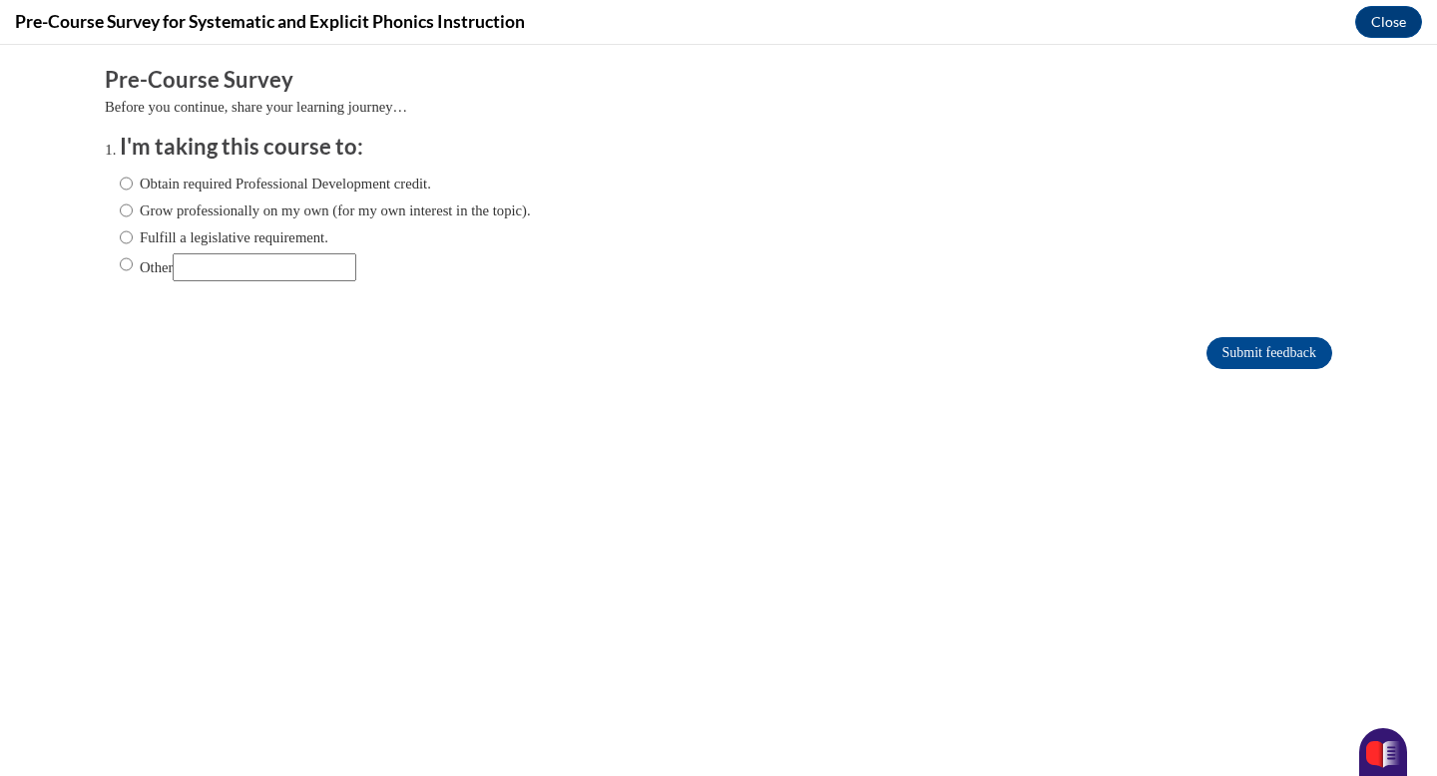
scroll to position [0, 0]
click at [117, 265] on ol "I'm taking this course to: Obtain required Professional Development credit. Gro…" at bounding box center [719, 222] width 1228 height 181
click at [125, 260] on input "Other" at bounding box center [126, 264] width 13 height 22
radio input "true"
click at [205, 258] on input "Other" at bounding box center [265, 267] width 184 height 28
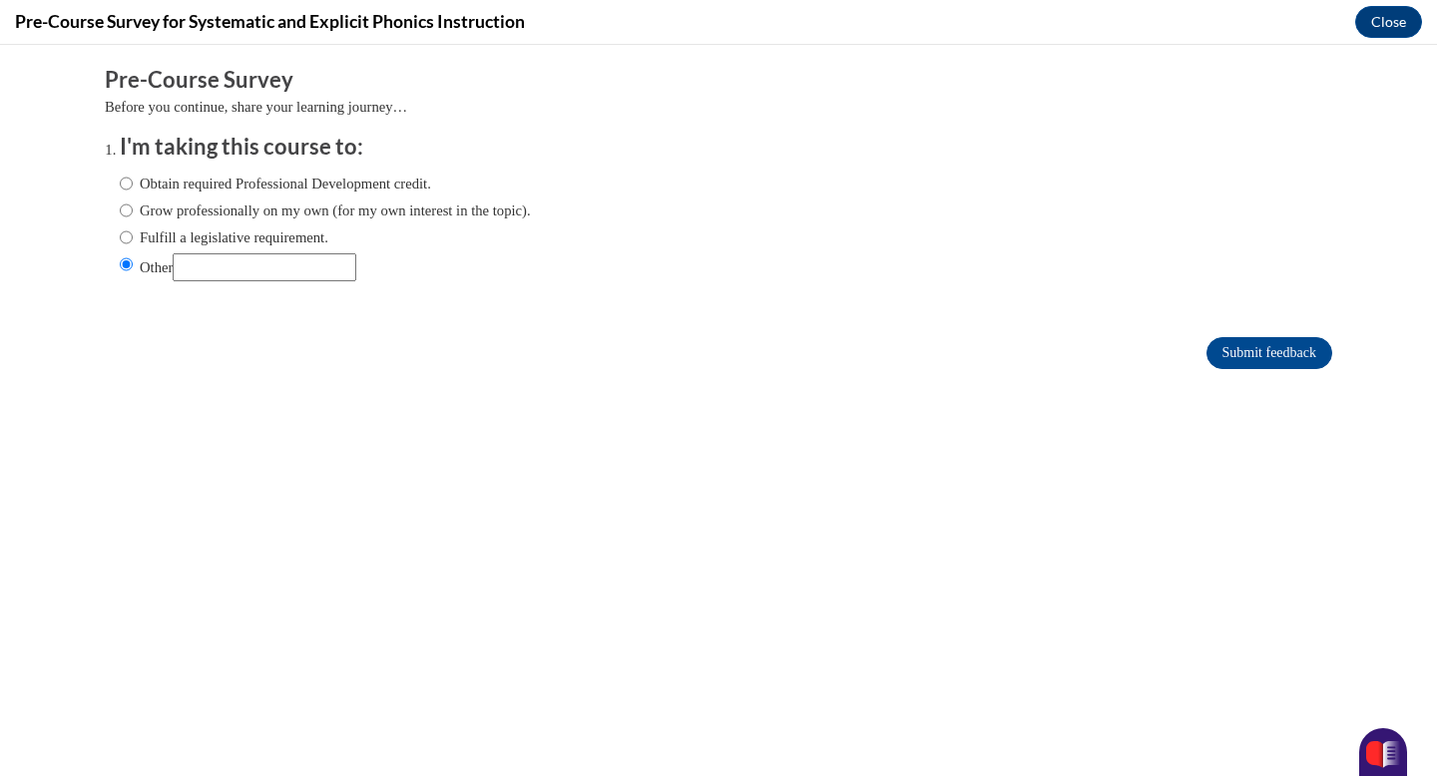
type input "To earn the foundations of reading micro credential"
click at [1245, 351] on input "Submit feedback" at bounding box center [1270, 353] width 126 height 32
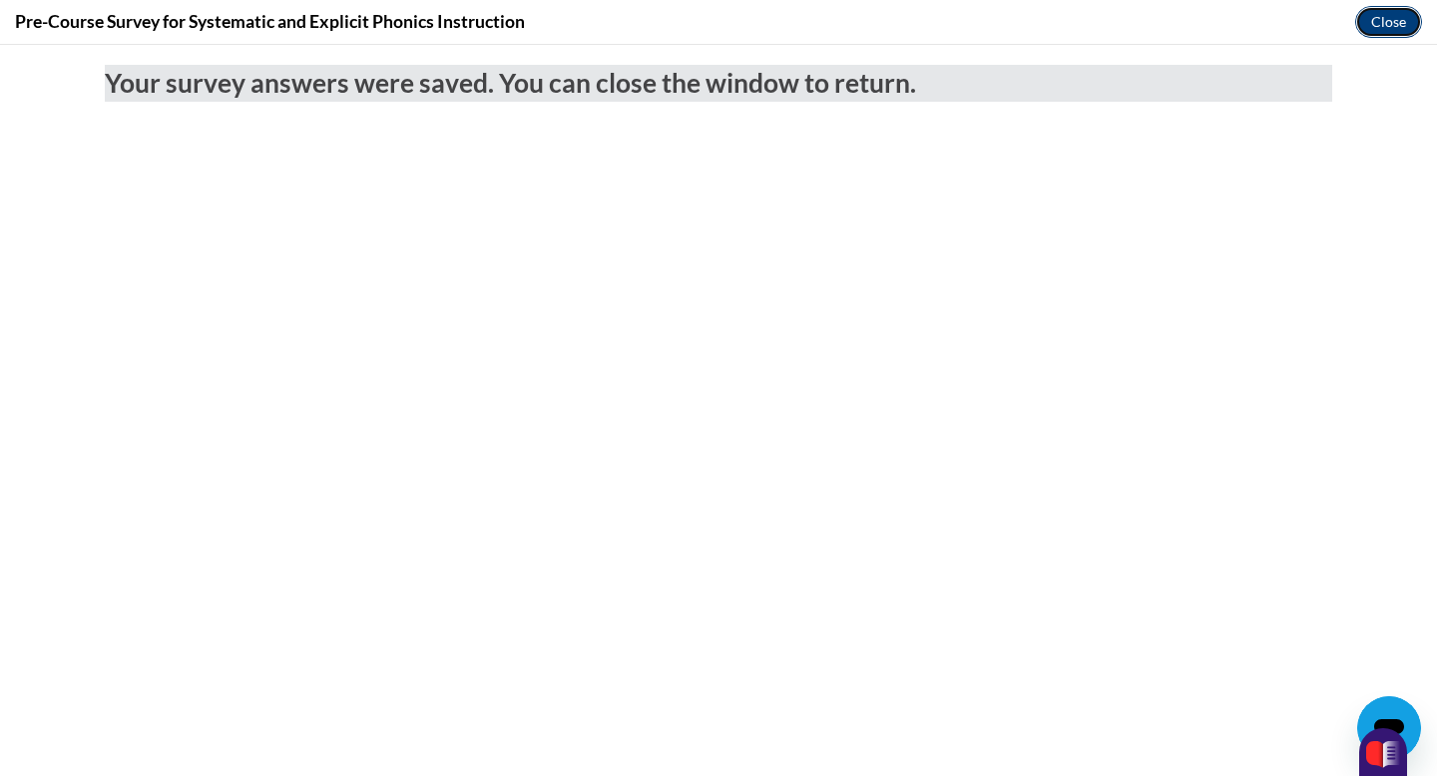
click at [1387, 24] on button "Close" at bounding box center [1388, 22] width 67 height 32
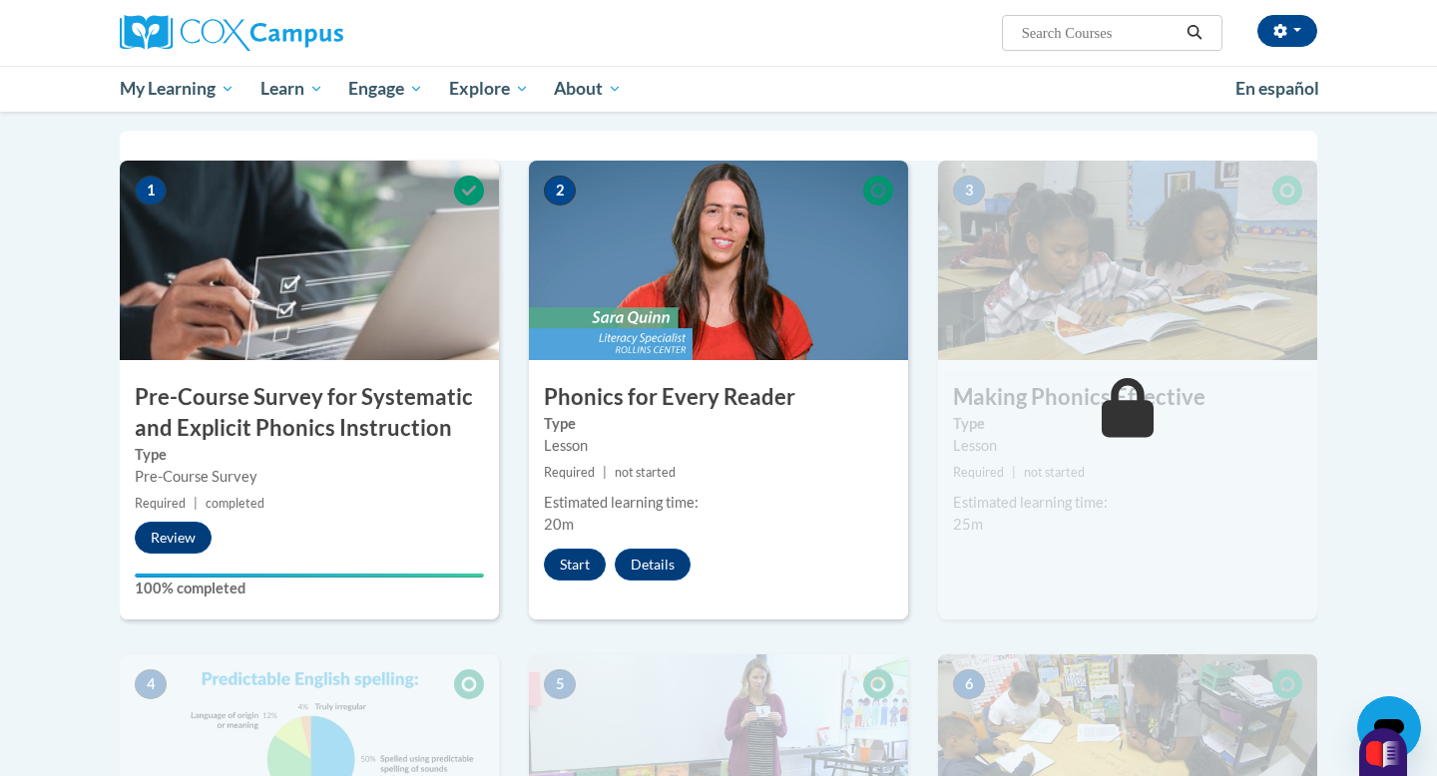
scroll to position [392, 0]
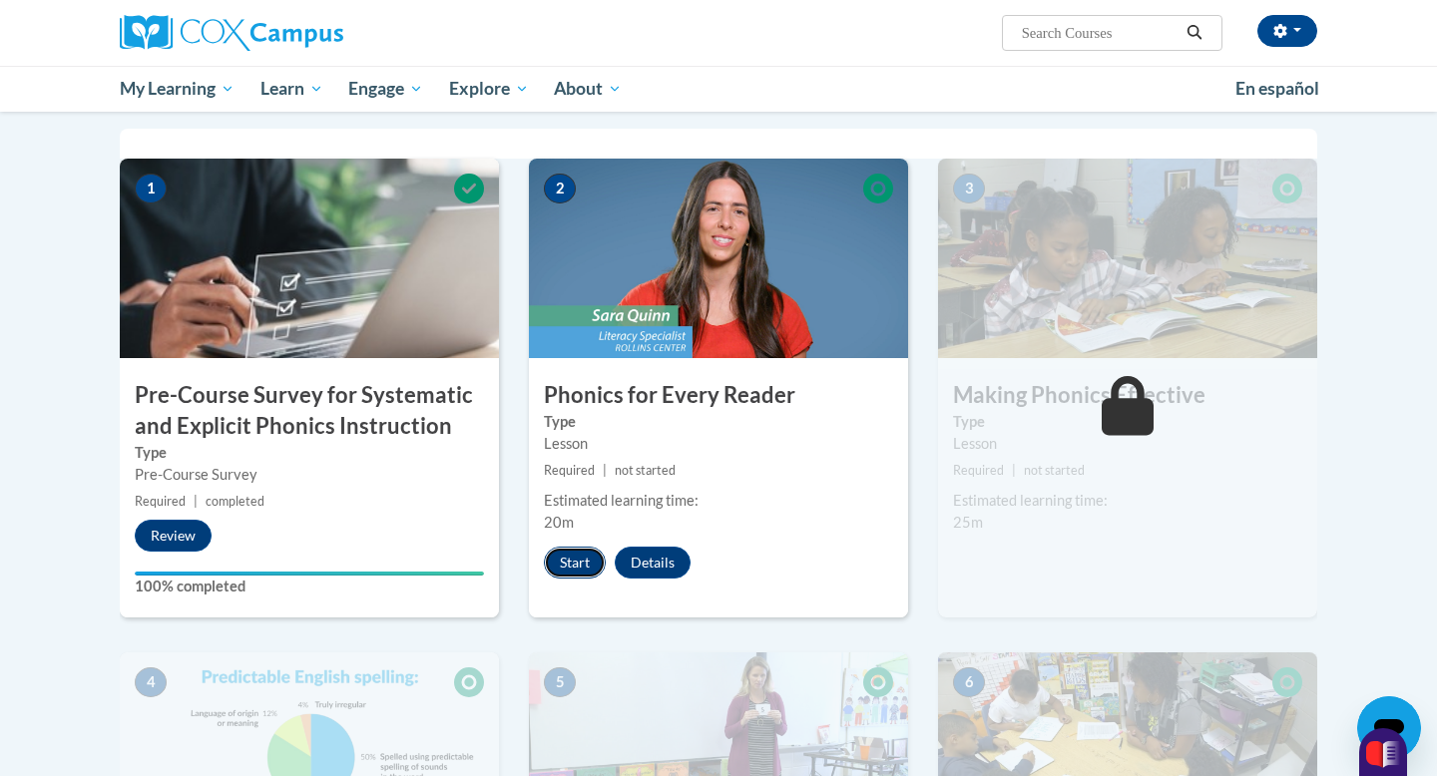
click at [572, 568] on button "Start" at bounding box center [575, 563] width 62 height 32
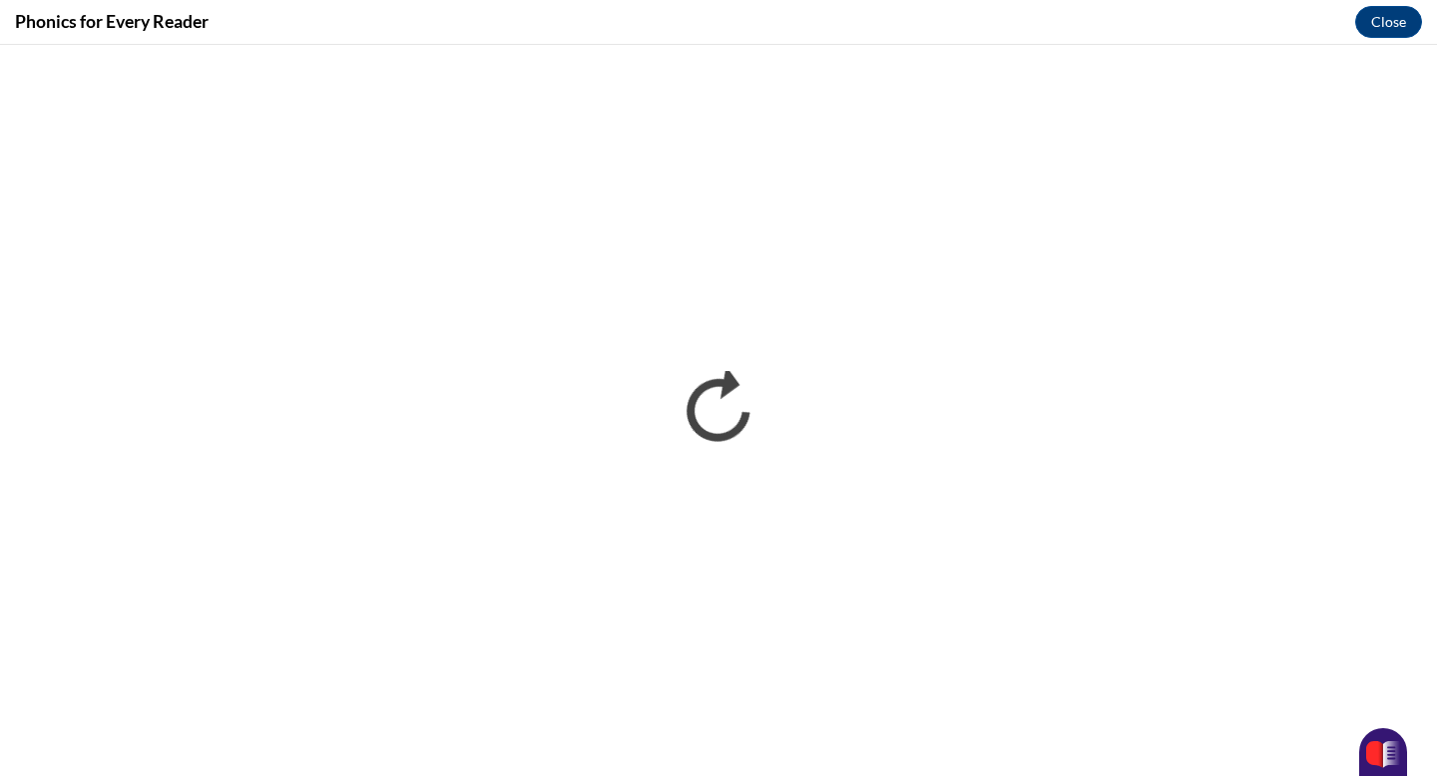
scroll to position [0, 0]
